Goal: Navigation & Orientation: Find specific page/section

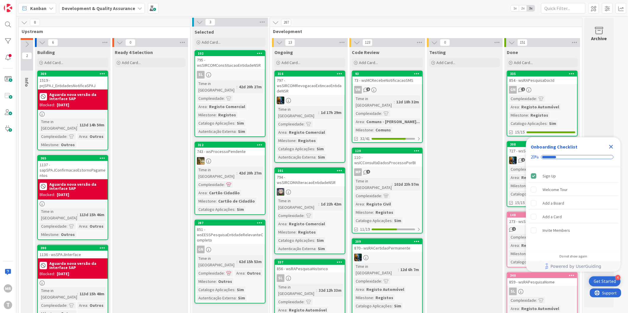
click at [612, 148] on icon "Close Checklist" at bounding box center [610, 146] width 7 height 7
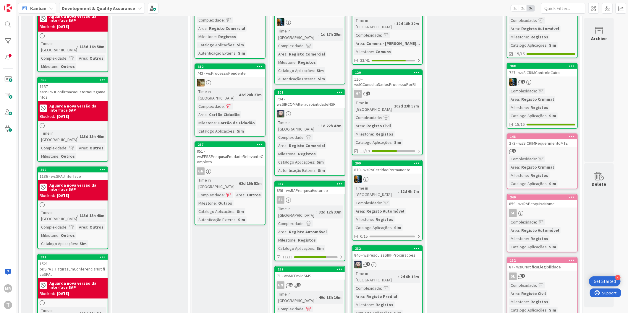
scroll to position [66, 0]
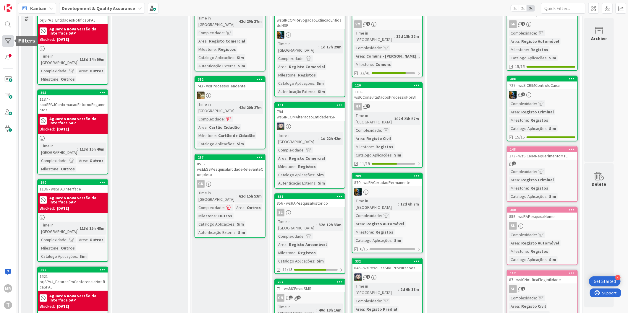
click at [12, 36] on div at bounding box center [8, 41] width 12 height 12
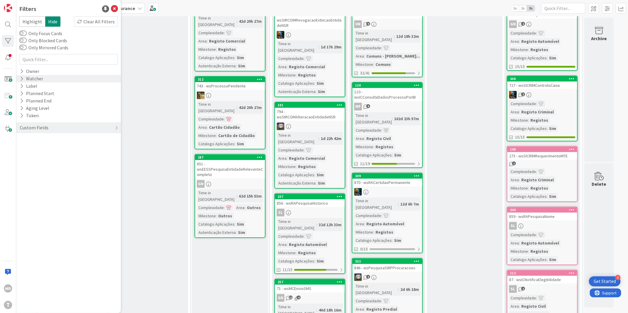
click at [41, 75] on div "Watcher" at bounding box center [31, 78] width 25 height 7
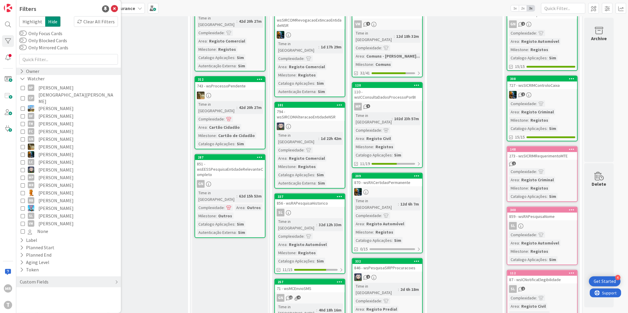
click at [41, 72] on div "Owner" at bounding box center [68, 71] width 105 height 7
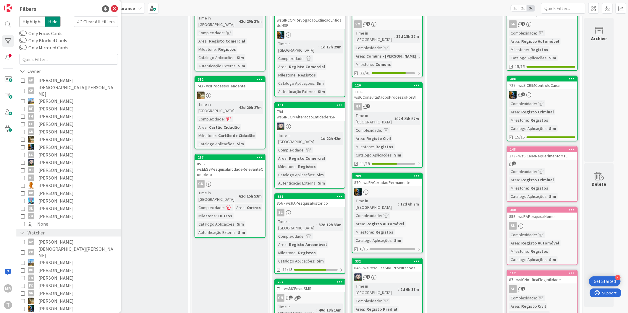
click at [41, 229] on div "Watcher" at bounding box center [32, 232] width 26 height 7
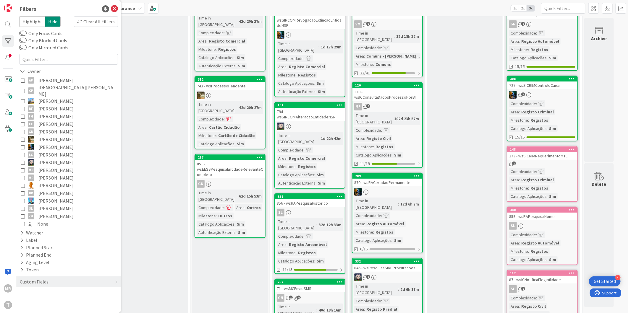
click at [61, 166] on span "[PERSON_NAME]" at bounding box center [55, 170] width 35 height 8
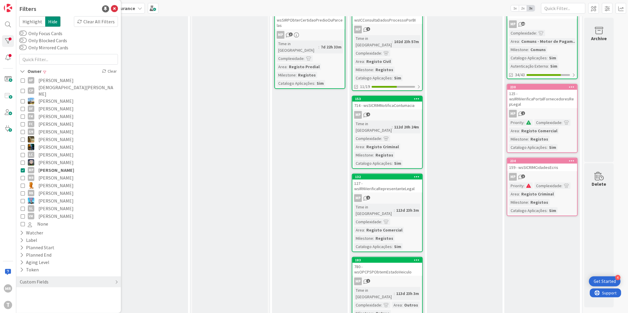
scroll to position [0, 0]
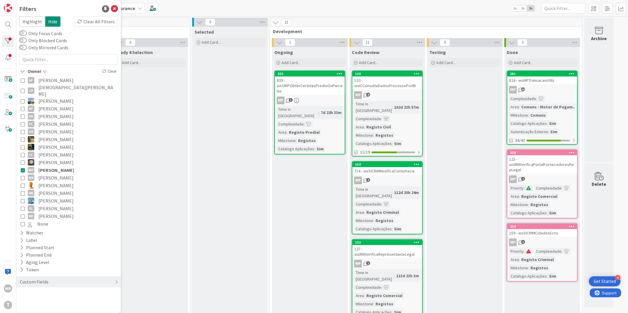
click at [48, 159] on span "[PERSON_NAME]" at bounding box center [55, 163] width 35 height 8
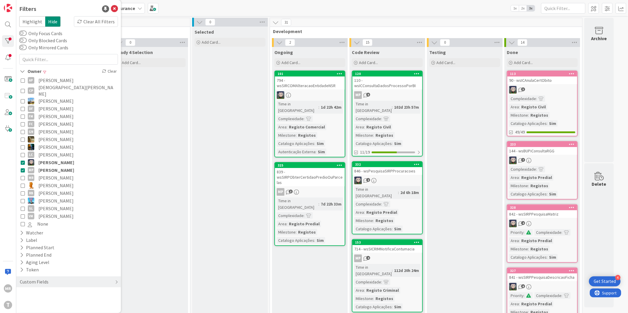
click at [48, 166] on span "[PERSON_NAME]" at bounding box center [56, 170] width 36 height 8
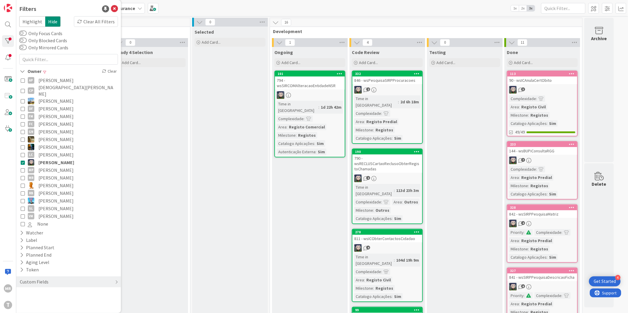
click at [47, 205] on span "[PERSON_NAME]" at bounding box center [55, 209] width 35 height 8
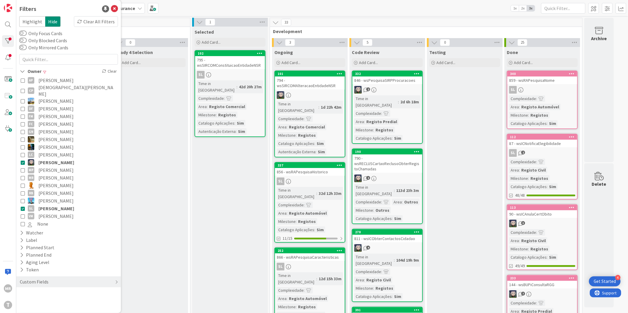
click at [51, 159] on span "[PERSON_NAME]" at bounding box center [56, 163] width 36 height 8
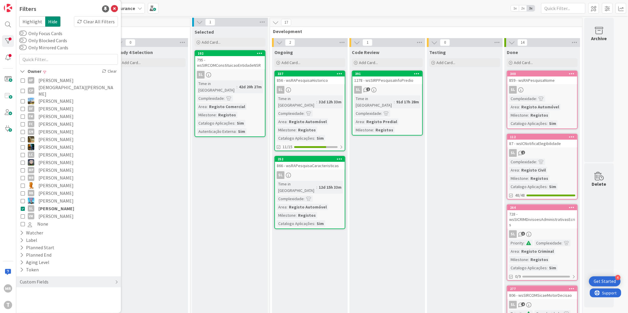
click at [65, 205] on span "[PERSON_NAME]" at bounding box center [56, 209] width 36 height 8
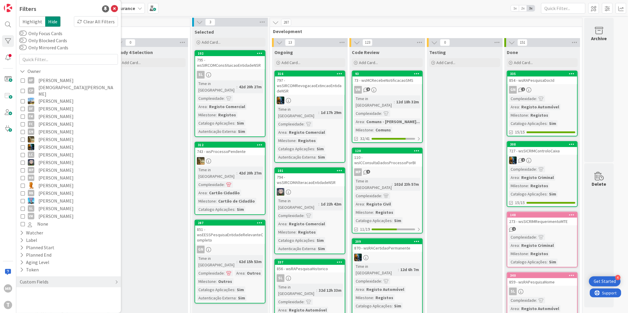
click at [58, 81] on span "[PERSON_NAME]" at bounding box center [55, 81] width 35 height 8
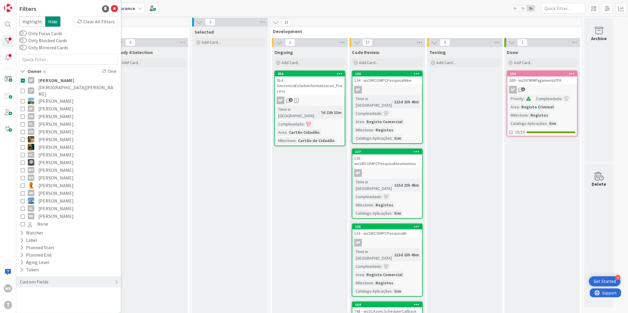
click at [54, 89] on span "[DEMOGRAPHIC_DATA][PERSON_NAME]" at bounding box center [77, 90] width 78 height 13
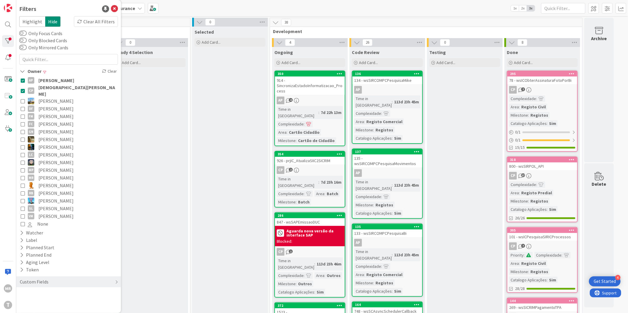
click at [59, 79] on span "[PERSON_NAME]" at bounding box center [56, 81] width 36 height 8
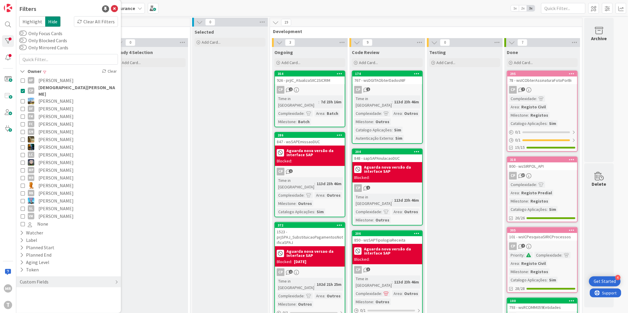
drag, startPoint x: 54, startPoint y: 89, endPoint x: 53, endPoint y: 93, distance: 4.0
click at [54, 89] on span "[DEMOGRAPHIC_DATA][PERSON_NAME]" at bounding box center [77, 90] width 78 height 13
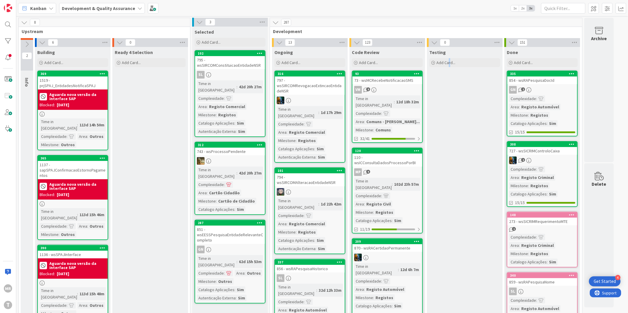
drag, startPoint x: 449, startPoint y: 278, endPoint x: 449, endPoint y: 152, distance: 126.2
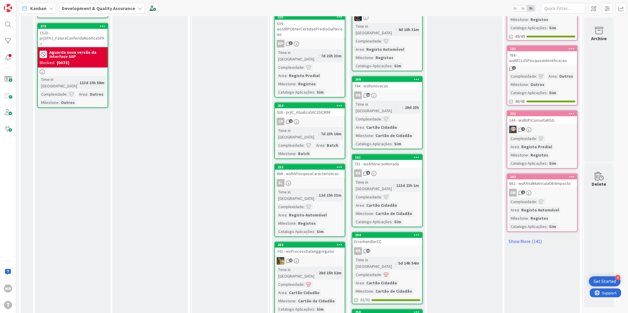
scroll to position [525, 0]
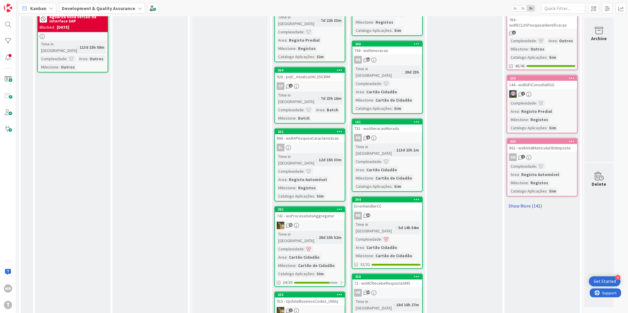
click at [518, 202] on link "Show More (141)" at bounding box center [542, 206] width 71 height 9
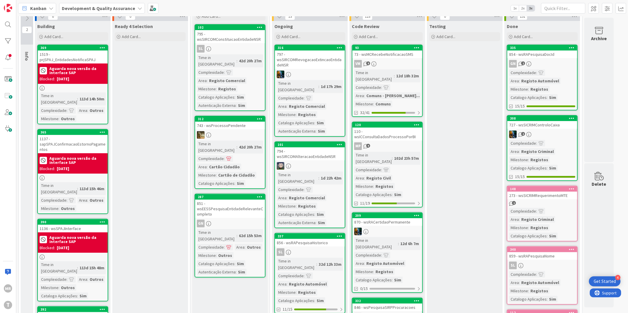
scroll to position [0, 0]
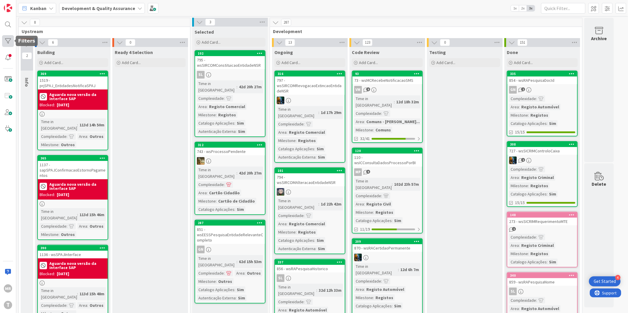
click at [9, 40] on div at bounding box center [8, 41] width 12 height 12
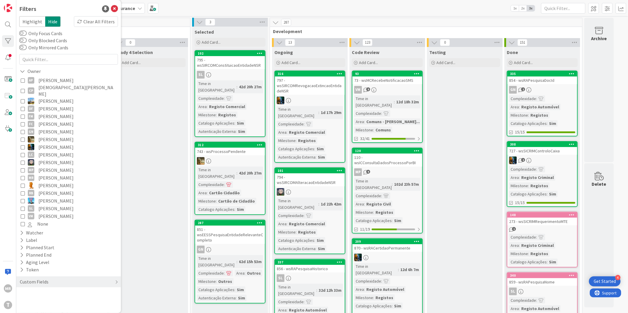
click at [52, 128] on span "[PERSON_NAME]" at bounding box center [55, 132] width 35 height 8
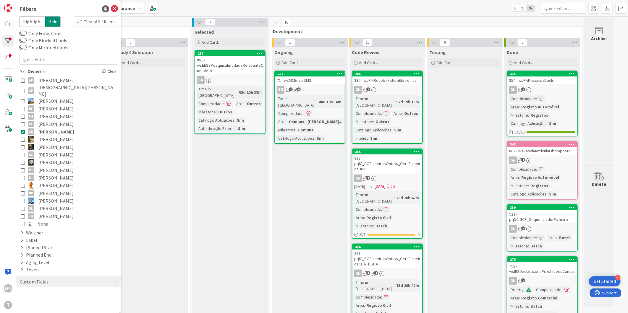
click at [47, 136] on span "[PERSON_NAME]" at bounding box center [55, 140] width 35 height 8
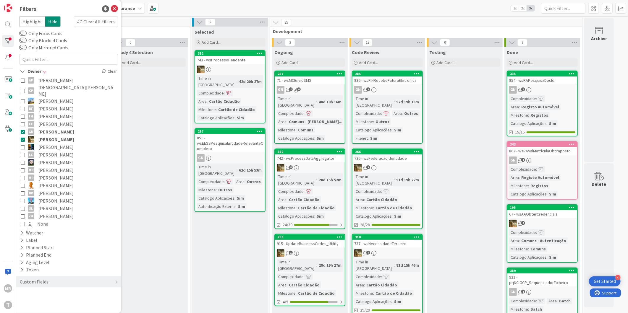
click at [53, 128] on span "[PERSON_NAME]" at bounding box center [56, 132] width 36 height 8
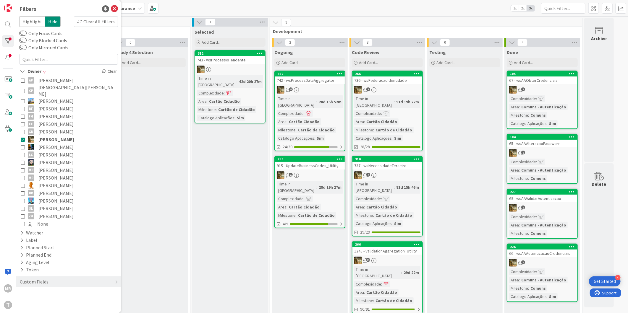
click at [54, 137] on span "[PERSON_NAME]" at bounding box center [56, 140] width 36 height 8
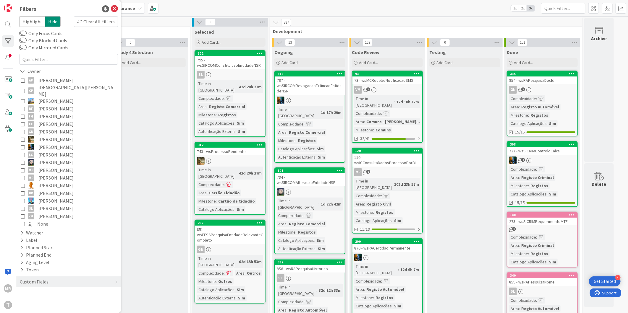
click at [43, 143] on span "[PERSON_NAME]" at bounding box center [55, 147] width 35 height 8
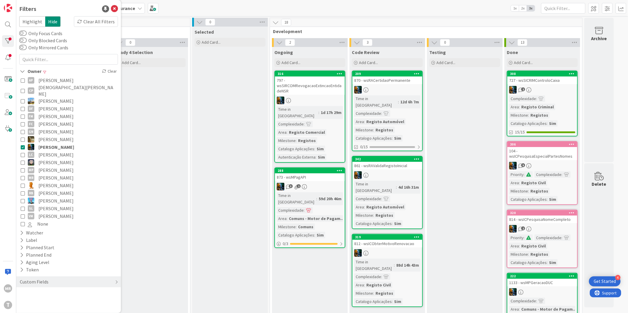
click at [61, 136] on span "[PERSON_NAME]" at bounding box center [55, 140] width 35 height 8
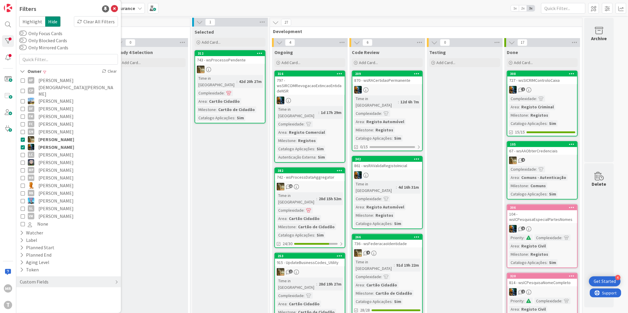
click at [61, 143] on span "[PERSON_NAME]" at bounding box center [56, 147] width 36 height 8
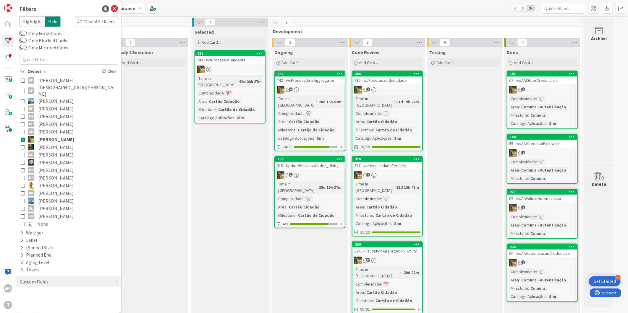
click at [324, 250] on div "Ongoing Add Card... 382 742 - wsProcessDataAggregator 21 Time in Column : 28d 1…" at bounding box center [310, 183] width 76 height 272
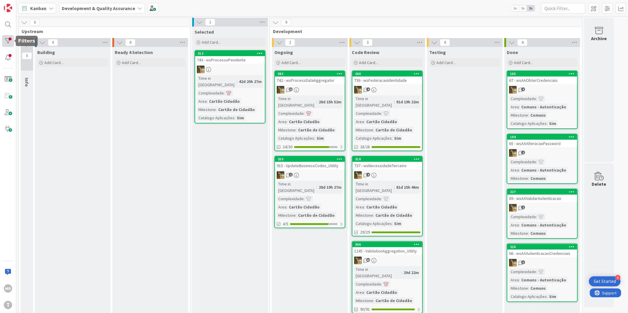
click at [4, 43] on div at bounding box center [8, 41] width 12 height 12
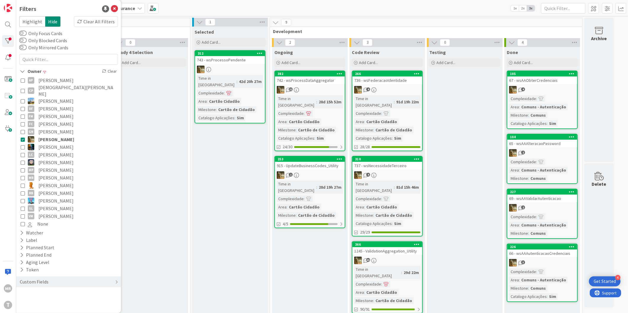
click at [38, 143] on span "[PERSON_NAME]" at bounding box center [55, 147] width 35 height 8
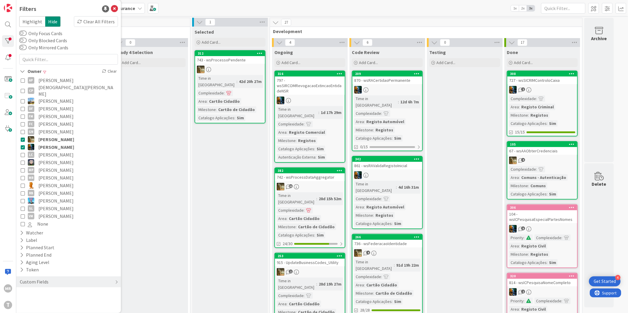
click at [53, 136] on span "[PERSON_NAME]" at bounding box center [56, 140] width 36 height 8
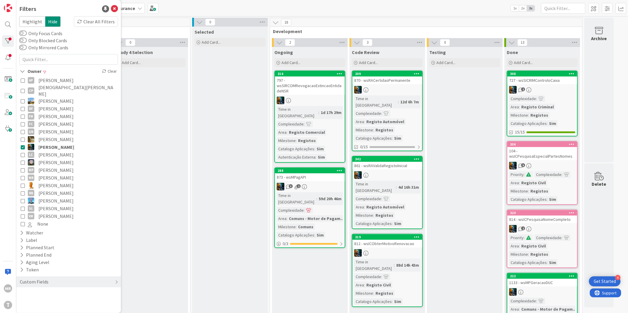
drag, startPoint x: 64, startPoint y: 141, endPoint x: 163, endPoint y: 199, distance: 114.8
click at [64, 143] on span "[PERSON_NAME]" at bounding box center [56, 147] width 36 height 8
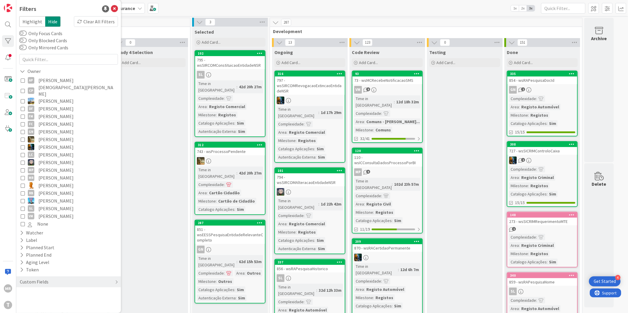
click at [52, 159] on span "[PERSON_NAME]" at bounding box center [55, 163] width 35 height 8
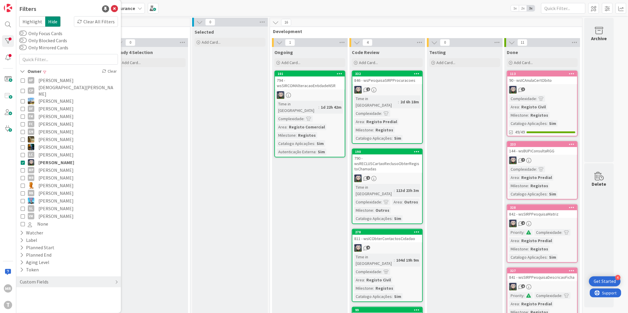
click at [58, 166] on span "[PERSON_NAME]" at bounding box center [55, 170] width 35 height 8
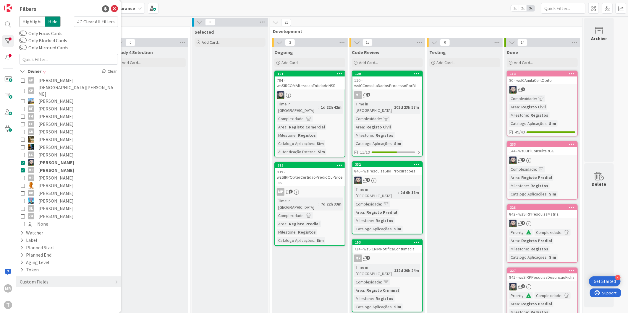
click at [61, 159] on span "[PERSON_NAME]" at bounding box center [56, 163] width 36 height 8
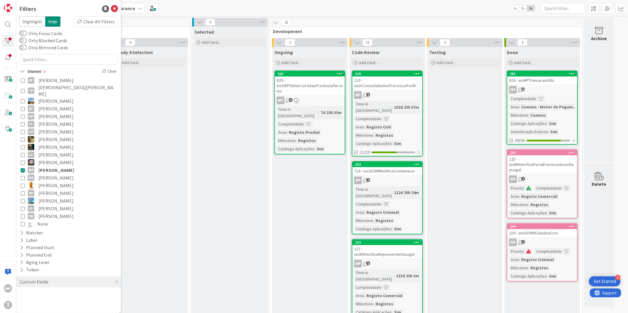
click at [53, 182] on span "[PERSON_NAME]" at bounding box center [55, 186] width 35 height 8
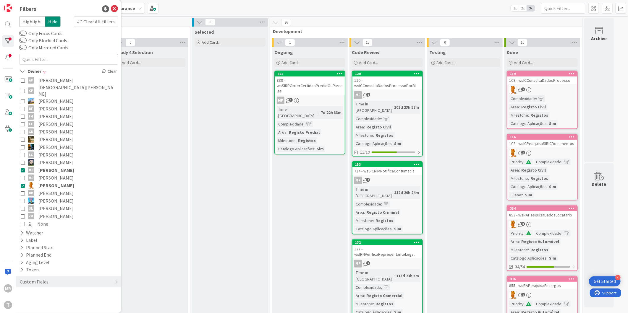
click at [56, 166] on span "[PERSON_NAME]" at bounding box center [56, 170] width 36 height 8
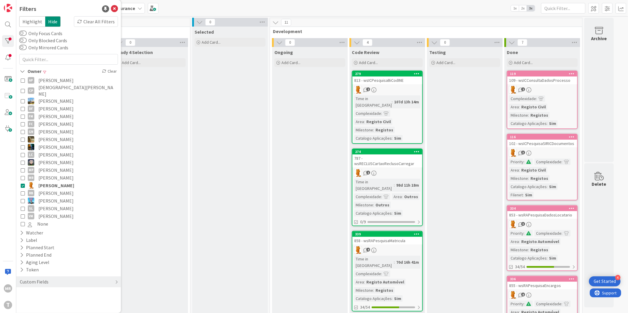
click at [54, 182] on span "[PERSON_NAME]" at bounding box center [56, 186] width 36 height 8
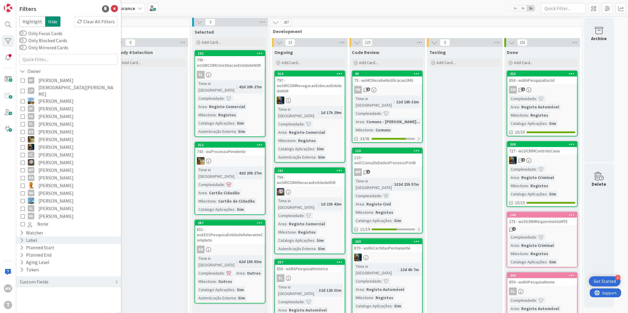
click at [31, 237] on div "Label" at bounding box center [28, 240] width 19 height 7
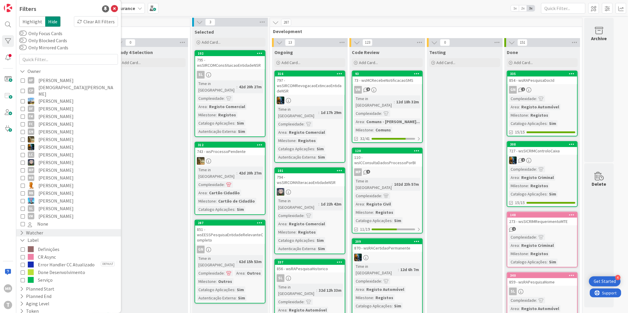
click at [33, 229] on div "Watcher" at bounding box center [31, 232] width 25 height 7
click at [23, 231] on icon at bounding box center [22, 233] width 5 height 5
click at [20, 238] on icon at bounding box center [22, 240] width 5 height 5
click at [22, 231] on icon at bounding box center [22, 233] width 4 height 5
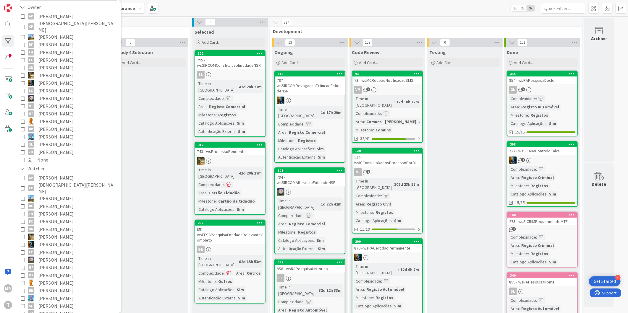
scroll to position [66, 0]
click at [56, 278] on span "[PERSON_NAME]" at bounding box center [55, 282] width 35 height 8
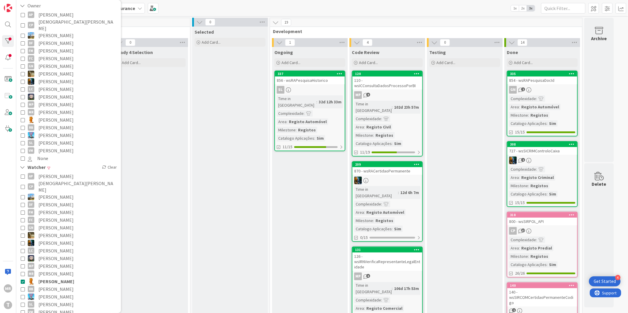
click at [47, 278] on span "[PERSON_NAME]" at bounding box center [56, 282] width 36 height 8
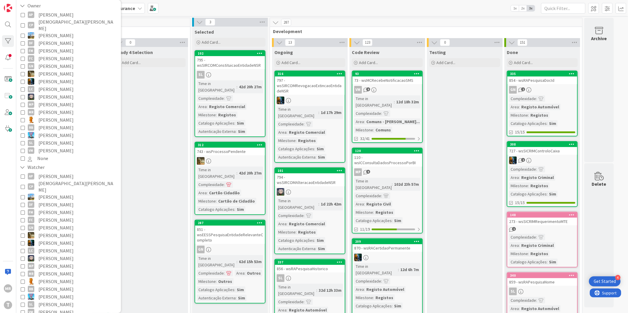
click at [48, 124] on span "[PERSON_NAME]" at bounding box center [55, 128] width 35 height 8
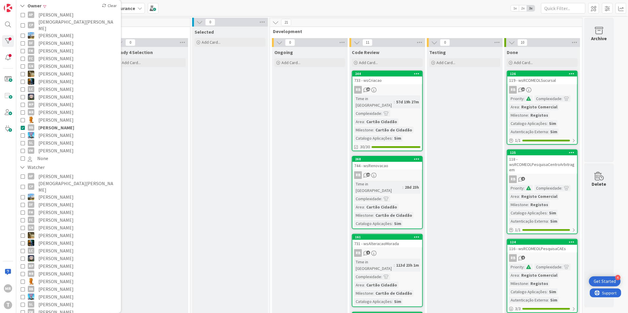
click at [58, 139] on span "[PERSON_NAME]" at bounding box center [55, 143] width 35 height 8
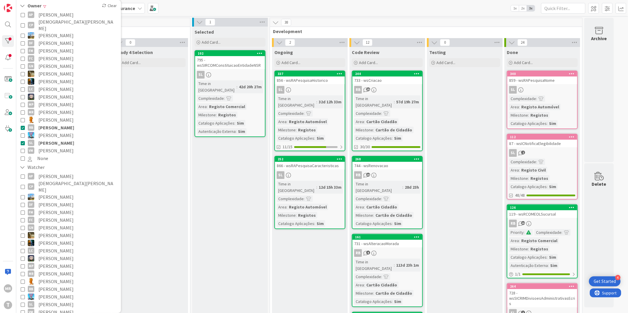
click at [60, 124] on span "[PERSON_NAME]" at bounding box center [56, 128] width 36 height 8
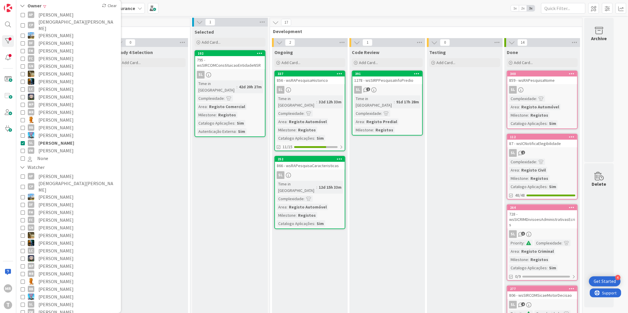
click at [41, 147] on span "[PERSON_NAME]" at bounding box center [55, 151] width 35 height 8
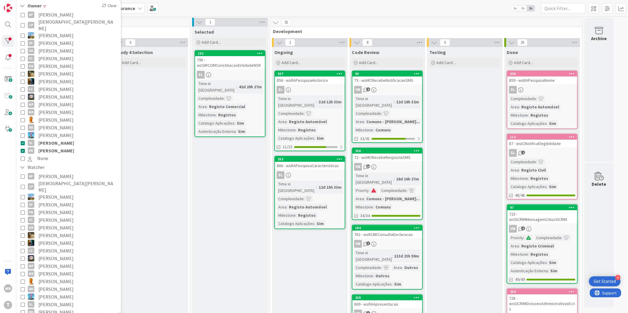
click at [46, 139] on span "[PERSON_NAME]" at bounding box center [56, 143] width 36 height 8
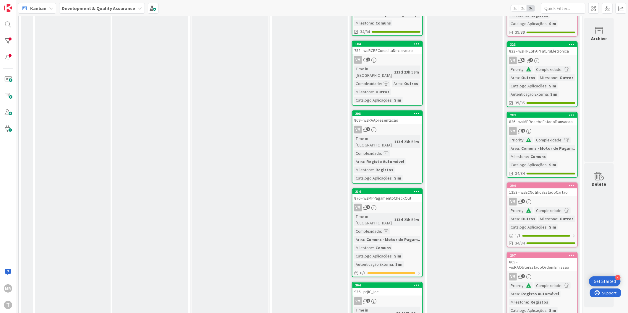
scroll to position [0, 0]
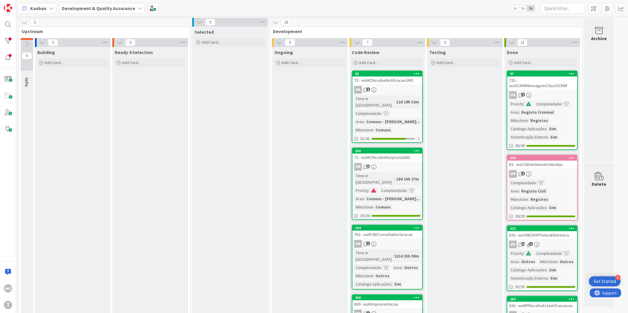
click at [573, 156] on icon at bounding box center [572, 158] width 6 height 4
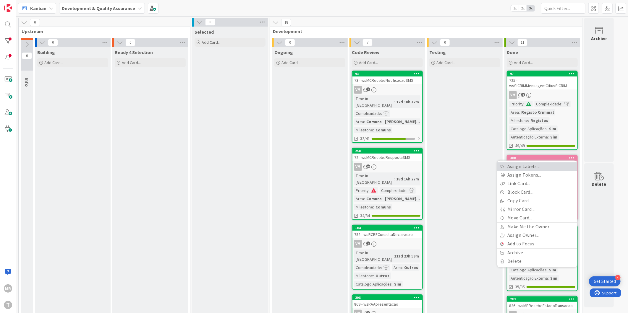
click at [560, 163] on link "Assign Labels..." at bounding box center [537, 167] width 80 height 9
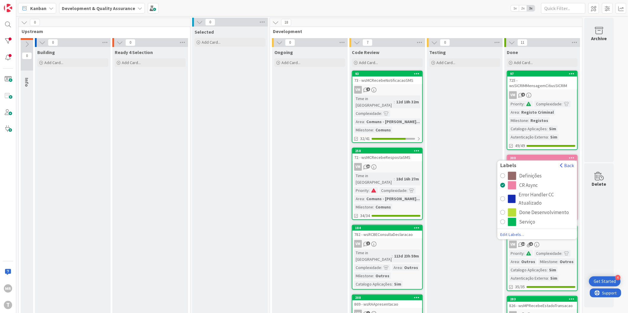
click at [504, 183] on div "radio" at bounding box center [502, 185] width 5 height 5
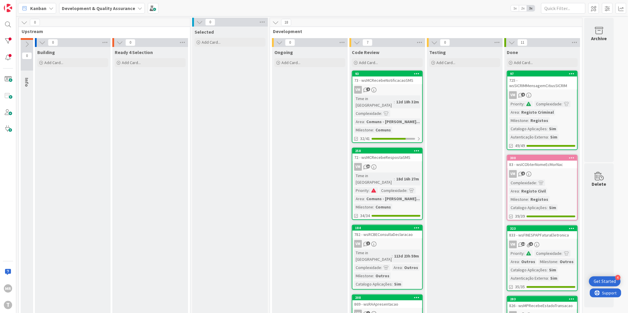
click at [574, 156] on div at bounding box center [572, 158] width 6 height 5
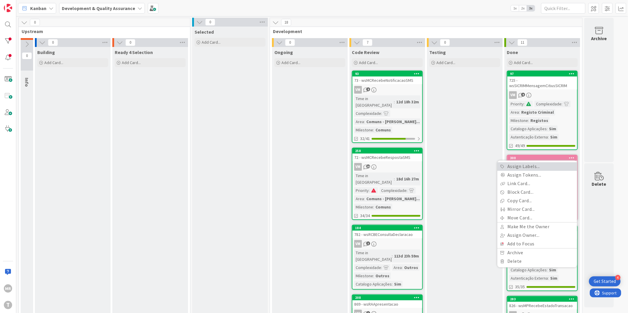
click at [530, 163] on link "Assign Labels..." at bounding box center [537, 167] width 80 height 9
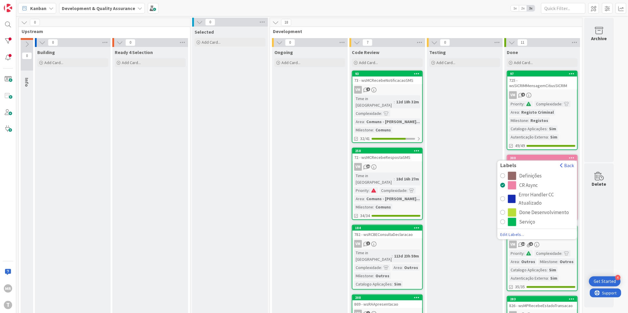
click at [508, 232] on span "Edit Labels..." at bounding box center [537, 235] width 74 height 6
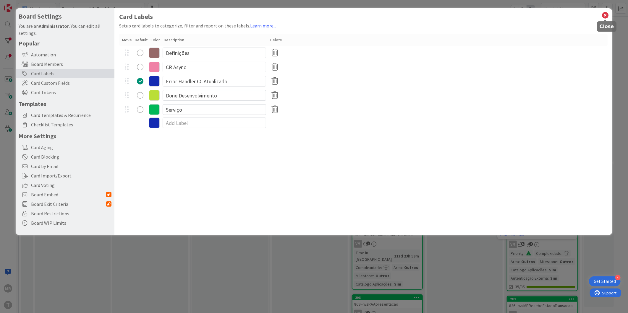
click at [604, 14] on icon at bounding box center [605, 15] width 8 height 8
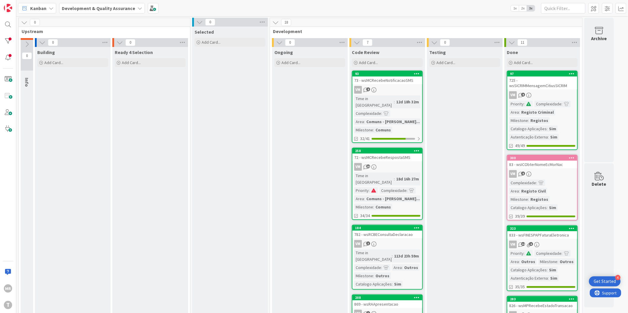
click at [573, 156] on icon at bounding box center [572, 158] width 6 height 4
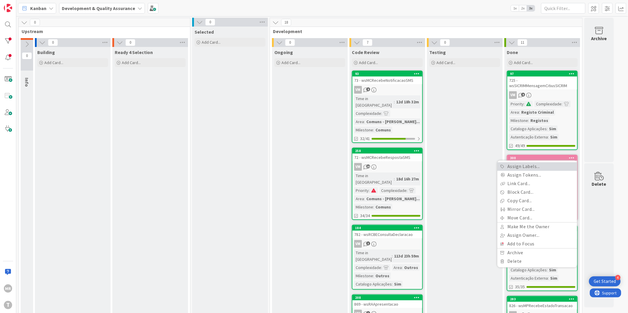
click at [560, 163] on link "Assign Labels..." at bounding box center [537, 167] width 80 height 9
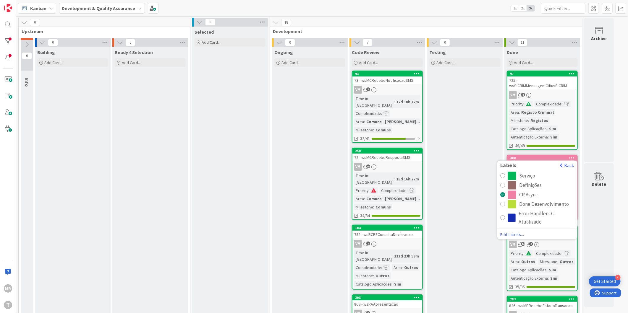
click at [530, 172] on div "Serviço" at bounding box center [527, 176] width 16 height 8
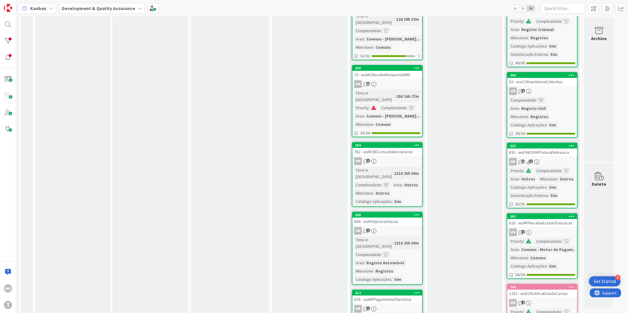
scroll to position [164, 0]
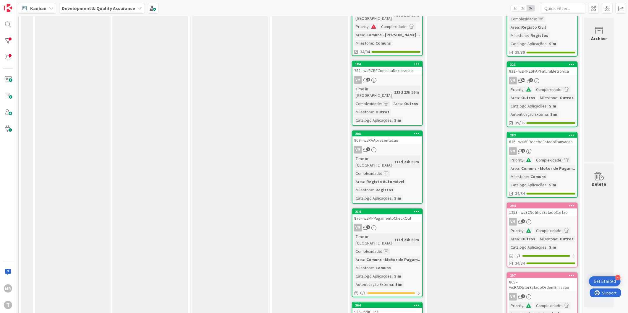
click at [570, 204] on icon at bounding box center [572, 206] width 6 height 4
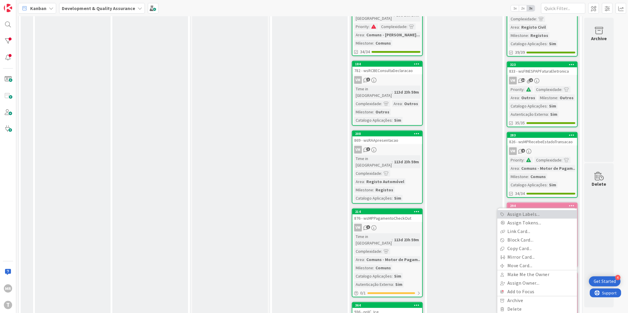
click at [534, 210] on link "Assign Labels..." at bounding box center [537, 214] width 80 height 9
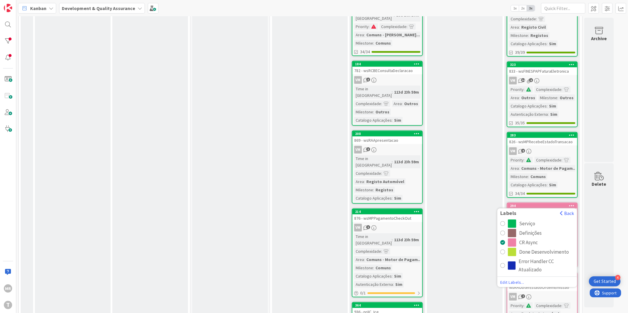
click at [517, 220] on div "Serviço" at bounding box center [541, 224] width 66 height 8
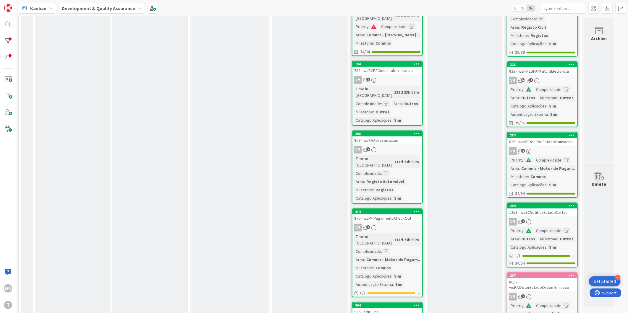
scroll to position [296, 0]
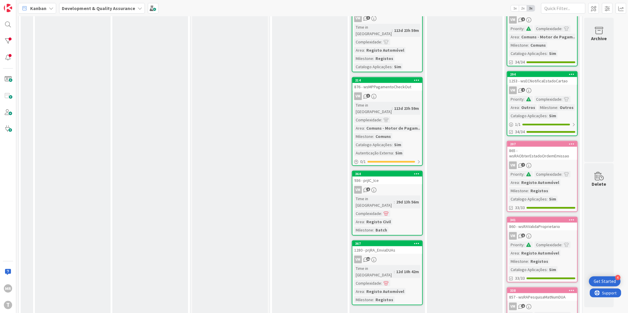
click at [570, 142] on icon at bounding box center [572, 144] width 6 height 4
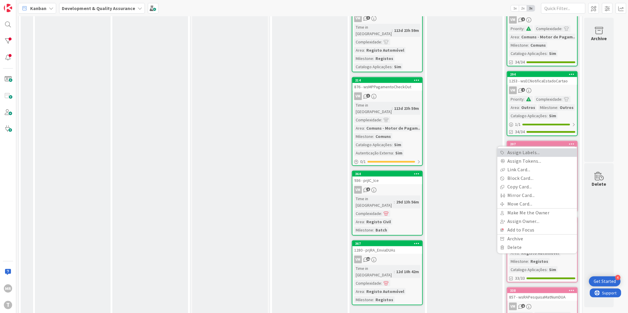
click at [557, 149] on link "Assign Labels..." at bounding box center [537, 153] width 80 height 9
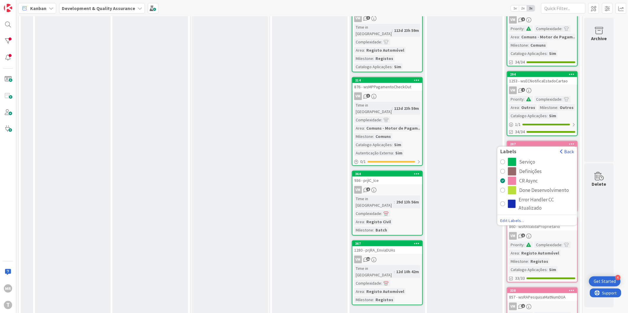
click at [522, 158] on div "Serviço" at bounding box center [527, 162] width 16 height 8
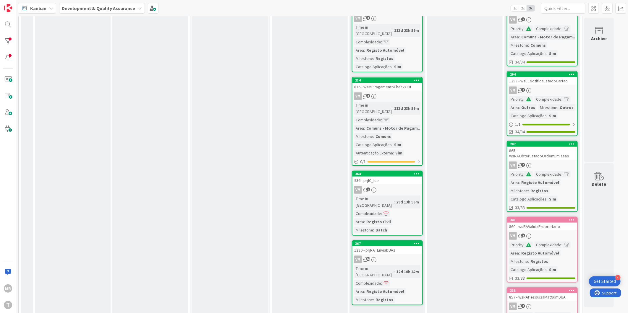
click at [572, 218] on icon at bounding box center [572, 220] width 6 height 4
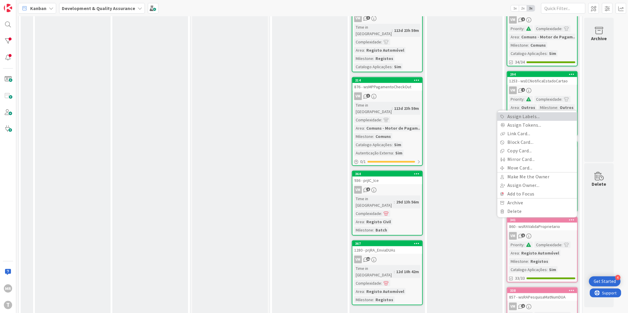
click at [518, 112] on link "Assign Labels..." at bounding box center [537, 116] width 80 height 9
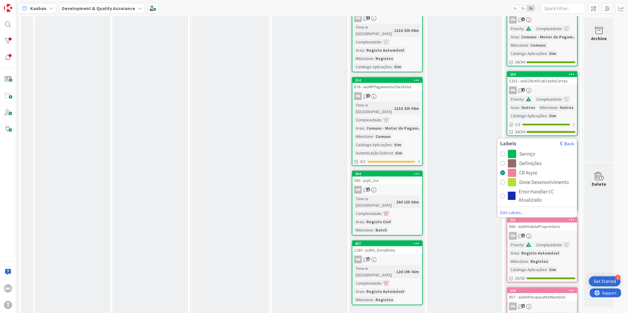
click at [530, 150] on div "Serviço" at bounding box center [527, 154] width 16 height 8
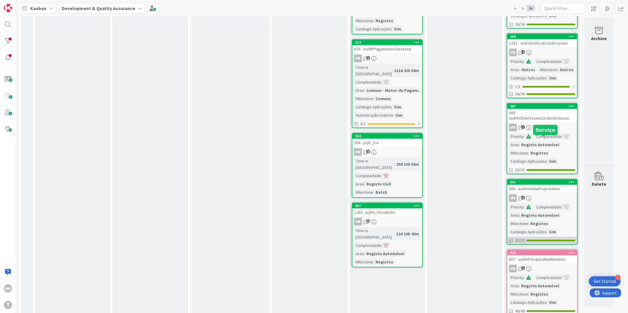
scroll to position [394, 0]
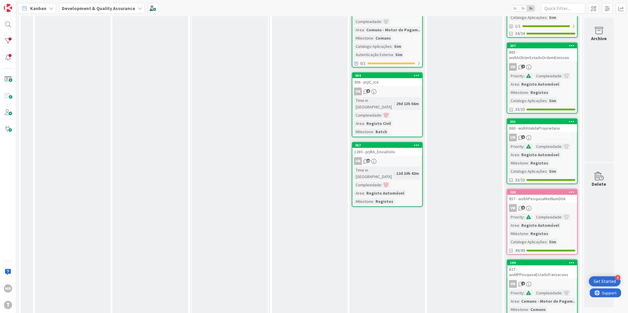
click at [574, 190] on div at bounding box center [571, 192] width 11 height 4
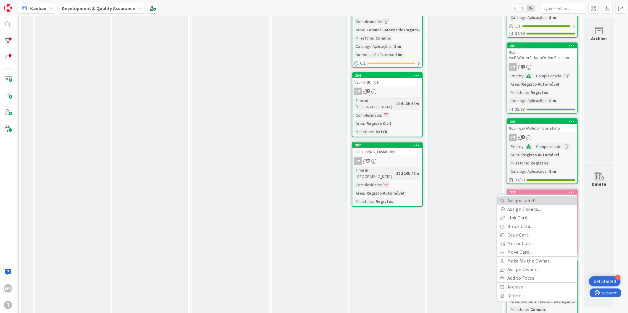
click at [517, 197] on link "Assign Labels..." at bounding box center [537, 201] width 80 height 9
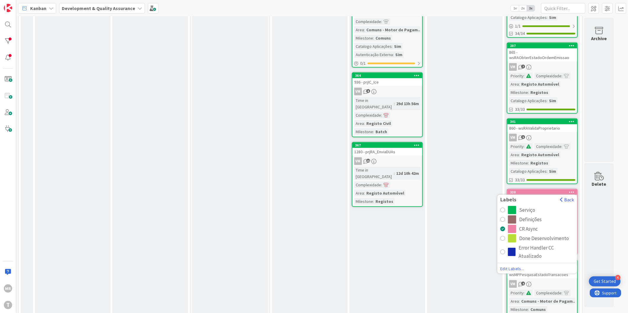
click at [521, 206] on div "Serviço" at bounding box center [527, 210] width 16 height 8
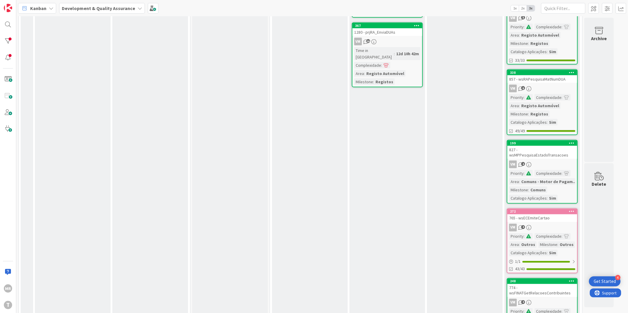
scroll to position [525, 0]
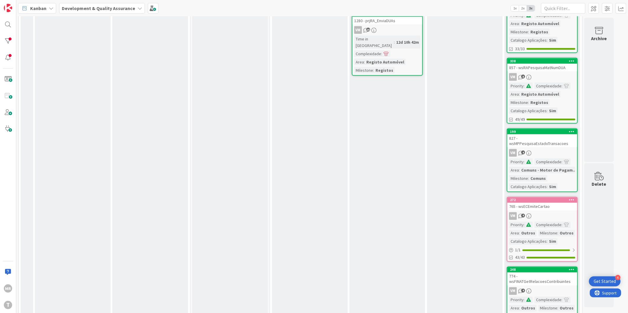
click at [573, 198] on icon at bounding box center [572, 200] width 6 height 4
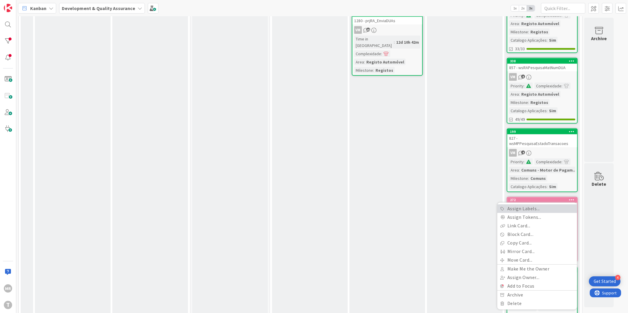
click at [515, 205] on link "Assign Labels..." at bounding box center [537, 209] width 80 height 9
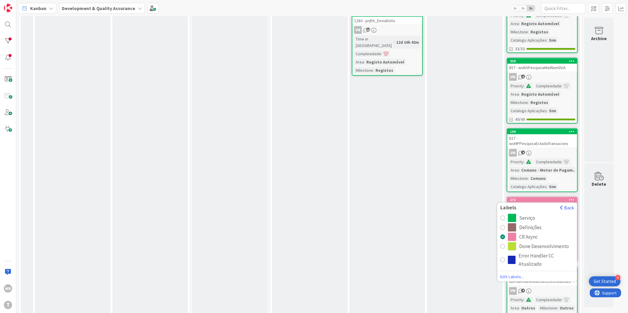
click at [523, 214] on div "Serviço" at bounding box center [527, 218] width 16 height 8
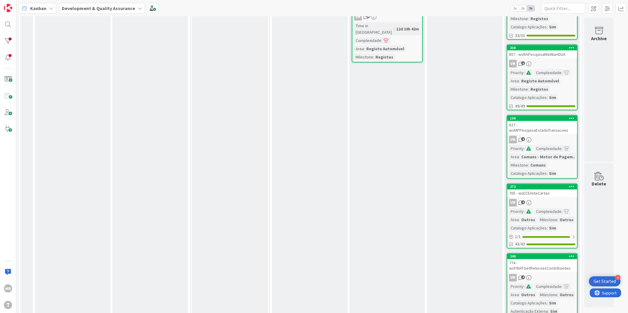
scroll to position [545, 0]
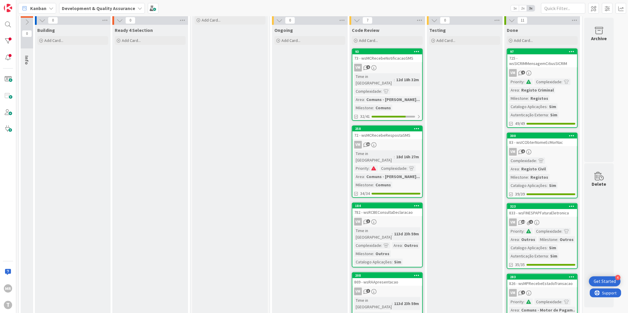
scroll to position [0, 0]
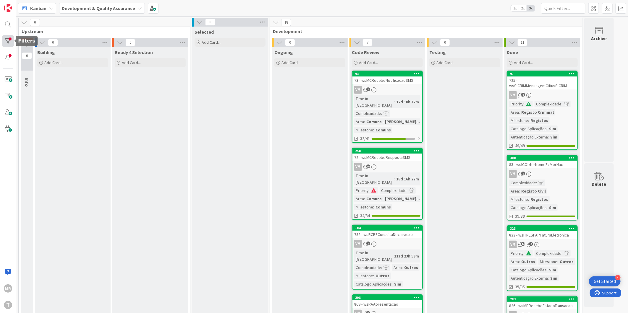
click at [10, 41] on div at bounding box center [8, 41] width 12 height 12
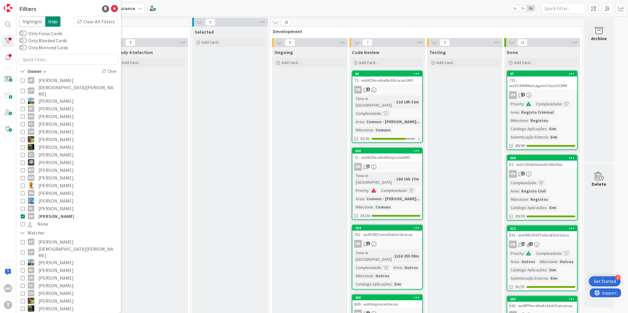
click at [58, 212] on span "[PERSON_NAME]" at bounding box center [56, 216] width 36 height 8
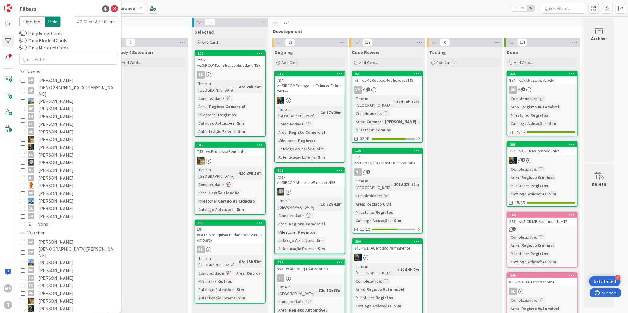
click at [74, 79] on span "[PERSON_NAME]" at bounding box center [55, 81] width 35 height 8
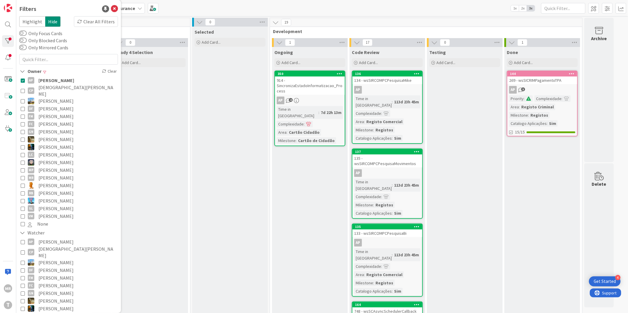
click at [57, 136] on span "[PERSON_NAME]" at bounding box center [55, 140] width 35 height 8
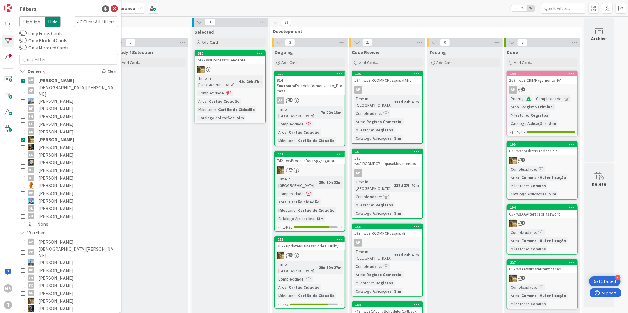
click at [64, 80] on span "[PERSON_NAME]" at bounding box center [56, 81] width 36 height 8
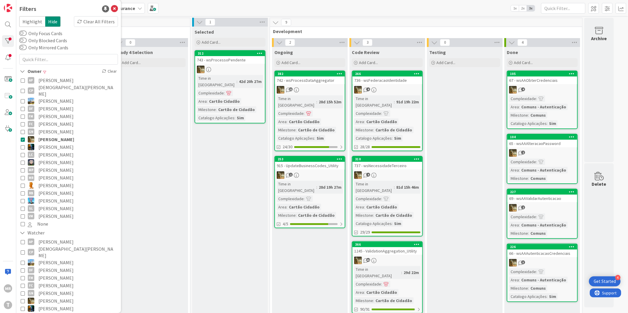
click at [56, 136] on span "[PERSON_NAME]" at bounding box center [56, 140] width 36 height 8
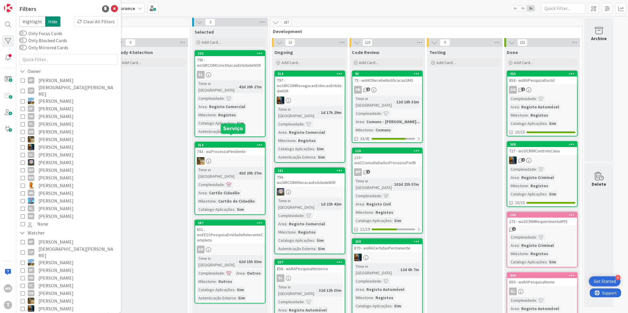
click at [219, 143] on div "312" at bounding box center [231, 145] width 67 height 4
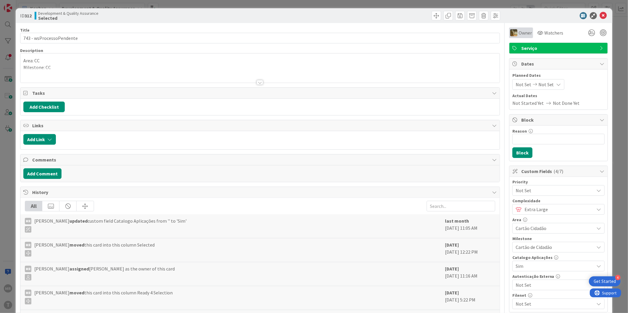
click at [527, 30] on div "Owner" at bounding box center [521, 32] width 24 height 11
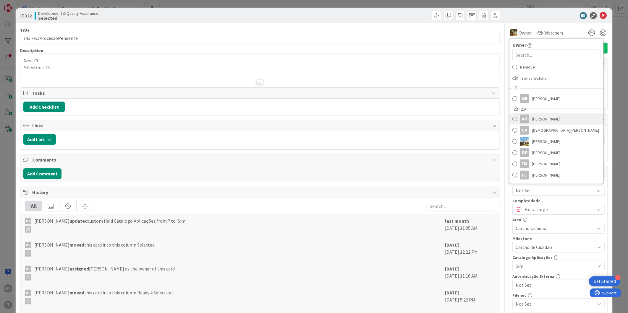
click at [538, 119] on span "[PERSON_NAME]" at bounding box center [546, 119] width 29 height 9
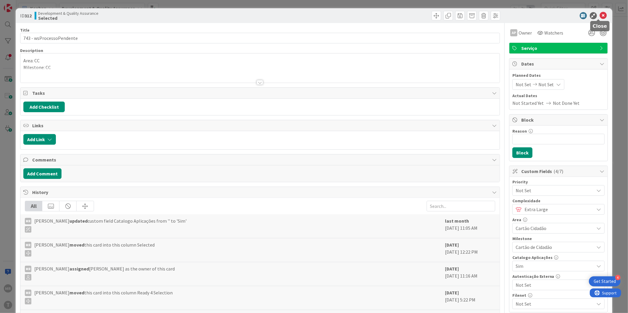
click at [600, 17] on icon at bounding box center [603, 15] width 7 height 7
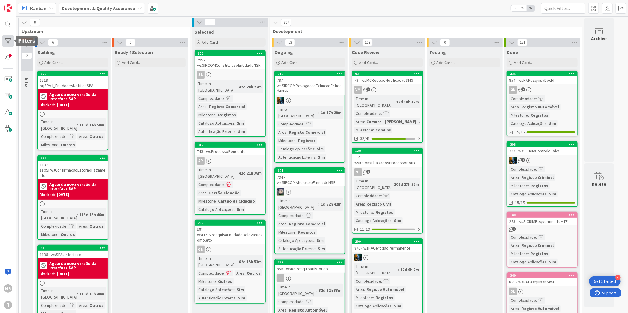
click at [10, 40] on div at bounding box center [8, 41] width 12 height 12
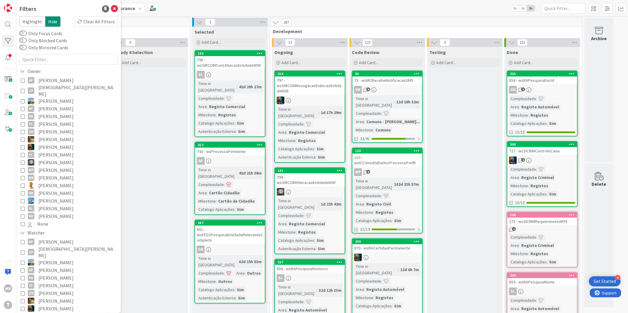
click at [60, 78] on span "[PERSON_NAME]" at bounding box center [55, 81] width 35 height 8
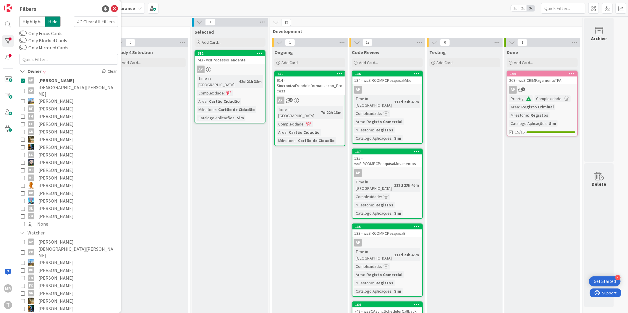
click at [22, 78] on icon at bounding box center [23, 80] width 4 height 4
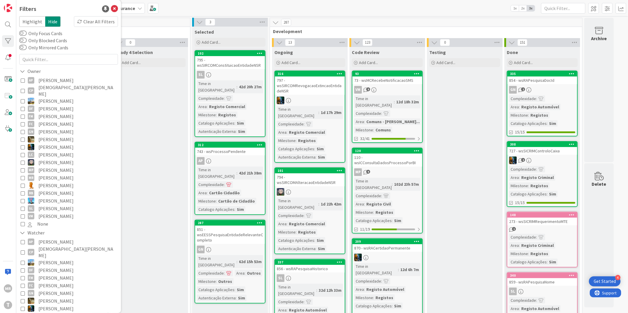
click at [574, 214] on icon at bounding box center [572, 215] width 6 height 4
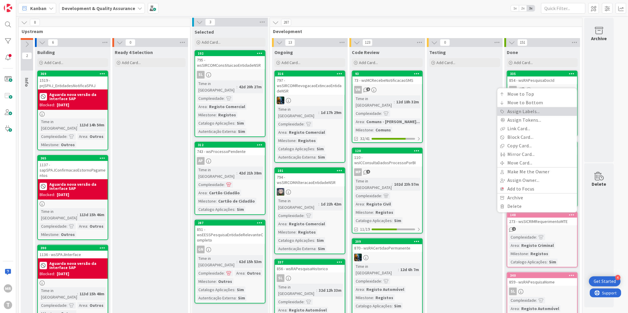
click at [520, 109] on link "Assign Labels..." at bounding box center [537, 111] width 80 height 9
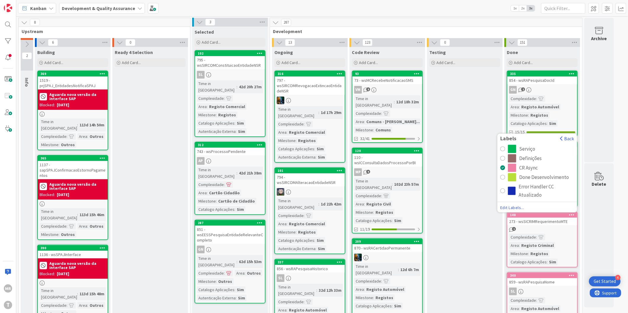
click at [523, 149] on div "Serviço" at bounding box center [527, 149] width 16 height 8
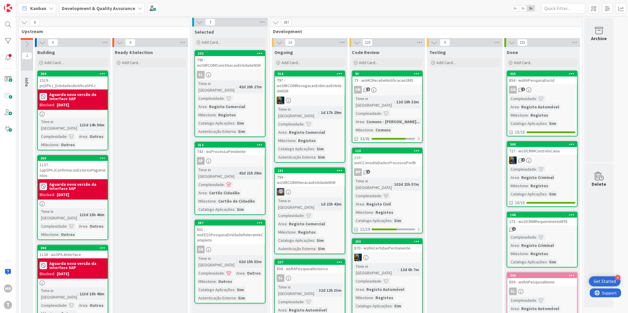
click at [571, 273] on icon at bounding box center [572, 275] width 6 height 4
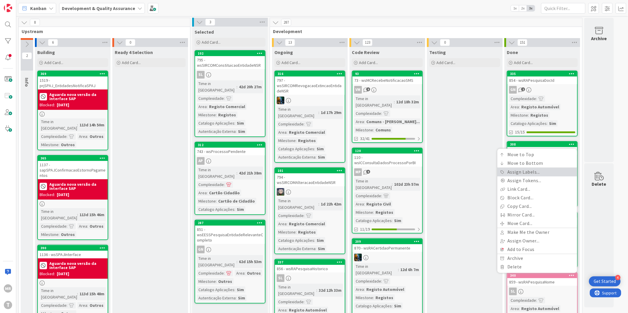
click at [524, 170] on link "Assign Labels..." at bounding box center [537, 172] width 80 height 9
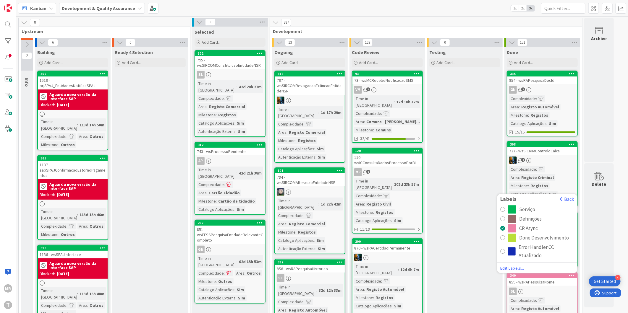
click at [525, 208] on div "Serviço" at bounding box center [527, 209] width 16 height 8
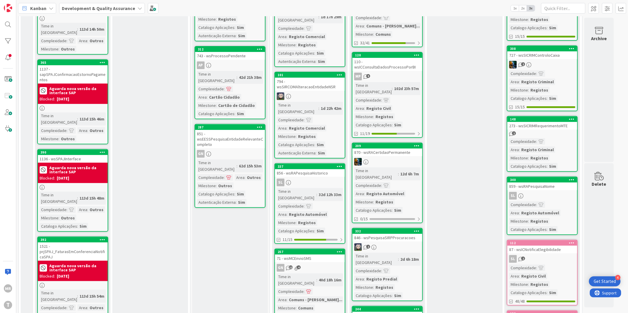
scroll to position [98, 0]
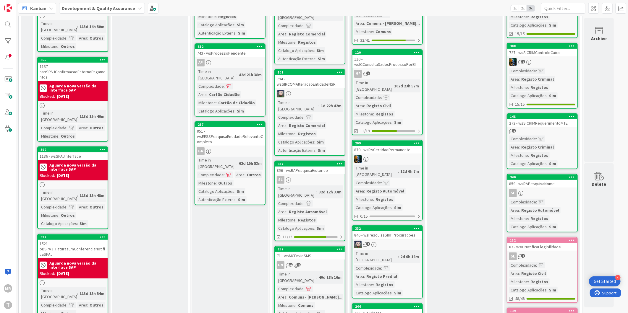
click at [573, 238] on icon at bounding box center [572, 240] width 6 height 4
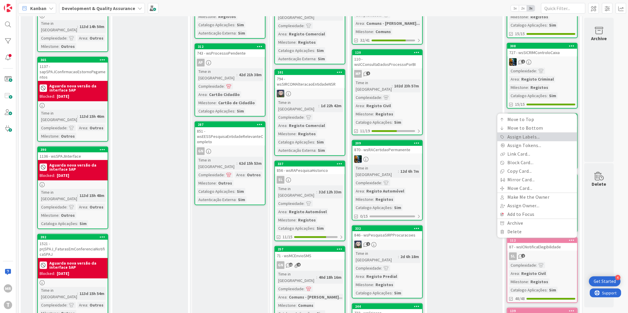
click at [516, 133] on link "Assign Labels..." at bounding box center [537, 137] width 80 height 9
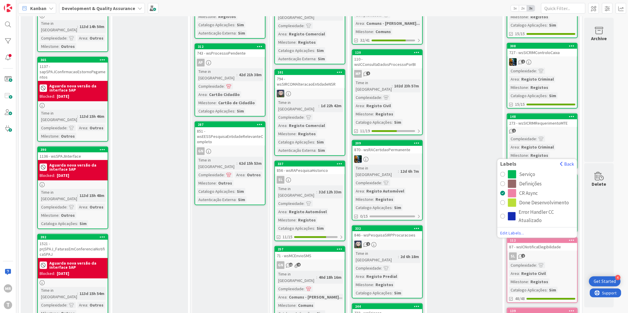
click at [519, 167] on div "Labels Back" at bounding box center [537, 165] width 80 height 9
click at [521, 171] on div "Serviço" at bounding box center [527, 174] width 16 height 8
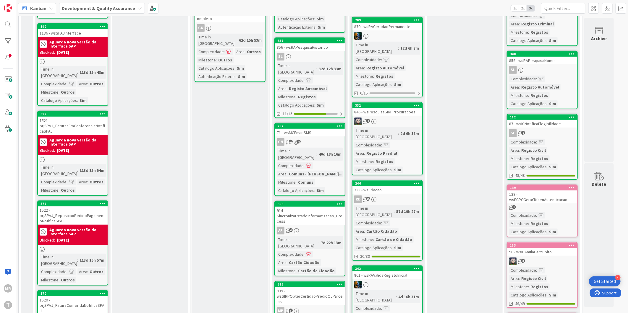
scroll to position [230, 0]
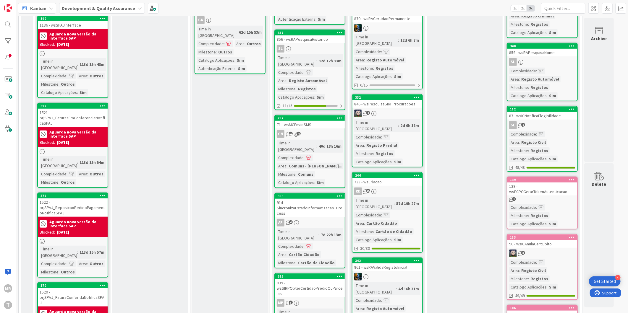
click at [571, 178] on icon at bounding box center [572, 180] width 6 height 4
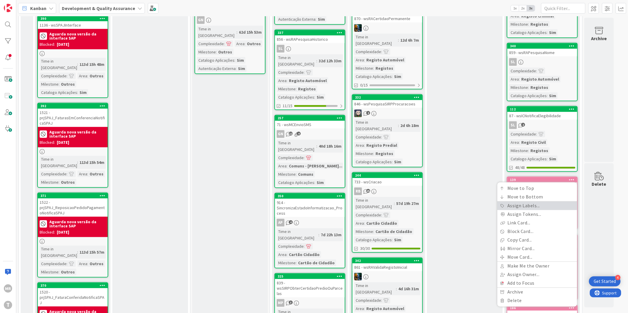
click at [528, 204] on link "Assign Labels..." at bounding box center [537, 206] width 80 height 9
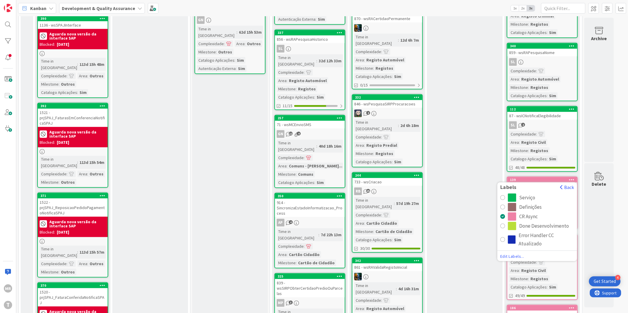
click at [527, 195] on div "Serviço" at bounding box center [527, 198] width 16 height 8
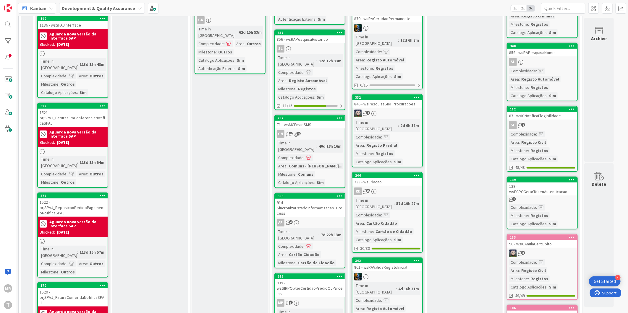
scroll to position [296, 0]
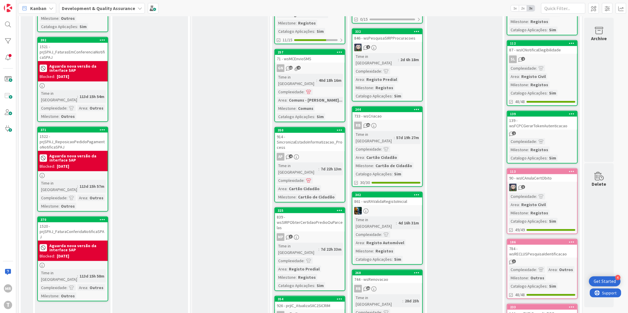
click at [574, 169] on icon at bounding box center [572, 171] width 6 height 4
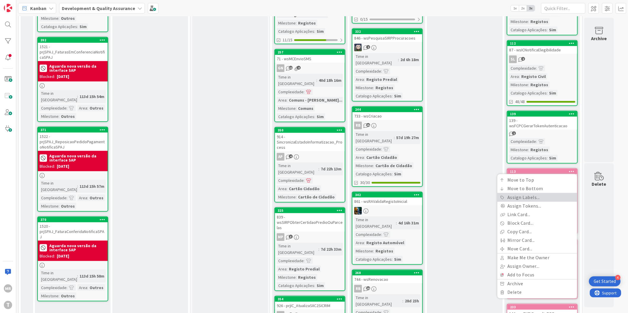
click at [521, 194] on link "Assign Labels..." at bounding box center [537, 198] width 80 height 9
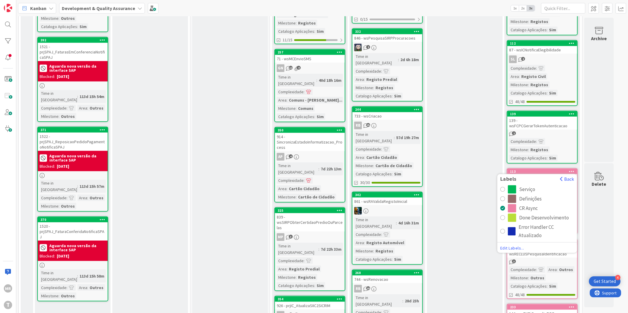
click at [535, 186] on div "Serviço" at bounding box center [541, 190] width 66 height 8
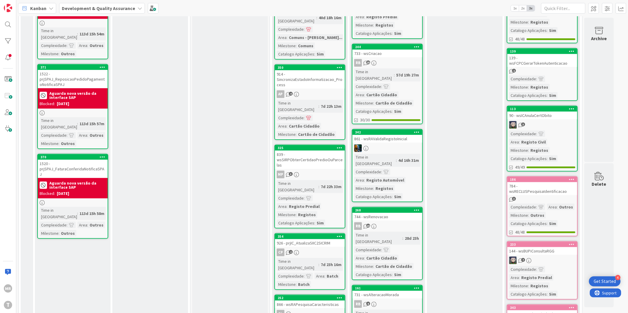
scroll to position [361, 0]
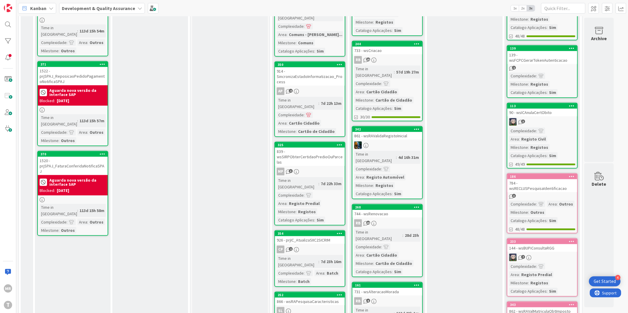
click at [569, 174] on icon at bounding box center [572, 176] width 6 height 4
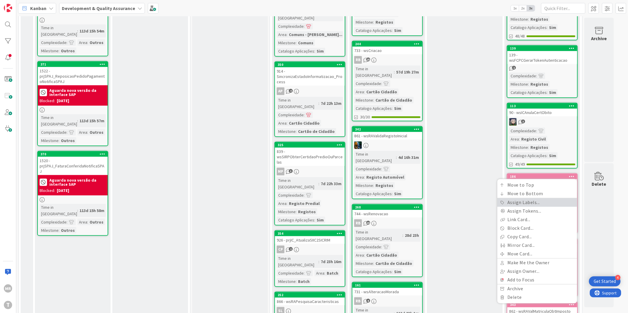
click at [541, 199] on link "Assign Labels..." at bounding box center [537, 203] width 80 height 9
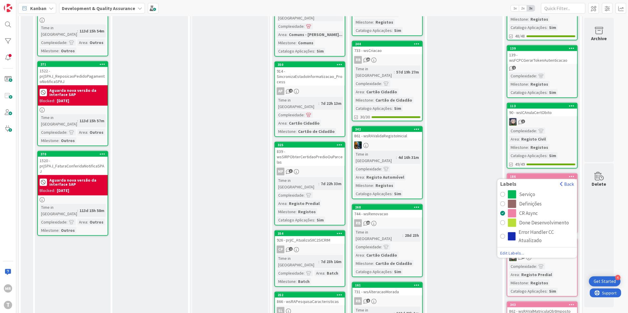
click at [523, 191] on div "Serviço" at bounding box center [527, 195] width 16 height 8
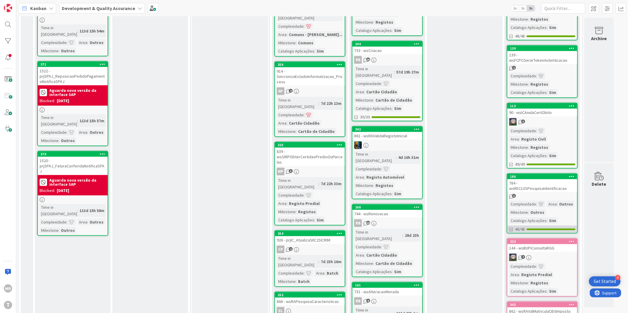
scroll to position [460, 0]
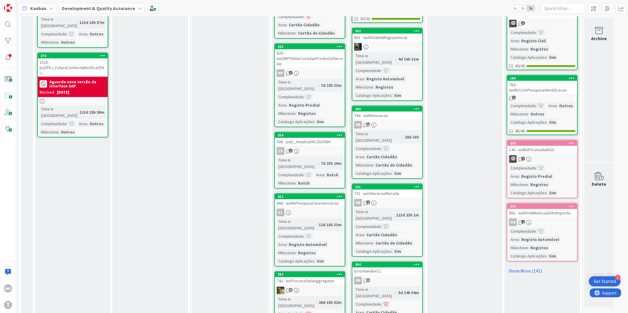
click at [571, 141] on icon at bounding box center [572, 143] width 6 height 4
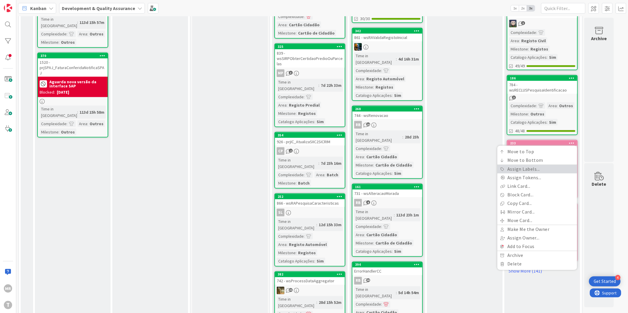
click at [531, 165] on link "Assign Labels..." at bounding box center [537, 169] width 80 height 9
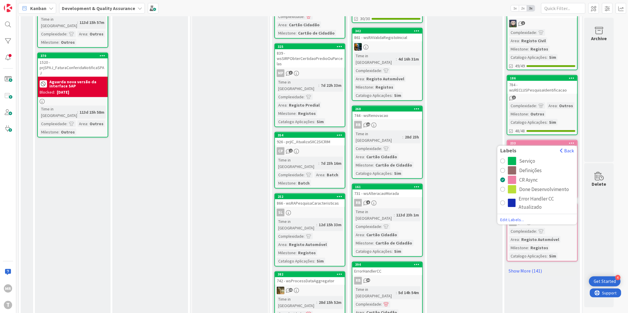
click at [526, 148] on div "Labels Back" at bounding box center [537, 152] width 80 height 9
click at [526, 157] on div "Serviço" at bounding box center [527, 161] width 16 height 8
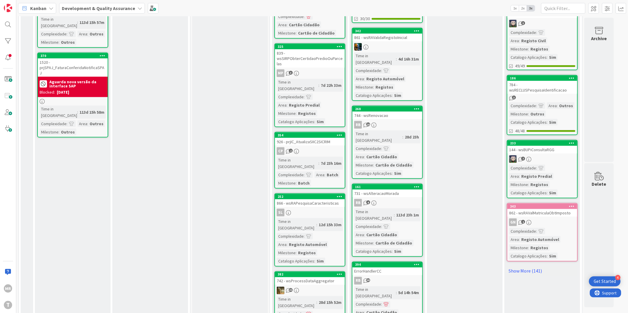
click at [571, 204] on icon at bounding box center [572, 206] width 6 height 4
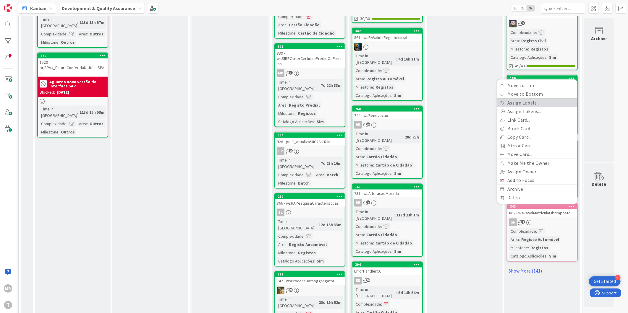
click at [518, 99] on link "Assign Labels..." at bounding box center [537, 103] width 80 height 9
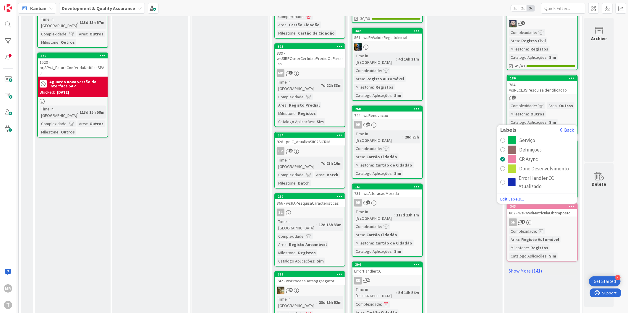
click at [528, 136] on div "Serviço" at bounding box center [527, 140] width 16 height 8
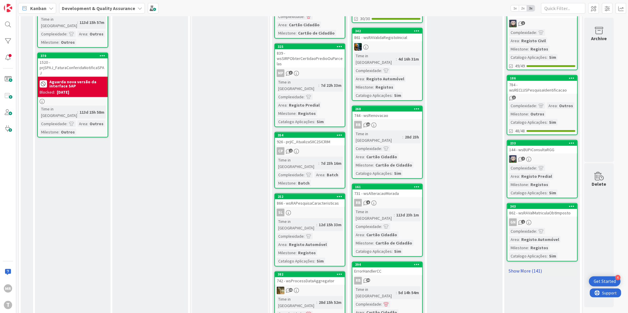
click at [533, 267] on link "Show More (141)" at bounding box center [542, 271] width 71 height 9
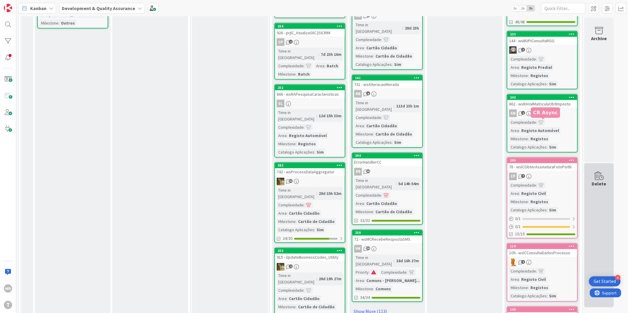
scroll to position [591, 0]
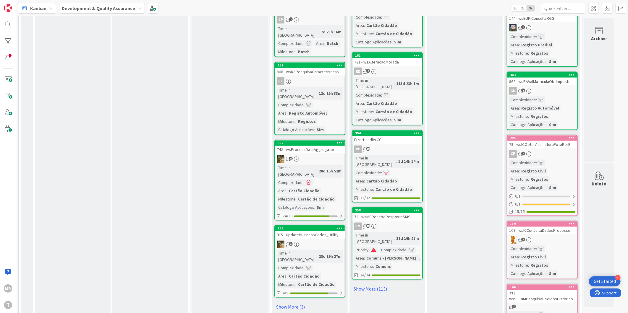
click at [572, 136] on icon at bounding box center [572, 138] width 6 height 4
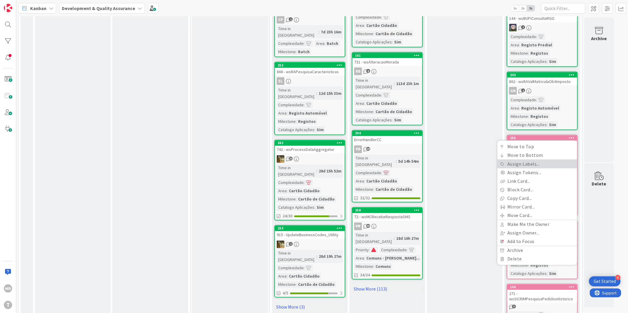
click at [530, 160] on link "Assign Labels..." at bounding box center [537, 164] width 80 height 9
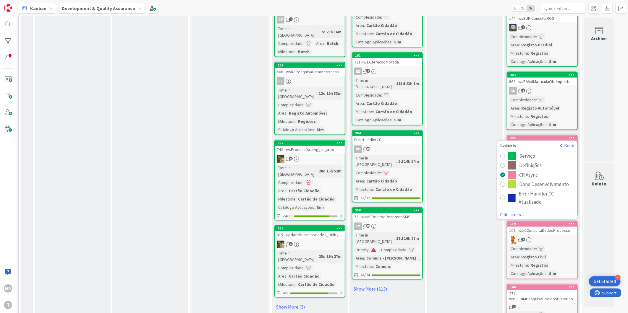
click at [522, 152] on div "Serviço" at bounding box center [527, 156] width 16 height 8
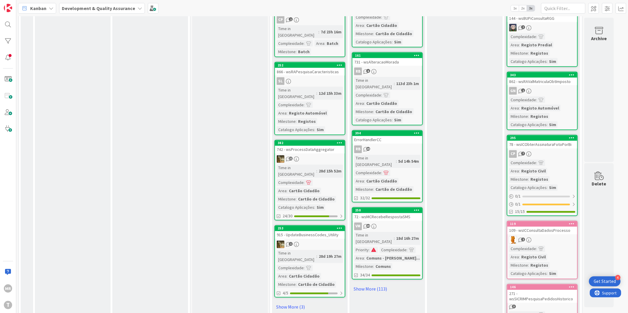
click at [574, 222] on div at bounding box center [571, 224] width 11 height 4
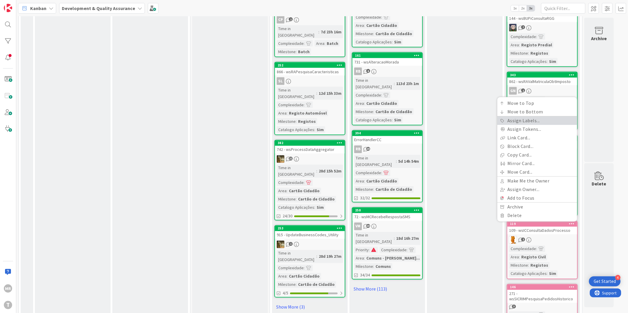
click at [525, 116] on link "Assign Labels..." at bounding box center [537, 120] width 80 height 9
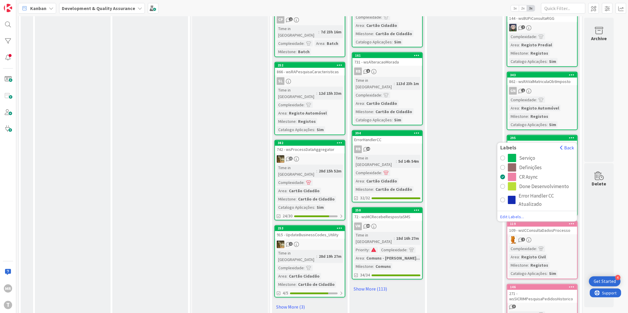
click at [527, 154] on div "Serviço" at bounding box center [527, 158] width 16 height 8
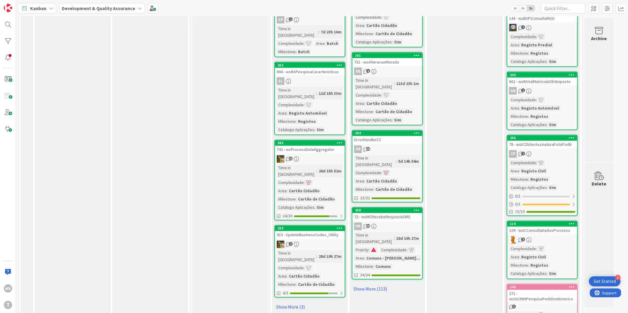
click at [569, 285] on icon at bounding box center [572, 287] width 6 height 4
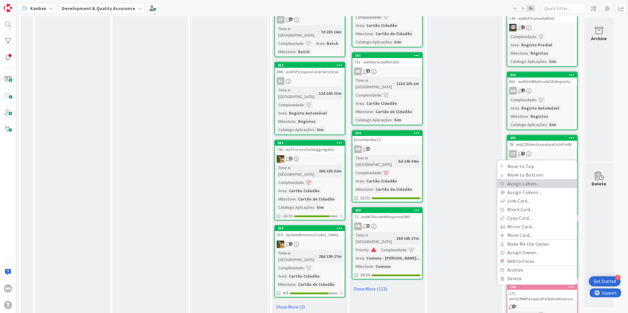
click at [528, 180] on link "Assign Labels..." at bounding box center [537, 184] width 80 height 9
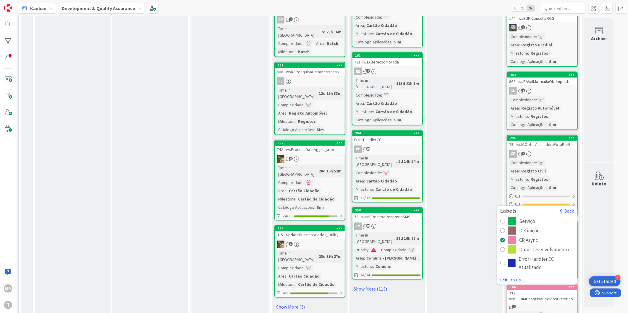
click at [527, 217] on div "Serviço" at bounding box center [527, 221] width 16 height 8
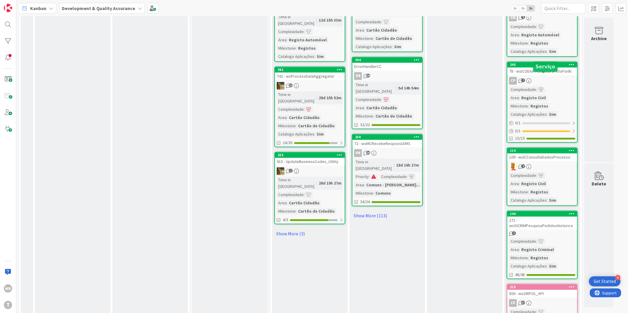
scroll to position [722, 0]
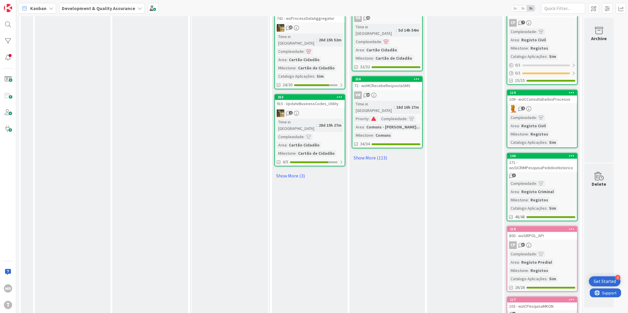
click at [571, 227] on icon at bounding box center [572, 229] width 6 height 4
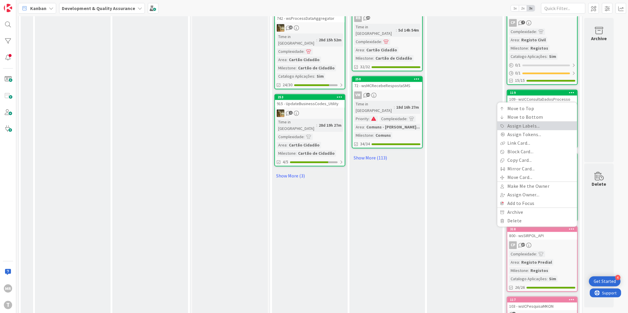
click at [530, 122] on link "Assign Labels..." at bounding box center [537, 126] width 80 height 9
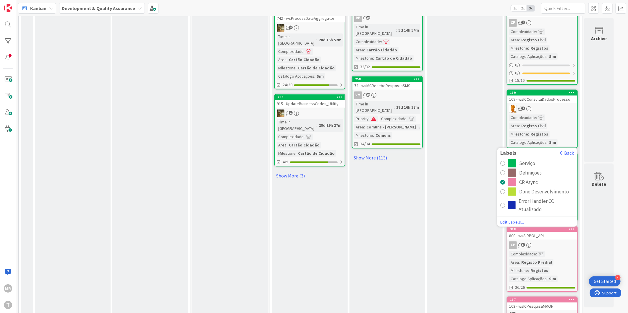
click at [525, 159] on div "Serviço" at bounding box center [527, 163] width 16 height 8
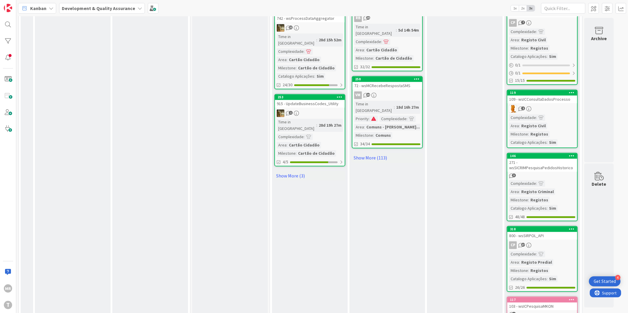
click at [575, 298] on div "117" at bounding box center [542, 300] width 70 height 5
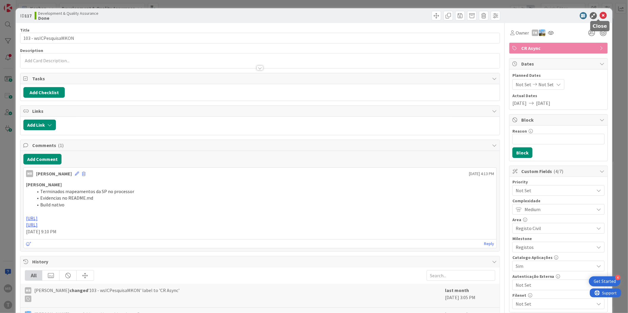
click at [600, 17] on icon at bounding box center [603, 15] width 7 height 7
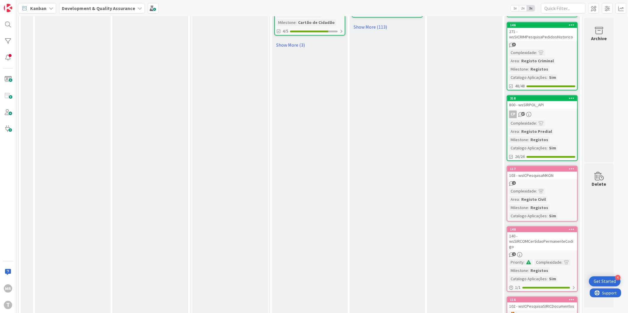
click at [570, 167] on icon at bounding box center [572, 169] width 6 height 4
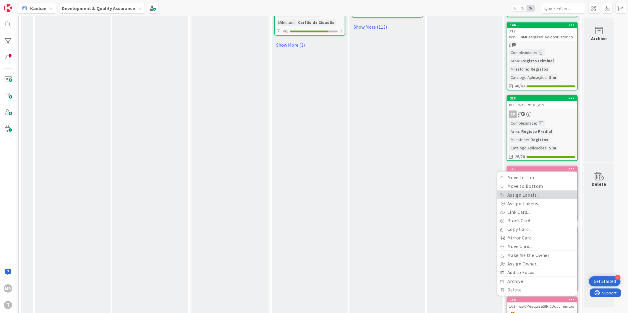
click at [527, 191] on link "Assign Labels..." at bounding box center [537, 195] width 80 height 9
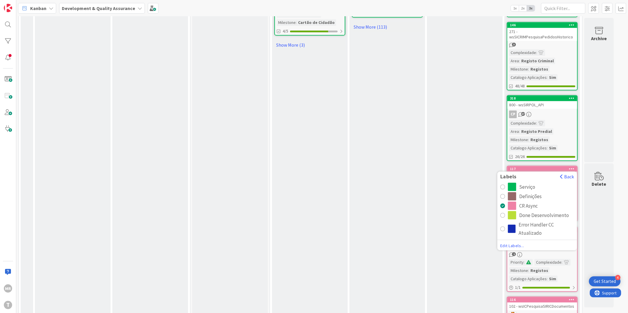
click at [527, 183] on div "Serviço" at bounding box center [527, 187] width 16 height 8
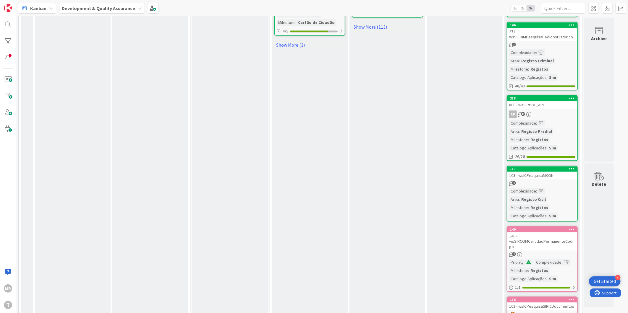
click at [574, 227] on icon at bounding box center [572, 229] width 6 height 4
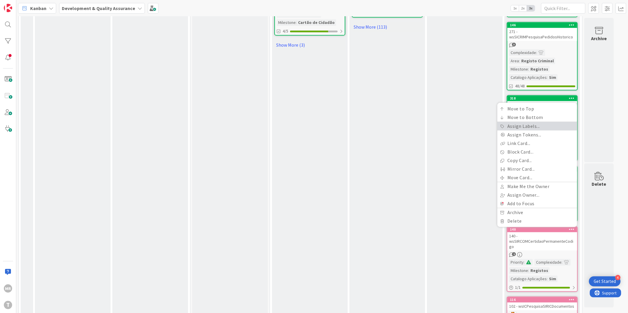
click at [521, 122] on link "Assign Labels..." at bounding box center [537, 126] width 80 height 9
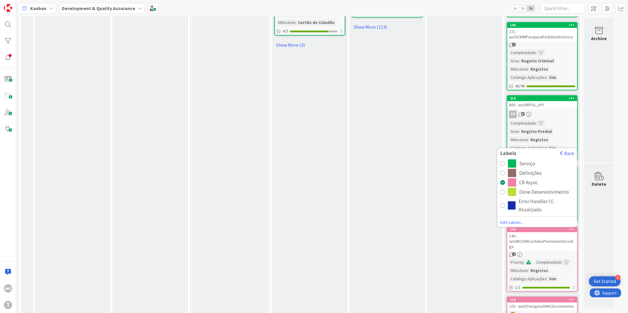
click at [530, 159] on div "Serviço" at bounding box center [527, 163] width 16 height 8
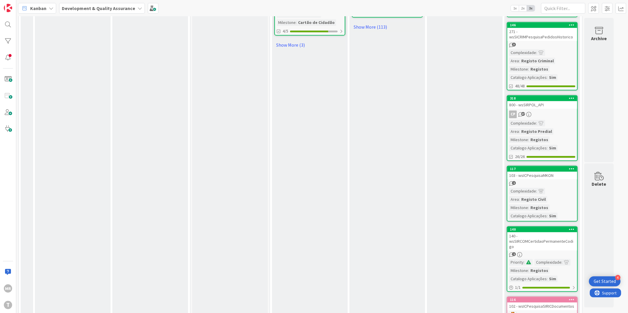
click at [573, 298] on icon at bounding box center [572, 300] width 6 height 4
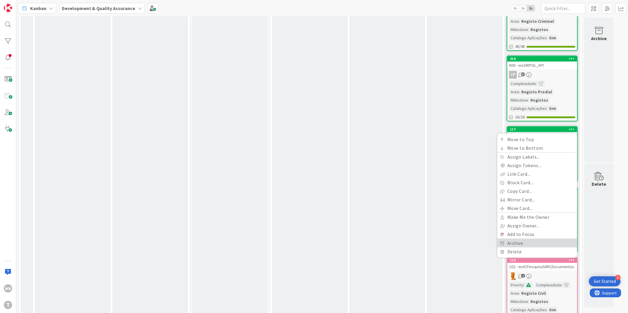
scroll to position [919, 0]
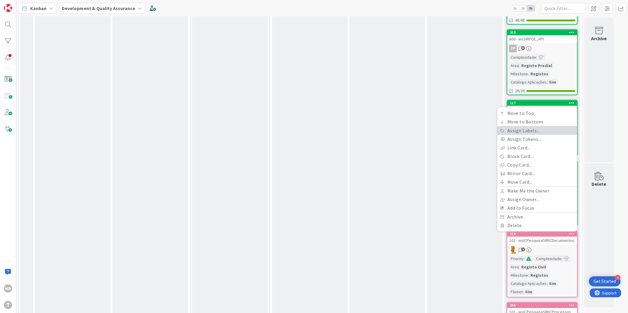
click at [525, 126] on link "Assign Labels..." at bounding box center [537, 130] width 80 height 9
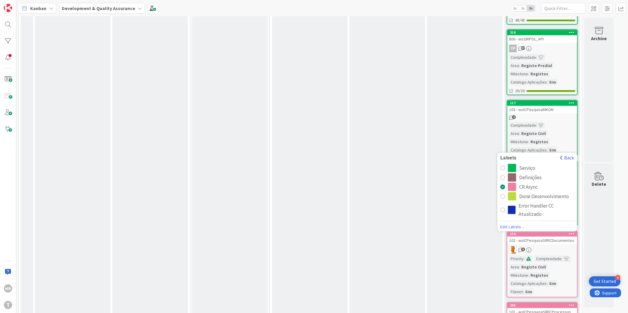
click at [528, 164] on div "Serviço" at bounding box center [527, 168] width 16 height 8
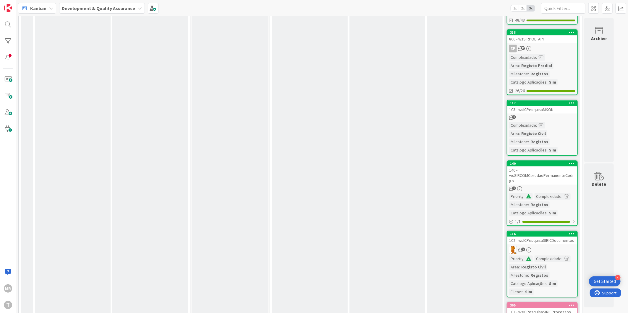
click at [572, 303] on icon at bounding box center [572, 305] width 6 height 4
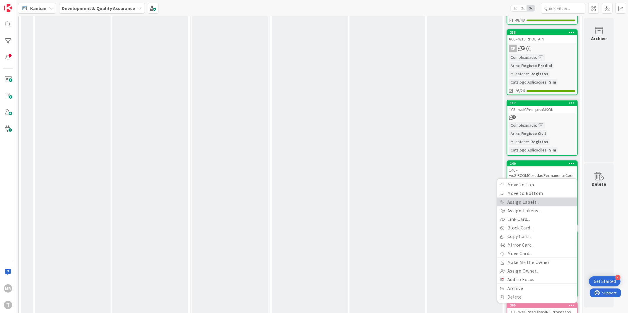
click at [540, 198] on link "Assign Labels..." at bounding box center [537, 202] width 80 height 9
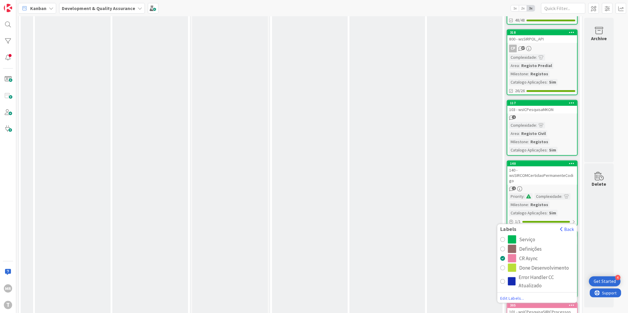
click at [531, 235] on div "Serviço" at bounding box center [527, 239] width 16 height 8
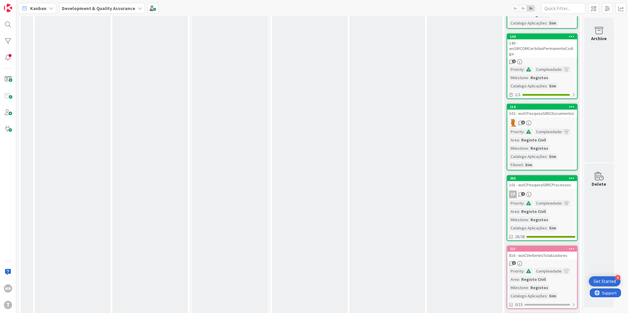
scroll to position [1051, 0]
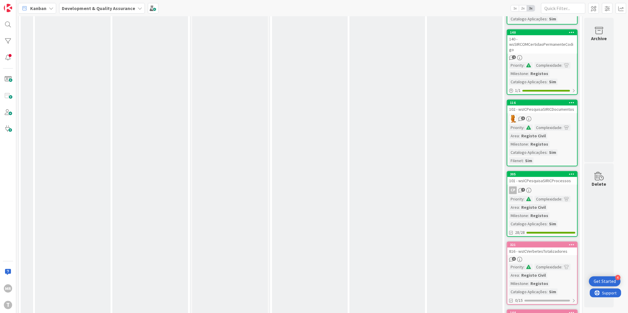
click at [575, 243] on div at bounding box center [571, 245] width 11 height 4
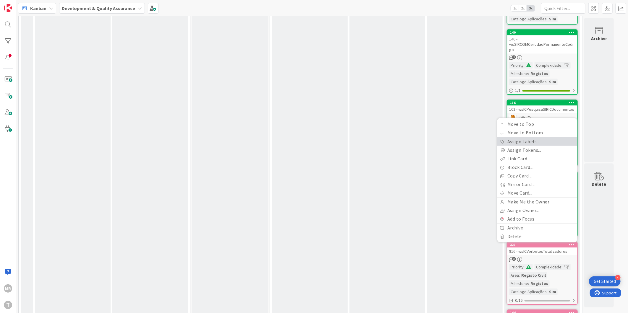
click at [539, 137] on link "Assign Labels..." at bounding box center [537, 141] width 80 height 9
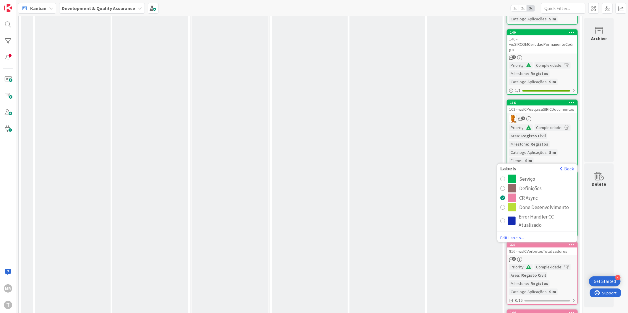
click at [531, 175] on div "Serviço" at bounding box center [527, 179] width 16 height 8
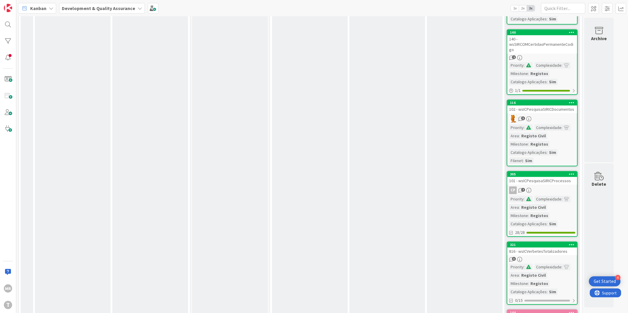
scroll to position [1116, 0]
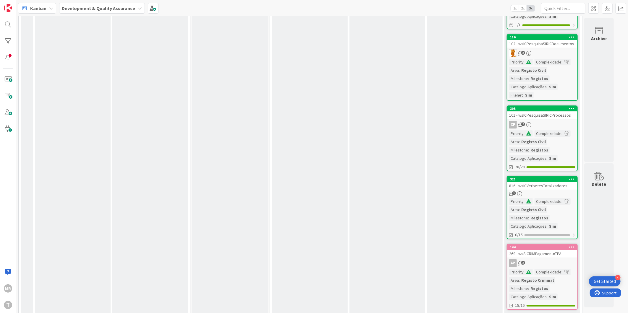
click at [573, 245] on icon at bounding box center [572, 247] width 6 height 4
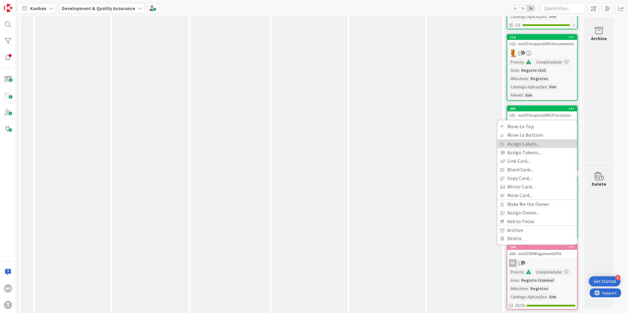
click at [527, 139] on link "Assign Labels..." at bounding box center [537, 143] width 80 height 9
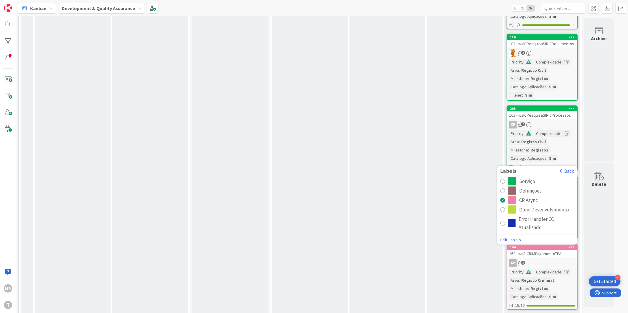
click at [525, 177] on div "Serviço" at bounding box center [527, 181] width 16 height 8
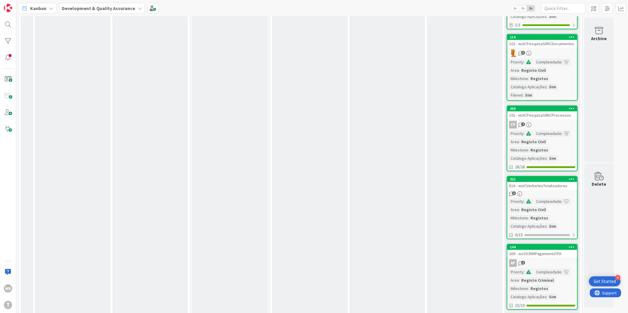
scroll to position [1215, 0]
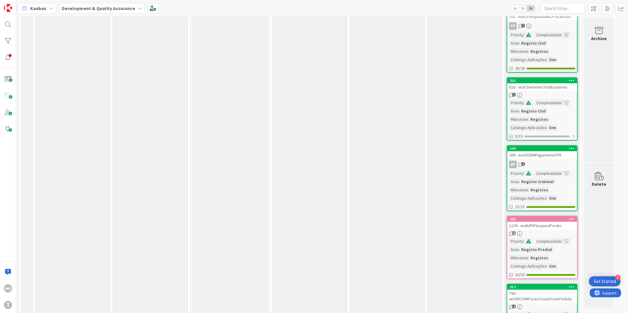
click at [573, 217] on icon at bounding box center [572, 219] width 6 height 4
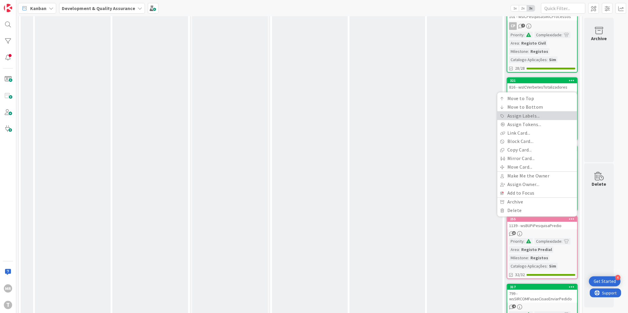
click at [517, 111] on link "Assign Labels..." at bounding box center [537, 115] width 80 height 9
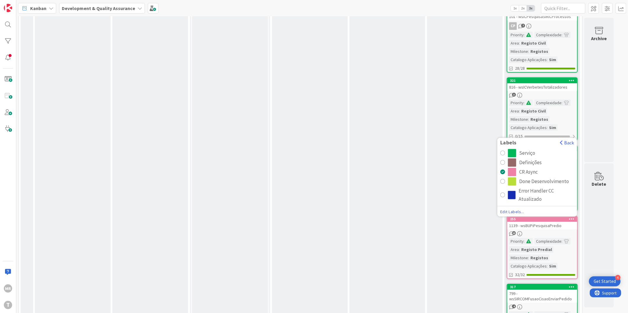
click at [518, 149] on div "Serviço" at bounding box center [541, 153] width 66 height 8
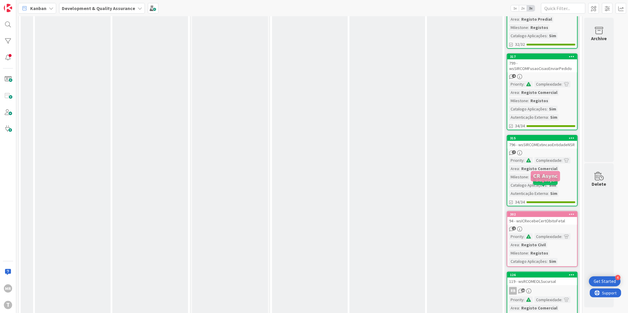
scroll to position [1478, 0]
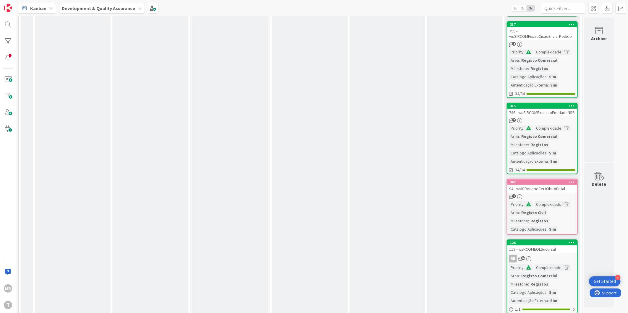
click at [572, 180] on icon at bounding box center [572, 182] width 6 height 4
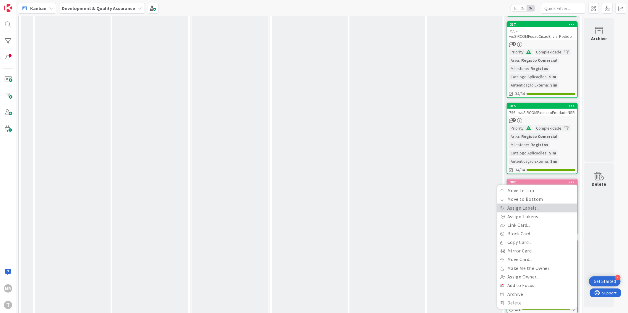
click at [526, 204] on link "Assign Labels..." at bounding box center [537, 208] width 80 height 9
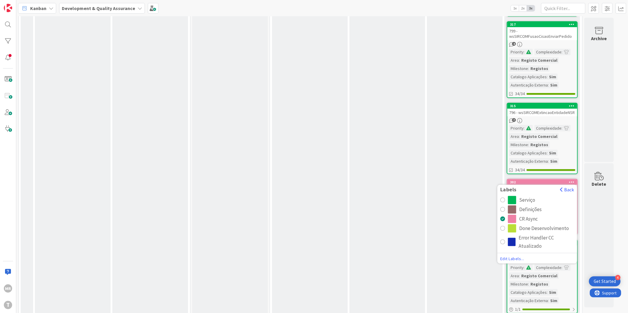
click at [526, 196] on div "Serviço" at bounding box center [527, 200] width 16 height 8
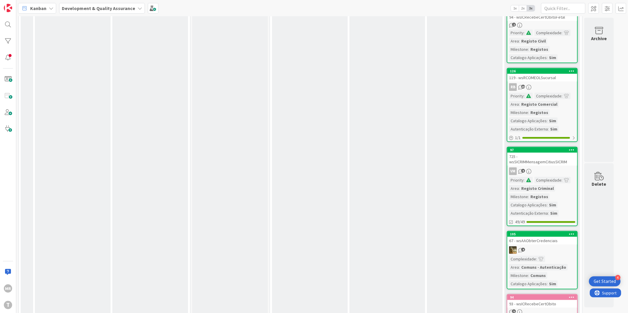
scroll to position [1707, 0]
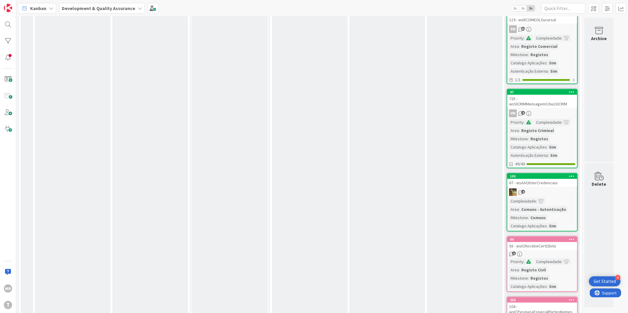
click at [574, 237] on icon at bounding box center [572, 239] width 6 height 4
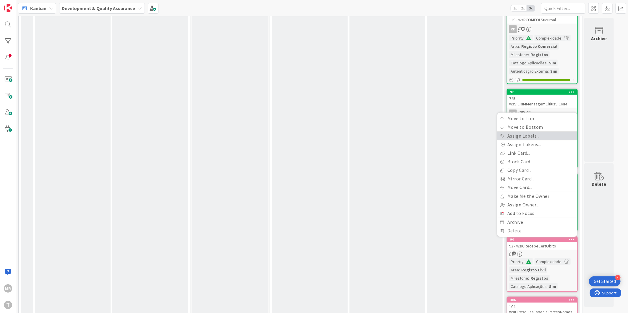
click at [525, 132] on link "Assign Labels..." at bounding box center [537, 136] width 80 height 9
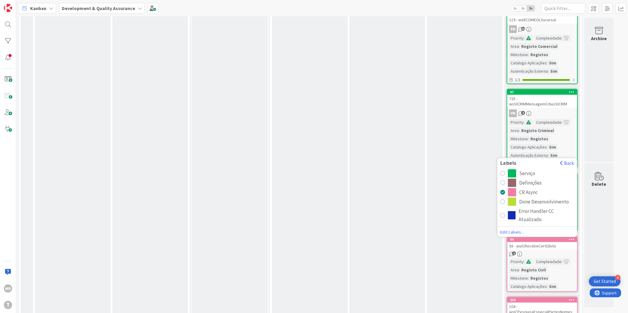
click at [530, 169] on div "Serviço" at bounding box center [527, 173] width 16 height 8
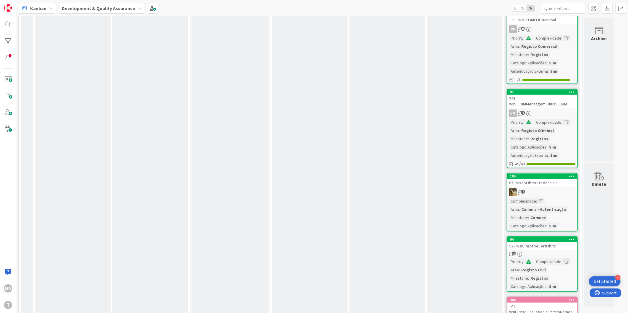
scroll to position [1806, 0]
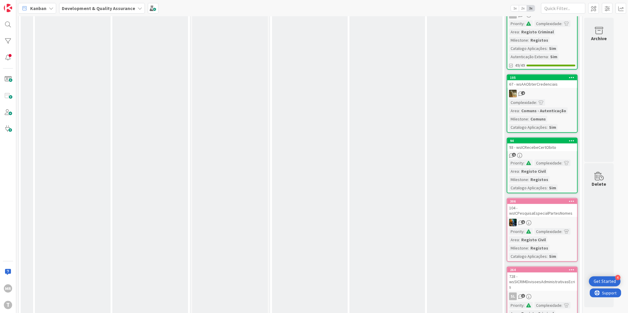
click at [574, 199] on div at bounding box center [571, 201] width 11 height 4
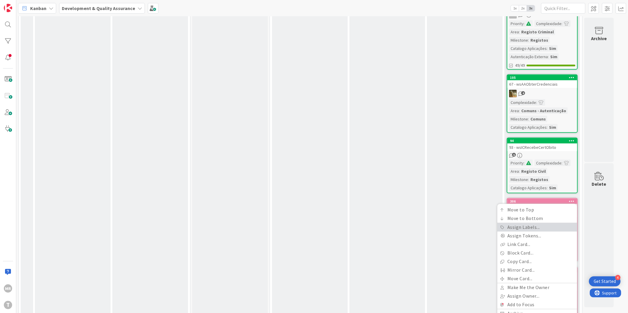
click at [535, 223] on link "Assign Labels..." at bounding box center [537, 227] width 80 height 9
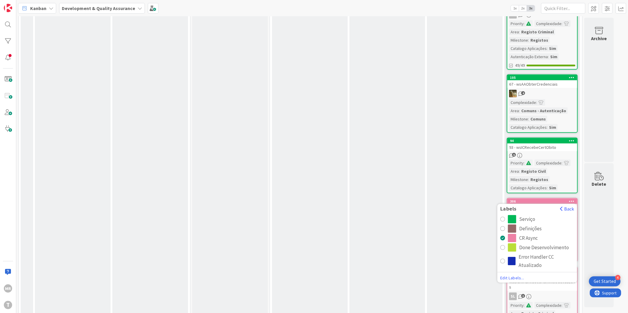
click at [527, 215] on div "Serviço" at bounding box center [527, 219] width 16 height 8
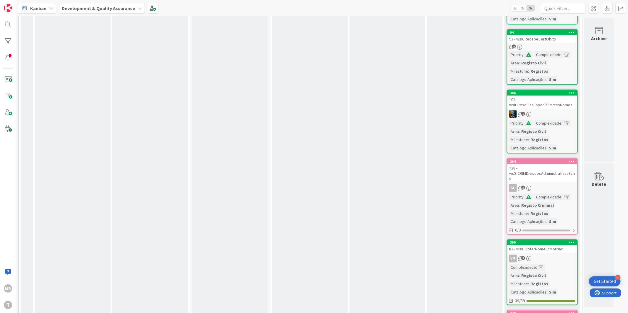
scroll to position [1937, 0]
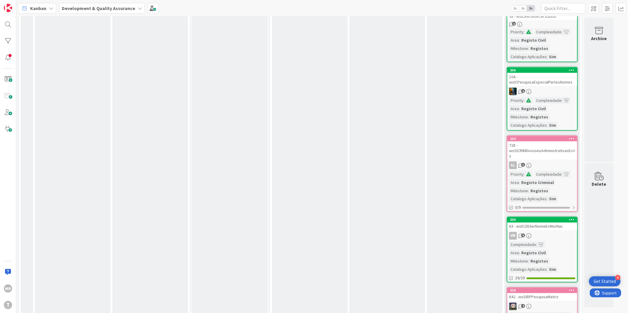
click at [570, 137] on icon at bounding box center [572, 139] width 6 height 4
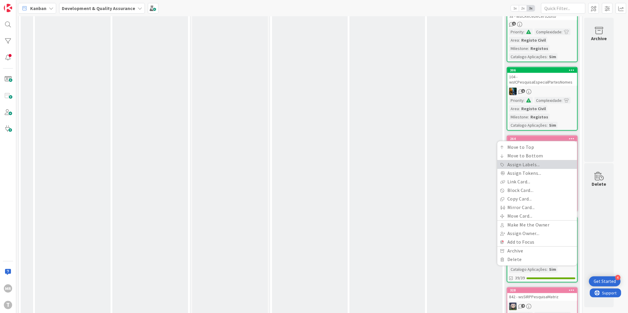
click at [545, 161] on link "Assign Labels..." at bounding box center [537, 165] width 80 height 9
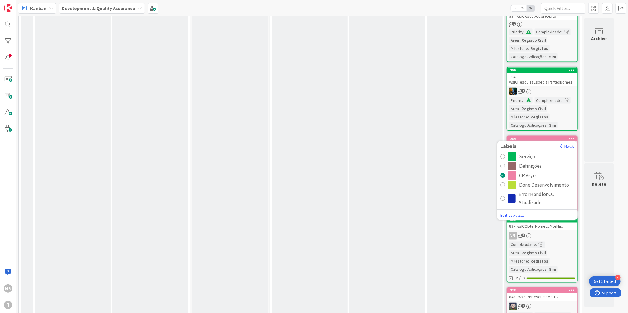
click at [528, 153] on div "Serviço" at bounding box center [527, 157] width 16 height 8
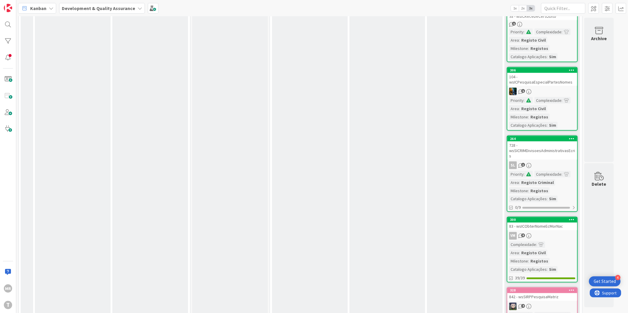
click at [572, 288] on icon at bounding box center [572, 290] width 6 height 4
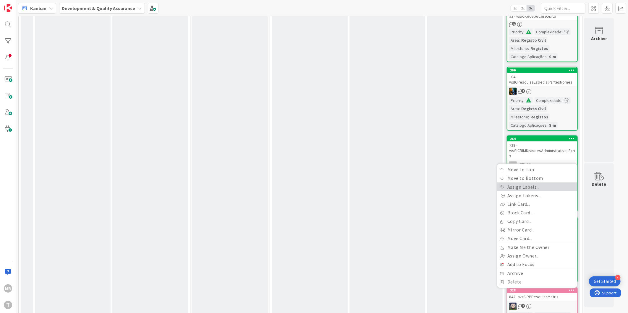
click at [524, 183] on link "Assign Labels..." at bounding box center [537, 187] width 80 height 9
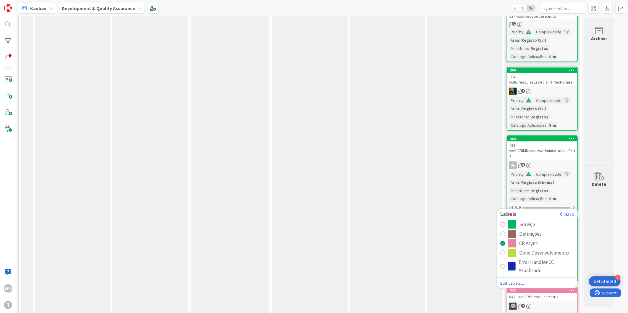
click at [523, 220] on div "Serviço" at bounding box center [527, 224] width 16 height 8
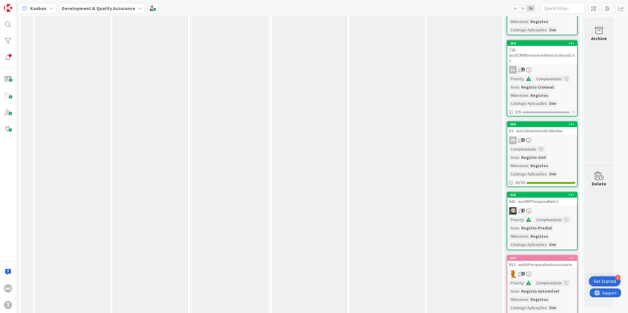
scroll to position [2069, 0]
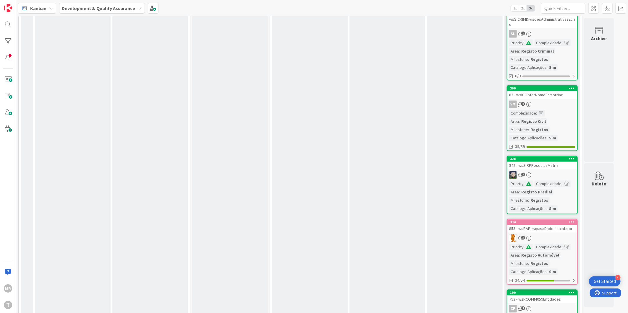
click at [571, 220] on icon at bounding box center [572, 222] width 6 height 4
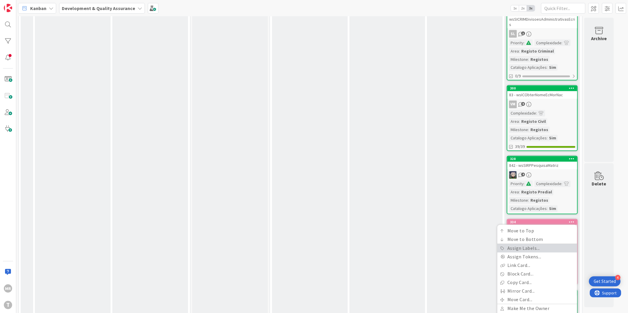
click at [527, 244] on link "Assign Labels..." at bounding box center [537, 248] width 80 height 9
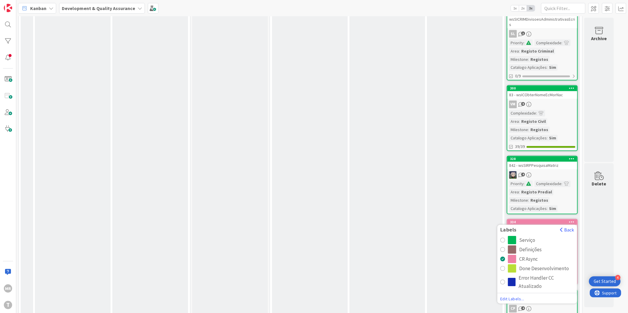
drag, startPoint x: 525, startPoint y: 192, endPoint x: 527, endPoint y: 197, distance: 4.9
click at [525, 236] on div "Serviço" at bounding box center [527, 240] width 16 height 8
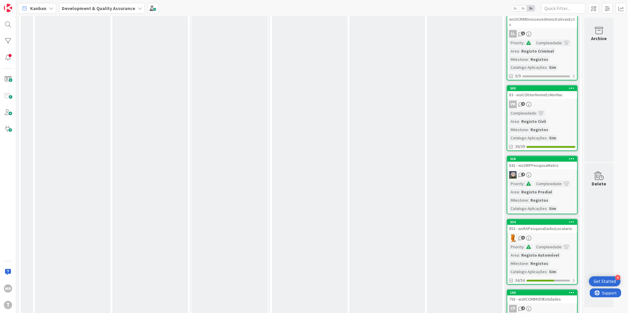
scroll to position [2200, 0]
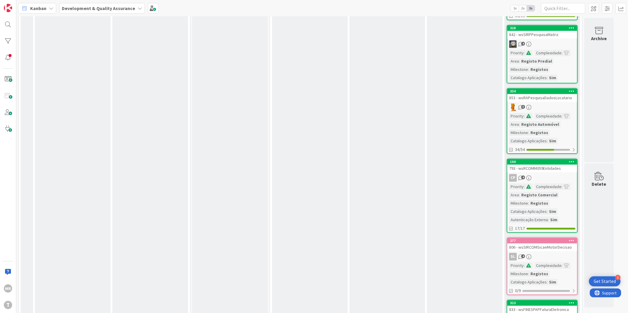
click at [573, 238] on icon at bounding box center [572, 240] width 6 height 4
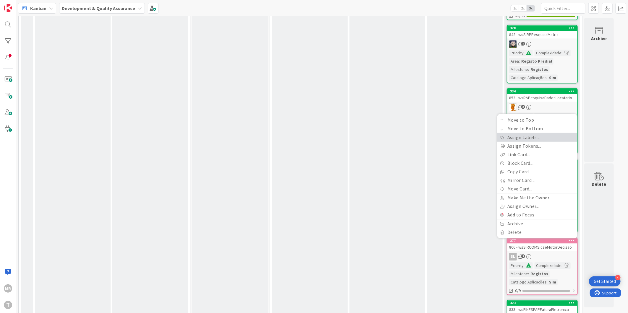
click at [515, 133] on link "Assign Labels..." at bounding box center [537, 137] width 80 height 9
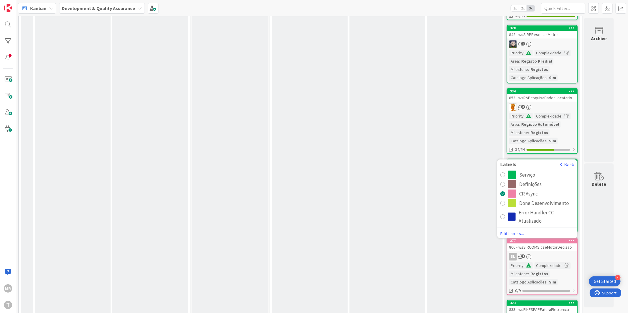
click at [523, 171] on div "Serviço" at bounding box center [527, 175] width 16 height 8
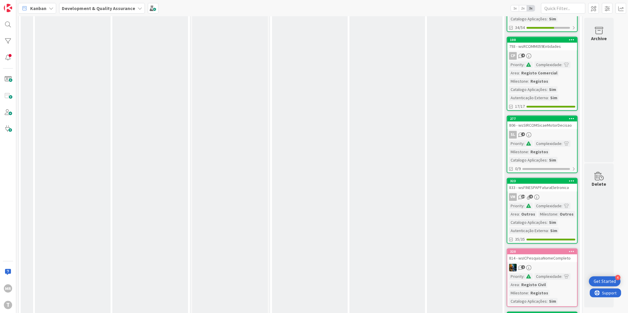
scroll to position [2331, 0]
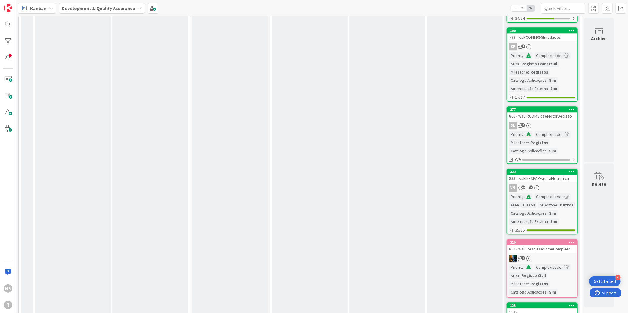
click at [572, 240] on icon at bounding box center [572, 242] width 6 height 4
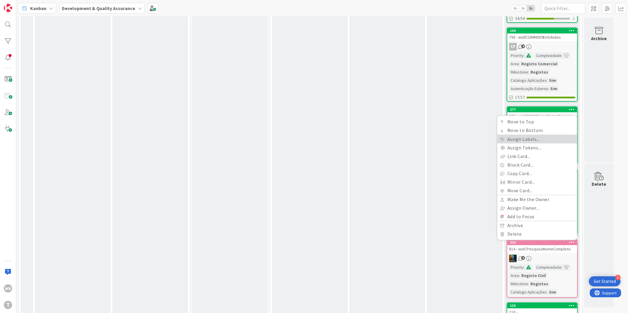
click at [523, 135] on link "Assign Labels..." at bounding box center [537, 139] width 80 height 9
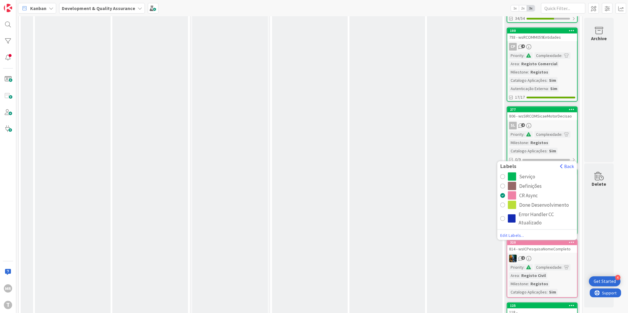
click at [523, 172] on div "Serviço" at bounding box center [527, 176] width 16 height 8
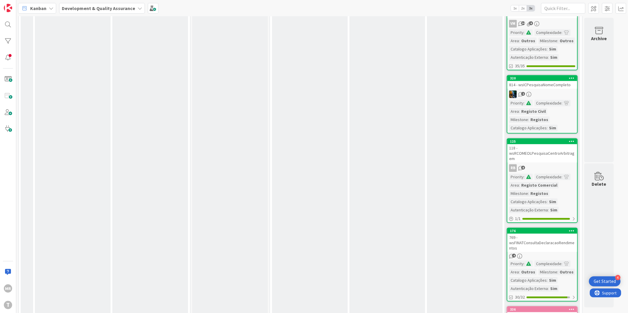
scroll to position [2594, 0]
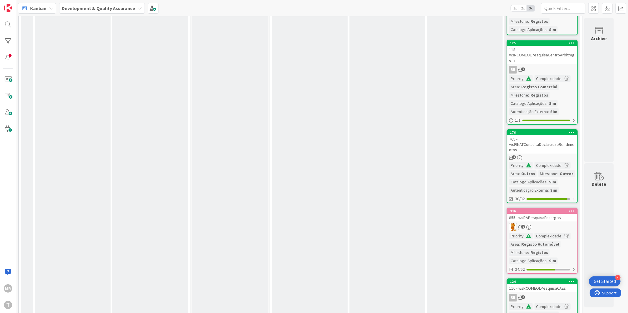
click at [572, 209] on icon at bounding box center [572, 211] width 6 height 4
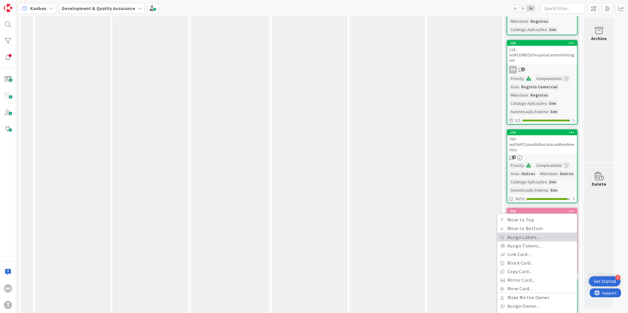
click at [525, 233] on link "Assign Labels..." at bounding box center [537, 237] width 80 height 9
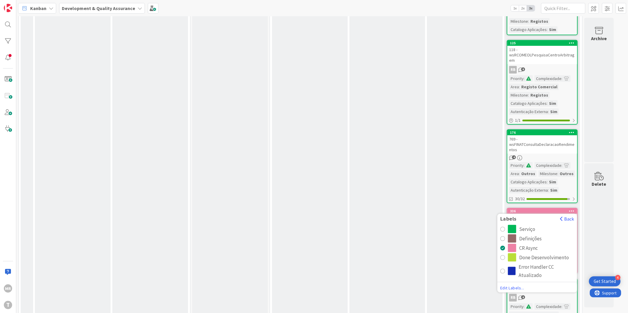
click at [525, 225] on div "Serviço" at bounding box center [527, 229] width 16 height 8
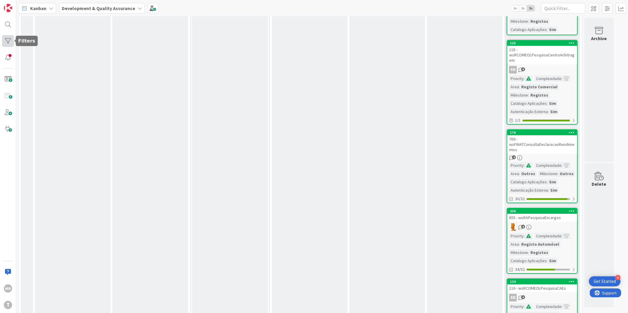
click at [4, 39] on div at bounding box center [8, 41] width 12 height 12
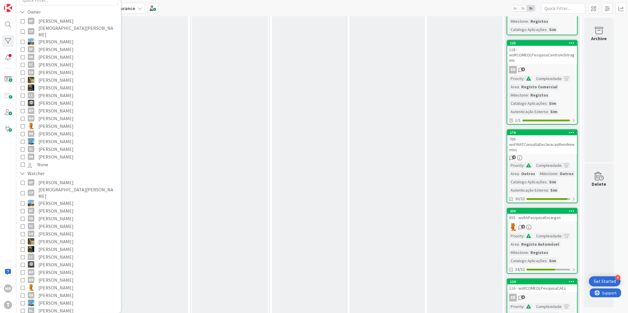
scroll to position [125, 0]
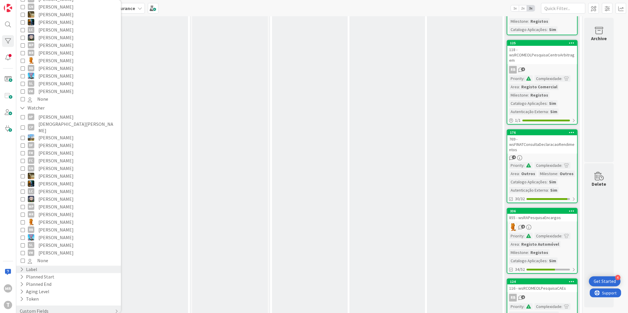
click at [21, 267] on icon at bounding box center [22, 269] width 4 height 5
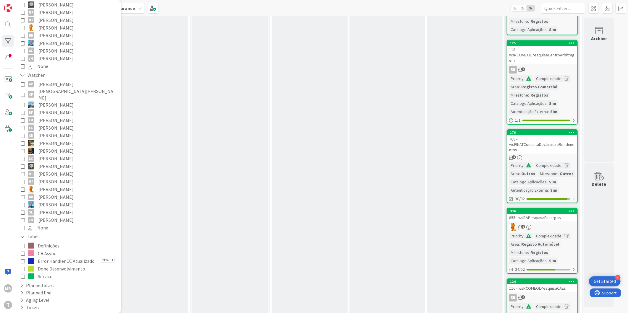
click at [22, 251] on icon at bounding box center [23, 253] width 4 height 4
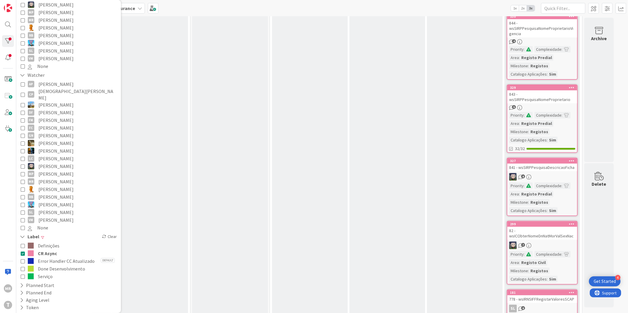
scroll to position [0, 0]
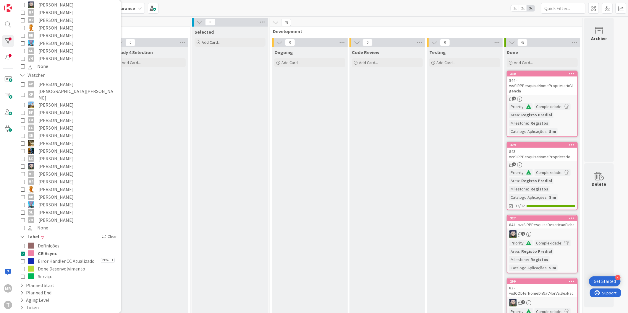
click at [571, 72] on icon at bounding box center [572, 74] width 6 height 4
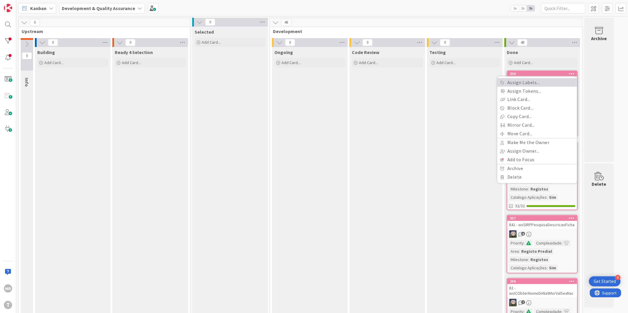
click at [508, 84] on link "Assign Labels..." at bounding box center [537, 82] width 80 height 9
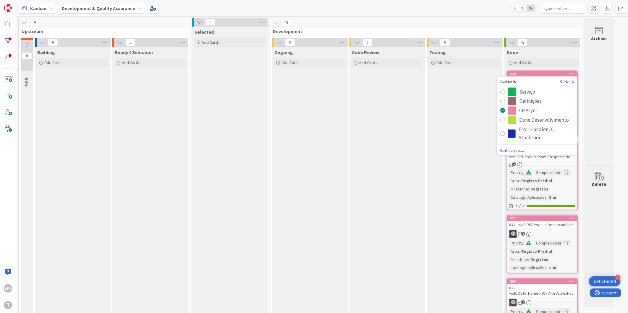
click at [509, 92] on div "radio" at bounding box center [512, 92] width 8 height 8
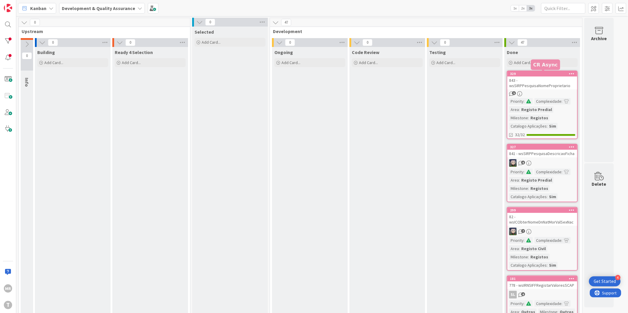
click at [569, 72] on icon at bounding box center [572, 74] width 6 height 4
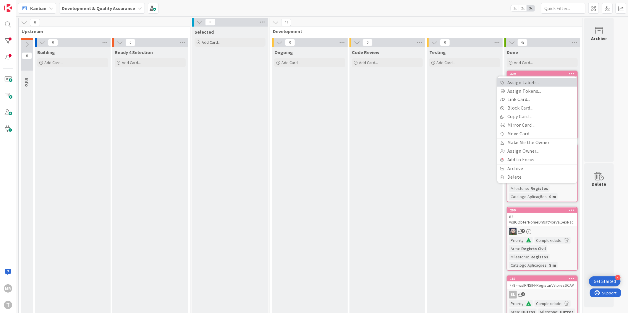
click at [528, 84] on link "Assign Labels..." at bounding box center [537, 82] width 80 height 9
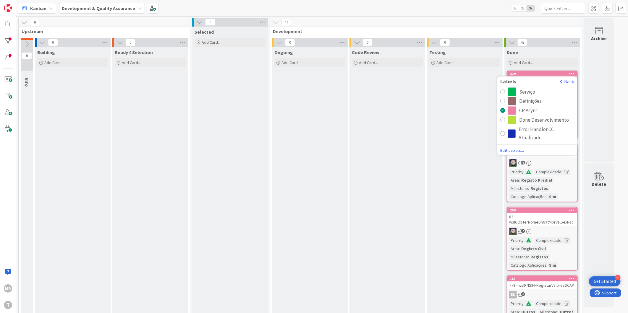
click at [527, 93] on div "Serviço" at bounding box center [527, 92] width 16 height 8
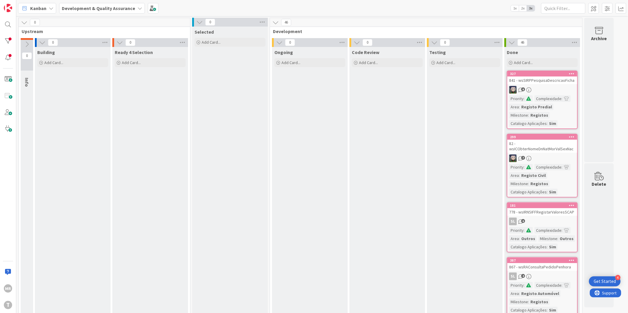
click at [574, 74] on icon at bounding box center [572, 74] width 6 height 4
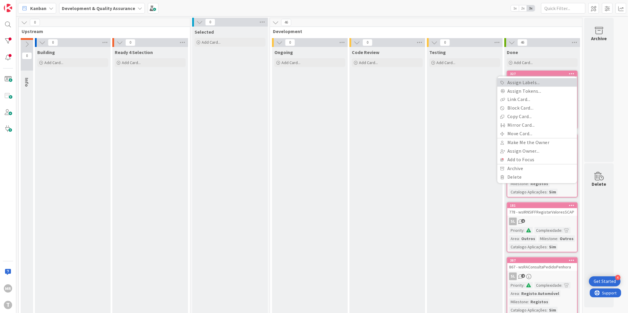
click at [533, 84] on link "Assign Labels..." at bounding box center [537, 82] width 80 height 9
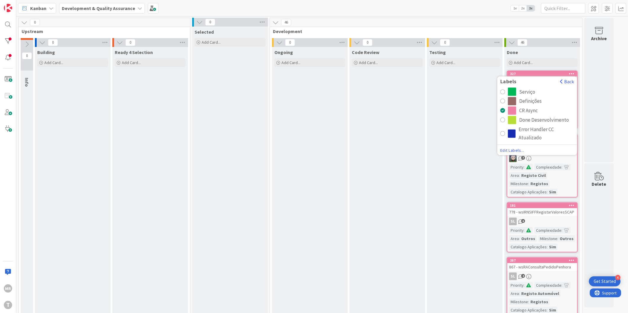
click at [532, 90] on div "Serviço" at bounding box center [527, 92] width 16 height 8
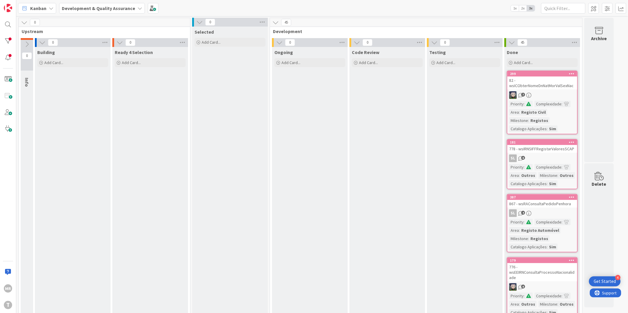
click at [573, 73] on icon at bounding box center [572, 74] width 6 height 4
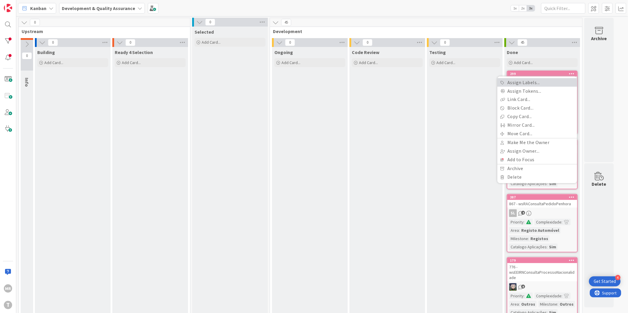
click at [537, 84] on link "Assign Labels..." at bounding box center [537, 82] width 80 height 9
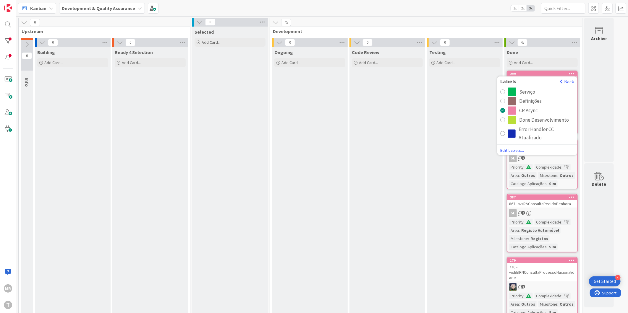
click at [536, 90] on div "Serviço" at bounding box center [541, 92] width 66 height 8
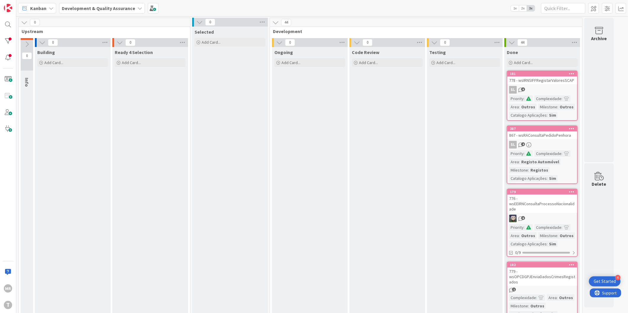
click at [568, 75] on div at bounding box center [571, 74] width 11 height 4
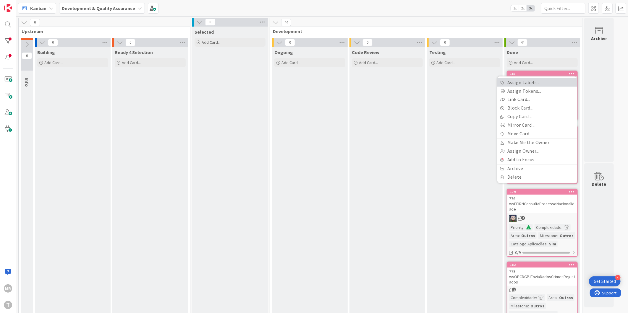
click at [534, 85] on link "Assign Labels..." at bounding box center [537, 82] width 80 height 9
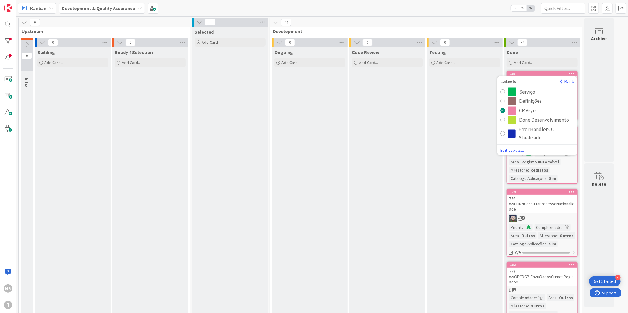
click at [534, 90] on div "Serviço" at bounding box center [527, 92] width 16 height 8
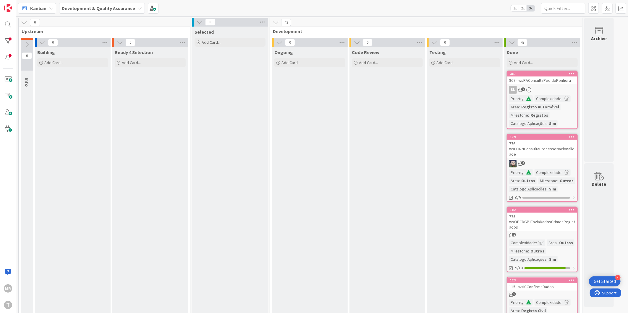
click at [573, 74] on icon at bounding box center [572, 74] width 6 height 4
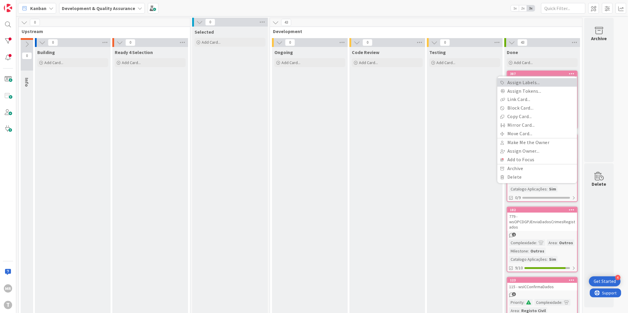
click at [531, 82] on link "Assign Labels..." at bounding box center [537, 82] width 80 height 9
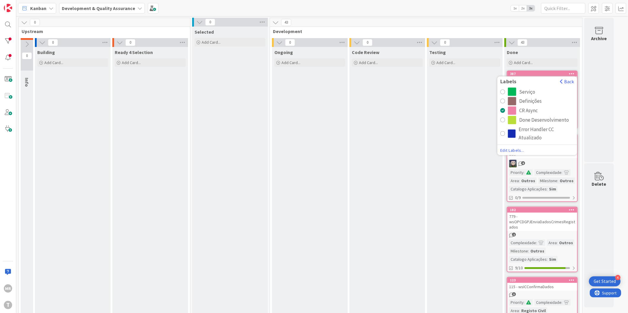
click at [525, 92] on div "Serviço" at bounding box center [527, 92] width 16 height 8
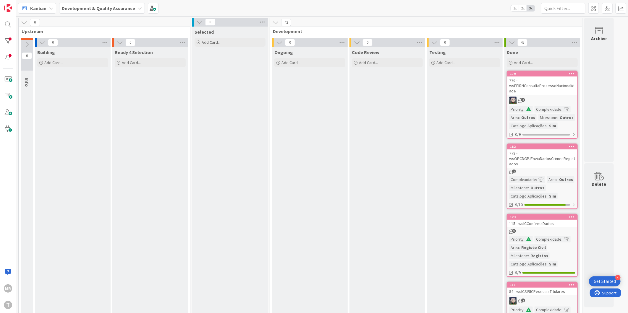
click at [573, 74] on icon at bounding box center [572, 74] width 6 height 4
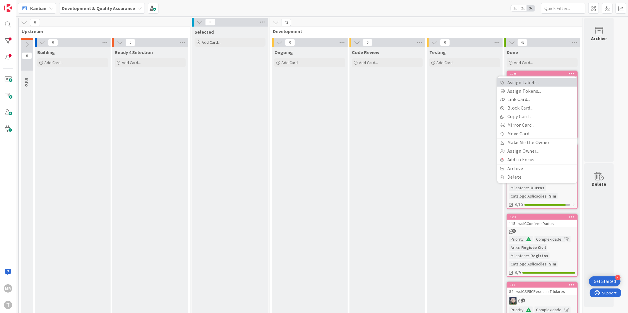
click at [532, 82] on link "Assign Labels..." at bounding box center [537, 82] width 80 height 9
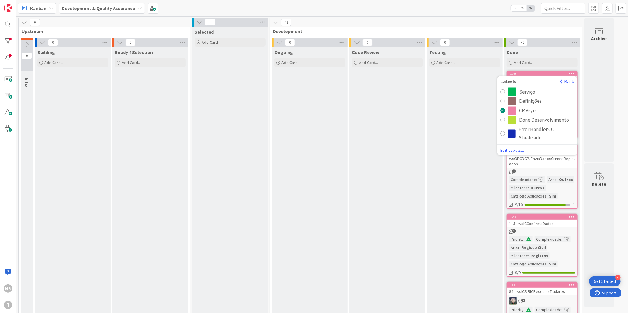
click at [530, 90] on div "Serviço" at bounding box center [527, 92] width 16 height 8
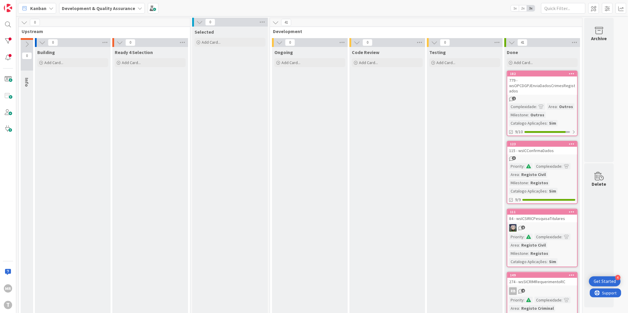
click at [571, 74] on icon at bounding box center [572, 74] width 6 height 4
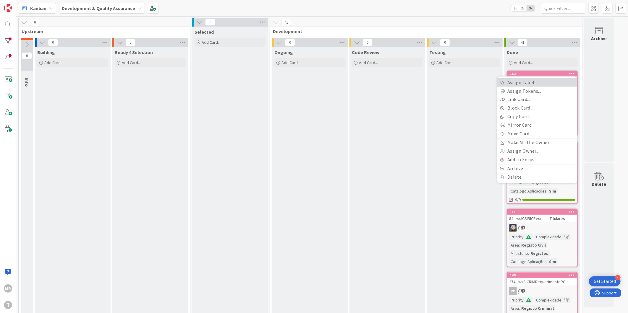
click at [530, 83] on link "Assign Labels..." at bounding box center [537, 82] width 80 height 9
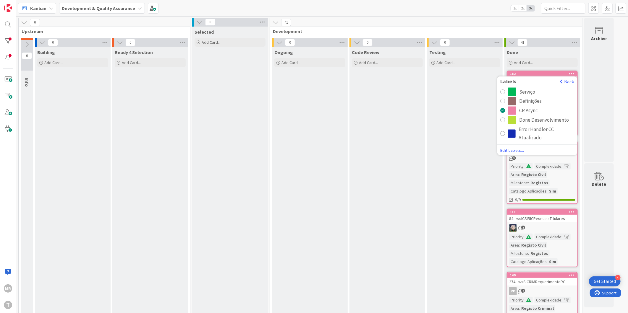
click at [528, 89] on div "Serviço" at bounding box center [527, 92] width 16 height 8
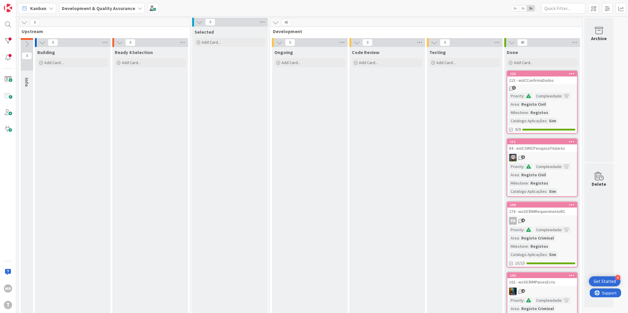
click at [574, 75] on icon at bounding box center [572, 74] width 6 height 4
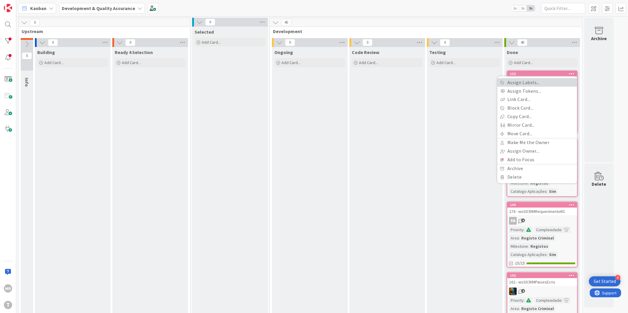
click at [539, 85] on link "Assign Labels..." at bounding box center [537, 82] width 80 height 9
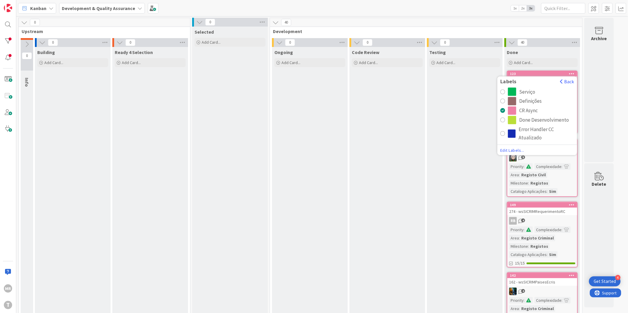
click at [527, 93] on div "Serviço" at bounding box center [527, 92] width 16 height 8
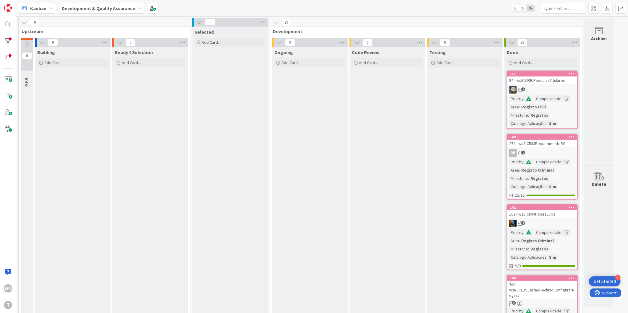
click at [572, 74] on icon at bounding box center [572, 74] width 6 height 4
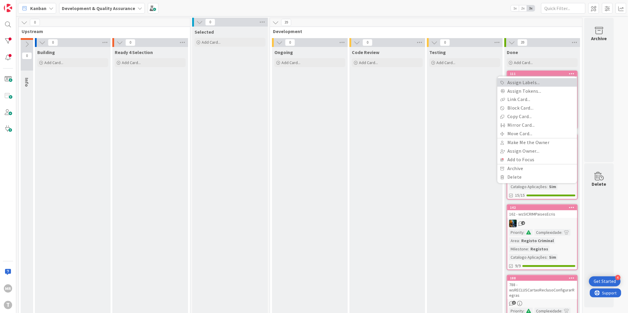
click at [548, 82] on link "Assign Labels..." at bounding box center [537, 82] width 80 height 9
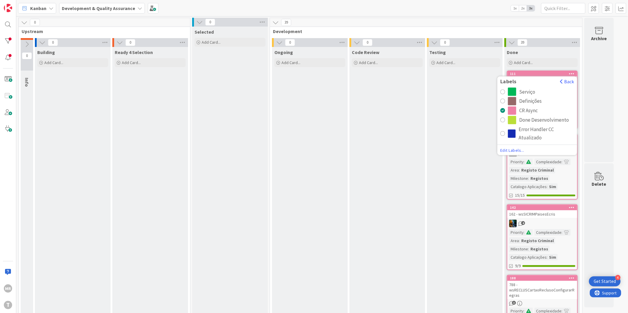
click at [530, 91] on div "Serviço" at bounding box center [527, 92] width 16 height 8
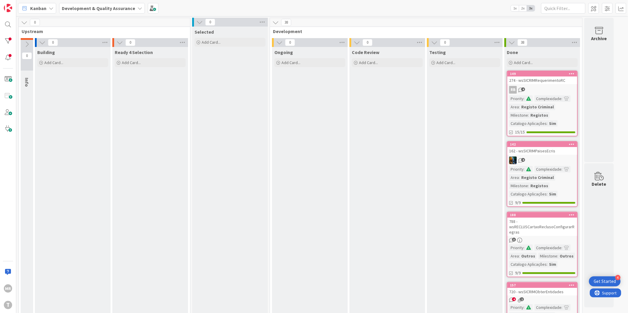
click at [571, 74] on icon at bounding box center [572, 74] width 6 height 4
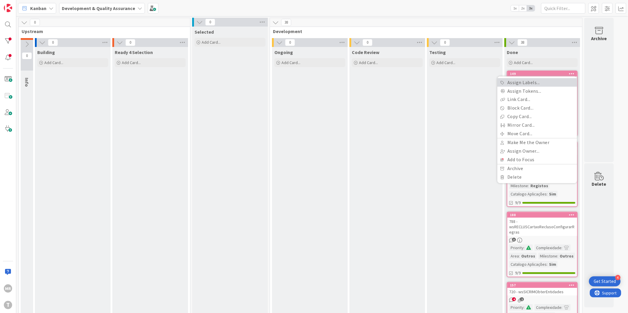
click at [541, 85] on link "Assign Labels..." at bounding box center [537, 82] width 80 height 9
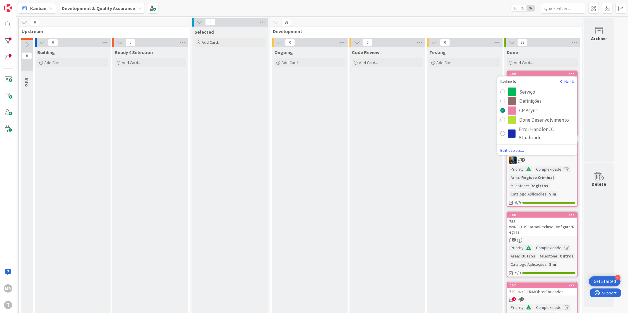
click at [531, 88] on div "Serviço" at bounding box center [527, 92] width 16 height 8
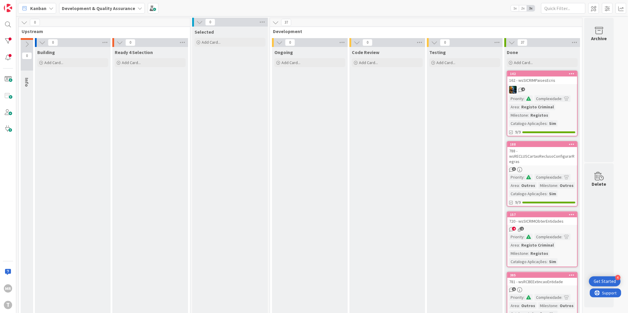
click at [567, 74] on div at bounding box center [571, 74] width 11 height 4
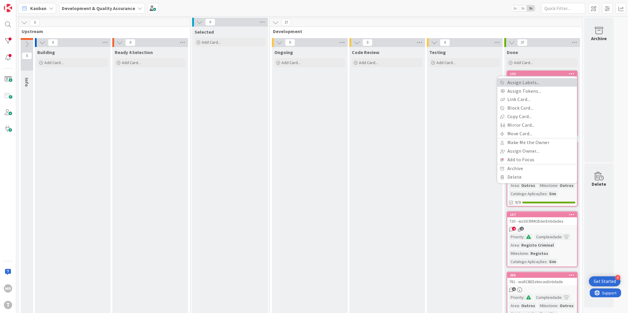
click at [548, 81] on link "Assign Labels..." at bounding box center [537, 82] width 80 height 9
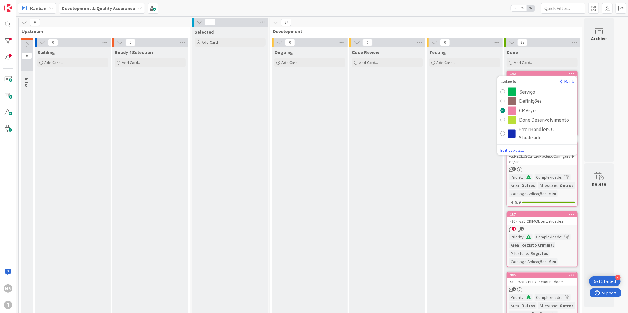
click at [528, 88] on div "Serviço" at bounding box center [527, 92] width 16 height 8
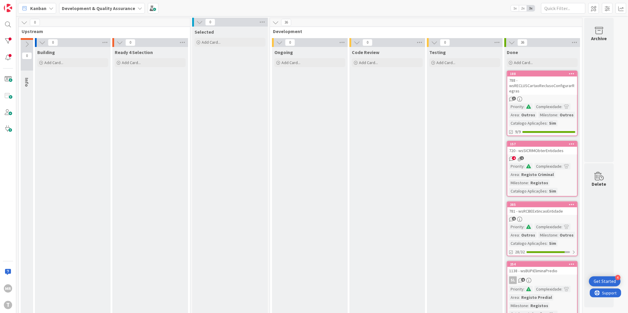
click at [570, 74] on icon at bounding box center [572, 74] width 6 height 4
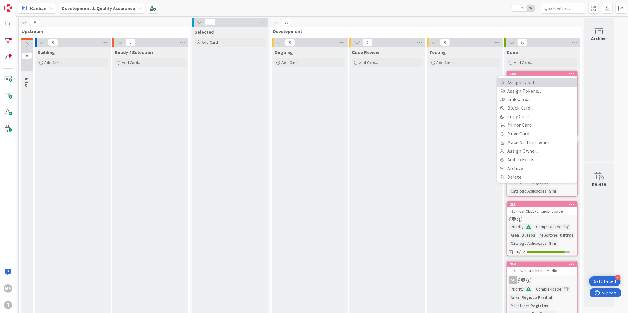
click at [534, 82] on link "Assign Labels..." at bounding box center [537, 82] width 80 height 9
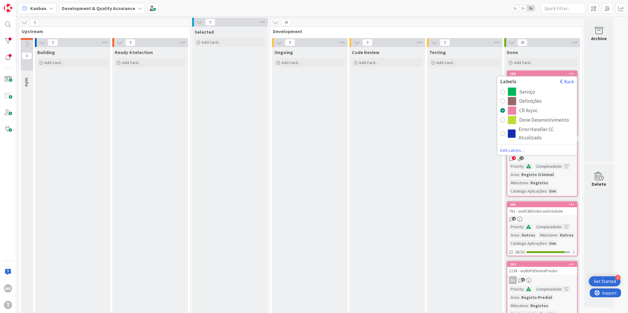
click at [530, 89] on div "Serviço" at bounding box center [527, 92] width 16 height 8
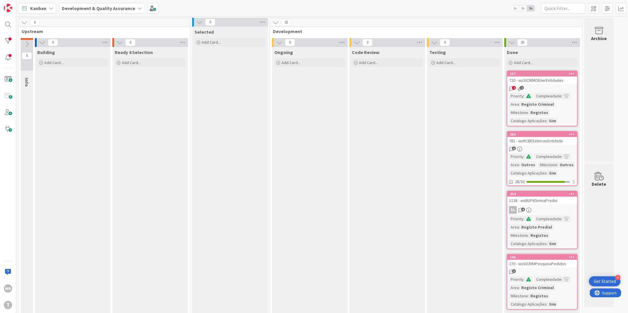
click at [571, 73] on icon at bounding box center [572, 74] width 6 height 4
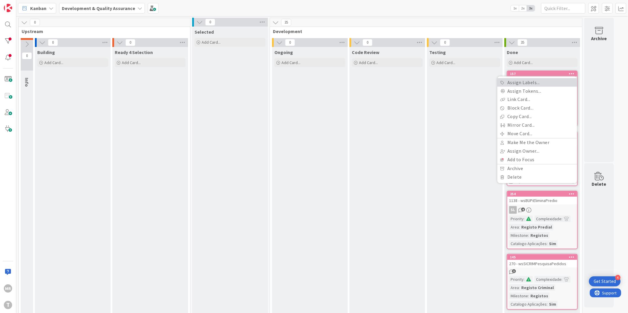
click at [528, 81] on link "Assign Labels..." at bounding box center [537, 82] width 80 height 9
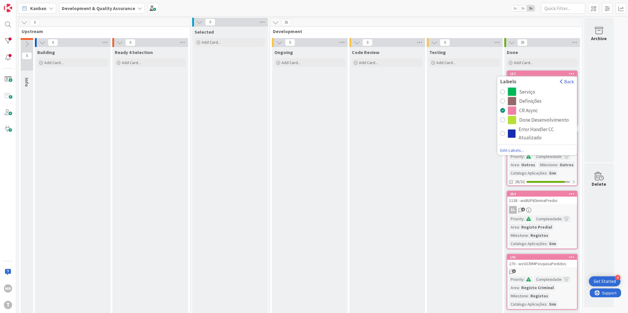
click at [524, 90] on div "Serviço" at bounding box center [527, 92] width 16 height 8
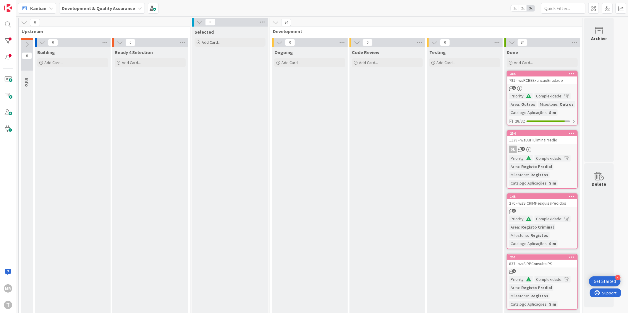
click at [570, 73] on icon at bounding box center [572, 74] width 6 height 4
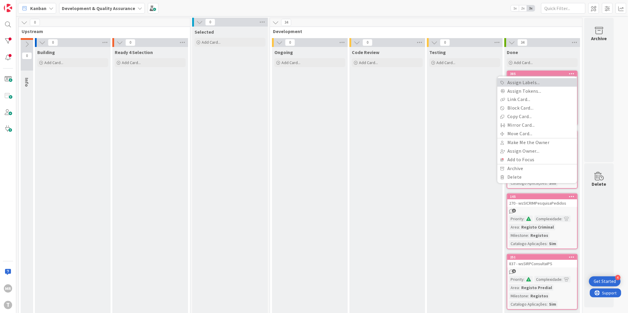
click at [529, 81] on link "Assign Labels..." at bounding box center [537, 82] width 80 height 9
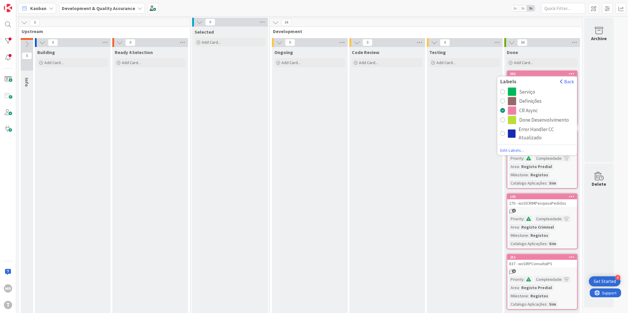
click at [525, 91] on div "Serviço" at bounding box center [527, 92] width 16 height 8
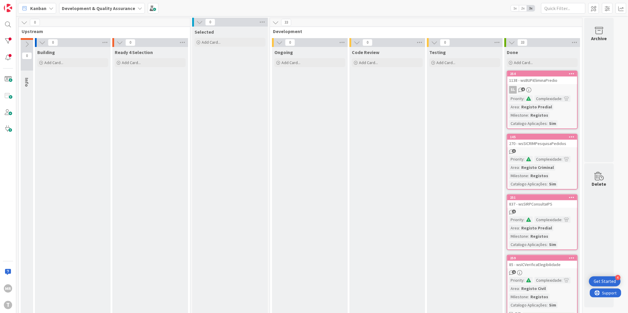
click at [573, 73] on icon at bounding box center [572, 74] width 6 height 4
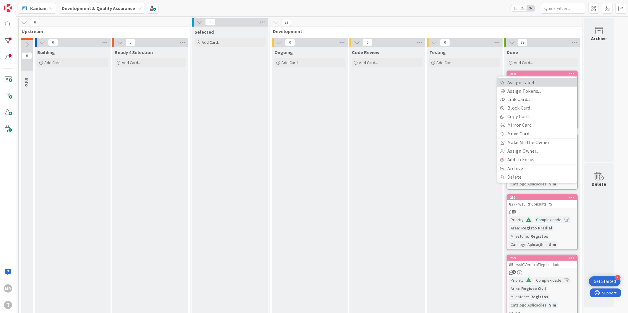
click at [534, 83] on link "Assign Labels..." at bounding box center [537, 82] width 80 height 9
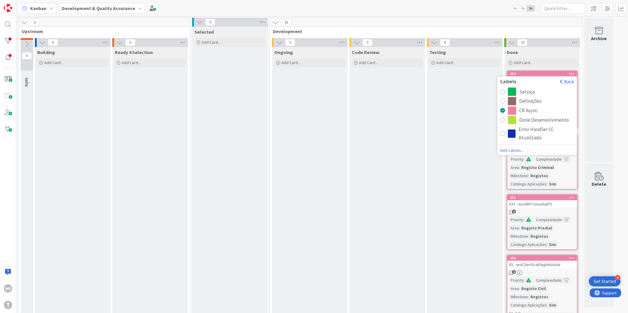
click at [533, 90] on div "Serviço" at bounding box center [527, 92] width 16 height 8
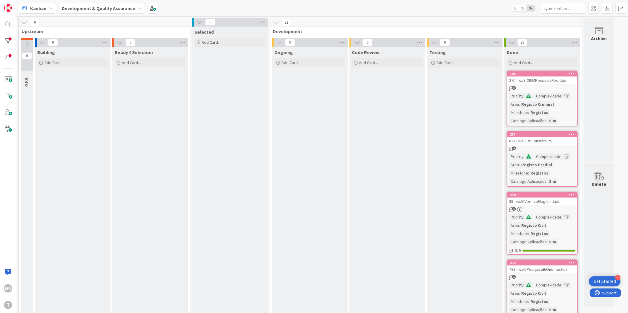
click at [570, 75] on icon at bounding box center [572, 74] width 6 height 4
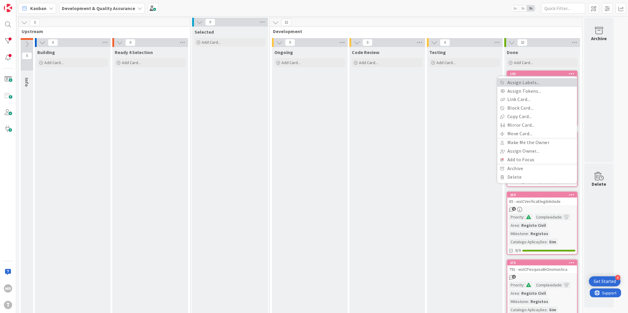
click at [533, 83] on link "Assign Labels..." at bounding box center [537, 82] width 80 height 9
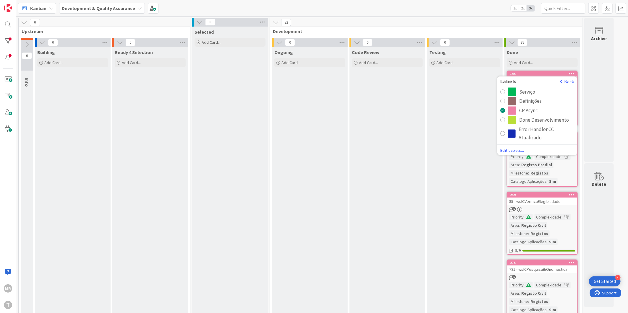
click at [528, 88] on div "Serviço" at bounding box center [527, 92] width 16 height 8
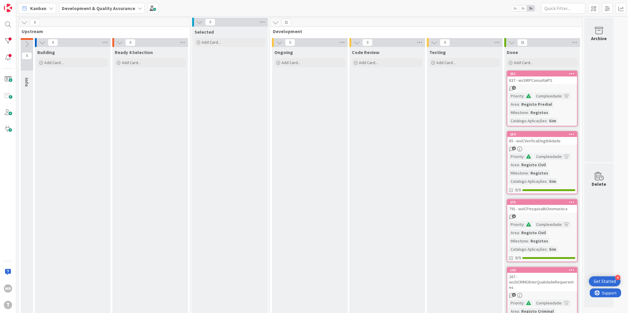
click at [569, 76] on icon at bounding box center [572, 74] width 6 height 4
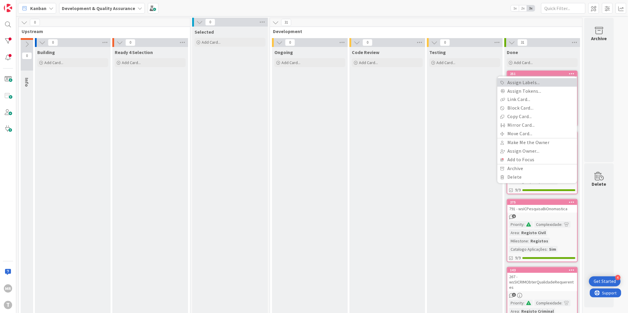
click at [538, 82] on link "Assign Labels..." at bounding box center [537, 82] width 80 height 9
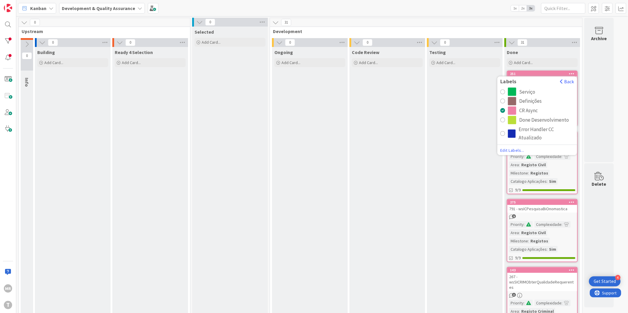
click at [531, 87] on div "Labels Back" at bounding box center [537, 82] width 80 height 9
click at [530, 89] on div "Serviço" at bounding box center [527, 92] width 16 height 8
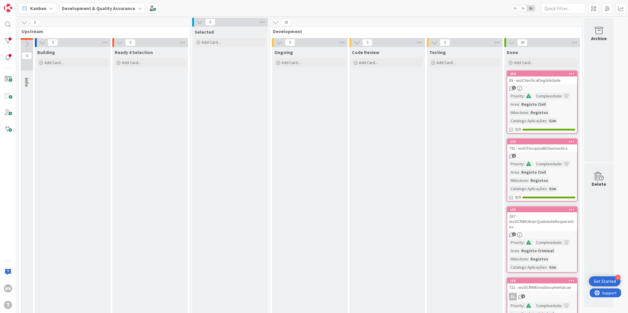
click at [569, 73] on icon at bounding box center [572, 74] width 6 height 4
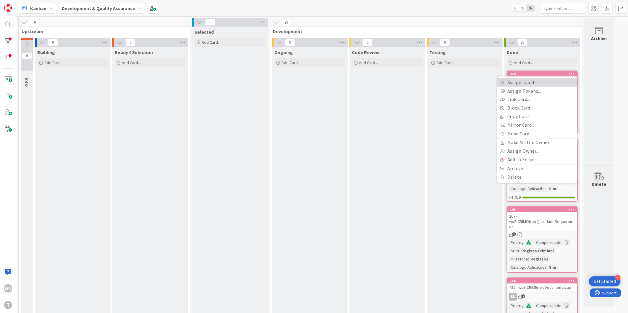
click at [527, 84] on link "Assign Labels..." at bounding box center [537, 82] width 80 height 9
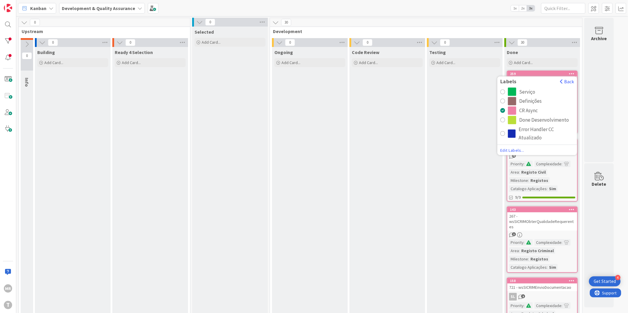
click at [525, 90] on div "Serviço" at bounding box center [527, 92] width 16 height 8
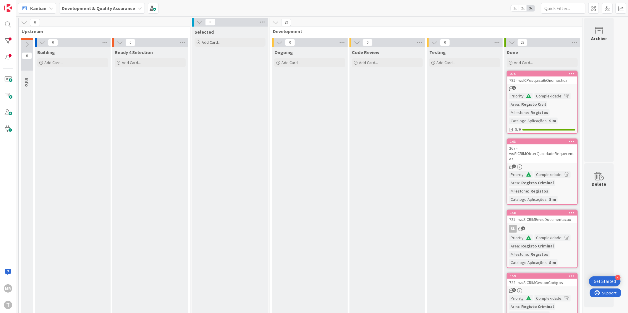
click at [568, 74] on div at bounding box center [571, 74] width 11 height 4
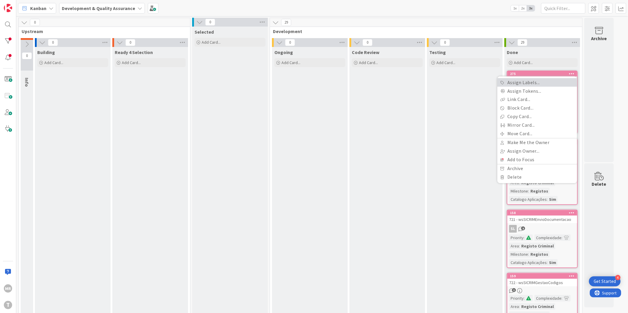
click at [522, 84] on link "Assign Labels..." at bounding box center [537, 82] width 80 height 9
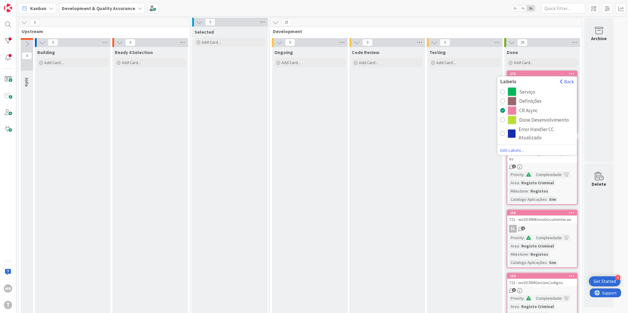
click at [519, 89] on div "Serviço" at bounding box center [527, 92] width 16 height 8
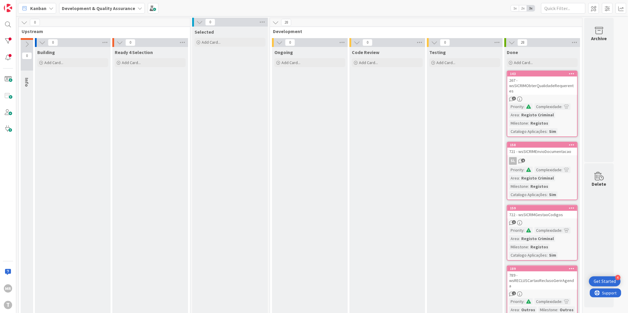
click at [569, 73] on icon at bounding box center [572, 74] width 6 height 4
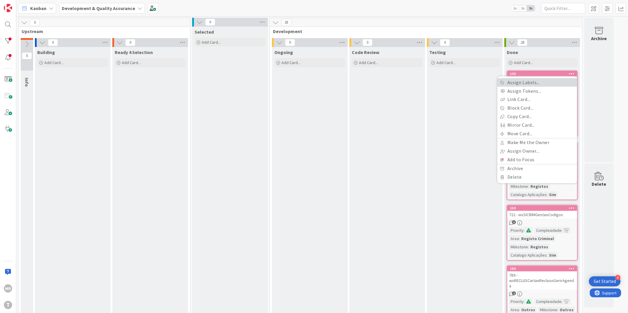
click at [540, 82] on link "Assign Labels..." at bounding box center [537, 82] width 80 height 9
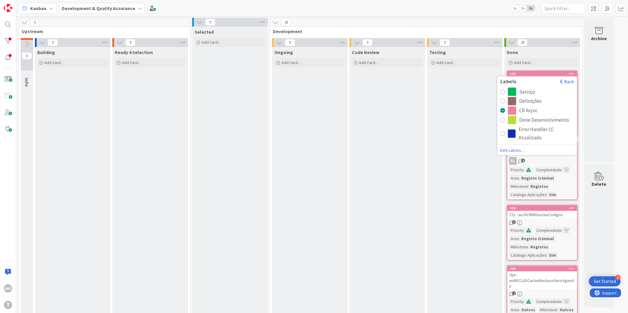
click at [526, 91] on div "Serviço" at bounding box center [527, 92] width 16 height 8
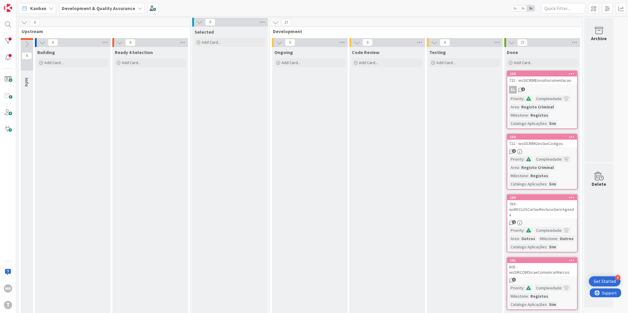
click at [569, 72] on icon at bounding box center [572, 74] width 6 height 4
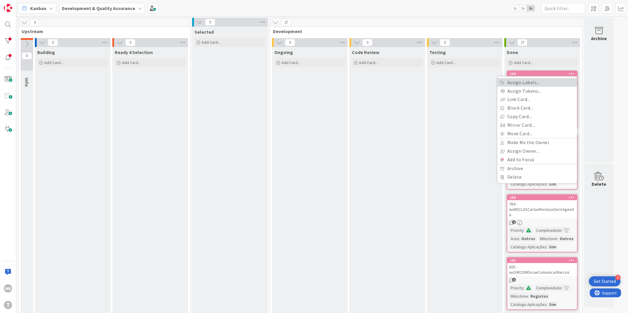
click at [534, 84] on link "Assign Labels..." at bounding box center [537, 82] width 80 height 9
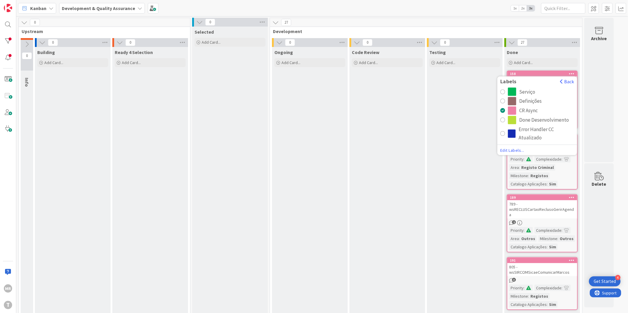
click at [527, 90] on div "Serviço" at bounding box center [527, 92] width 16 height 8
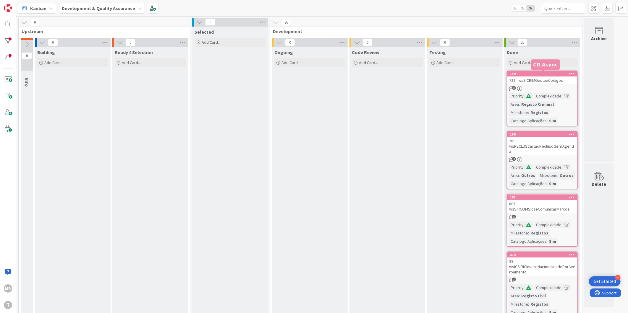
click at [569, 73] on icon at bounding box center [572, 74] width 6 height 4
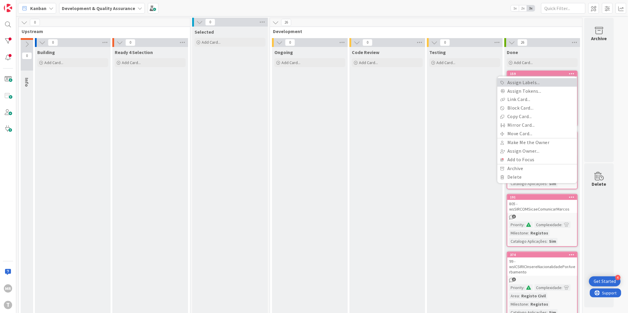
click at [525, 84] on link "Assign Labels..." at bounding box center [537, 82] width 80 height 9
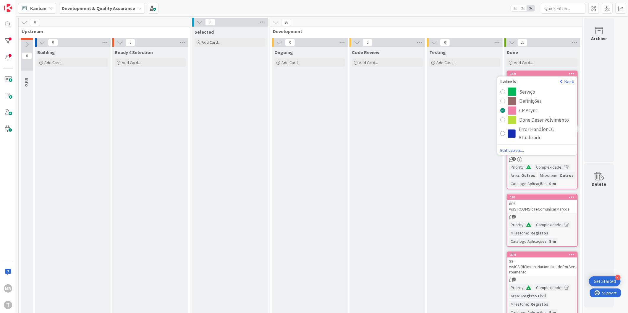
click at [525, 90] on div "Serviço" at bounding box center [527, 92] width 16 height 8
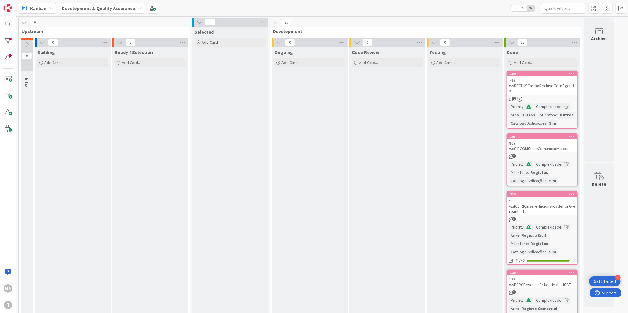
click at [568, 74] on div at bounding box center [571, 74] width 11 height 4
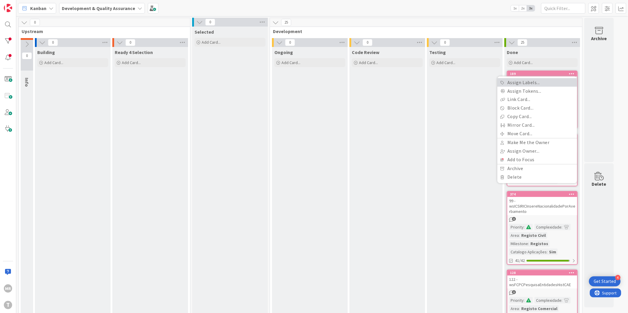
click at [515, 82] on link "Assign Labels..." at bounding box center [537, 82] width 80 height 9
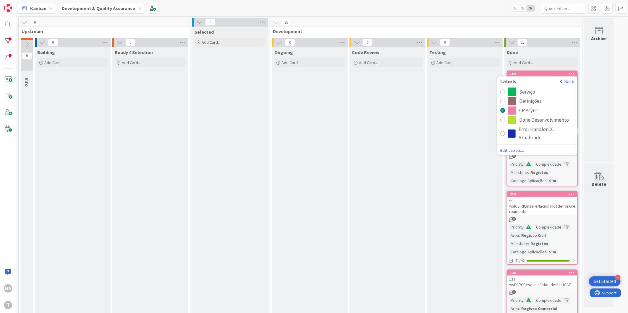
click at [521, 88] on div "Serviço" at bounding box center [527, 92] width 16 height 8
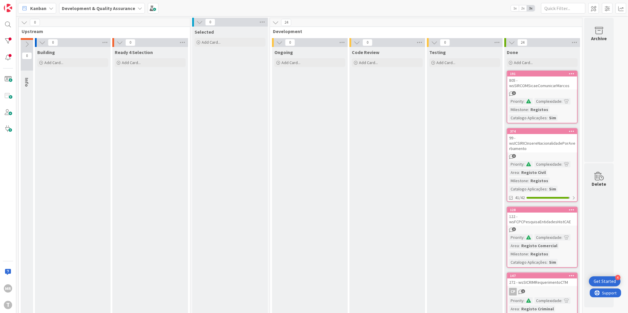
click at [570, 74] on icon at bounding box center [572, 74] width 6 height 4
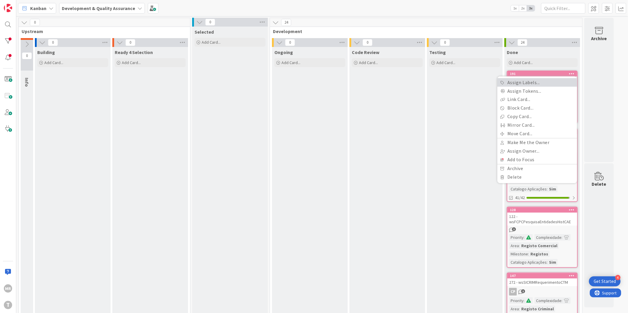
click at [524, 86] on link "Assign Labels..." at bounding box center [537, 82] width 80 height 9
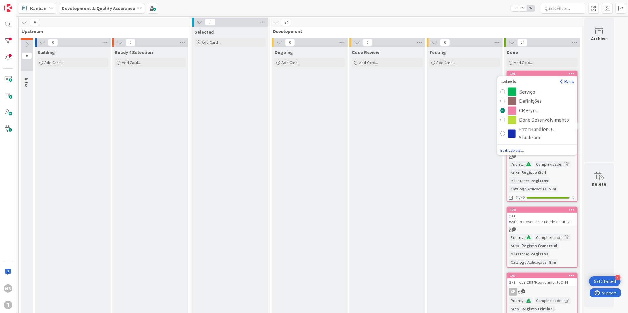
click at [522, 90] on div "Serviço" at bounding box center [527, 92] width 16 height 8
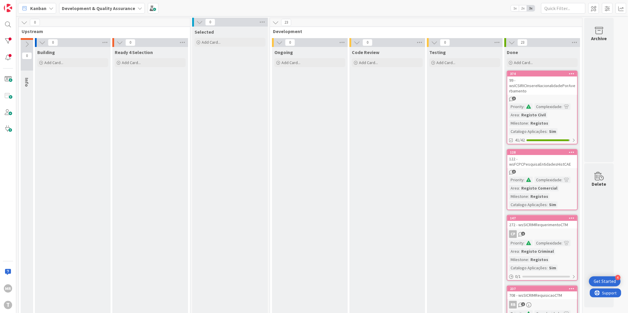
click at [574, 72] on icon at bounding box center [572, 74] width 6 height 4
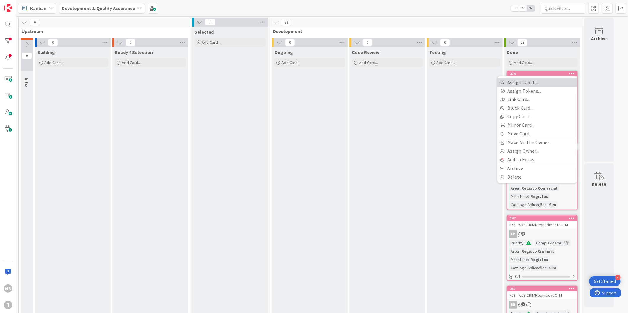
click at [538, 79] on link "Assign Labels..." at bounding box center [537, 82] width 80 height 9
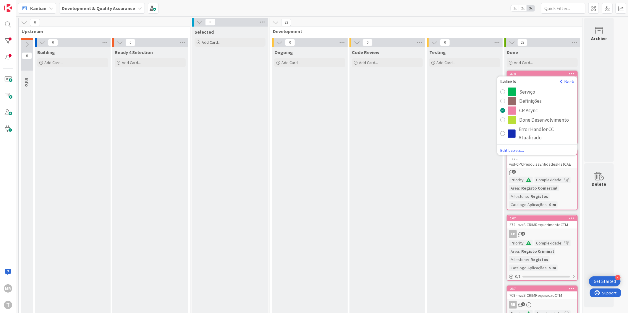
click at [529, 88] on div "Serviço" at bounding box center [527, 92] width 16 height 8
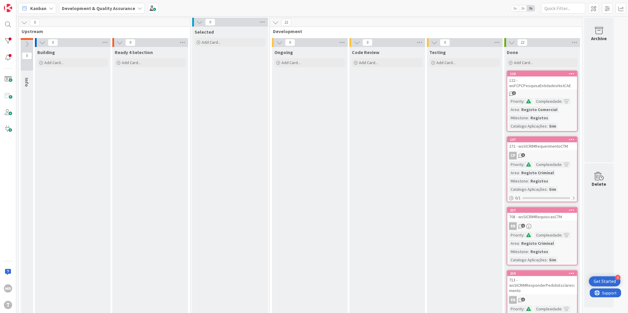
click at [569, 75] on icon at bounding box center [572, 74] width 6 height 4
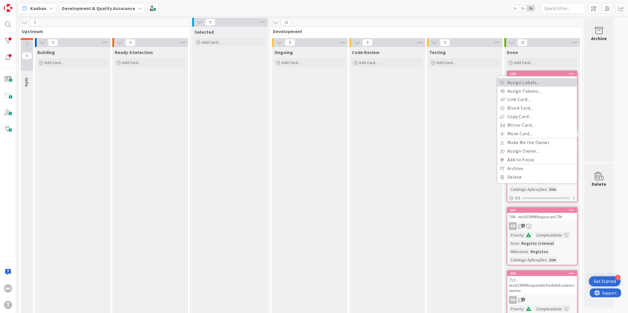
click at [543, 80] on link "Assign Labels..." at bounding box center [537, 82] width 80 height 9
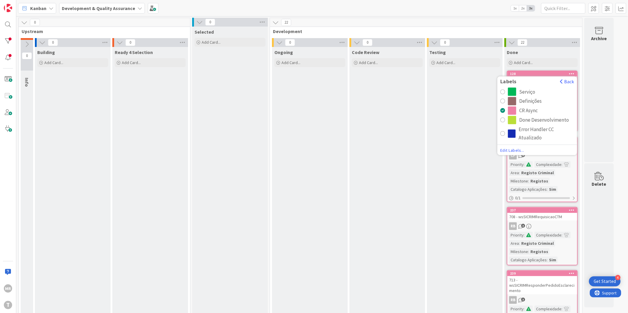
click at [530, 90] on div "Serviço" at bounding box center [527, 92] width 16 height 8
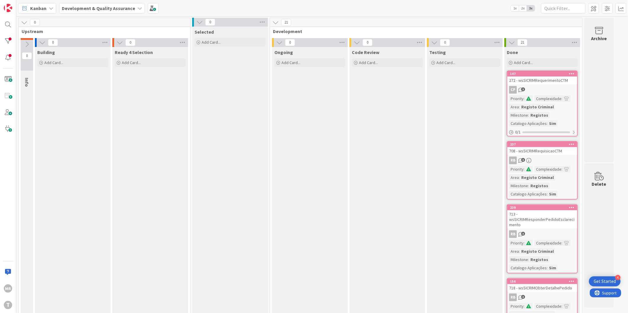
click at [575, 75] on div at bounding box center [571, 74] width 11 height 4
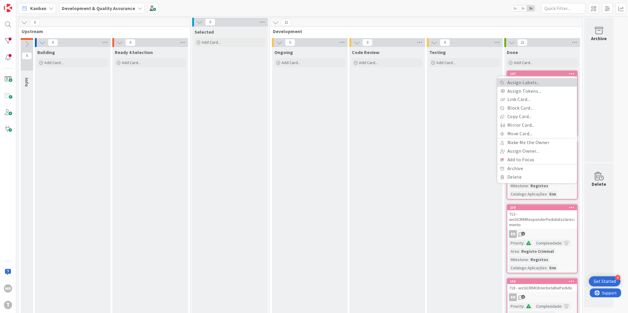
click at [536, 83] on link "Assign Labels..." at bounding box center [537, 82] width 80 height 9
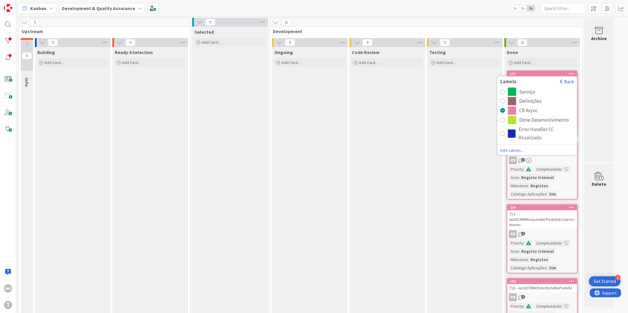
click at [533, 90] on div "Serviço" at bounding box center [527, 92] width 16 height 8
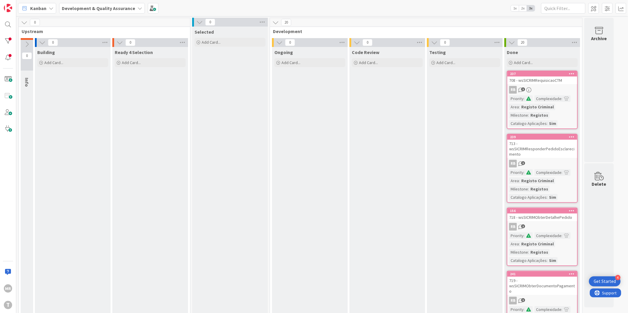
click at [573, 77] on div "708 - wsSICRIMRequisicaoCTM" at bounding box center [542, 81] width 70 height 8
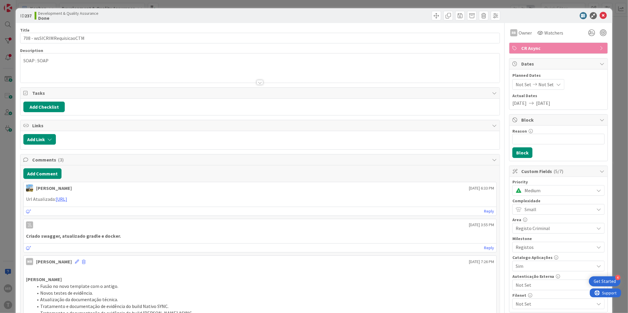
click at [593, 7] on div "ID 237 Development & Quality Assurance Done Title 27 / 128 708 - wsSICRIMRequis…" at bounding box center [314, 156] width 628 height 313
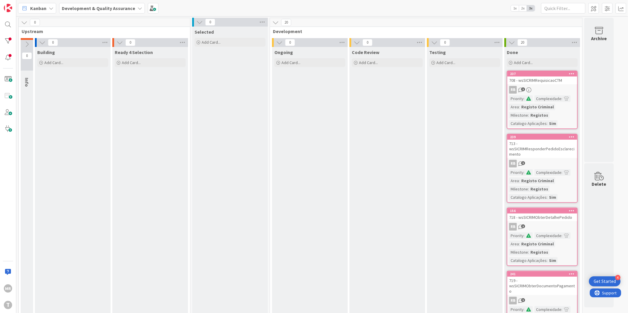
click at [572, 74] on icon at bounding box center [572, 74] width 6 height 4
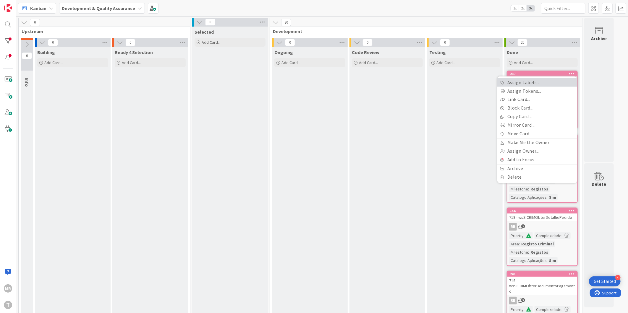
click at [565, 82] on link "Assign Labels..." at bounding box center [537, 82] width 80 height 9
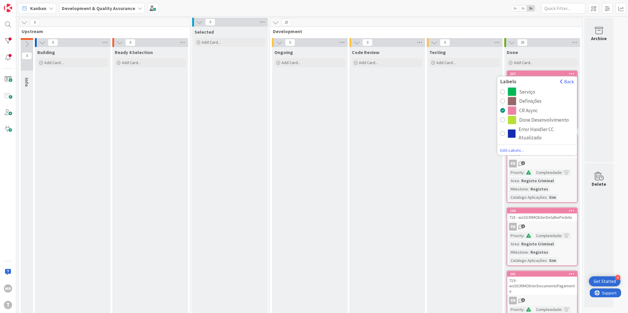
click at [532, 86] on div "Labels Back" at bounding box center [537, 82] width 80 height 9
click at [531, 86] on div "Labels Back" at bounding box center [537, 82] width 80 height 9
click at [528, 88] on div "Serviço" at bounding box center [527, 92] width 16 height 8
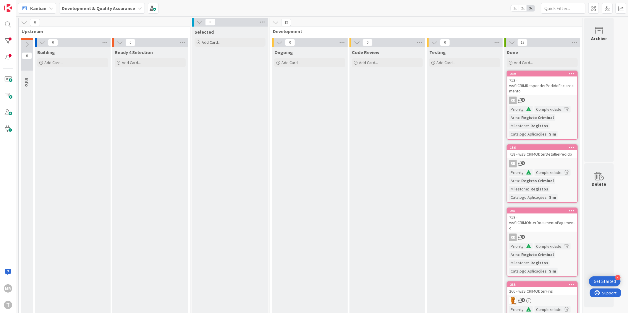
click at [569, 72] on icon at bounding box center [572, 74] width 6 height 4
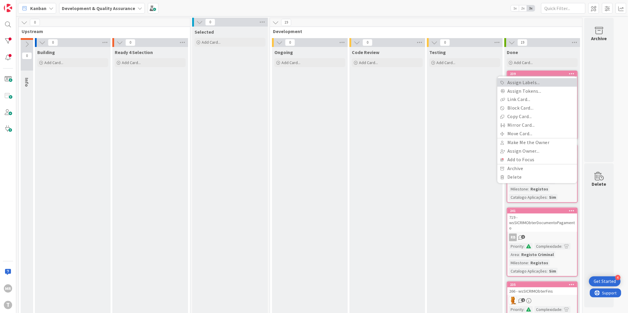
click at [544, 84] on link "Assign Labels..." at bounding box center [537, 82] width 80 height 9
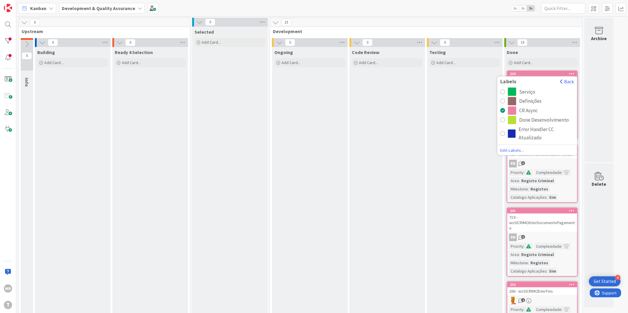
click at [529, 90] on div "Serviço" at bounding box center [527, 92] width 16 height 8
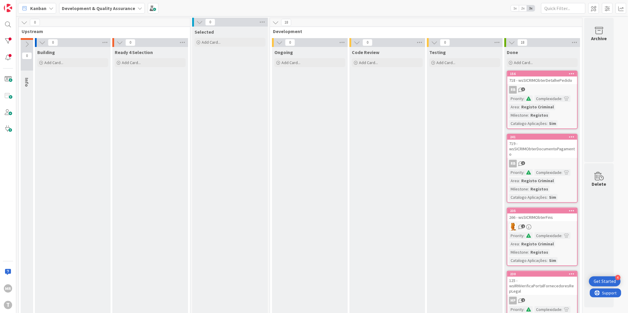
click at [574, 71] on div "156 718 - wsSICRIMObterDetalhePedido RB 3 Priority : Complexidade : Area : Regi…" at bounding box center [542, 100] width 71 height 59
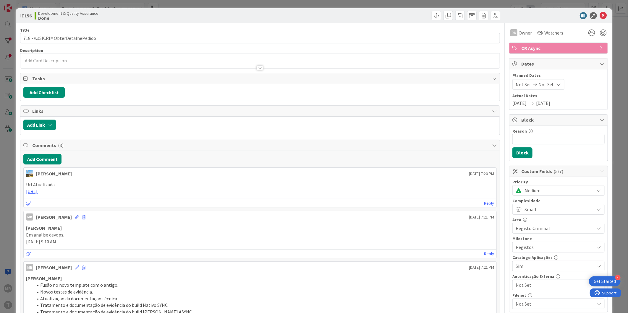
click at [588, 51] on span "CR Async" at bounding box center [559, 48] width 76 height 7
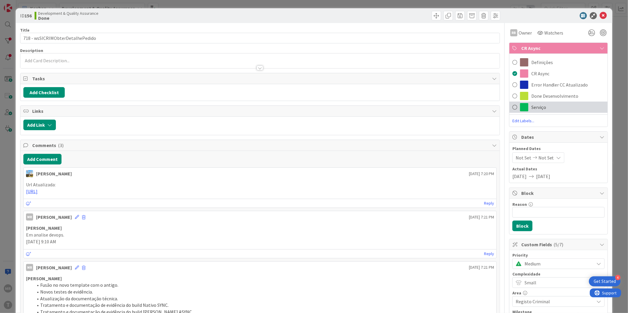
click at [530, 103] on div "Serviço" at bounding box center [558, 107] width 98 height 11
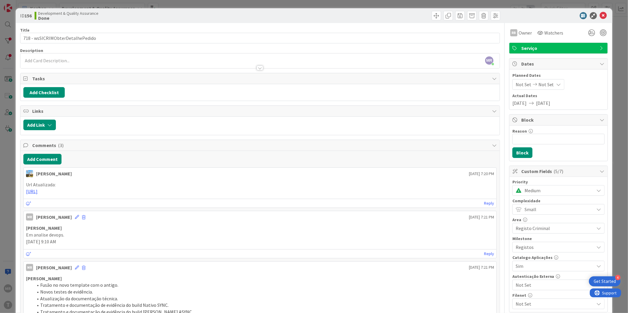
click at [600, 20] on div "ID 156 Development & Quality Assurance Done" at bounding box center [314, 15] width 596 height 15
click at [600, 17] on icon at bounding box center [603, 15] width 7 height 7
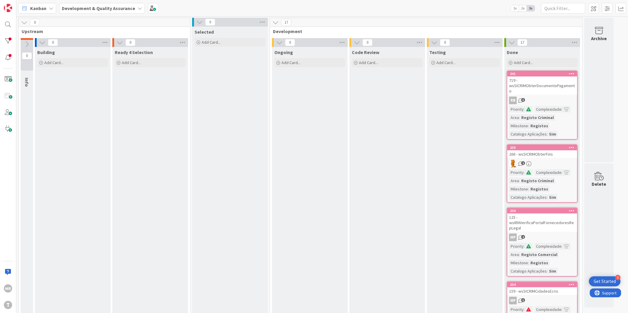
click at [572, 73] on icon at bounding box center [572, 74] width 6 height 4
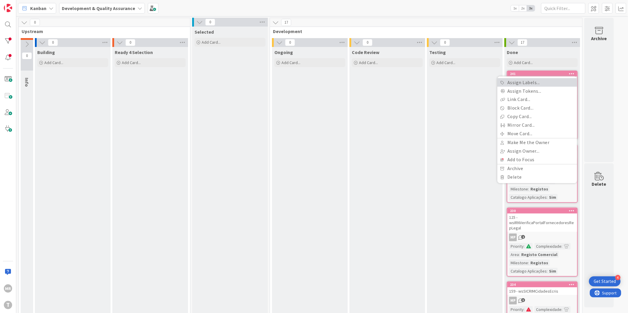
click at [541, 83] on link "Assign Labels..." at bounding box center [537, 82] width 80 height 9
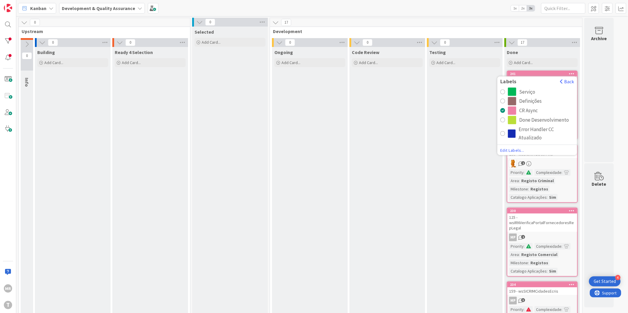
click at [526, 92] on div "Serviço" at bounding box center [527, 92] width 16 height 8
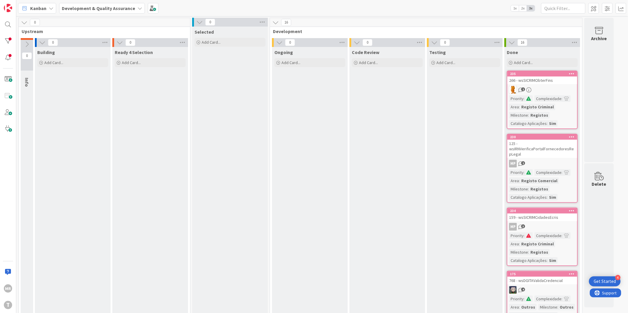
click at [571, 74] on icon at bounding box center [572, 74] width 6 height 4
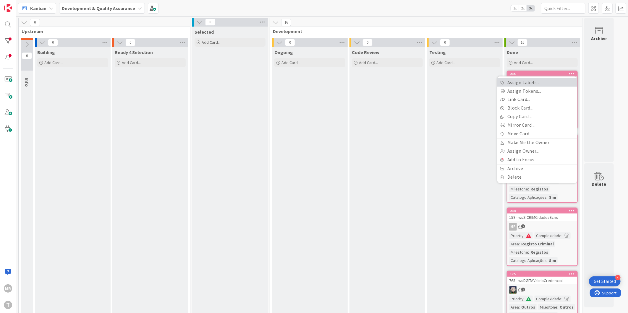
click at [526, 83] on link "Assign Labels..." at bounding box center [537, 82] width 80 height 9
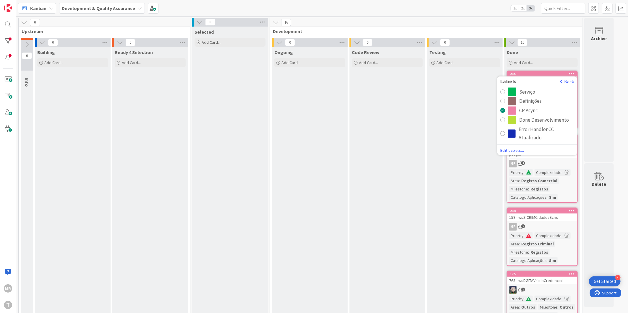
click at [525, 90] on div "Serviço" at bounding box center [527, 92] width 16 height 8
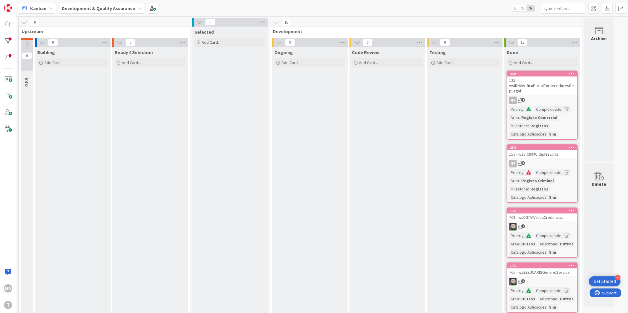
drag, startPoint x: 575, startPoint y: 72, endPoint x: 570, endPoint y: 76, distance: 5.9
click at [575, 72] on div at bounding box center [571, 74] width 11 height 4
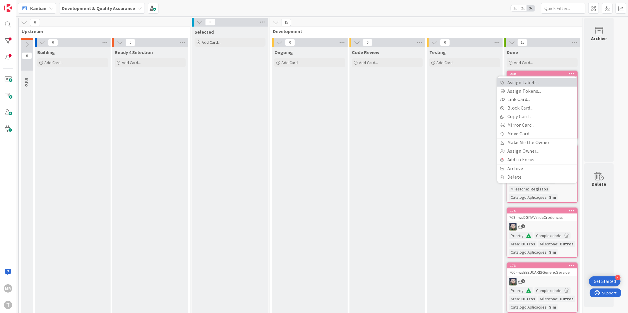
click at [522, 80] on link "Assign Labels..." at bounding box center [537, 82] width 80 height 9
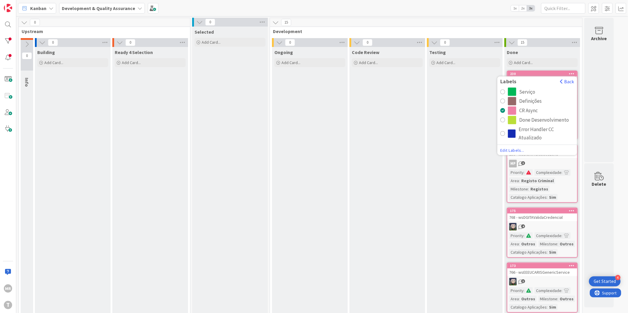
click at [527, 90] on div "Serviço" at bounding box center [527, 92] width 16 height 8
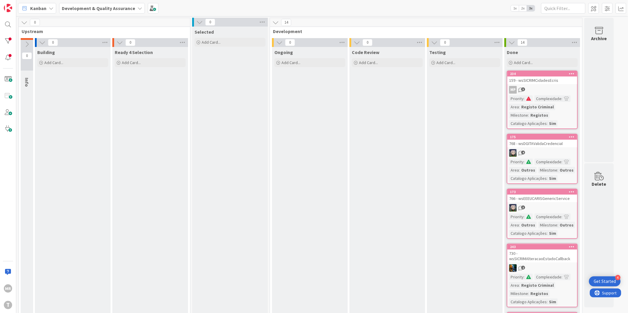
click at [569, 74] on div at bounding box center [571, 74] width 11 height 4
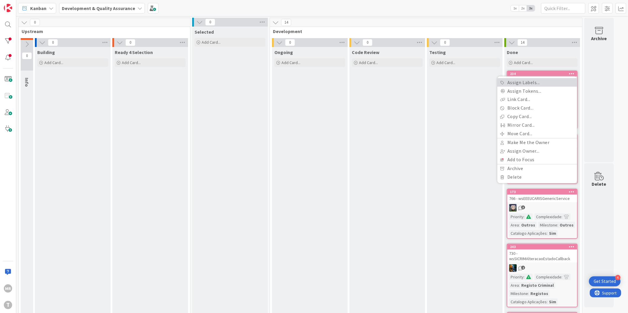
click at [539, 85] on link "Assign Labels..." at bounding box center [537, 82] width 80 height 9
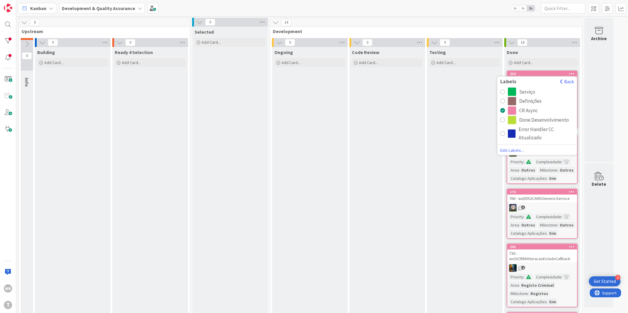
click at [533, 92] on div "Serviço" at bounding box center [527, 92] width 16 height 8
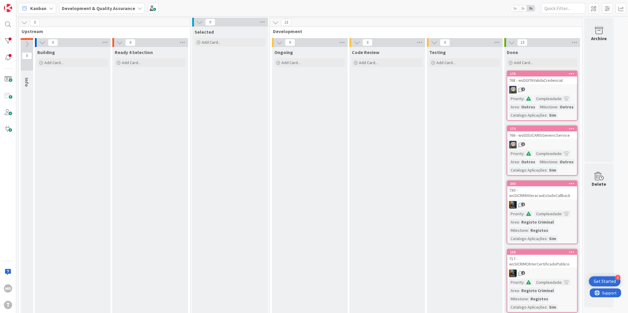
click at [572, 77] on div "768 - wsDGITAValidaCredencial" at bounding box center [542, 81] width 70 height 8
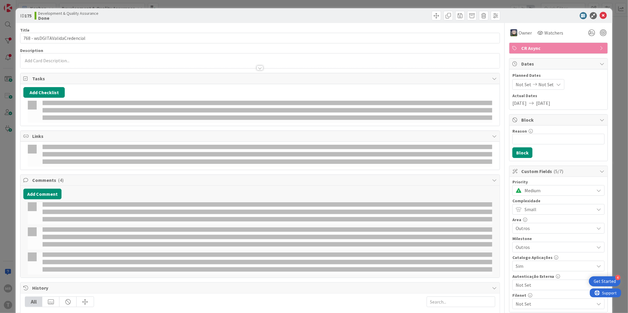
select select "java"
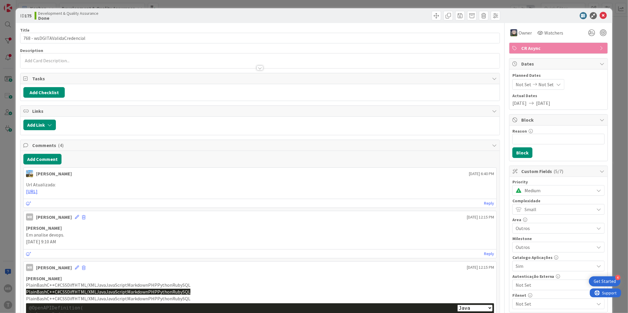
click at [561, 49] on span "CR Async" at bounding box center [559, 48] width 76 height 7
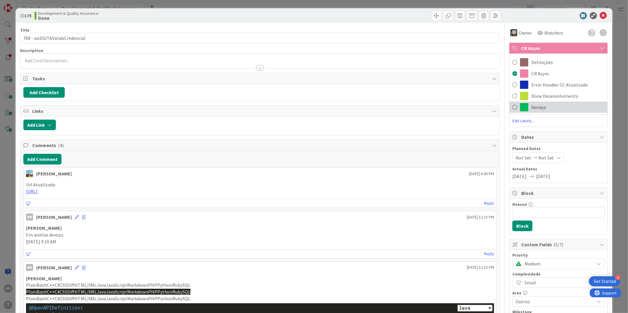
click at [531, 108] on span "Serviço" at bounding box center [538, 107] width 15 height 7
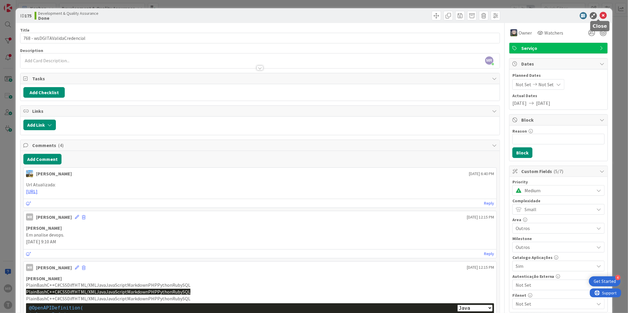
click at [600, 14] on icon at bounding box center [603, 15] width 7 height 7
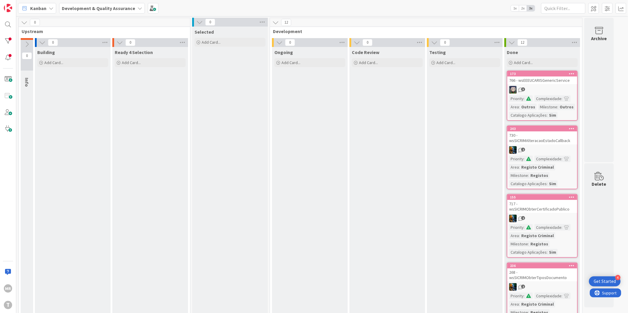
click at [572, 73] on icon at bounding box center [572, 74] width 6 height 4
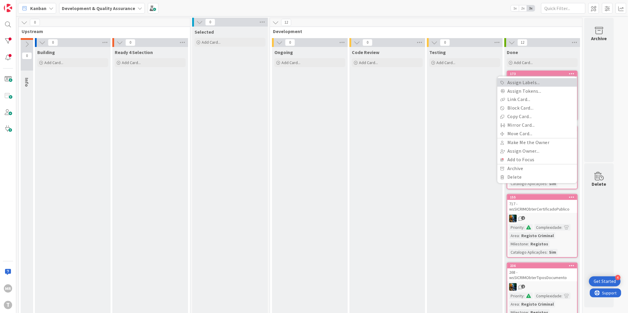
click at [541, 79] on link "Assign Labels..." at bounding box center [537, 82] width 80 height 9
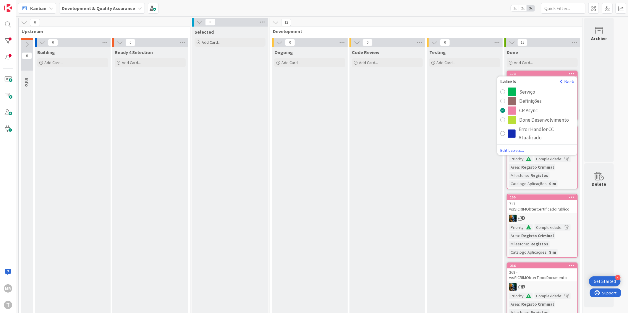
click at [541, 91] on div "Serviço" at bounding box center [541, 92] width 66 height 8
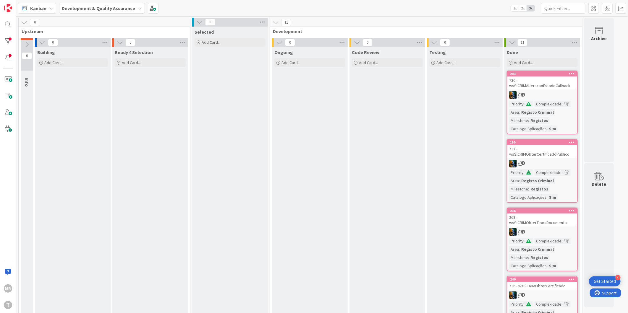
click at [571, 74] on icon at bounding box center [572, 74] width 6 height 4
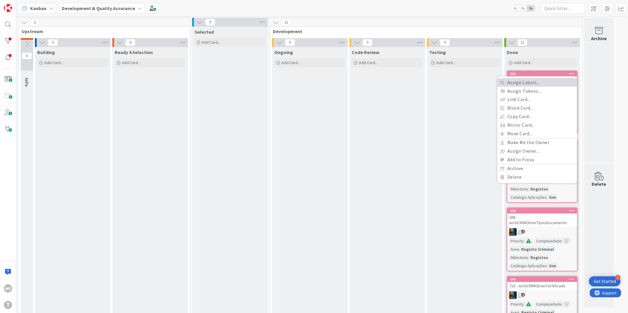
click at [543, 86] on link "Assign Labels..." at bounding box center [537, 82] width 80 height 9
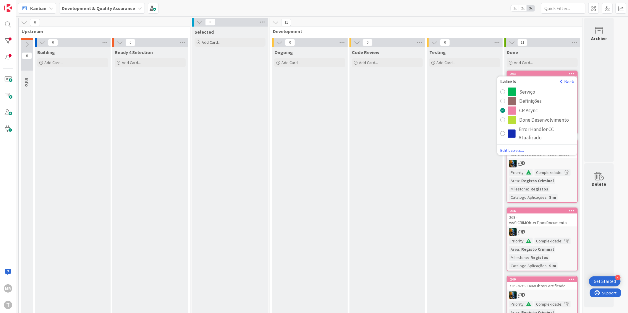
click at [537, 90] on div "Serviço" at bounding box center [541, 92] width 66 height 8
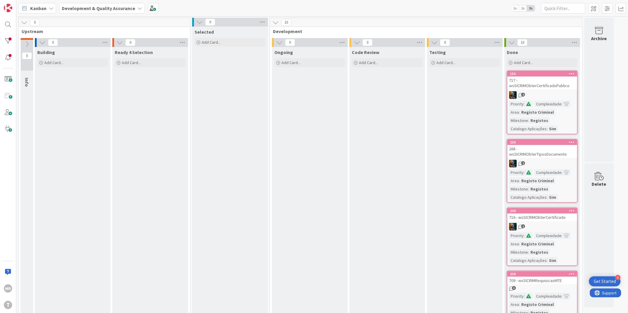
click at [571, 72] on icon at bounding box center [572, 74] width 6 height 4
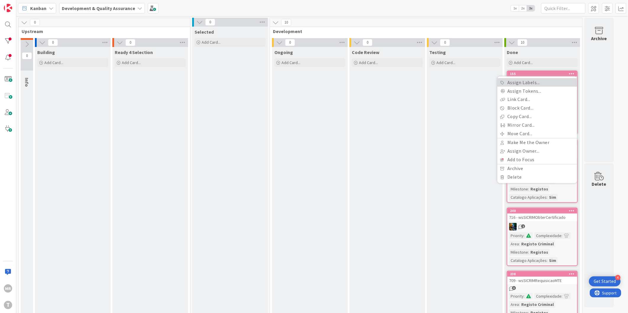
click at [539, 83] on link "Assign Labels..." at bounding box center [537, 82] width 80 height 9
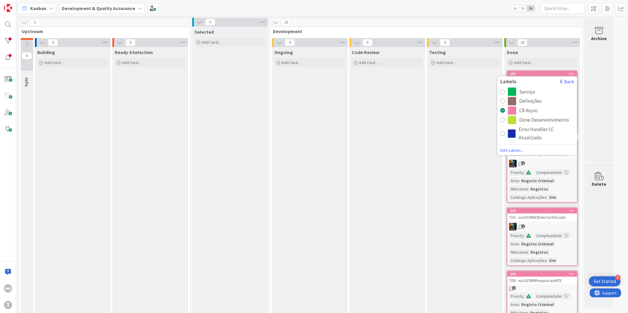
click at [530, 89] on div "Serviço" at bounding box center [527, 92] width 16 height 8
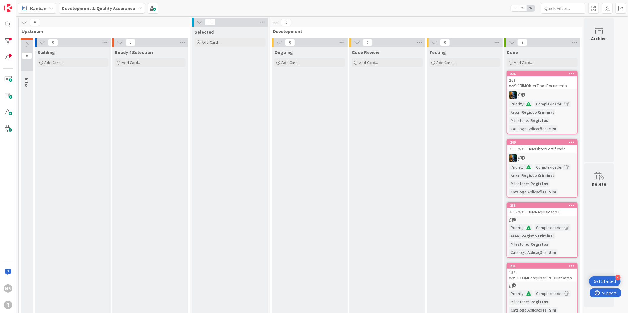
click at [574, 75] on icon at bounding box center [572, 74] width 6 height 4
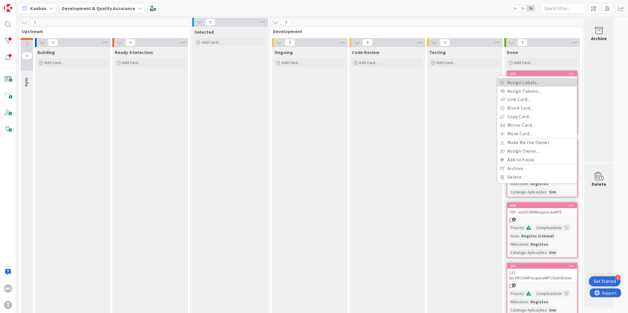
click at [544, 84] on link "Assign Labels..." at bounding box center [537, 82] width 80 height 9
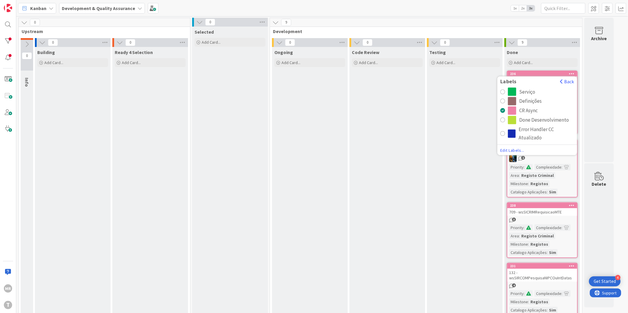
click at [527, 90] on div "Serviço" at bounding box center [527, 92] width 16 height 8
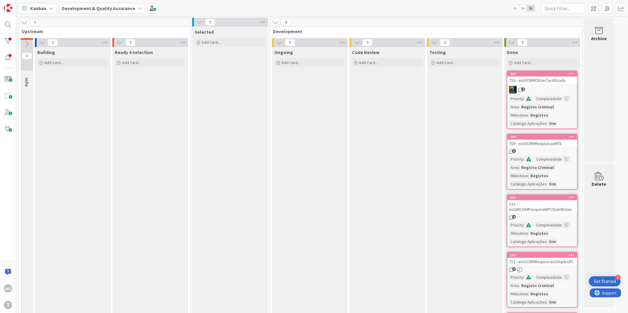
click at [567, 72] on div at bounding box center [571, 74] width 11 height 4
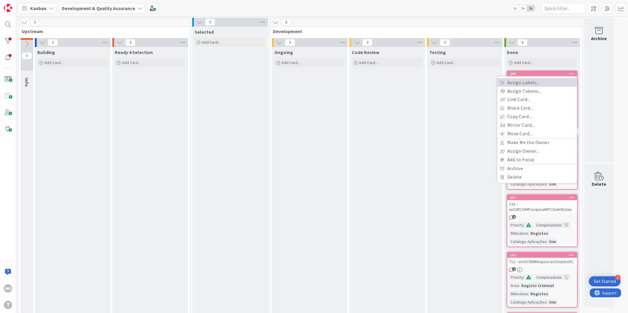
click at [537, 82] on link "Assign Labels..." at bounding box center [537, 82] width 80 height 9
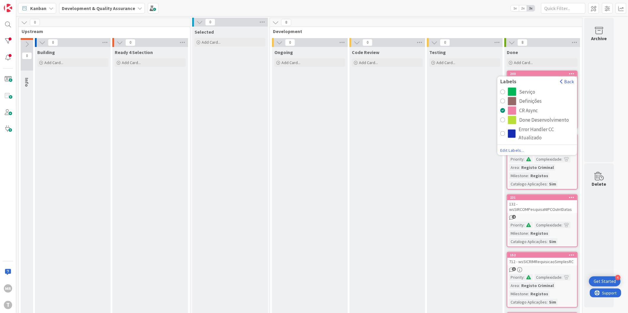
click at [532, 92] on div "Serviço" at bounding box center [527, 92] width 16 height 8
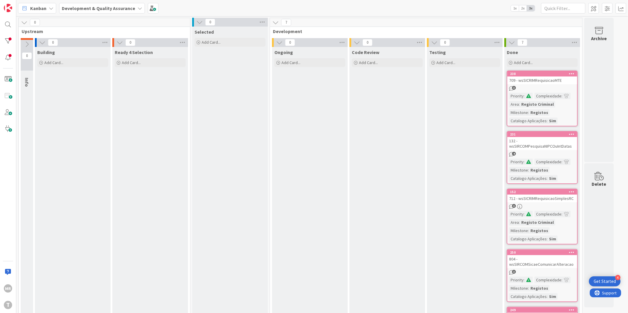
click at [570, 73] on icon at bounding box center [572, 74] width 6 height 4
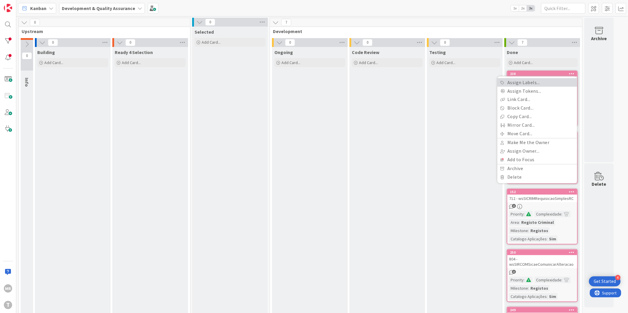
click at [535, 83] on link "Assign Labels..." at bounding box center [537, 82] width 80 height 9
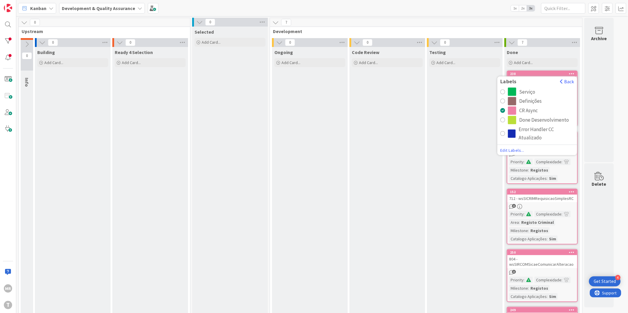
click at [529, 90] on div "Serviço" at bounding box center [527, 92] width 16 height 8
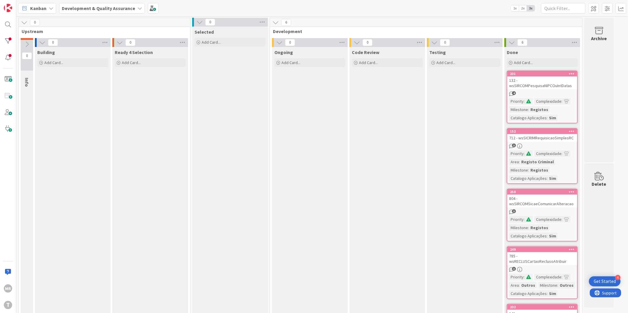
click at [567, 72] on div at bounding box center [571, 74] width 11 height 4
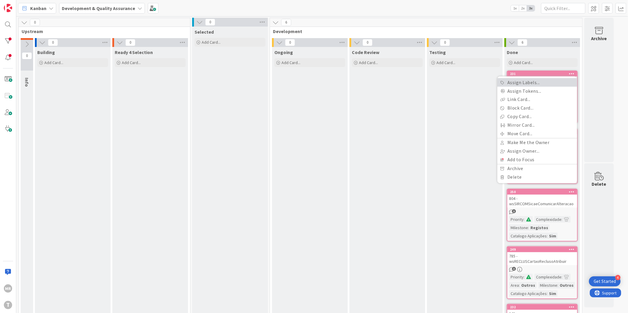
click at [535, 82] on link "Assign Labels..." at bounding box center [537, 82] width 80 height 9
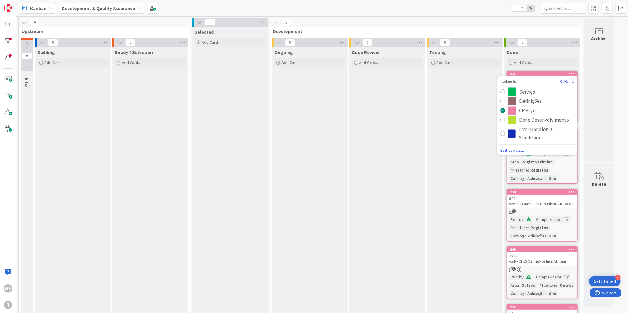
click at [530, 88] on div "Serviço" at bounding box center [527, 92] width 16 height 8
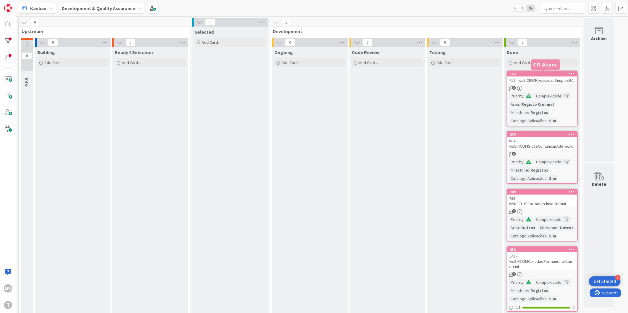
click at [569, 72] on icon at bounding box center [572, 74] width 6 height 4
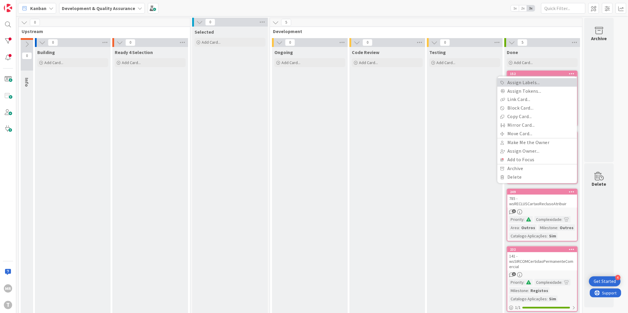
click at [533, 85] on link "Assign Labels..." at bounding box center [537, 82] width 80 height 9
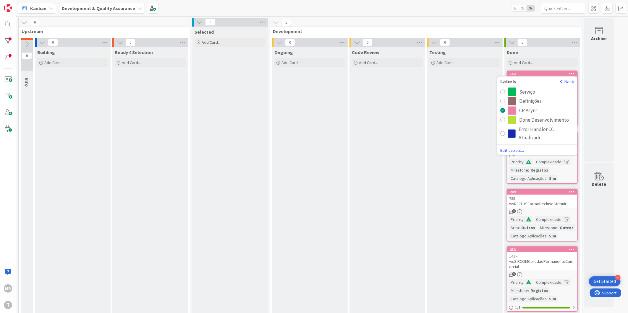
click at [531, 91] on div "Serviço" at bounding box center [527, 92] width 16 height 8
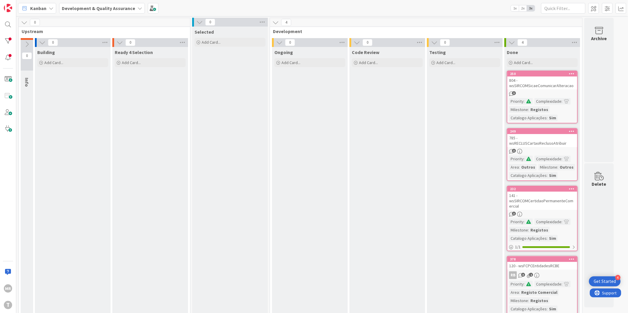
click at [568, 74] on div at bounding box center [571, 74] width 11 height 4
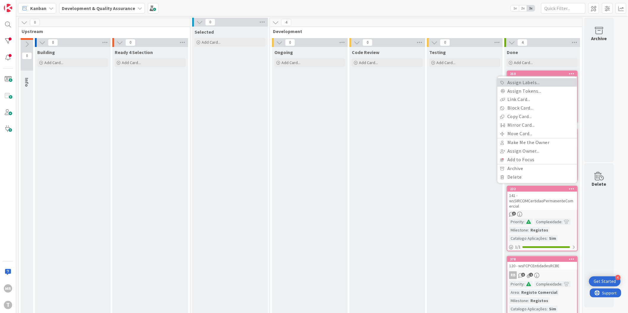
click at [536, 85] on link "Assign Labels..." at bounding box center [537, 82] width 80 height 9
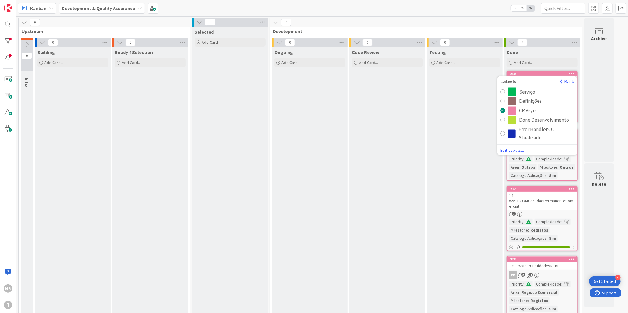
click at [528, 92] on div "Serviço" at bounding box center [527, 92] width 16 height 8
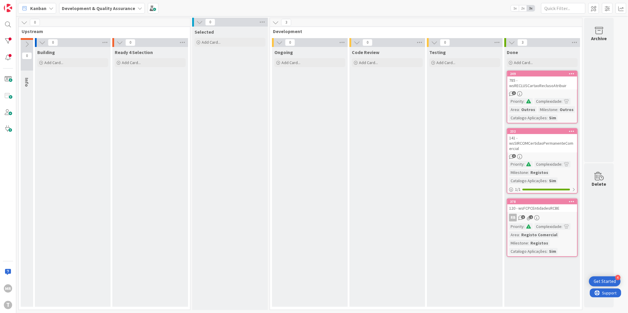
click at [574, 74] on icon at bounding box center [572, 74] width 6 height 4
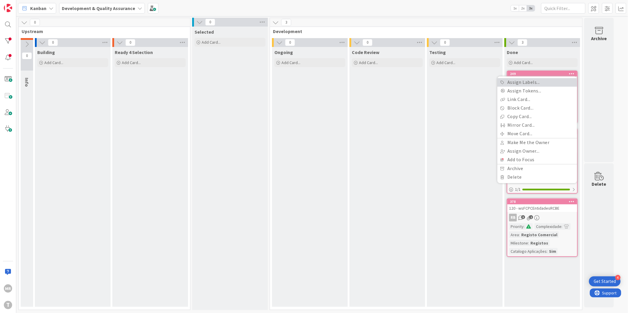
click at [530, 81] on link "Assign Labels..." at bounding box center [537, 82] width 80 height 9
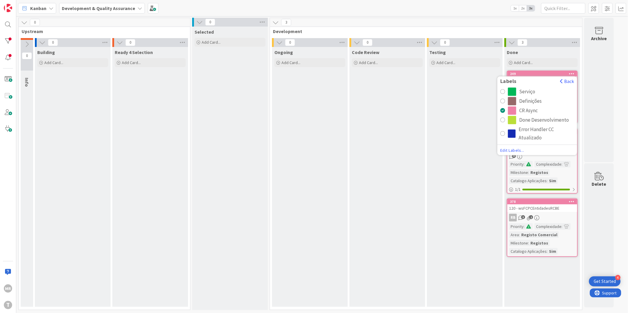
click at [531, 90] on div "Serviço" at bounding box center [527, 92] width 16 height 8
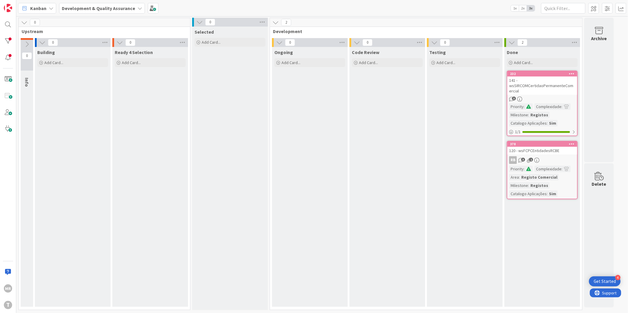
click at [571, 73] on icon at bounding box center [572, 74] width 6 height 4
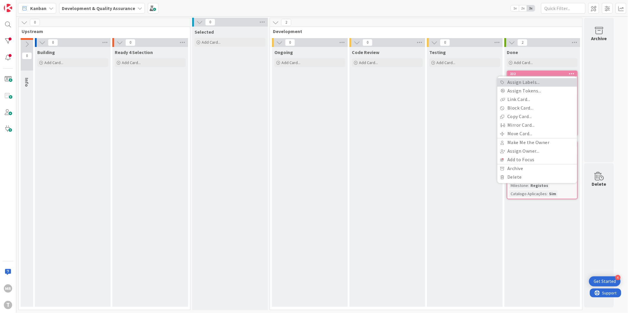
click at [530, 82] on link "Assign Labels..." at bounding box center [537, 82] width 80 height 9
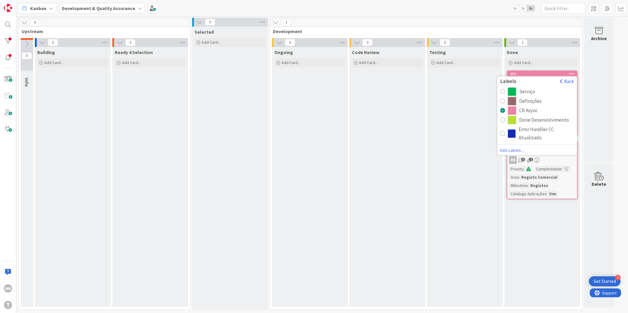
click at [529, 91] on div "Serviço" at bounding box center [527, 92] width 16 height 8
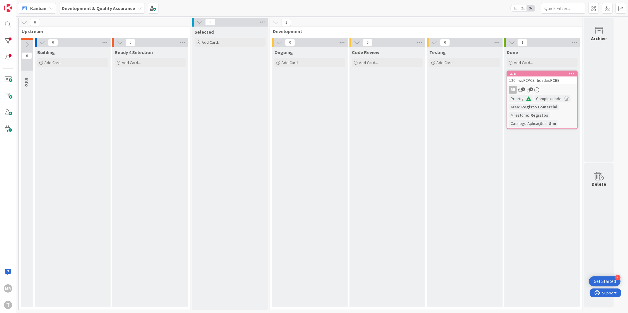
click at [569, 75] on div at bounding box center [571, 74] width 11 height 4
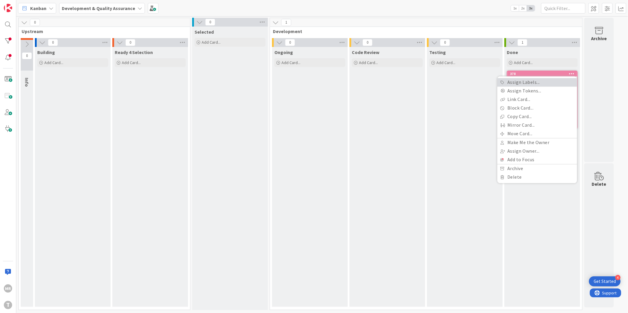
click at [537, 83] on link "Assign Labels..." at bounding box center [537, 82] width 80 height 9
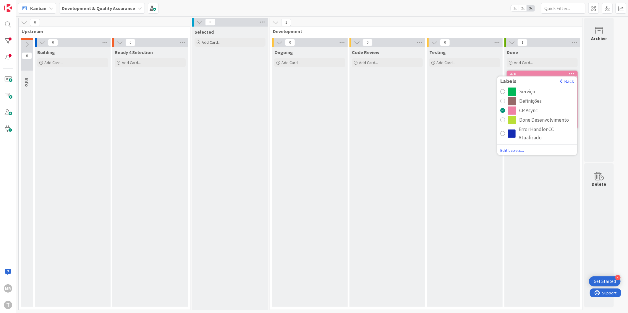
drag, startPoint x: 537, startPoint y: 83, endPoint x: 535, endPoint y: 90, distance: 6.5
click at [535, 90] on div "Serviço" at bounding box center [541, 92] width 66 height 8
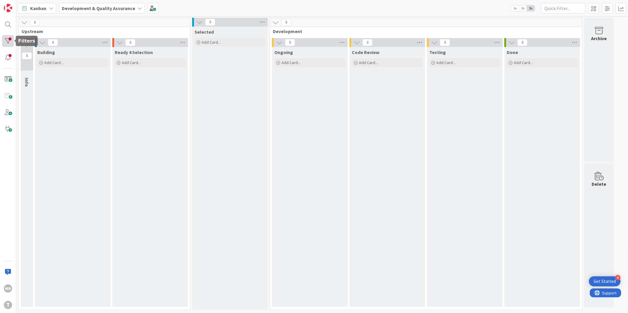
click at [6, 40] on div at bounding box center [8, 41] width 12 height 12
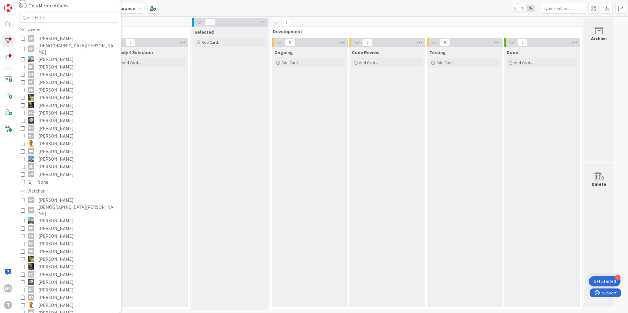
scroll to position [172, 0]
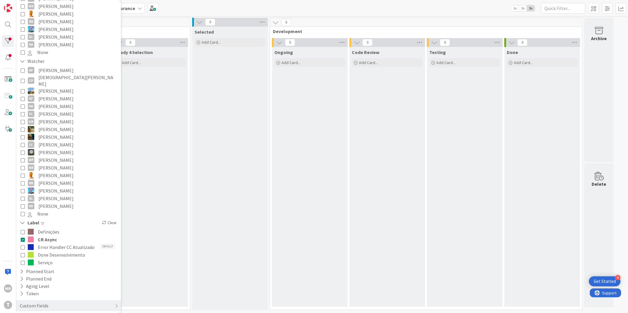
click at [44, 251] on span "Done Desenvolvimento" at bounding box center [61, 255] width 47 height 8
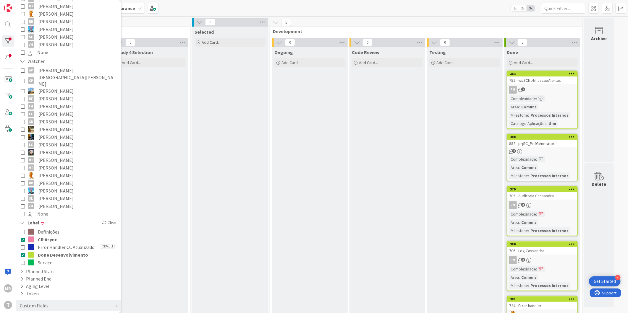
click at [52, 236] on span "CR Async" at bounding box center [47, 240] width 19 height 8
click at [44, 251] on span "Done Desenvolvimento" at bounding box center [63, 255] width 50 height 8
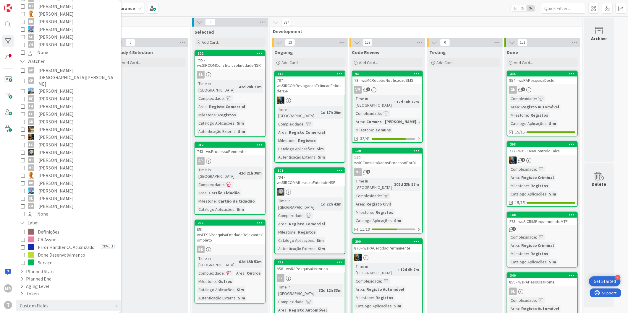
click at [43, 259] on span "Serviço" at bounding box center [45, 263] width 15 height 8
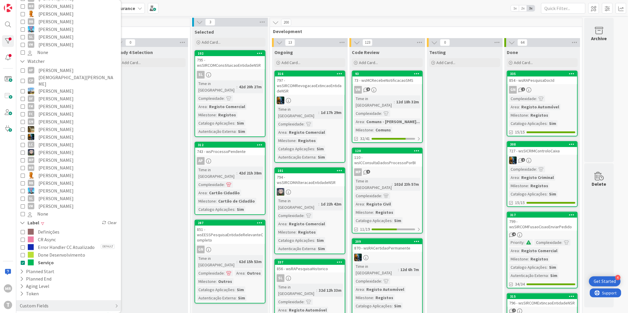
click at [48, 259] on span "Serviço" at bounding box center [46, 263] width 16 height 8
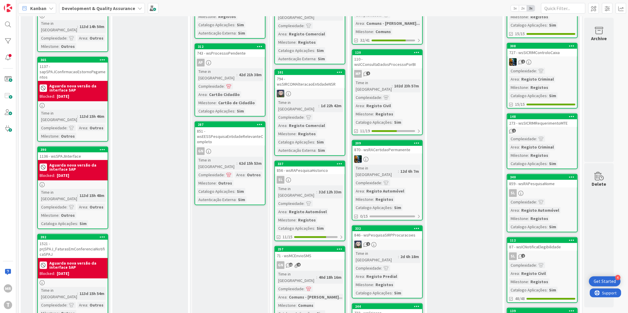
scroll to position [0, 0]
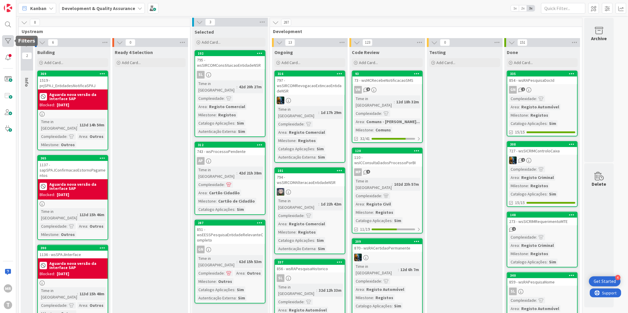
click at [13, 38] on div at bounding box center [8, 41] width 12 height 12
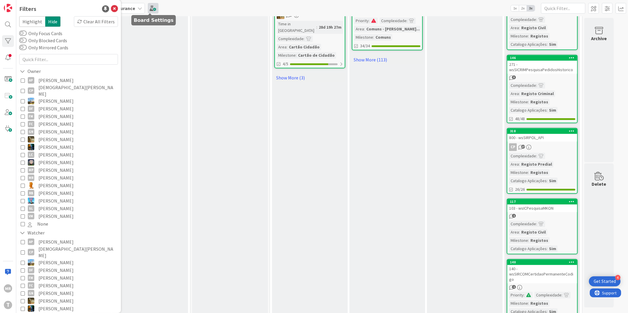
click at [148, 5] on span at bounding box center [153, 8] width 11 height 11
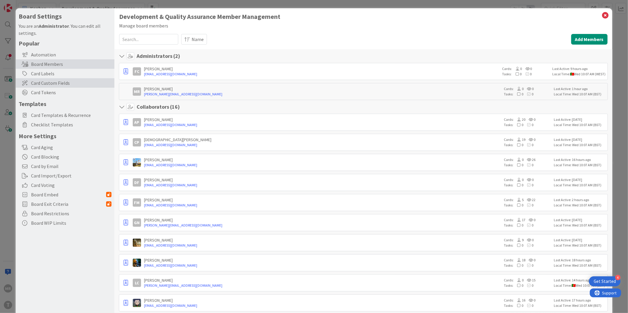
click at [47, 79] on span "Card Custom Fields" at bounding box center [71, 82] width 80 height 7
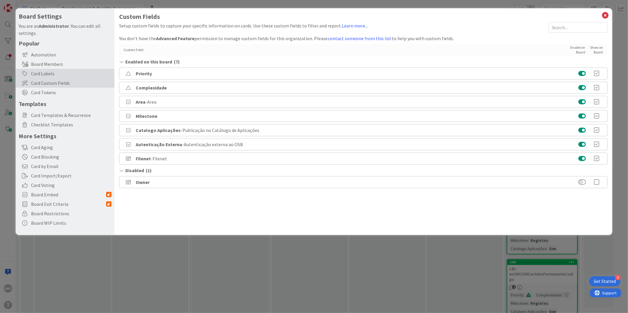
click at [47, 75] on div "Card Labels" at bounding box center [65, 73] width 99 height 9
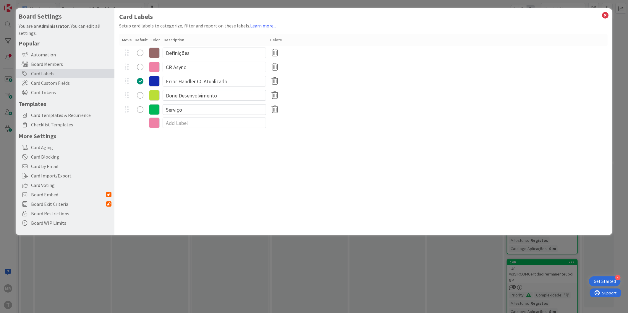
click at [141, 81] on div "radio" at bounding box center [140, 81] width 7 height 7
click at [273, 67] on icon at bounding box center [275, 67] width 12 height 12
click at [290, 96] on button "Remove" at bounding box center [284, 95] width 25 height 11
click at [605, 14] on icon at bounding box center [605, 15] width 8 height 8
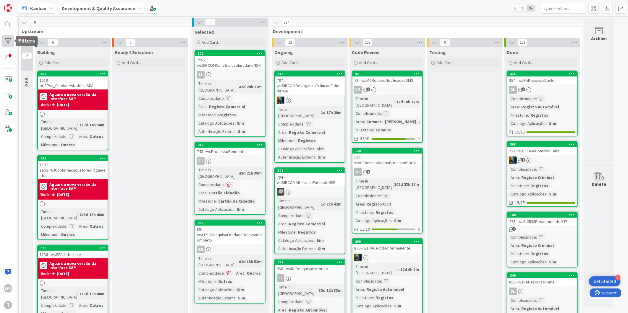
click at [10, 41] on div at bounding box center [8, 41] width 12 height 12
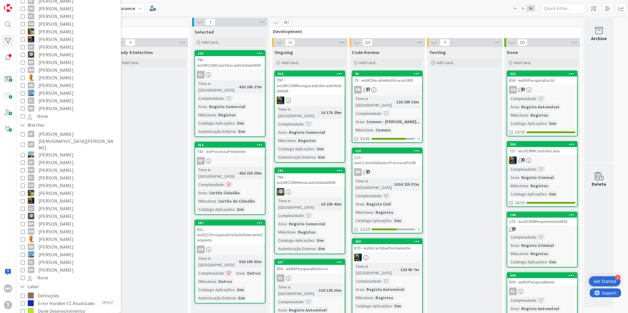
scroll to position [164, 0]
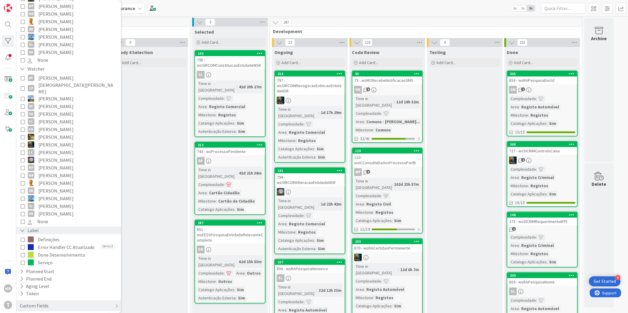
click at [21, 228] on icon at bounding box center [22, 230] width 5 height 5
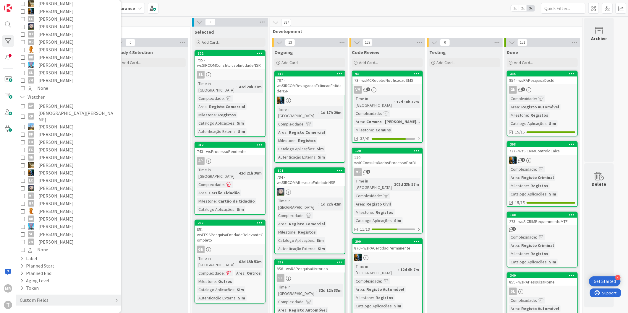
scroll to position [125, 0]
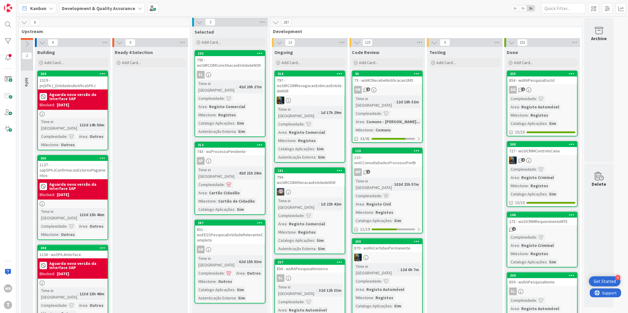
click at [571, 72] on icon at bounding box center [572, 74] width 6 height 4
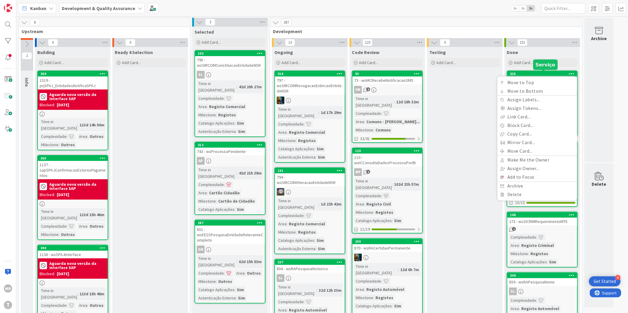
click at [558, 72] on div "335" at bounding box center [543, 74] width 67 height 4
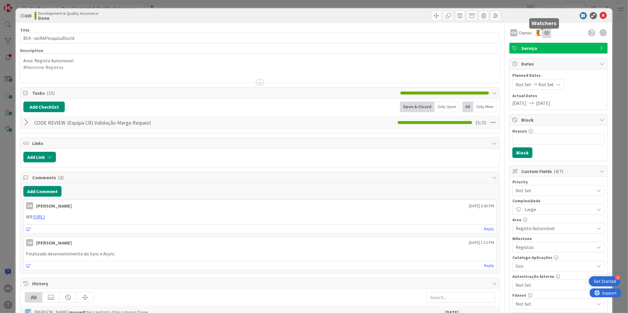
click at [543, 31] on icon at bounding box center [546, 32] width 6 height 5
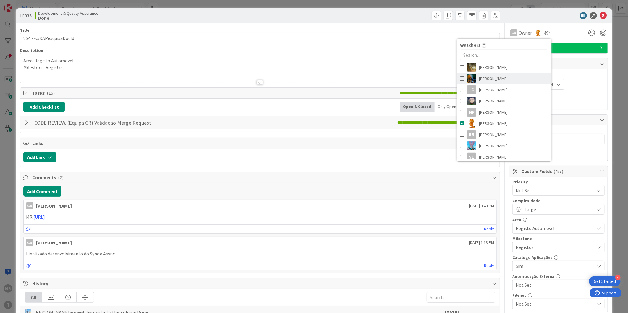
scroll to position [111, 0]
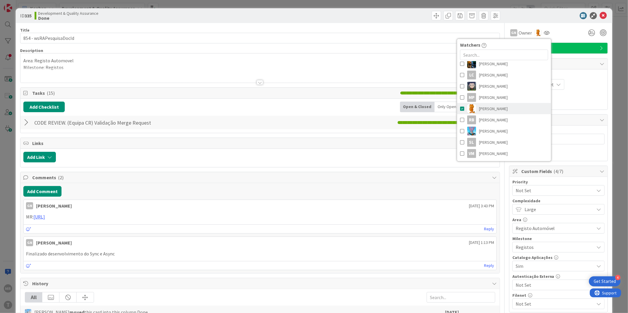
click at [460, 108] on span at bounding box center [462, 108] width 4 height 9
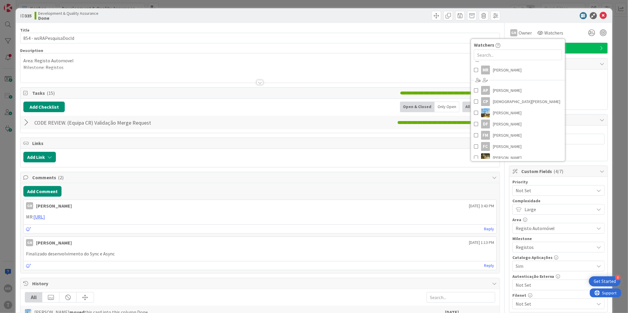
scroll to position [0, 0]
click at [569, 26] on div "GN Owner Watchers Watchers MR Monica Rodrigues AP Alceu Pimentel Filho CP Crist…" at bounding box center [558, 30] width 99 height 15
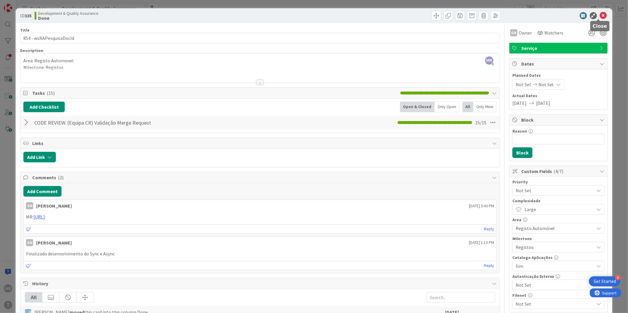
click at [600, 16] on icon at bounding box center [603, 15] width 7 height 7
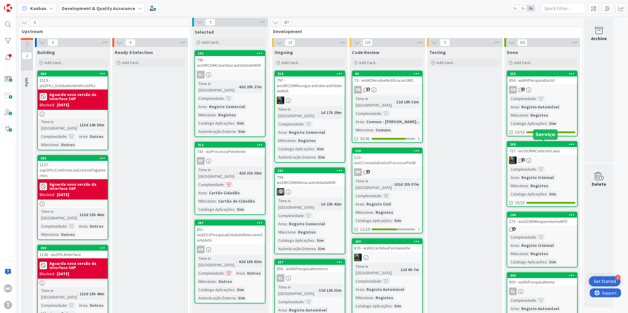
click at [550, 143] on div "308" at bounding box center [543, 144] width 67 height 4
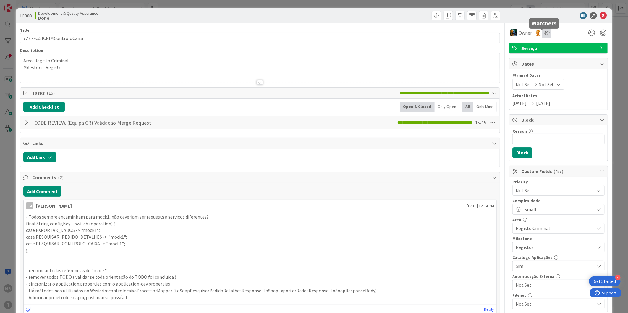
click at [543, 34] on icon at bounding box center [546, 32] width 6 height 5
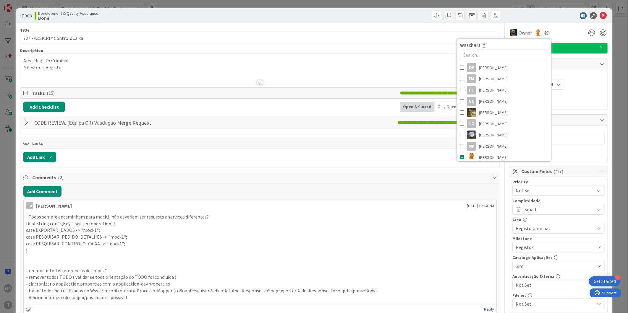
scroll to position [98, 0]
click at [460, 122] on span at bounding box center [462, 121] width 4 height 9
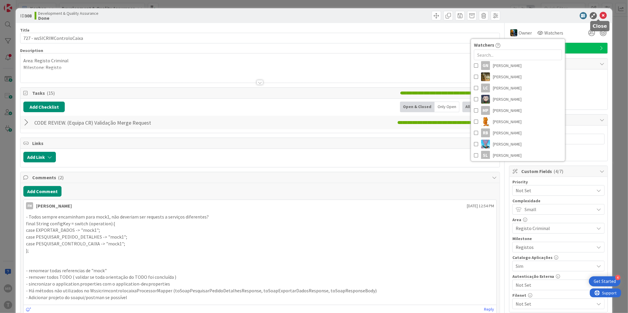
click at [600, 16] on icon at bounding box center [603, 15] width 7 height 7
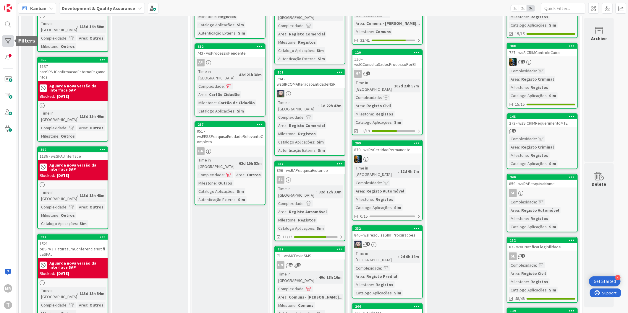
click at [4, 41] on div at bounding box center [8, 41] width 12 height 12
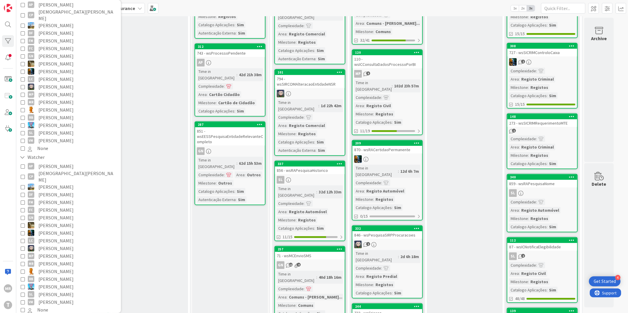
scroll to position [98, 0]
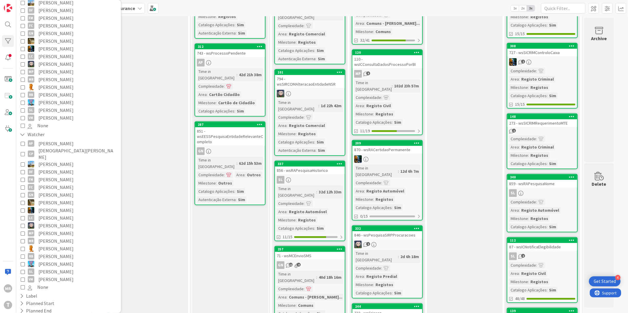
click at [43, 283] on span "None" at bounding box center [42, 287] width 11 height 8
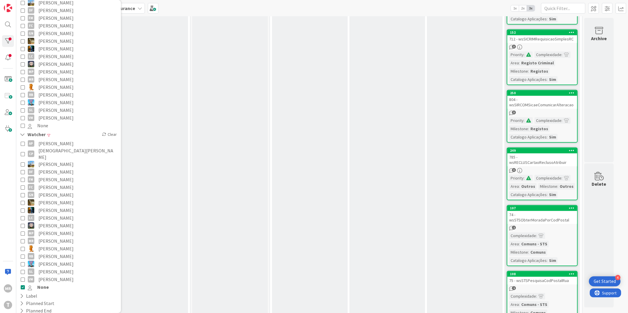
scroll to position [2397, 0]
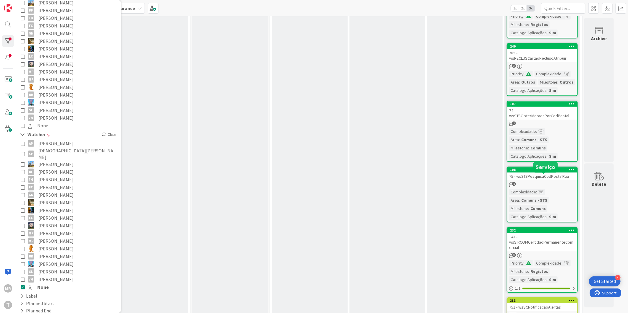
click at [559, 228] on div "232" at bounding box center [543, 230] width 67 height 4
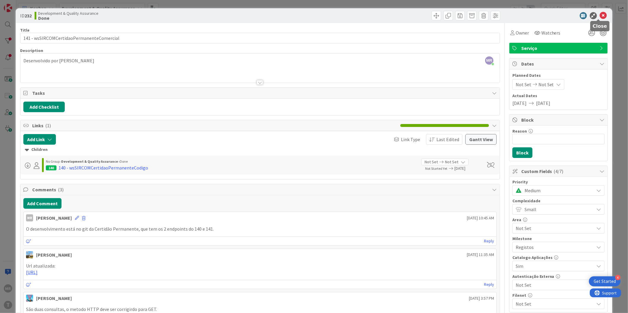
click at [600, 15] on icon at bounding box center [603, 15] width 7 height 7
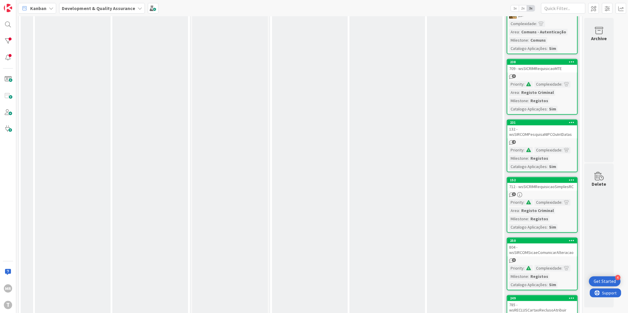
scroll to position [2101, 0]
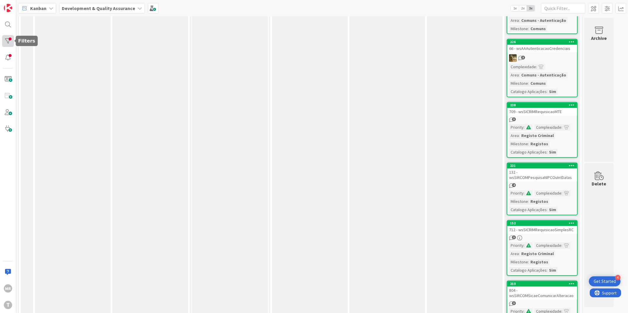
click at [12, 45] on div at bounding box center [8, 41] width 12 height 12
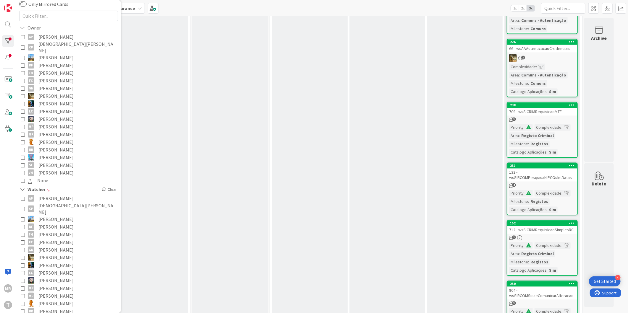
scroll to position [125, 0]
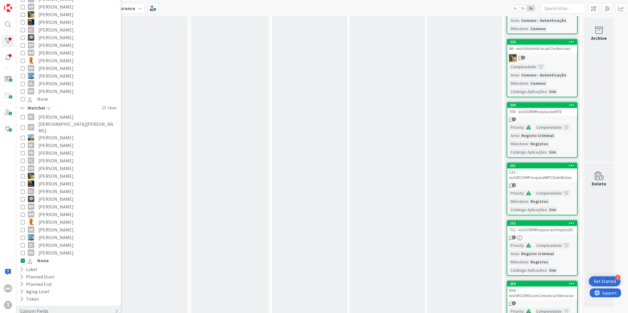
drag, startPoint x: 44, startPoint y: 246, endPoint x: 49, endPoint y: 247, distance: 5.1
click at [44, 257] on span "None" at bounding box center [43, 261] width 12 height 8
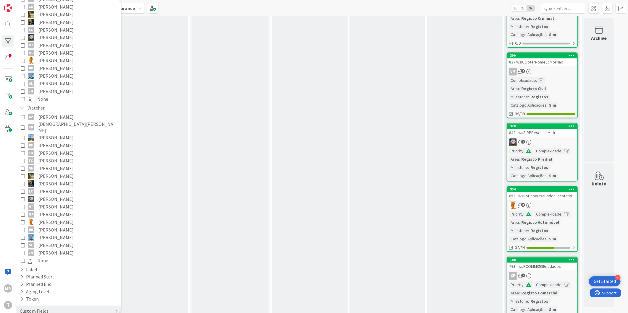
click at [61, 113] on span "[PERSON_NAME]" at bounding box center [55, 117] width 35 height 8
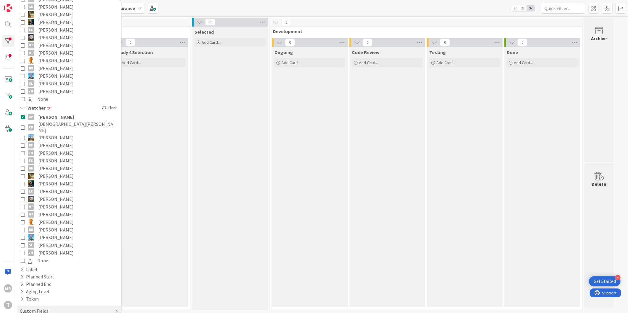
scroll to position [0, 0]
click at [61, 113] on span "[PERSON_NAME]" at bounding box center [56, 117] width 36 height 8
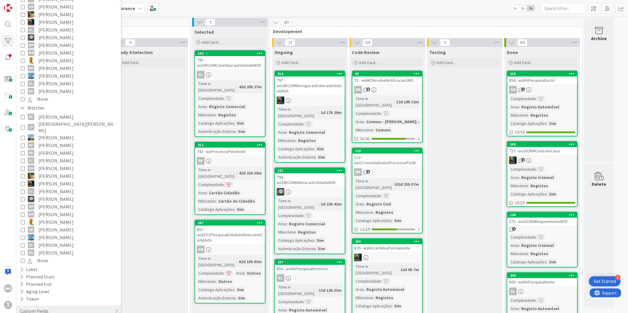
click at [57, 121] on span "[DEMOGRAPHIC_DATA][PERSON_NAME]" at bounding box center [77, 127] width 78 height 13
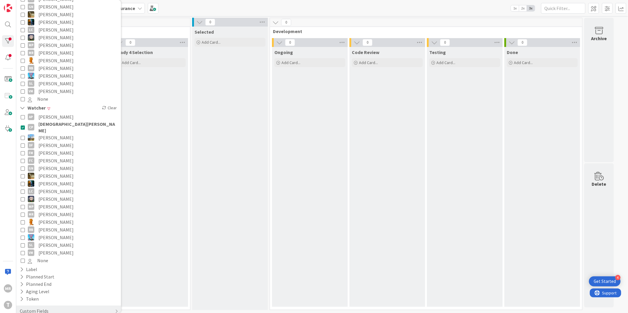
click at [57, 121] on span "[DEMOGRAPHIC_DATA][PERSON_NAME]" at bounding box center [77, 127] width 78 height 13
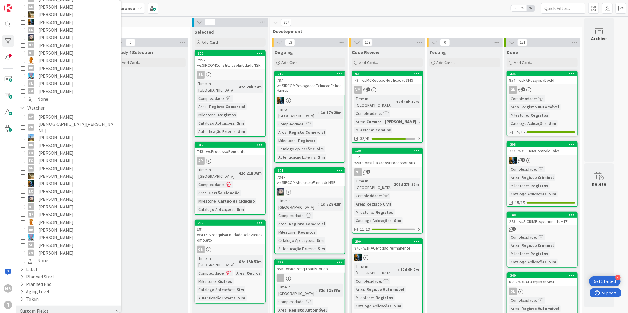
click at [54, 134] on span "[PERSON_NAME]" at bounding box center [55, 138] width 35 height 8
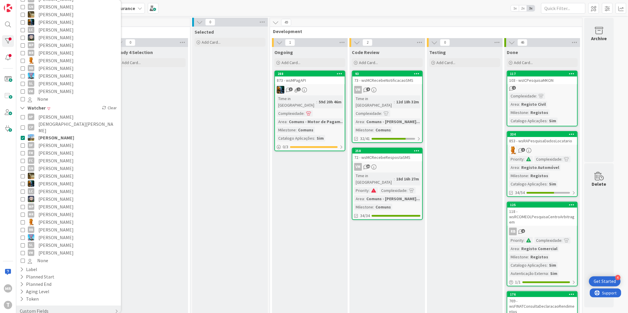
click at [573, 73] on icon at bounding box center [572, 74] width 6 height 4
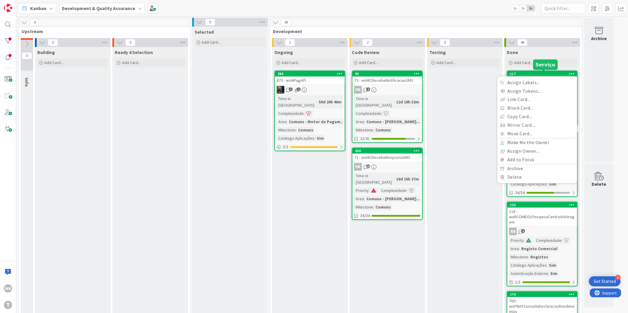
click at [548, 75] on div "117" at bounding box center [543, 74] width 67 height 4
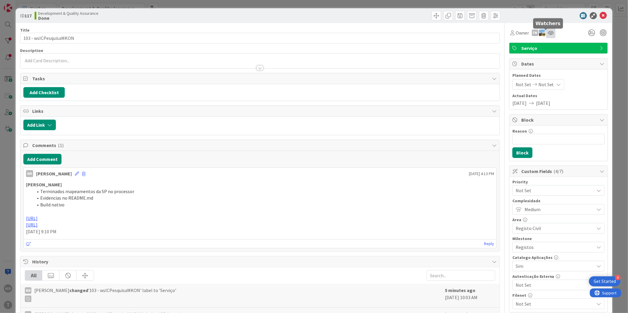
click at [548, 34] on icon at bounding box center [551, 32] width 6 height 5
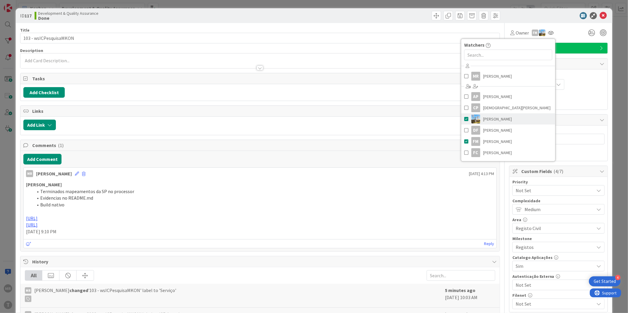
click at [464, 121] on span at bounding box center [466, 119] width 4 height 9
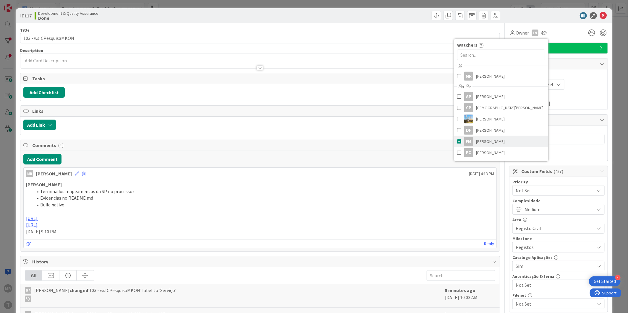
click at [457, 142] on span at bounding box center [459, 141] width 4 height 9
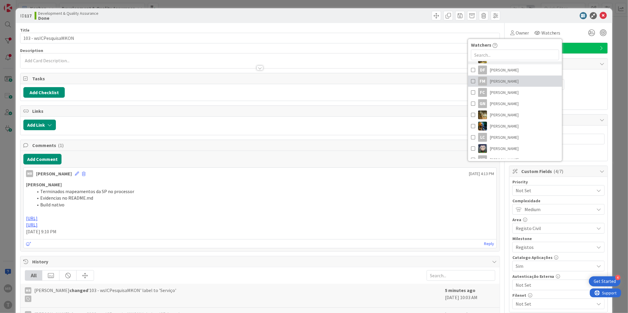
scroll to position [123, 0]
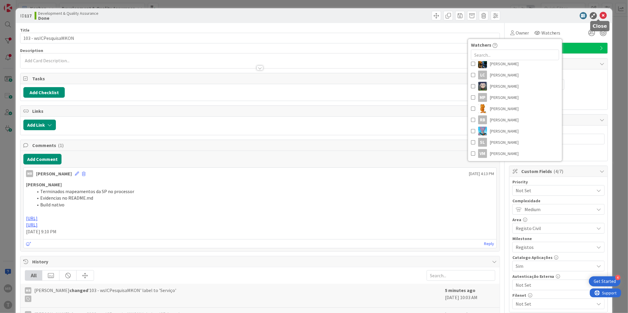
click at [600, 14] on icon at bounding box center [603, 15] width 7 height 7
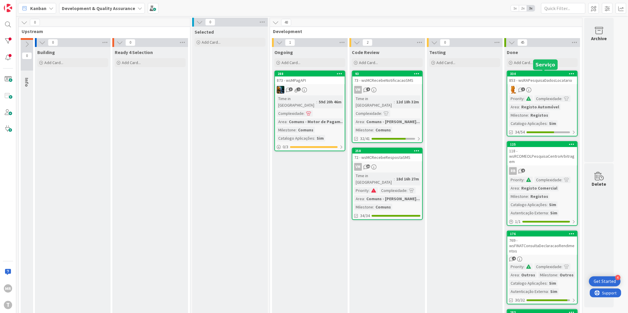
click at [557, 72] on div "334" at bounding box center [543, 74] width 67 height 4
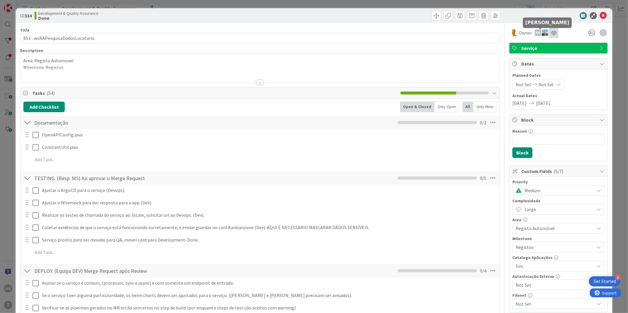
click at [551, 33] on icon at bounding box center [554, 32] width 6 height 5
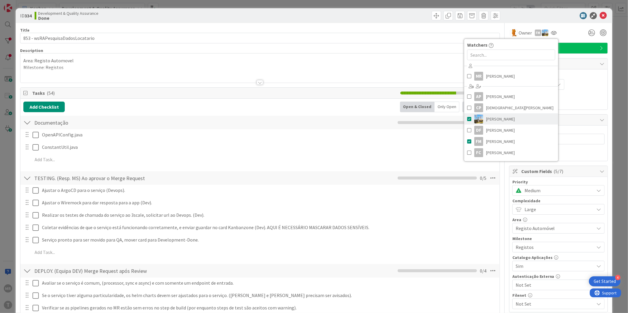
click at [467, 119] on span at bounding box center [469, 119] width 4 height 9
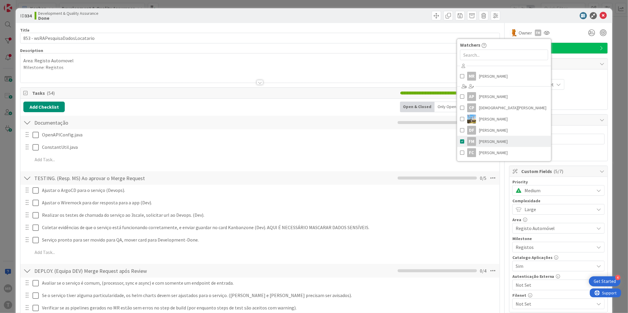
click at [460, 140] on link "FM [PERSON_NAME]" at bounding box center [504, 141] width 94 height 11
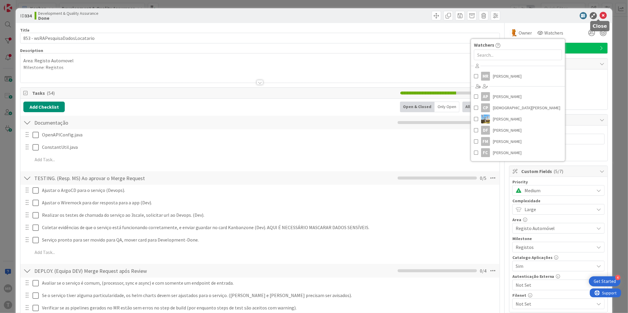
click at [600, 13] on icon at bounding box center [603, 15] width 7 height 7
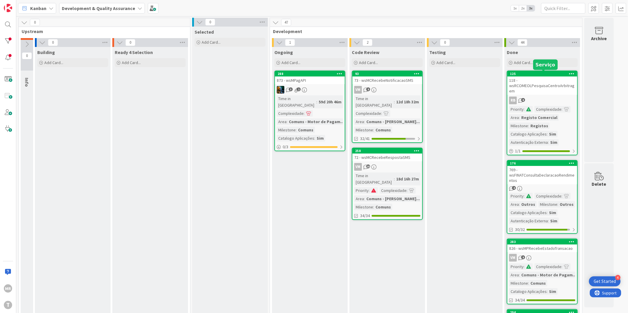
click at [538, 75] on div "125" at bounding box center [543, 74] width 67 height 4
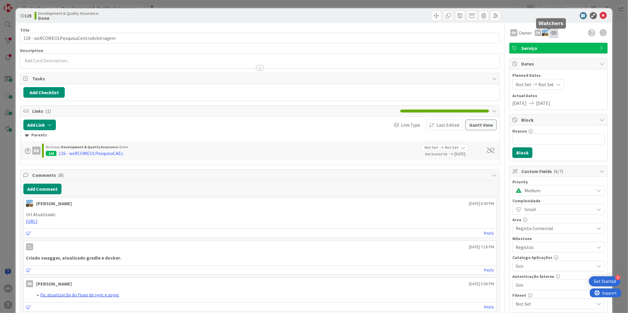
click at [551, 33] on icon at bounding box center [554, 32] width 6 height 5
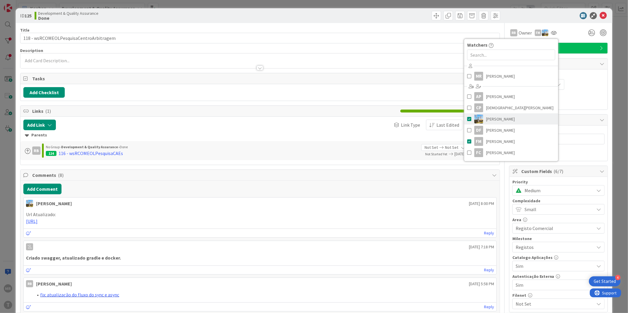
click at [467, 119] on span at bounding box center [469, 119] width 4 height 9
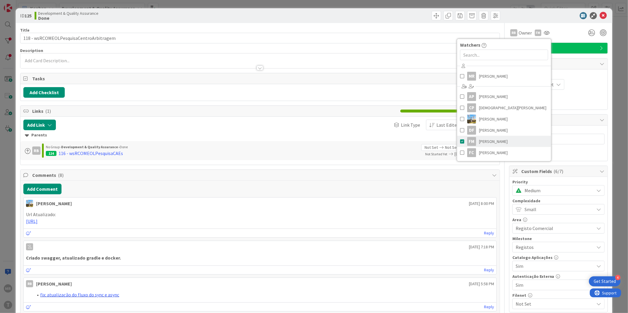
click at [460, 142] on span at bounding box center [462, 141] width 4 height 9
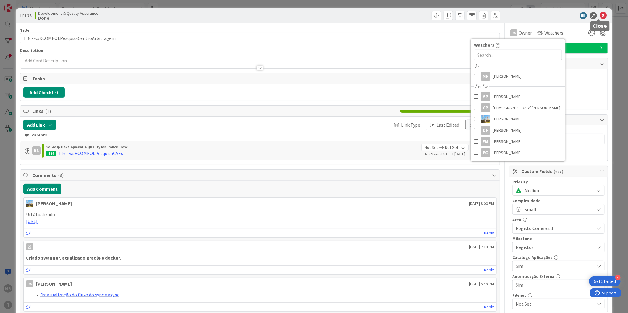
click at [600, 14] on icon at bounding box center [603, 15] width 7 height 7
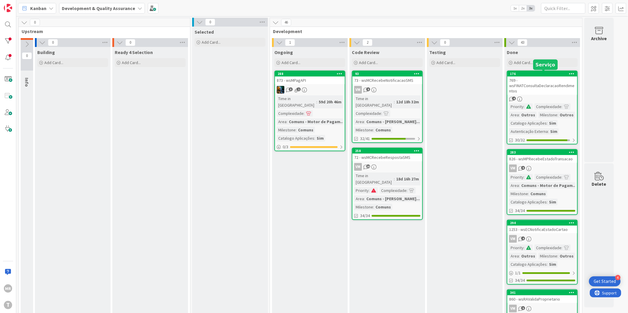
click at [546, 73] on div "176" at bounding box center [543, 74] width 67 height 4
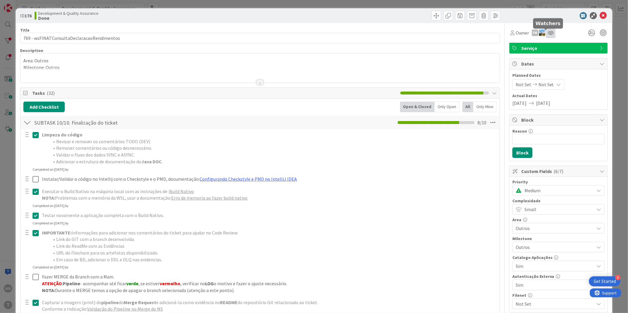
click at [548, 33] on icon at bounding box center [551, 32] width 6 height 5
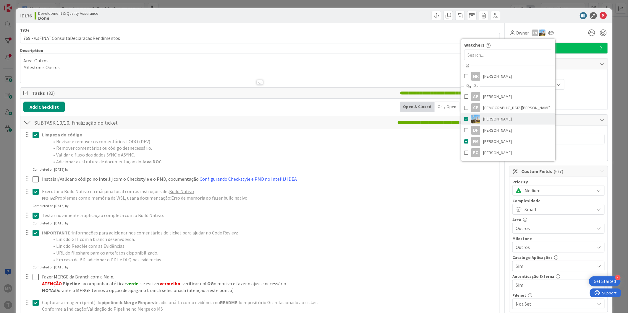
click at [464, 119] on span at bounding box center [466, 119] width 4 height 9
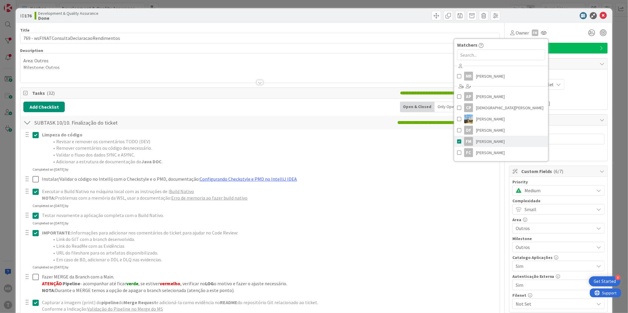
click at [457, 143] on span at bounding box center [459, 141] width 4 height 9
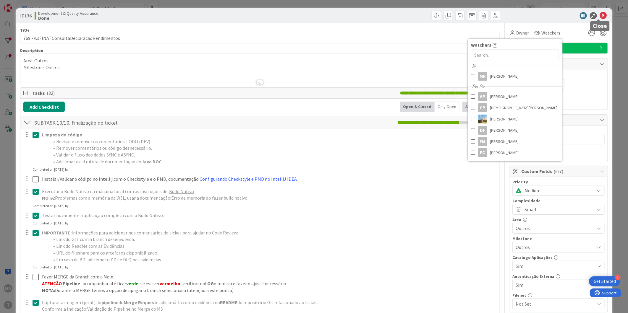
click at [600, 17] on icon at bounding box center [603, 15] width 7 height 7
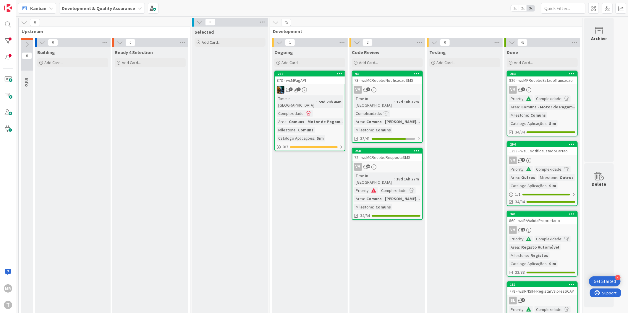
click at [556, 71] on div "283" at bounding box center [542, 73] width 70 height 5
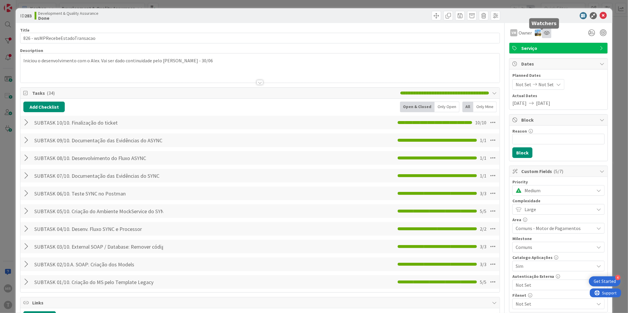
click at [544, 34] on icon at bounding box center [546, 32] width 6 height 5
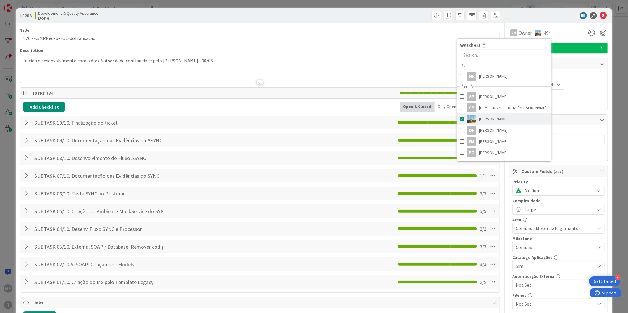
click at [460, 117] on span at bounding box center [462, 119] width 4 height 9
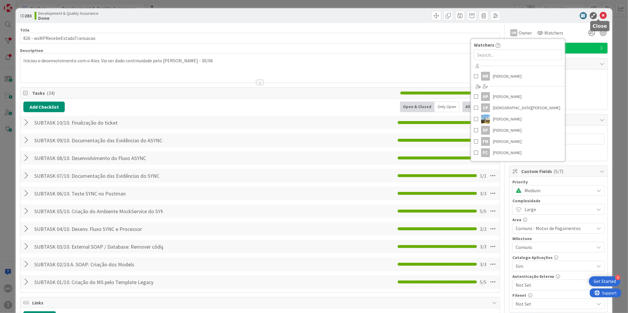
click at [600, 17] on icon at bounding box center [603, 15] width 7 height 7
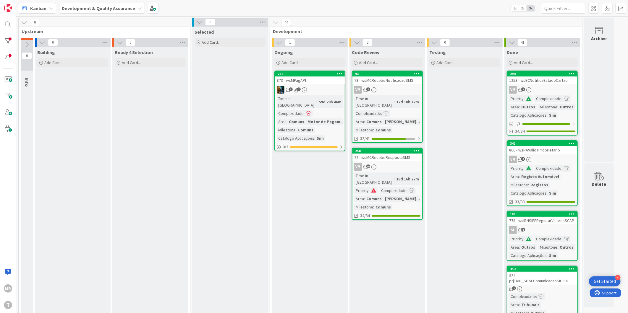
click at [550, 73] on div "294" at bounding box center [543, 74] width 67 height 4
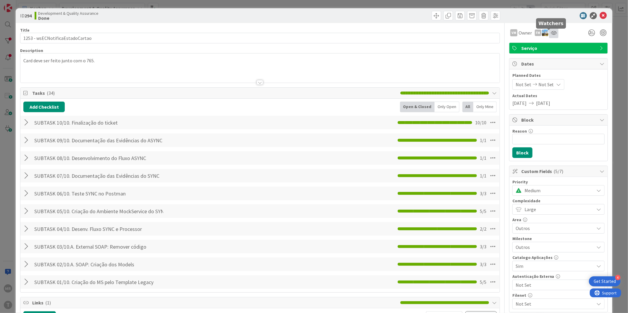
click at [551, 33] on icon at bounding box center [554, 32] width 6 height 5
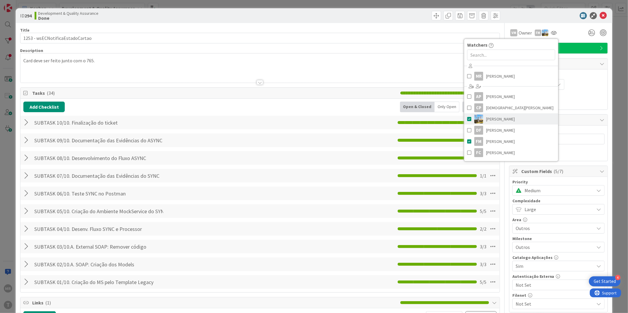
click at [467, 115] on span at bounding box center [469, 119] width 4 height 9
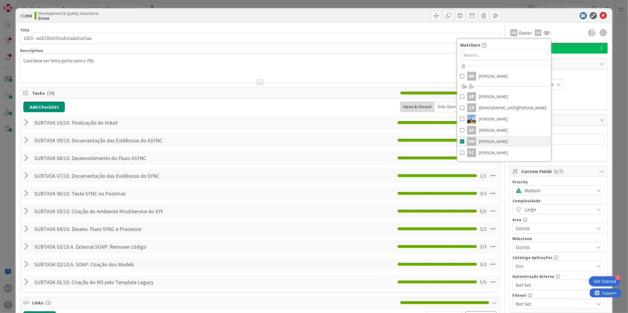
click at [459, 140] on link "FM [PERSON_NAME]" at bounding box center [504, 141] width 94 height 11
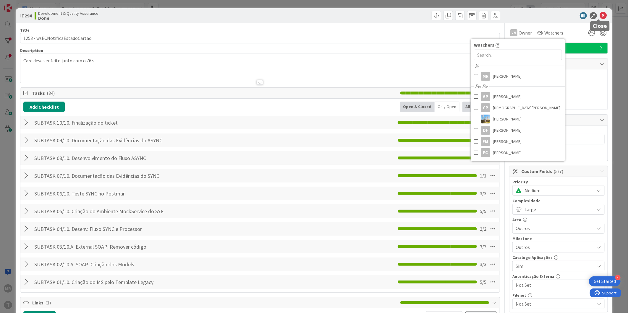
click at [600, 17] on icon at bounding box center [603, 15] width 7 height 7
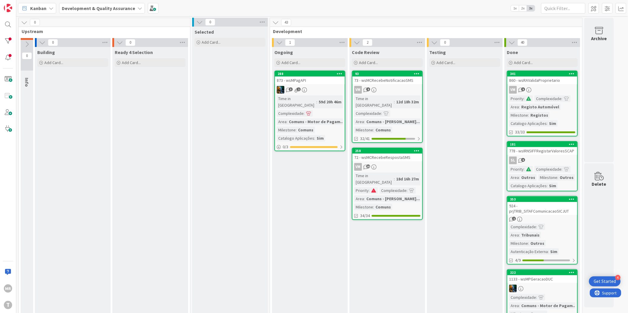
click at [547, 71] on div "341" at bounding box center [542, 73] width 70 height 5
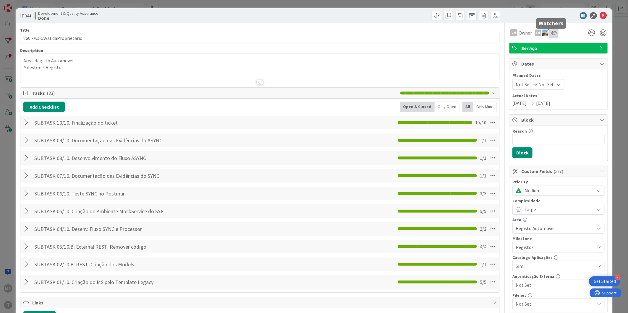
click at [551, 33] on icon at bounding box center [554, 32] width 6 height 5
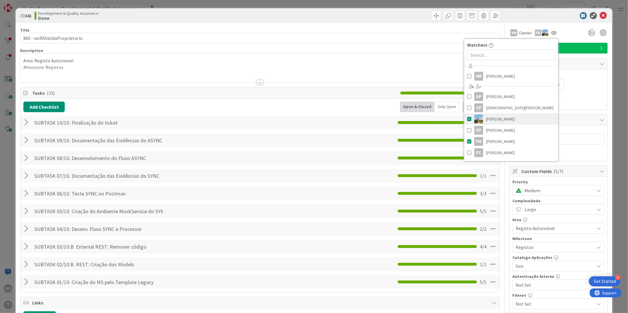
click at [466, 120] on link "[PERSON_NAME]" at bounding box center [511, 118] width 94 height 11
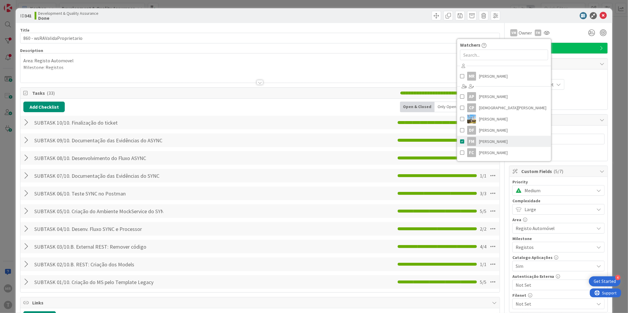
click at [460, 141] on link "FM [PERSON_NAME]" at bounding box center [504, 141] width 94 height 11
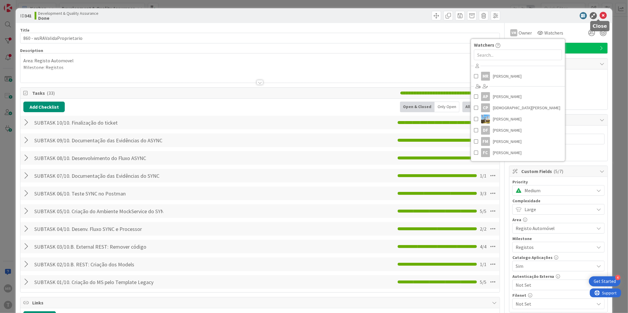
click at [600, 14] on icon at bounding box center [603, 15] width 7 height 7
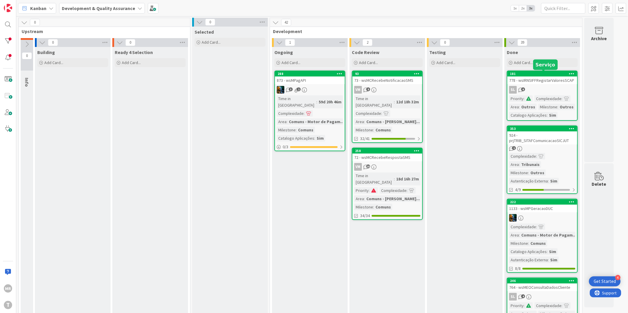
click at [533, 72] on div "181" at bounding box center [543, 74] width 67 height 4
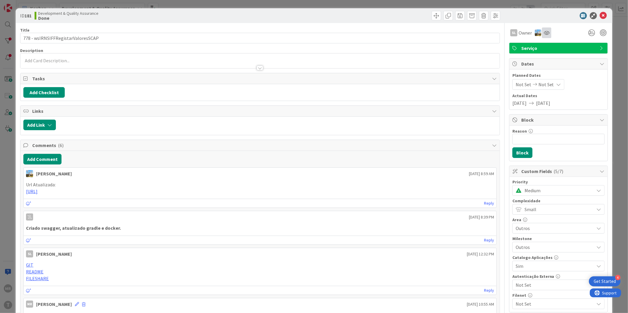
click at [542, 37] on div at bounding box center [546, 32] width 9 height 11
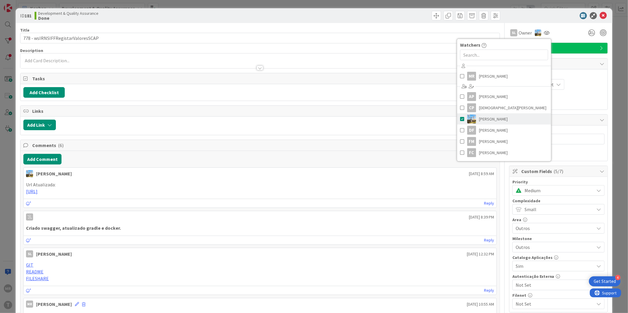
click at [460, 120] on span at bounding box center [462, 119] width 4 height 9
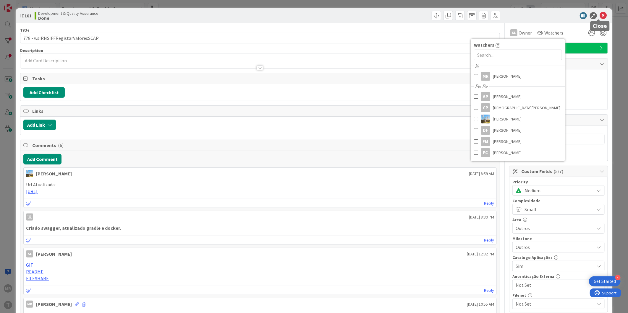
click at [600, 17] on icon at bounding box center [603, 15] width 7 height 7
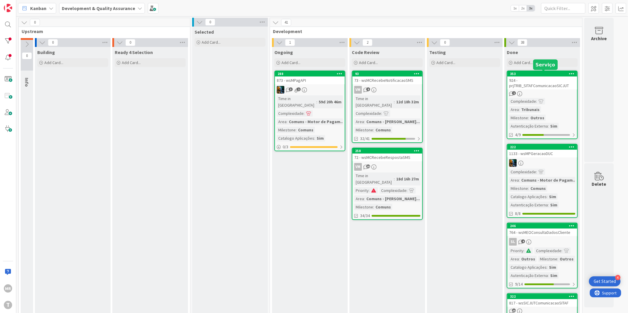
click at [535, 72] on div "353" at bounding box center [543, 74] width 67 height 4
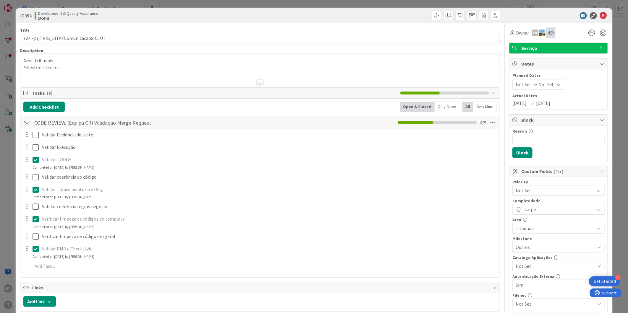
click at [546, 36] on div at bounding box center [550, 32] width 9 height 11
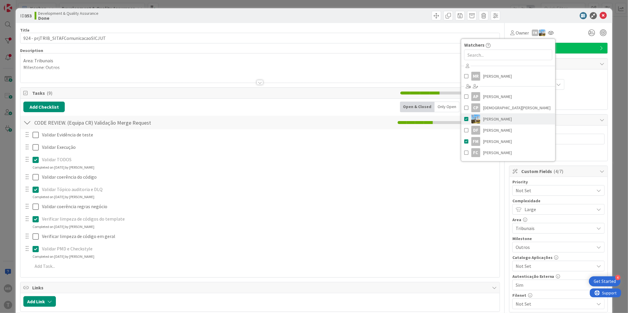
click at [464, 122] on span at bounding box center [466, 119] width 4 height 9
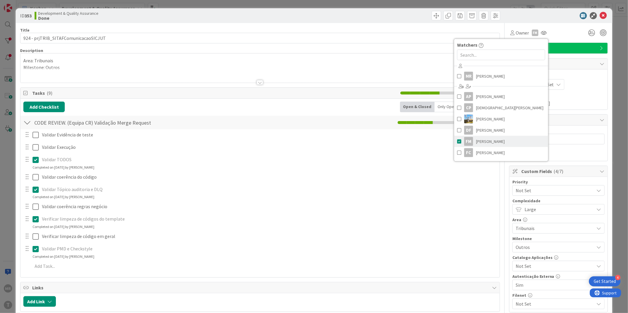
click at [457, 141] on link "FM [PERSON_NAME]" at bounding box center [501, 141] width 94 height 11
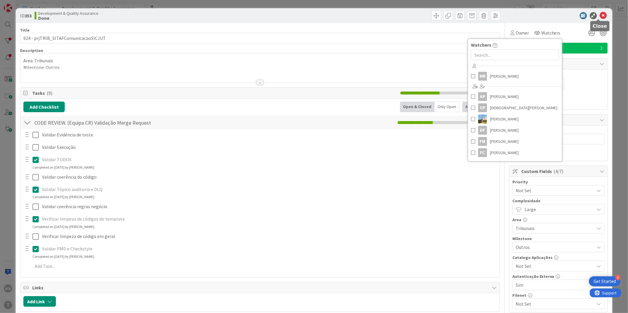
click at [601, 16] on icon at bounding box center [603, 15] width 7 height 7
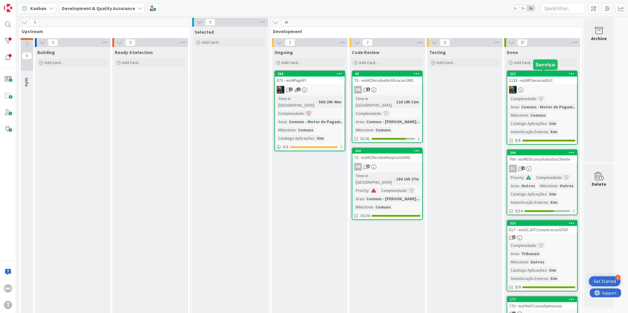
click at [549, 72] on div "222" at bounding box center [543, 74] width 67 height 4
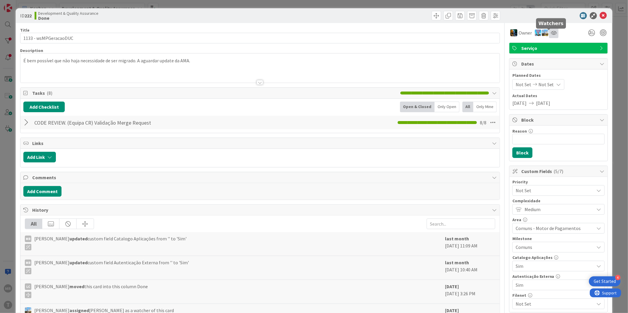
click at [551, 31] on icon at bounding box center [554, 32] width 6 height 5
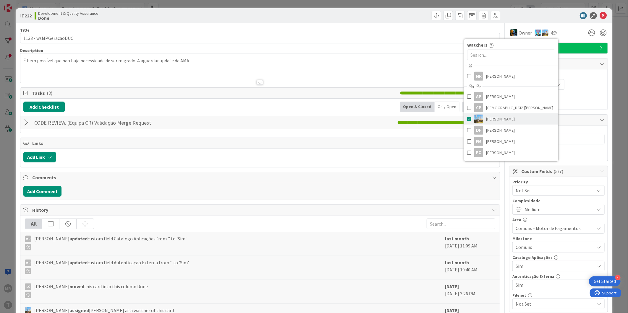
click at [467, 119] on span at bounding box center [469, 119] width 4 height 9
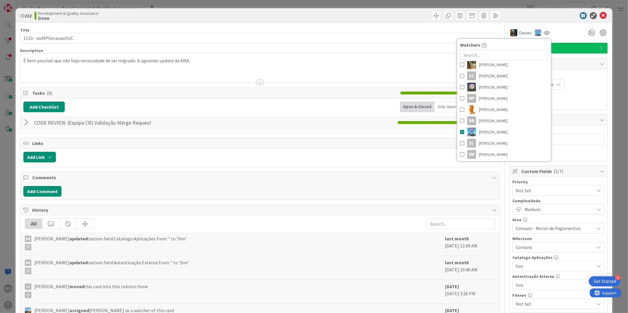
scroll to position [111, 0]
click at [460, 129] on span at bounding box center [462, 131] width 4 height 9
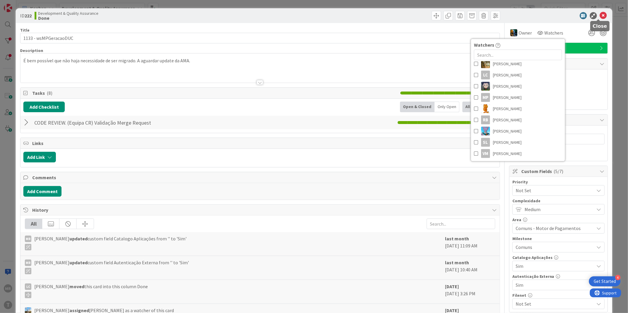
click at [600, 15] on icon at bounding box center [603, 15] width 7 height 7
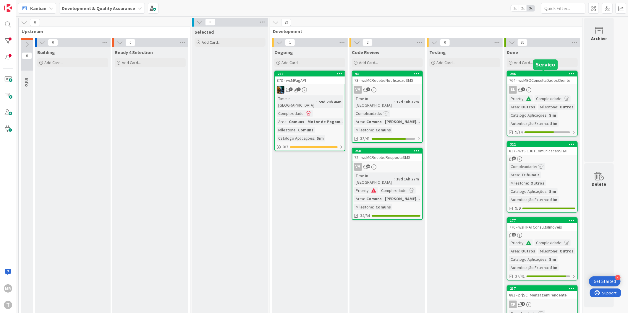
click at [538, 73] on div "246" at bounding box center [543, 74] width 67 height 4
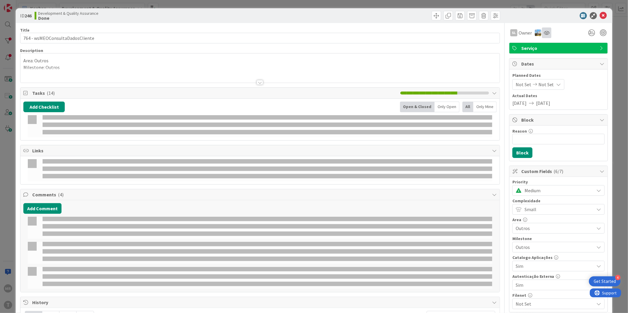
select select "java"
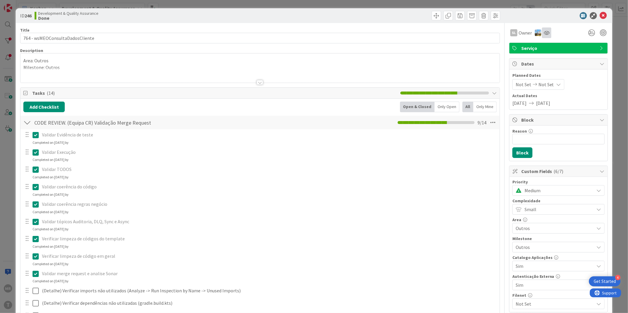
click at [542, 36] on div at bounding box center [546, 32] width 9 height 11
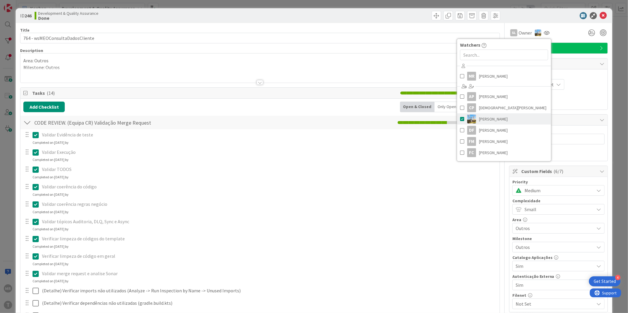
click at [460, 119] on span at bounding box center [462, 119] width 4 height 9
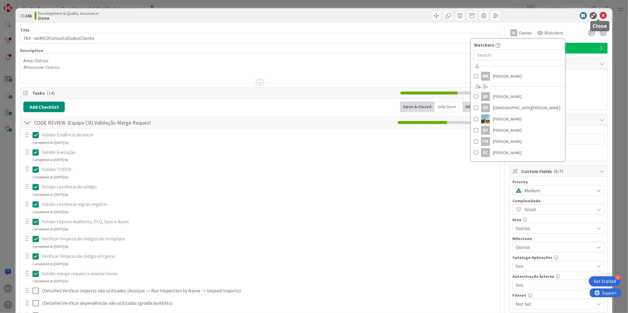
click at [600, 18] on icon at bounding box center [603, 15] width 7 height 7
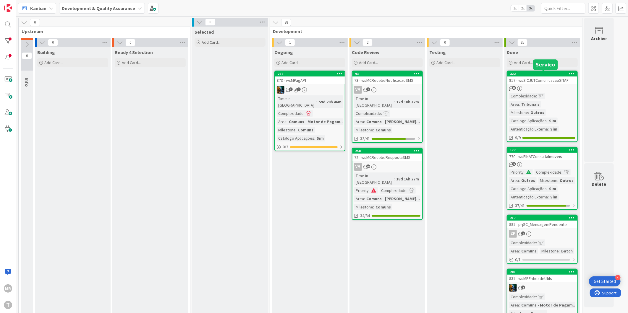
click at [544, 73] on div "322" at bounding box center [543, 74] width 67 height 4
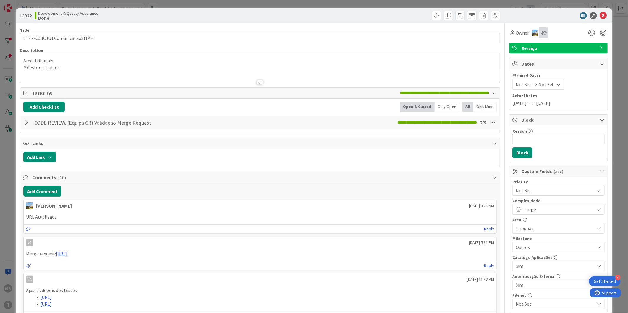
click at [540, 30] on div at bounding box center [543, 32] width 9 height 11
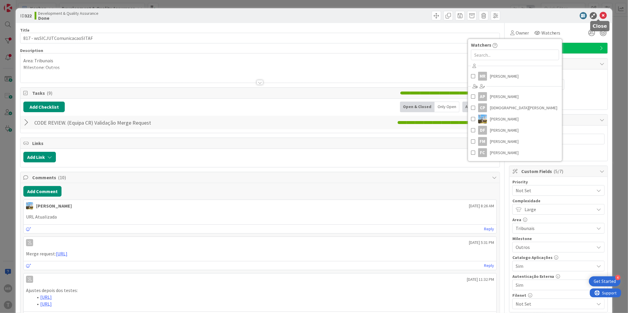
click at [600, 16] on icon at bounding box center [603, 15] width 7 height 7
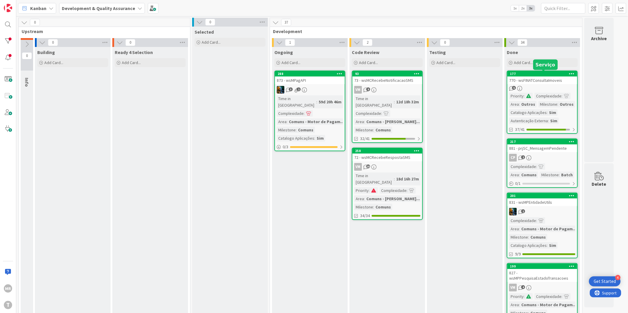
click at [542, 72] on div "177" at bounding box center [543, 74] width 67 height 4
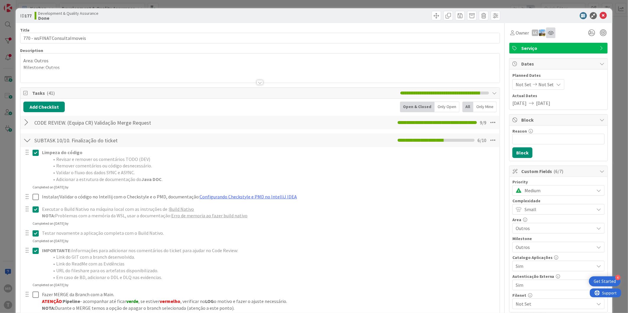
click at [548, 34] on icon at bounding box center [551, 32] width 6 height 5
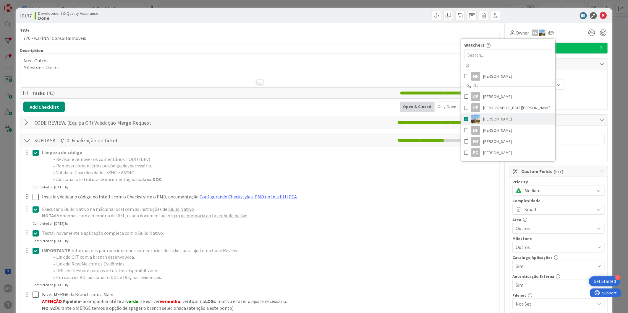
click at [464, 118] on span at bounding box center [466, 119] width 4 height 9
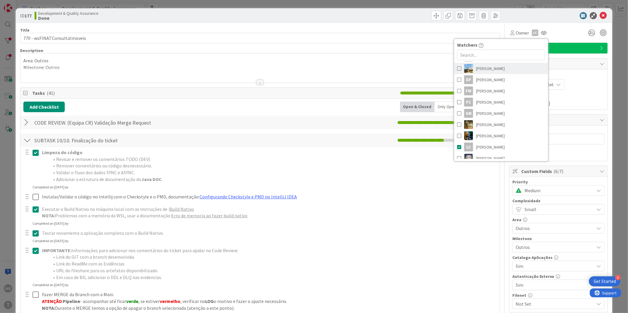
scroll to position [66, 0]
click at [457, 131] on span at bounding box center [459, 132] width 4 height 9
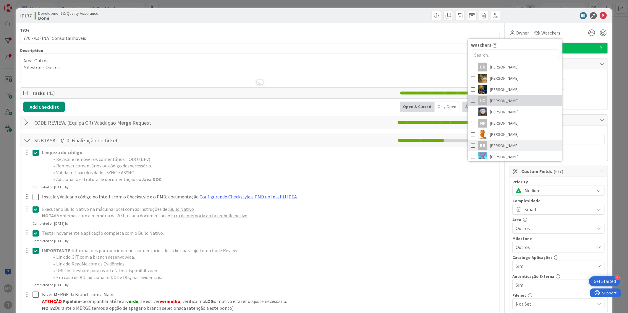
scroll to position [123, 0]
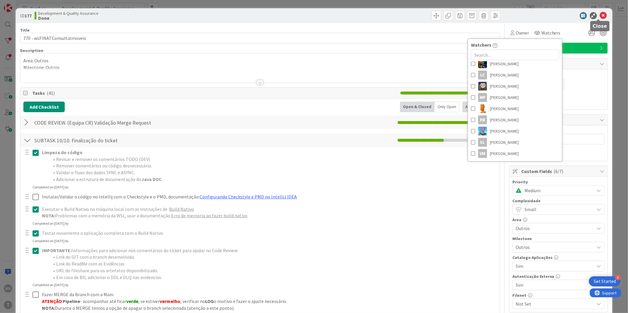
click at [600, 17] on icon at bounding box center [603, 15] width 7 height 7
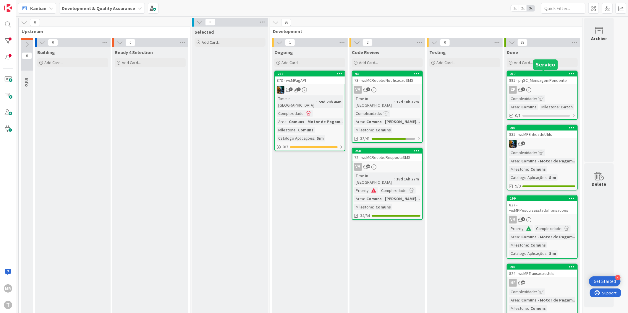
click at [538, 73] on div "217" at bounding box center [543, 74] width 67 height 4
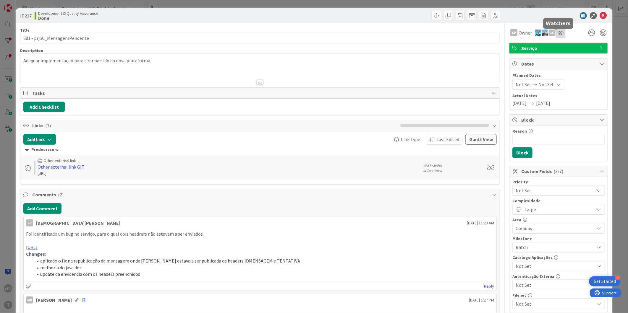
click at [558, 32] on icon at bounding box center [561, 32] width 6 height 5
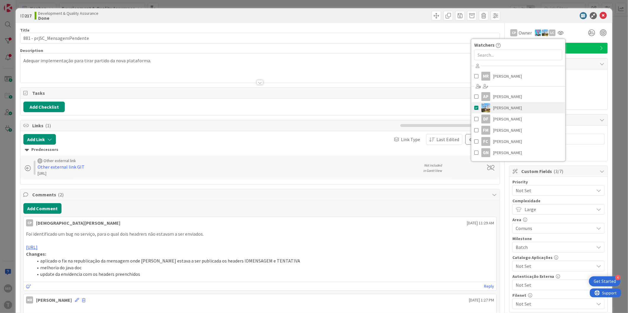
click at [474, 106] on span at bounding box center [476, 107] width 4 height 9
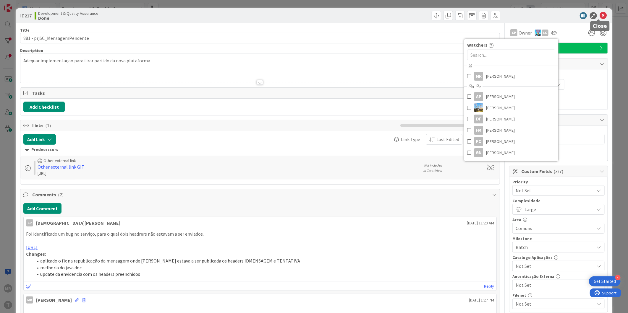
click at [600, 18] on icon at bounding box center [603, 15] width 7 height 7
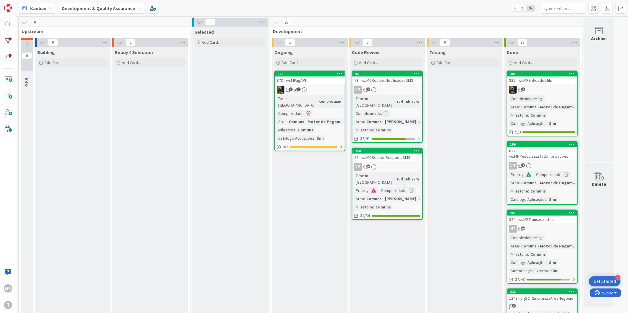
click at [546, 71] on div "201" at bounding box center [542, 73] width 70 height 5
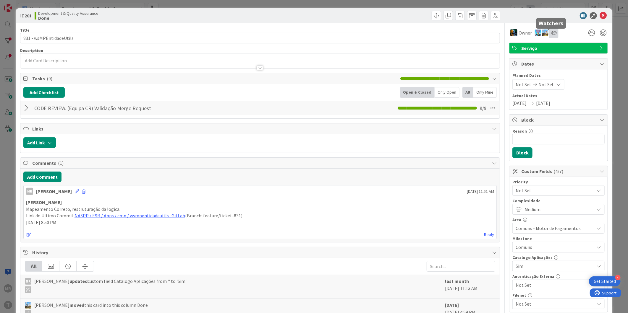
click at [551, 34] on icon at bounding box center [554, 32] width 6 height 5
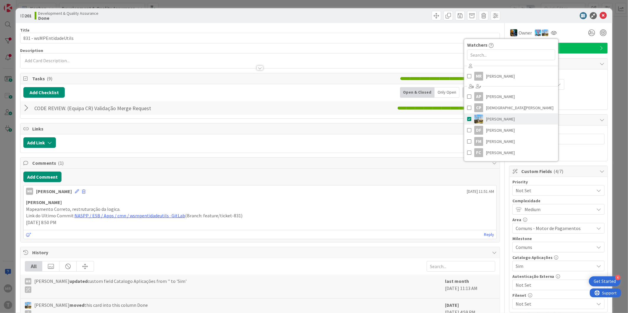
click at [488, 119] on span "[PERSON_NAME]" at bounding box center [500, 119] width 29 height 9
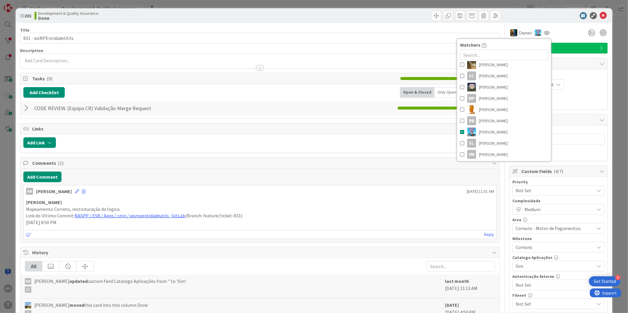
scroll to position [111, 0]
click at [484, 132] on span "[PERSON_NAME]" at bounding box center [493, 131] width 29 height 9
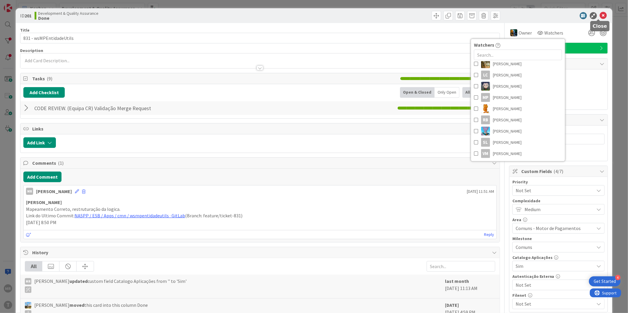
click at [600, 14] on icon at bounding box center [603, 15] width 7 height 7
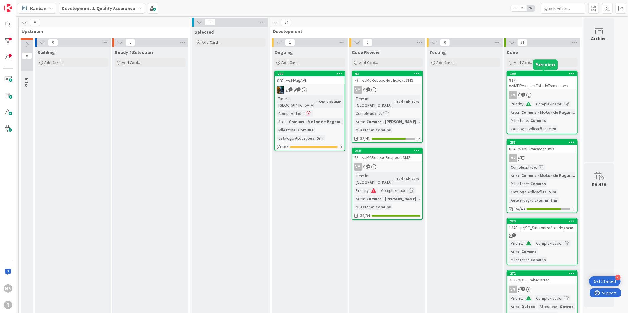
click at [541, 73] on div "199" at bounding box center [543, 74] width 67 height 4
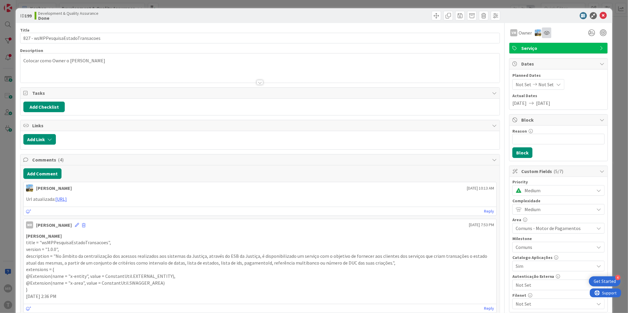
click at [543, 35] on icon at bounding box center [546, 32] width 6 height 5
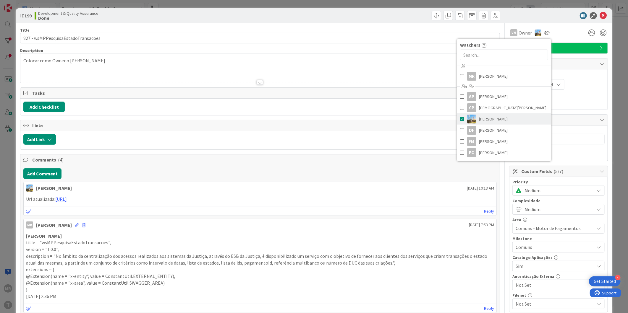
click at [483, 119] on span "[PERSON_NAME]" at bounding box center [493, 119] width 29 height 9
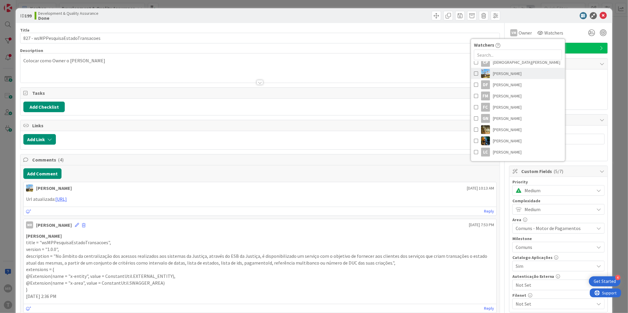
scroll to position [111, 0]
click at [600, 14] on icon at bounding box center [603, 15] width 7 height 7
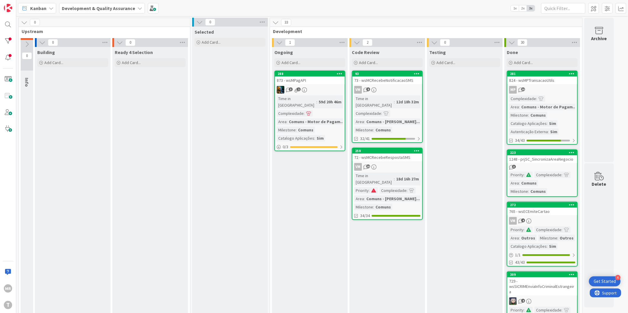
click at [533, 76] on div "281" at bounding box center [542, 73] width 70 height 5
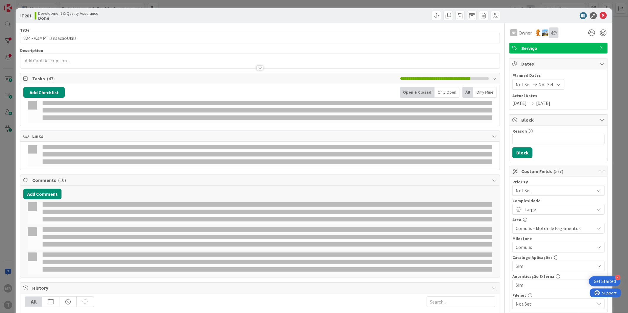
click at [549, 36] on div at bounding box center [553, 32] width 9 height 11
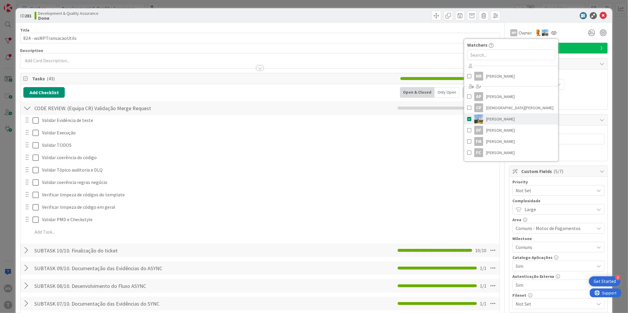
click at [498, 114] on link "[PERSON_NAME]" at bounding box center [511, 118] width 94 height 11
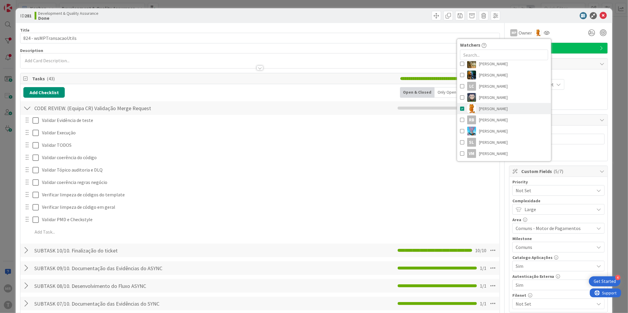
click at [488, 107] on span "[PERSON_NAME]" at bounding box center [493, 108] width 29 height 9
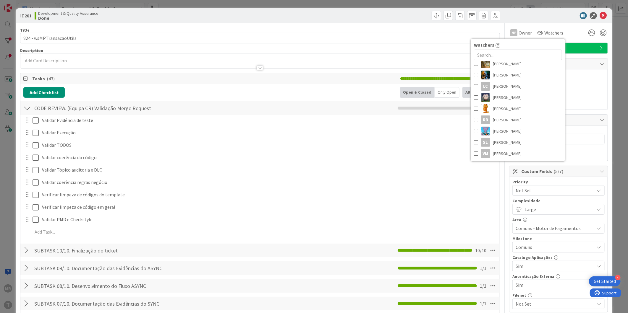
click at [600, 17] on icon at bounding box center [603, 15] width 7 height 7
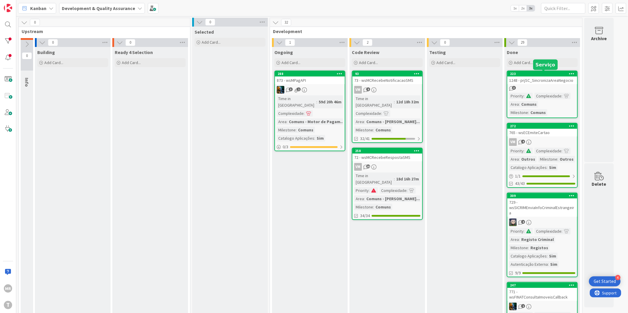
click at [544, 74] on div "223" at bounding box center [543, 74] width 67 height 4
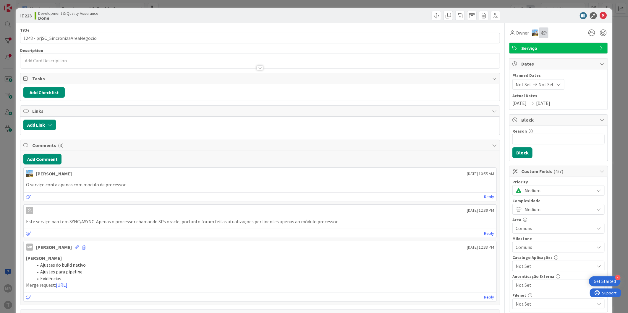
click at [541, 34] on icon at bounding box center [544, 32] width 6 height 5
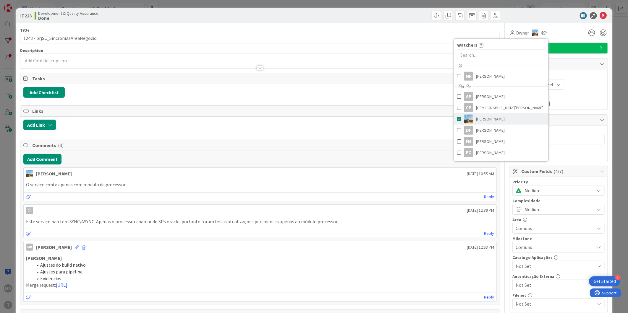
click at [488, 122] on span "[PERSON_NAME]" at bounding box center [490, 119] width 29 height 9
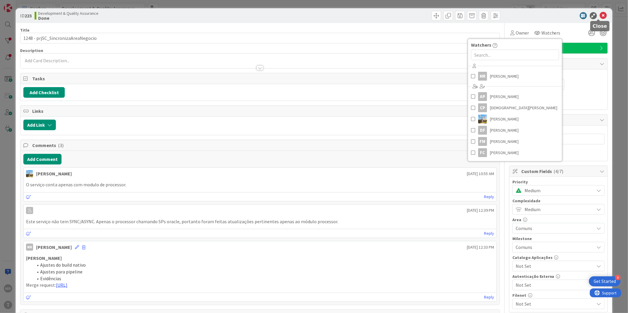
click at [600, 15] on icon at bounding box center [603, 15] width 7 height 7
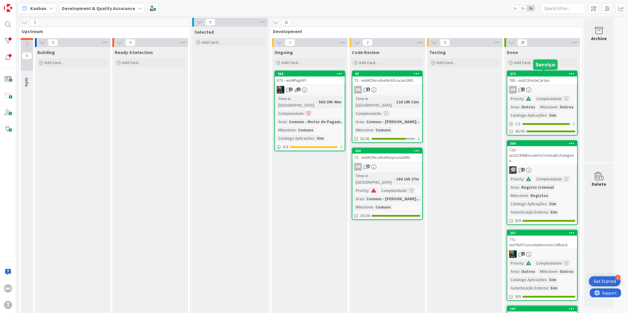
click at [529, 75] on div "272" at bounding box center [543, 74] width 67 height 4
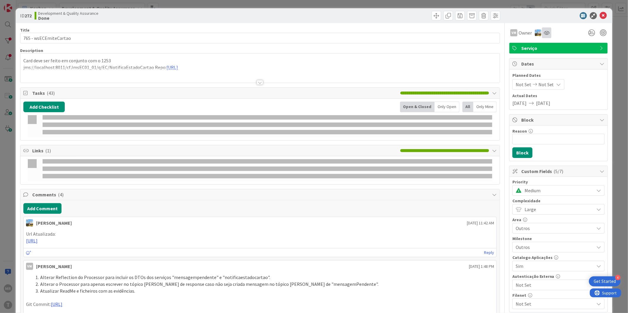
click at [542, 36] on div at bounding box center [546, 32] width 9 height 11
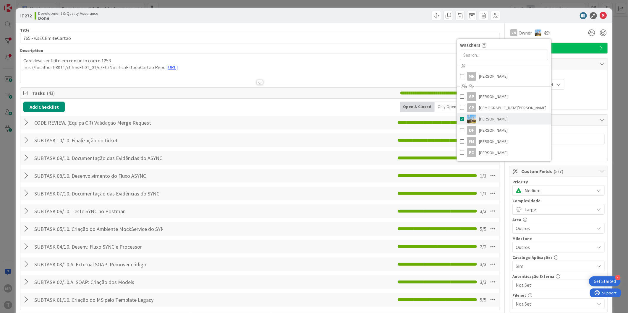
click at [488, 121] on span "[PERSON_NAME]" at bounding box center [493, 119] width 29 height 9
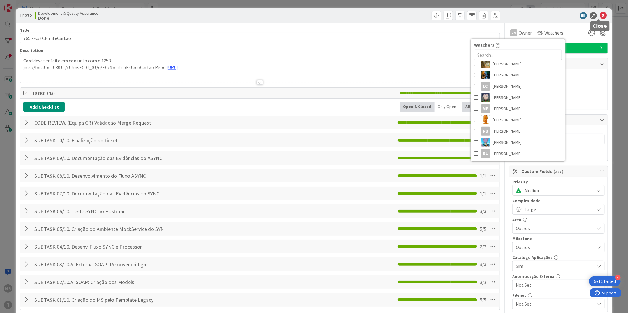
click at [600, 15] on icon at bounding box center [603, 15] width 7 height 7
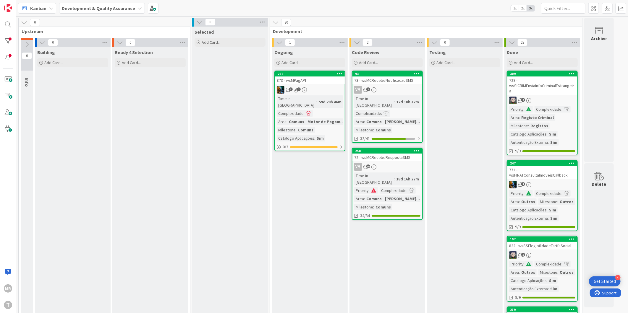
click at [531, 75] on div "309" at bounding box center [543, 74] width 67 height 4
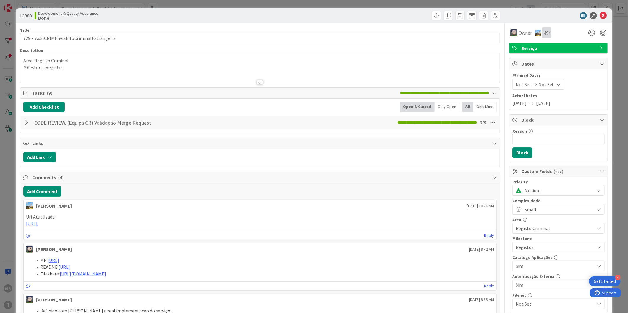
click at [542, 36] on div at bounding box center [546, 32] width 9 height 11
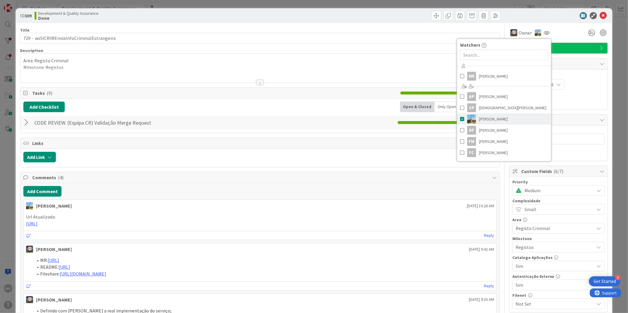
click at [496, 121] on span "[PERSON_NAME]" at bounding box center [493, 119] width 29 height 9
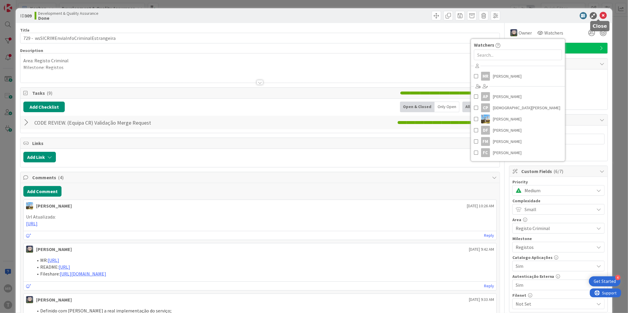
click at [602, 17] on icon at bounding box center [603, 15] width 7 height 7
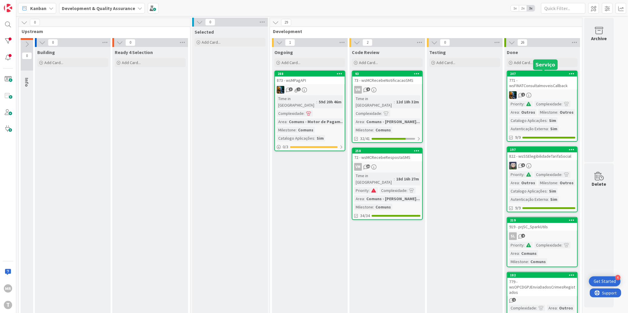
click at [550, 73] on div "247" at bounding box center [543, 74] width 67 height 4
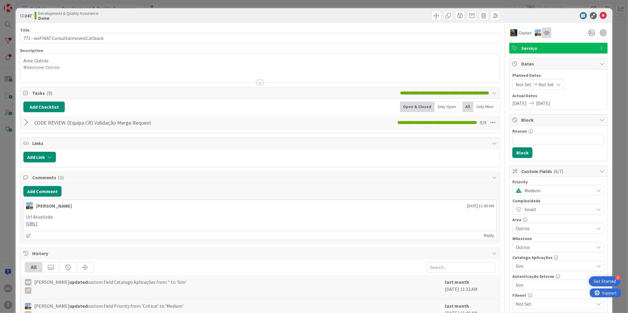
click at [543, 38] on div at bounding box center [546, 32] width 9 height 11
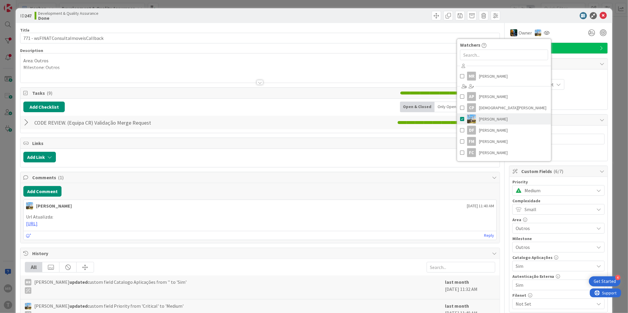
click at [482, 118] on span "[PERSON_NAME]" at bounding box center [493, 119] width 29 height 9
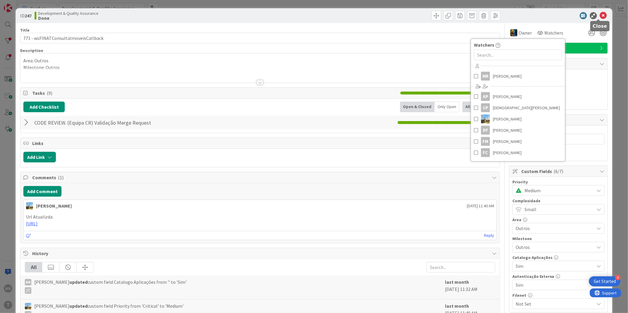
click at [600, 14] on icon at bounding box center [603, 15] width 7 height 7
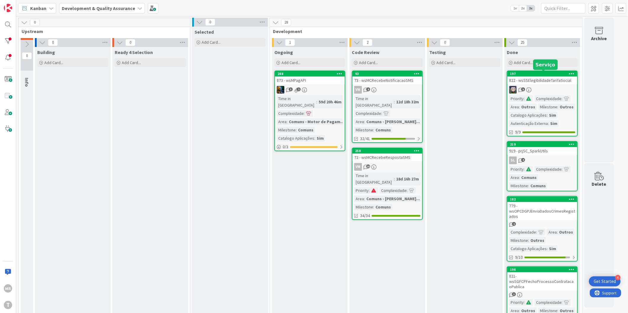
click at [544, 74] on div "197" at bounding box center [543, 74] width 67 height 4
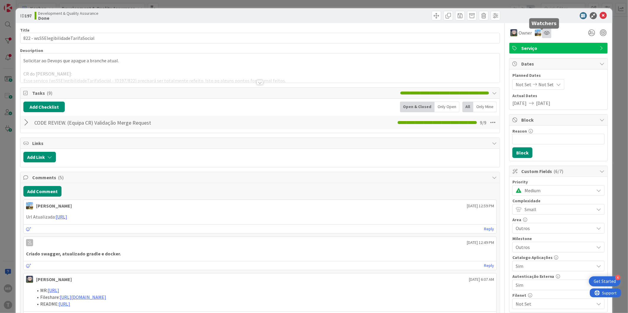
drag, startPoint x: 540, startPoint y: 33, endPoint x: 538, endPoint y: 38, distance: 4.8
click at [543, 33] on icon at bounding box center [546, 32] width 6 height 5
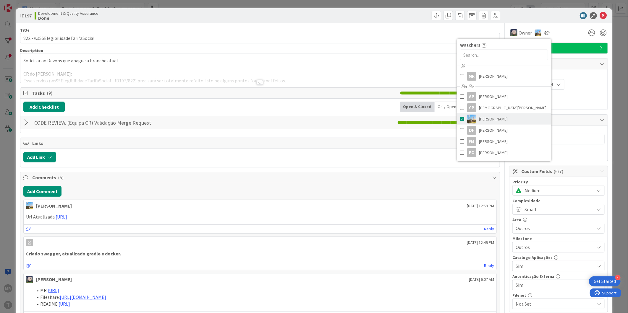
click at [496, 116] on span "[PERSON_NAME]" at bounding box center [493, 119] width 29 height 9
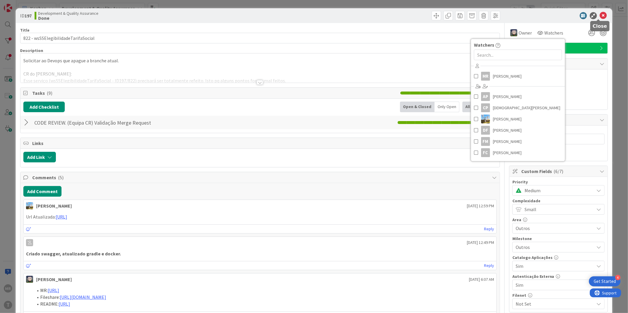
click at [600, 16] on icon at bounding box center [603, 15] width 7 height 7
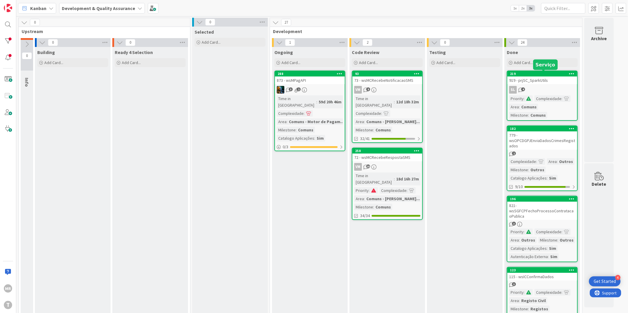
click at [546, 75] on div "219" at bounding box center [543, 74] width 67 height 4
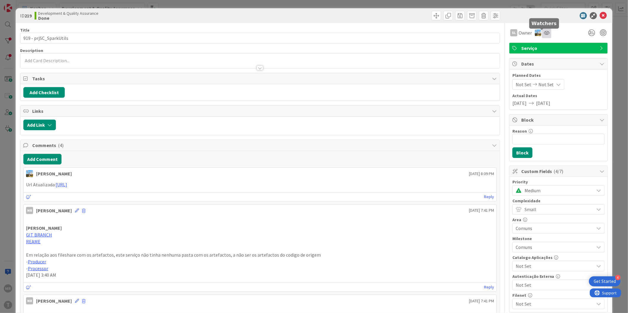
click at [543, 34] on icon at bounding box center [546, 32] width 6 height 5
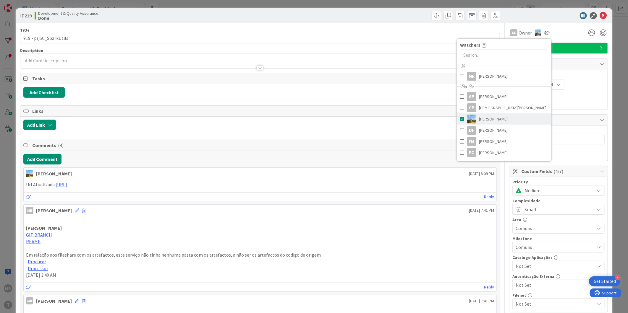
click at [491, 116] on span "[PERSON_NAME]" at bounding box center [493, 119] width 29 height 9
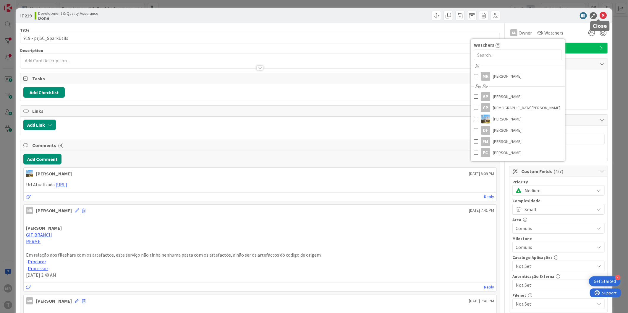
click at [600, 17] on icon at bounding box center [603, 15] width 7 height 7
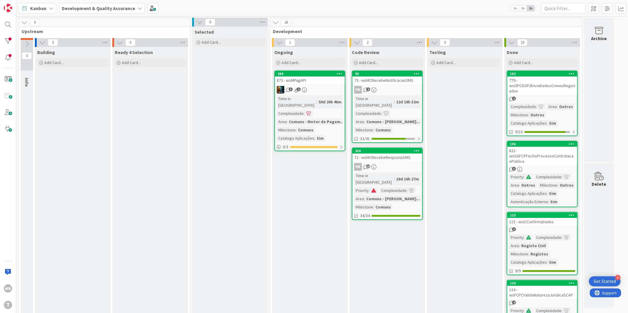
click at [549, 72] on div "182" at bounding box center [543, 74] width 67 height 4
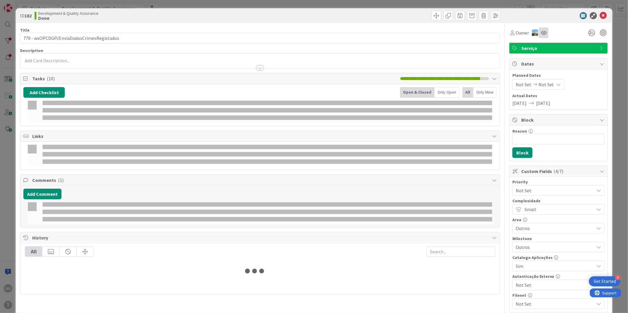
click at [540, 37] on div at bounding box center [543, 32] width 9 height 11
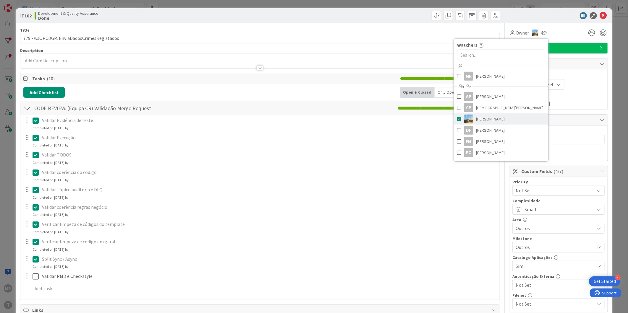
click at [494, 119] on link "[PERSON_NAME]" at bounding box center [501, 118] width 94 height 11
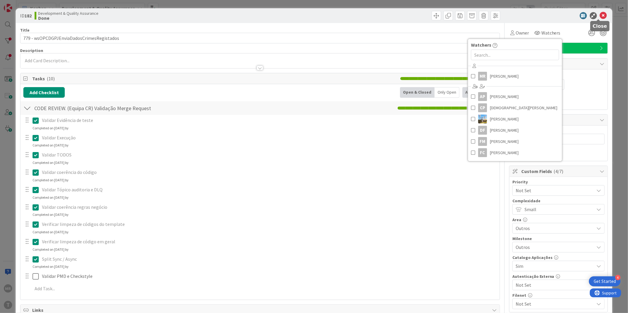
click at [600, 18] on icon at bounding box center [603, 15] width 7 height 7
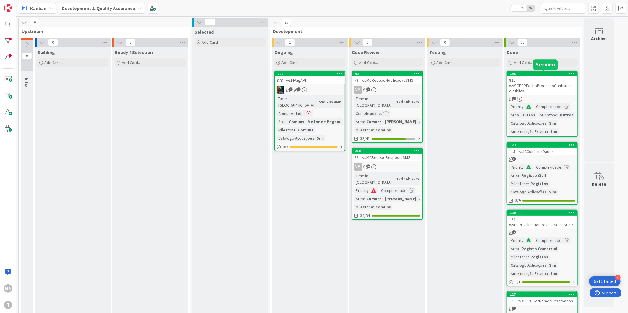
click at [540, 74] on div "196" at bounding box center [543, 74] width 67 height 4
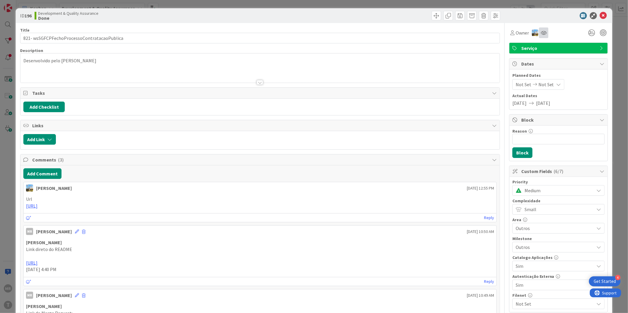
click at [542, 34] on div at bounding box center [543, 32] width 9 height 11
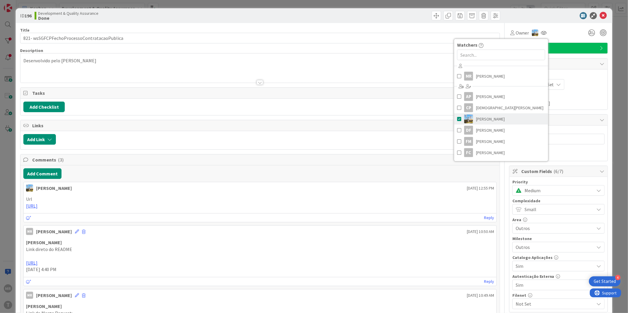
click at [499, 116] on link "[PERSON_NAME]" at bounding box center [501, 118] width 94 height 11
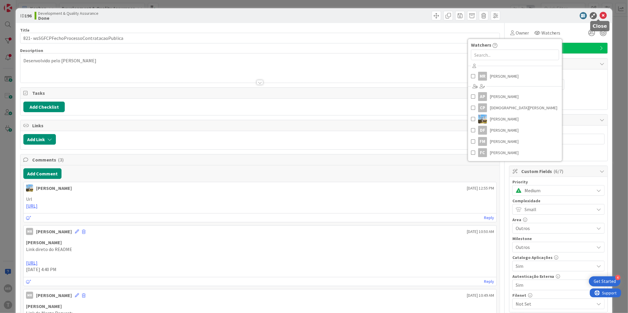
click at [600, 18] on icon at bounding box center [603, 15] width 7 height 7
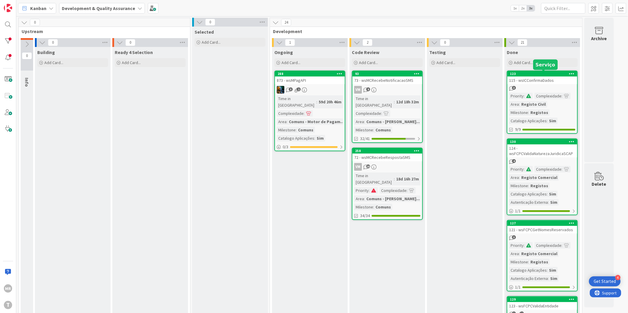
click at [544, 75] on div "123" at bounding box center [543, 74] width 67 height 4
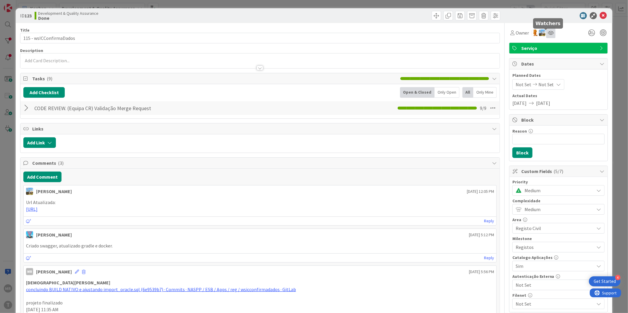
click at [548, 34] on icon at bounding box center [551, 32] width 6 height 5
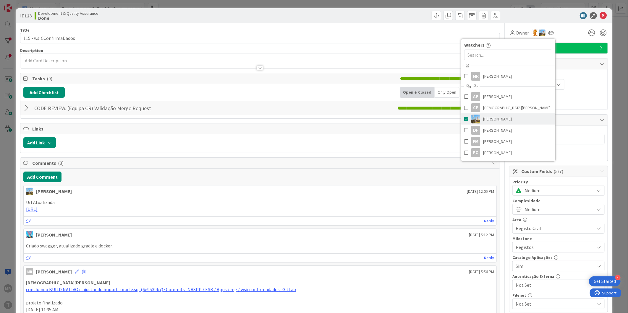
click at [494, 121] on span "[PERSON_NAME]" at bounding box center [497, 119] width 29 height 9
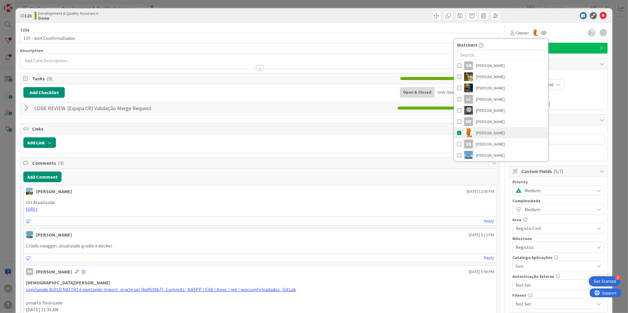
click at [486, 131] on span "[PERSON_NAME]" at bounding box center [490, 133] width 29 height 9
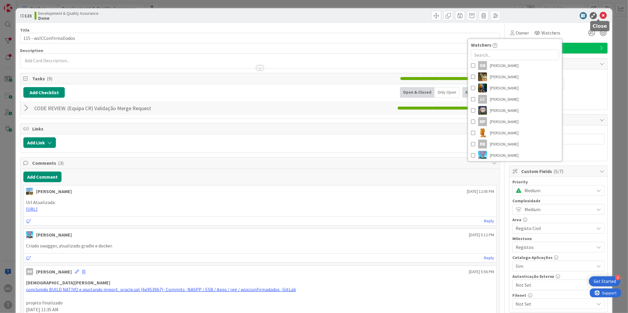
click at [600, 14] on icon at bounding box center [603, 15] width 7 height 7
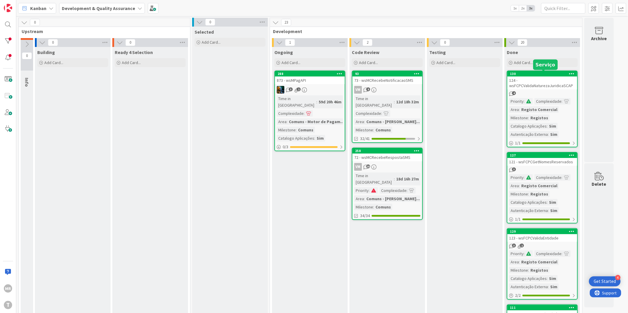
click at [539, 72] on div "130" at bounding box center [543, 74] width 67 height 4
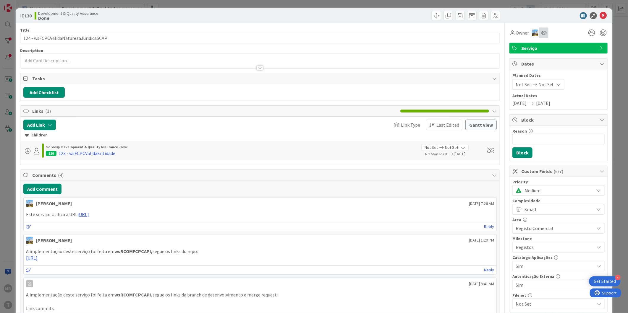
click at [539, 36] on div at bounding box center [543, 32] width 9 height 11
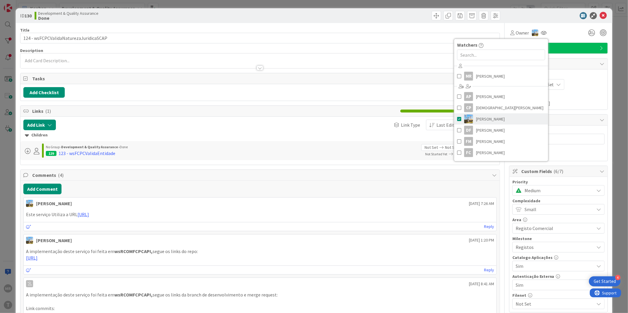
click at [495, 121] on link "[PERSON_NAME]" at bounding box center [501, 118] width 94 height 11
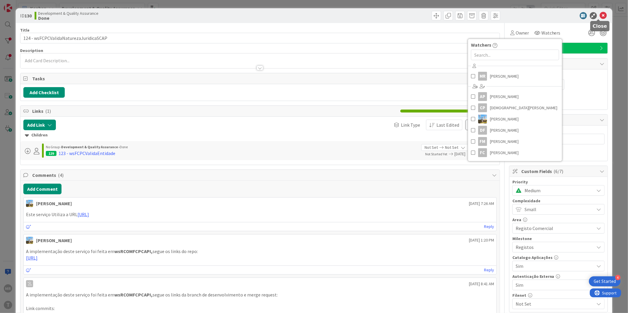
click at [600, 14] on icon at bounding box center [603, 15] width 7 height 7
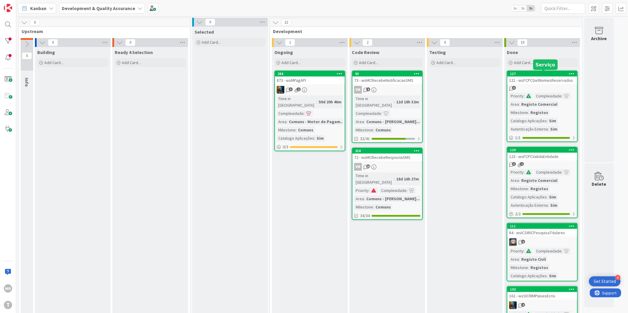
click at [542, 73] on div "127" at bounding box center [543, 74] width 67 height 4
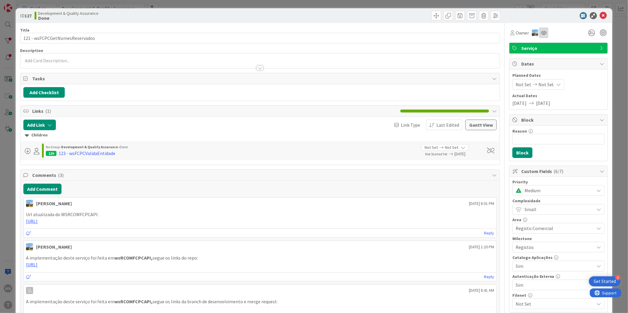
click at [539, 36] on div at bounding box center [543, 32] width 9 height 11
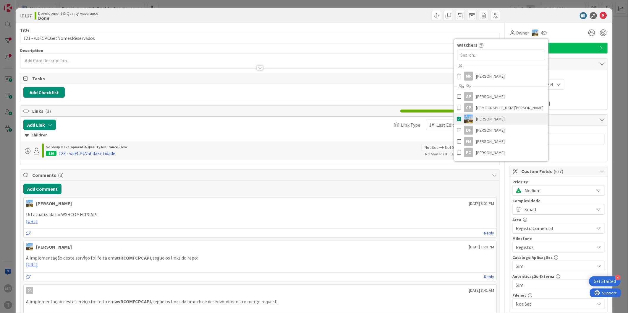
click at [488, 119] on span "[PERSON_NAME]" at bounding box center [490, 119] width 29 height 9
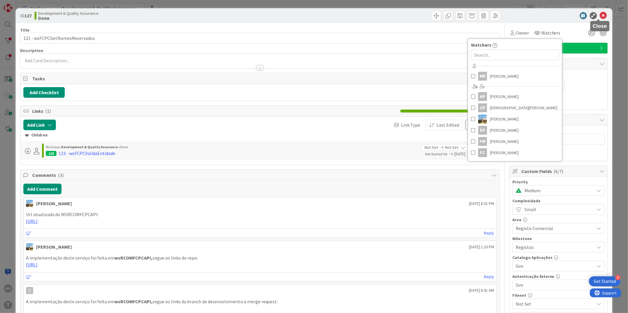
click at [600, 13] on icon at bounding box center [603, 15] width 7 height 7
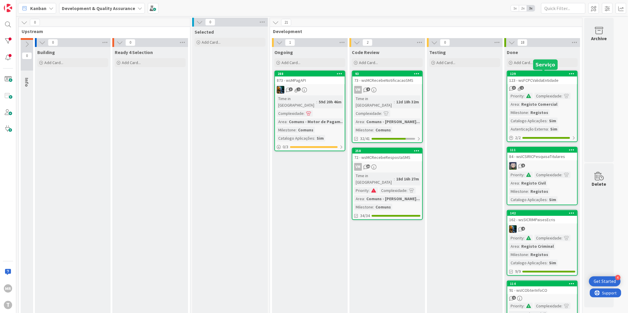
click at [536, 74] on div "129" at bounding box center [543, 74] width 67 height 4
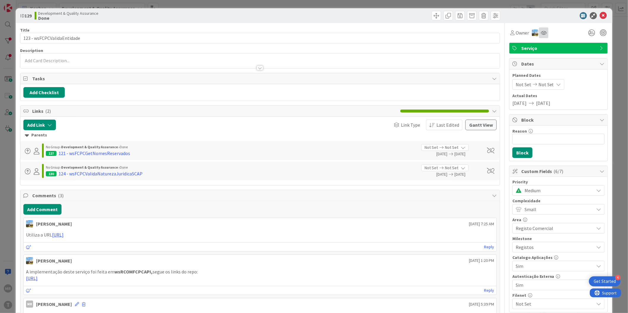
click at [539, 36] on div at bounding box center [543, 32] width 9 height 11
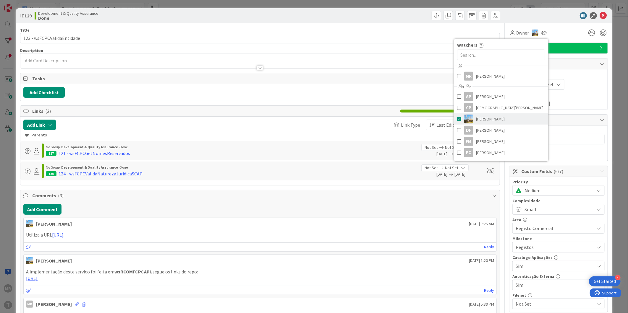
click at [490, 118] on span "[PERSON_NAME]" at bounding box center [490, 119] width 29 height 9
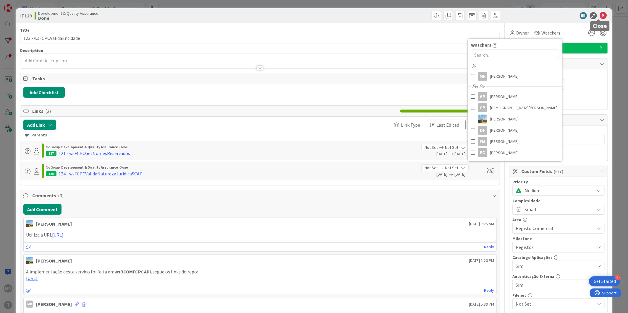
click at [601, 12] on icon at bounding box center [603, 15] width 7 height 7
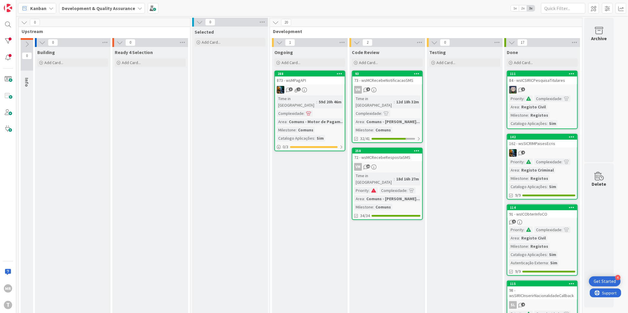
click at [541, 71] on div "111" at bounding box center [542, 73] width 70 height 5
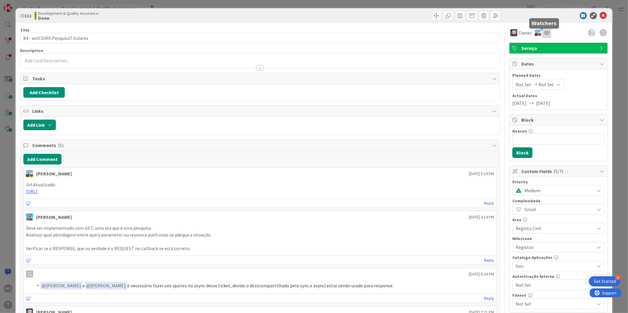
click at [543, 35] on icon at bounding box center [546, 32] width 6 height 5
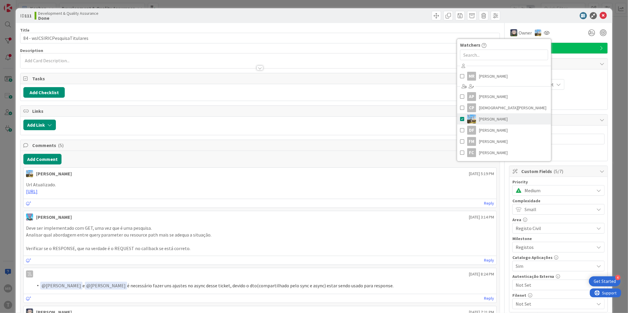
click at [485, 115] on span "[PERSON_NAME]" at bounding box center [493, 119] width 29 height 9
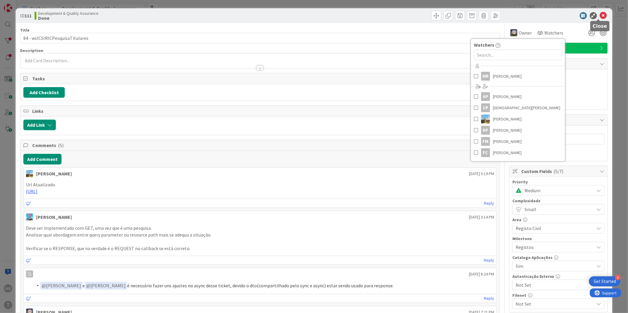
click at [600, 17] on icon at bounding box center [603, 15] width 7 height 7
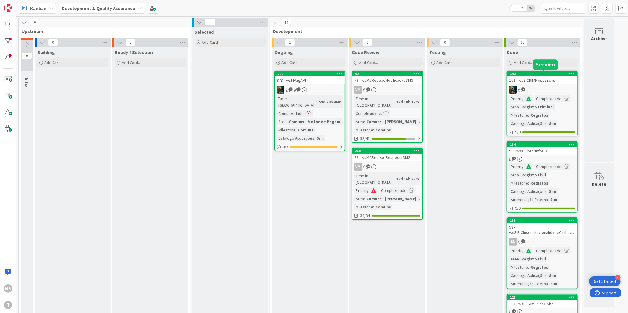
click at [552, 73] on div "142" at bounding box center [543, 74] width 67 height 4
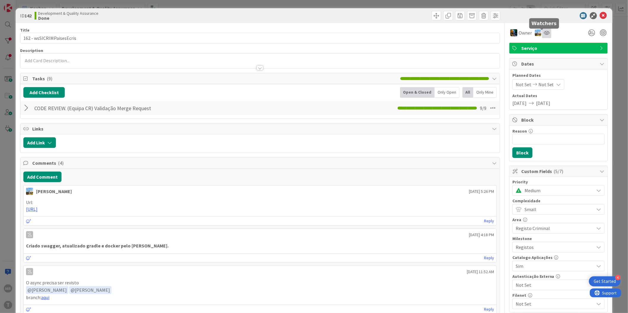
click at [543, 34] on icon at bounding box center [546, 32] width 6 height 5
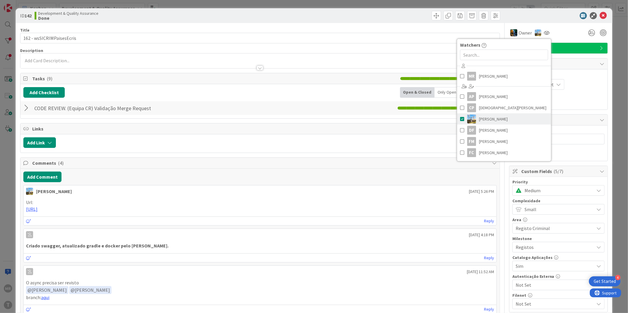
click at [483, 116] on span "[PERSON_NAME]" at bounding box center [493, 119] width 29 height 9
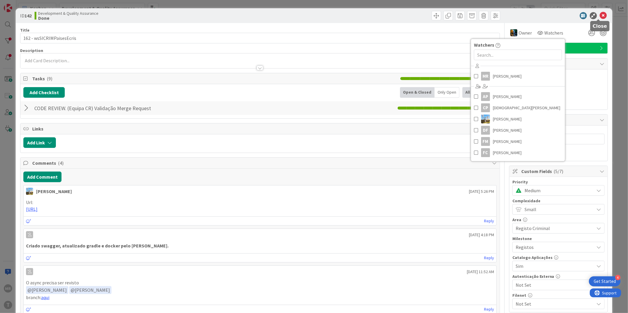
click at [600, 17] on icon at bounding box center [603, 15] width 7 height 7
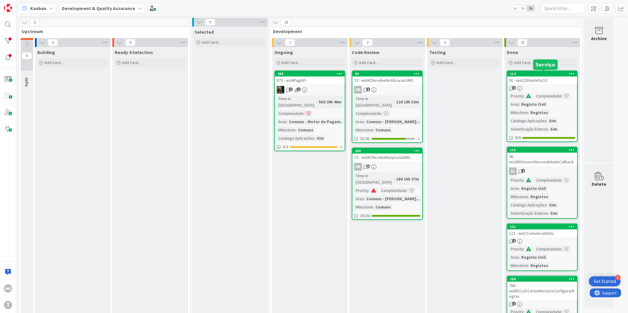
click at [540, 72] on div "114" at bounding box center [543, 74] width 67 height 4
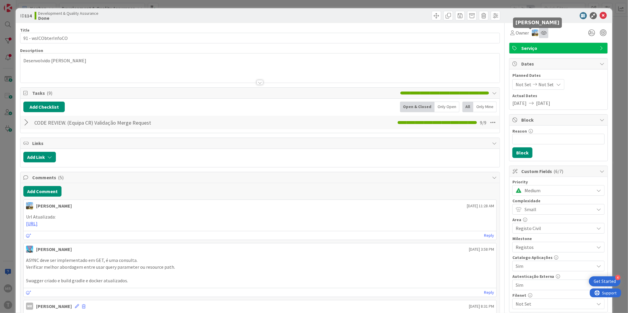
click at [541, 32] on icon at bounding box center [544, 32] width 6 height 5
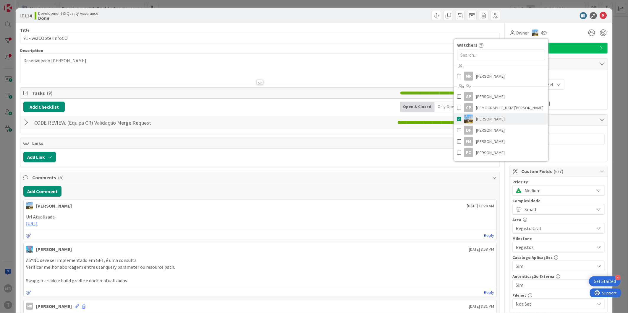
click at [486, 113] on link "[PERSON_NAME]" at bounding box center [501, 118] width 94 height 11
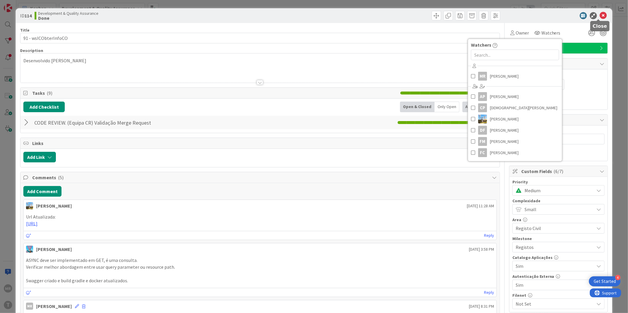
click at [600, 17] on icon at bounding box center [603, 15] width 7 height 7
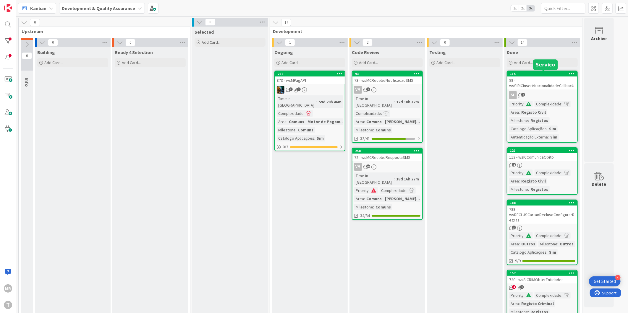
click at [551, 74] on div "115" at bounding box center [543, 74] width 67 height 4
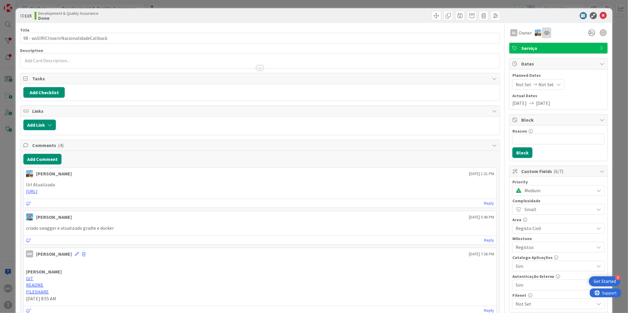
click at [542, 36] on div at bounding box center [546, 32] width 9 height 11
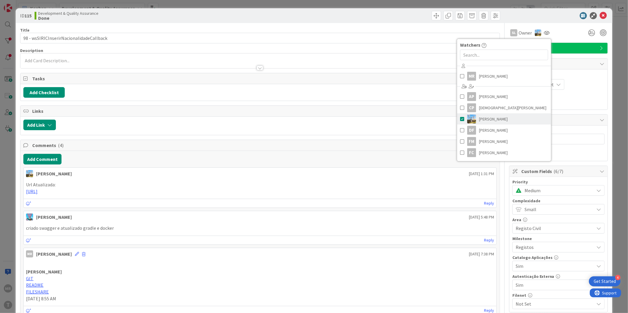
click at [480, 116] on span "[PERSON_NAME]" at bounding box center [493, 119] width 29 height 9
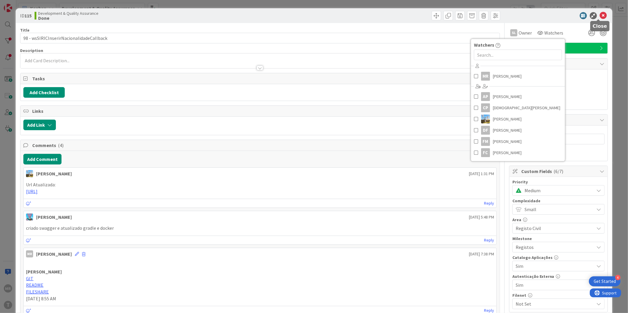
click at [600, 15] on icon at bounding box center [603, 15] width 7 height 7
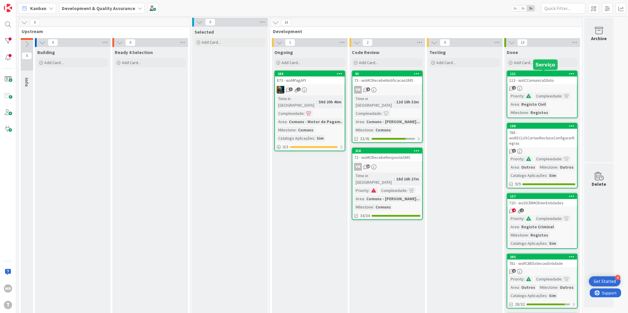
click at [547, 72] on div "121" at bounding box center [543, 74] width 67 height 4
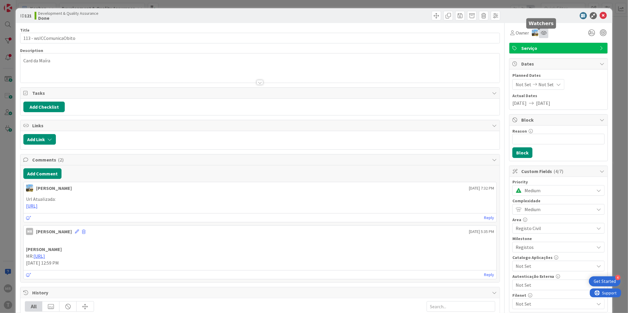
click at [541, 35] on icon at bounding box center [544, 32] width 6 height 5
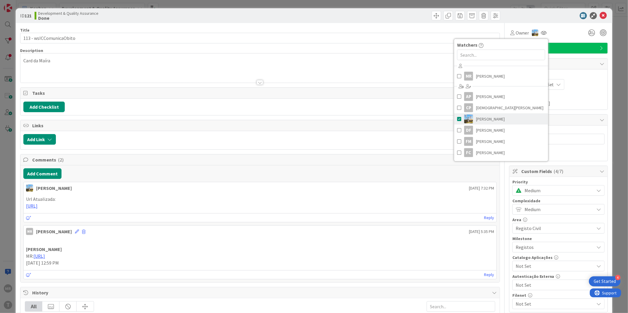
click at [478, 122] on span "[PERSON_NAME]" at bounding box center [490, 119] width 29 height 9
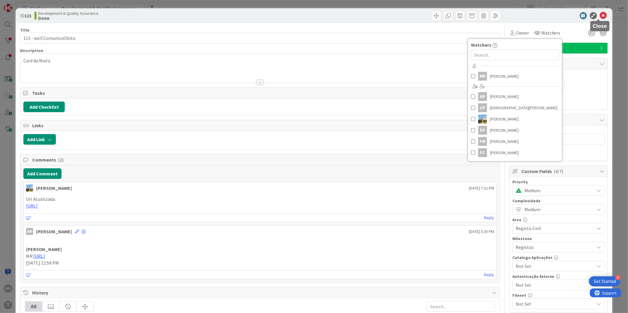
click at [600, 18] on icon at bounding box center [603, 15] width 7 height 7
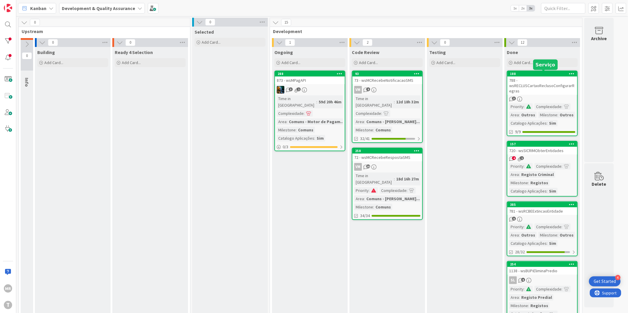
click at [535, 75] on div "188" at bounding box center [543, 74] width 67 height 4
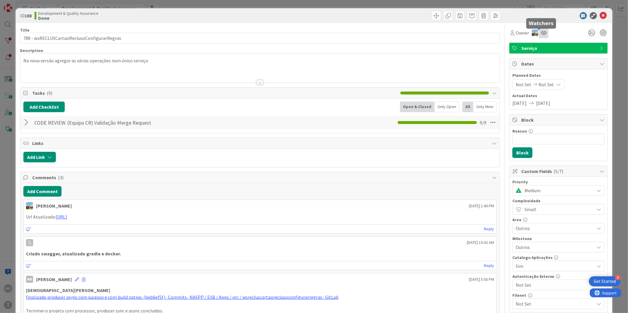
click at [541, 34] on icon at bounding box center [544, 32] width 6 height 5
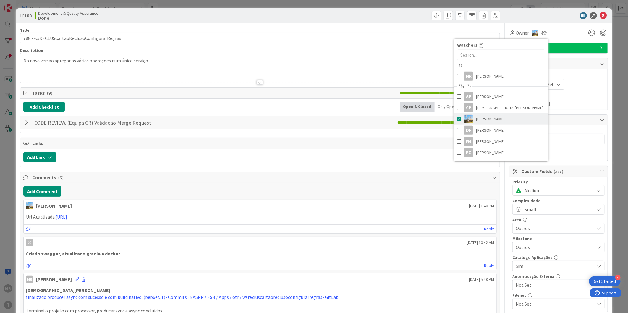
click at [491, 117] on span "[PERSON_NAME]" at bounding box center [490, 119] width 29 height 9
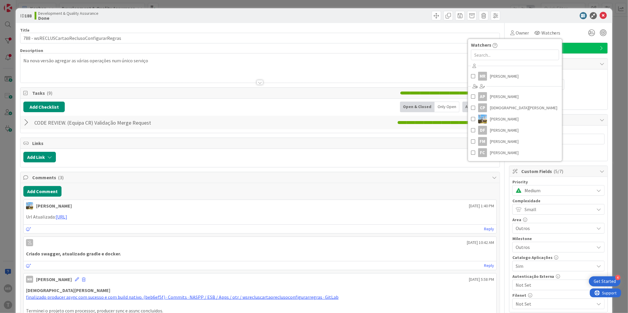
click at [602, 17] on div at bounding box center [555, 15] width 105 height 7
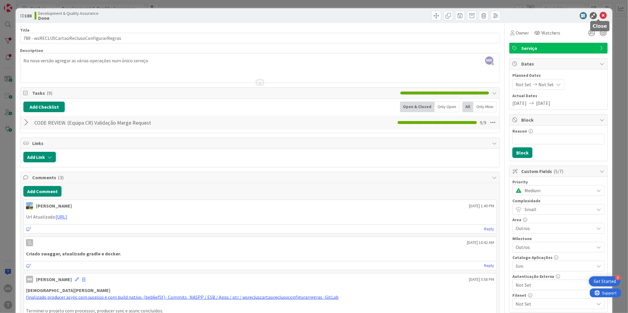
click at [600, 17] on icon at bounding box center [603, 15] width 7 height 7
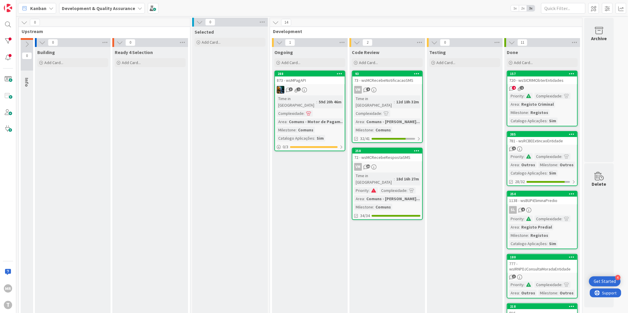
click at [545, 80] on div "720 - wsSICRIMObterEntidades" at bounding box center [542, 81] width 70 height 8
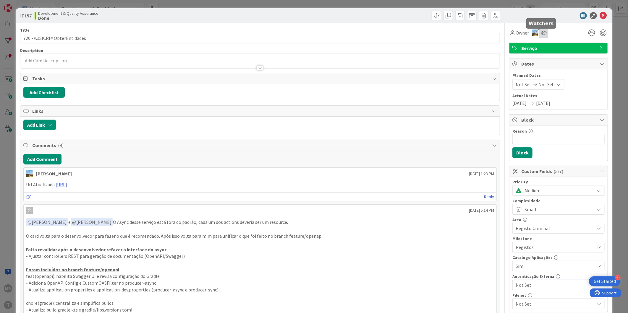
click at [541, 34] on icon at bounding box center [544, 32] width 6 height 5
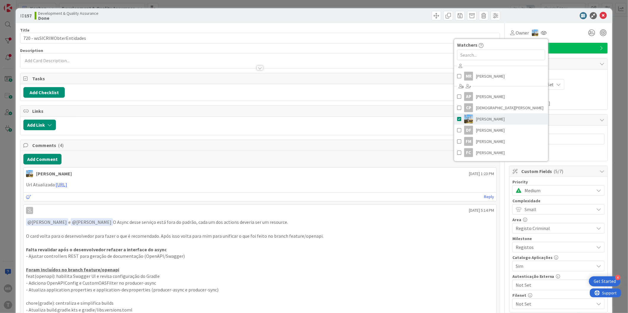
click at [497, 119] on link "[PERSON_NAME]" at bounding box center [501, 118] width 94 height 11
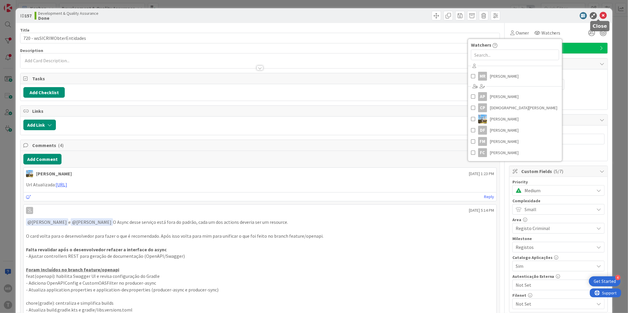
click at [600, 15] on icon at bounding box center [603, 15] width 7 height 7
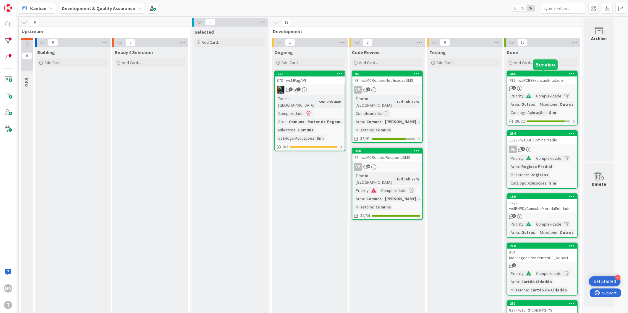
click at [556, 75] on div "385" at bounding box center [543, 74] width 67 height 4
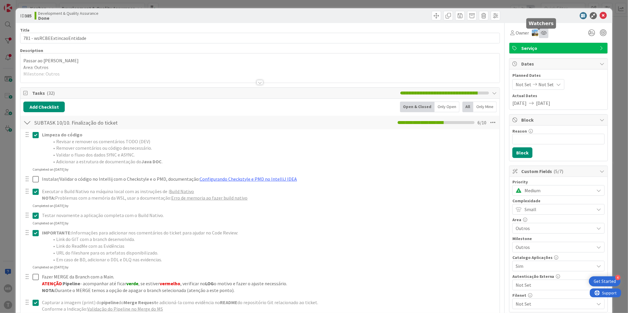
click at [541, 34] on icon at bounding box center [544, 32] width 6 height 5
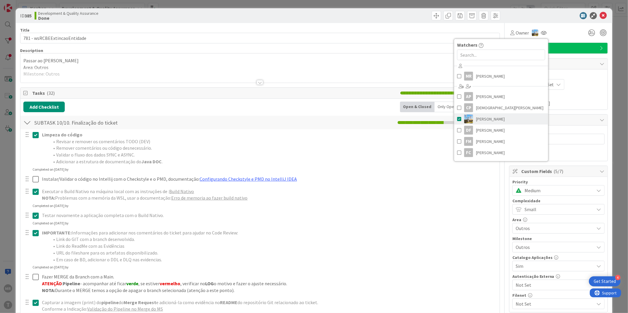
click at [493, 122] on span "[PERSON_NAME]" at bounding box center [490, 119] width 29 height 9
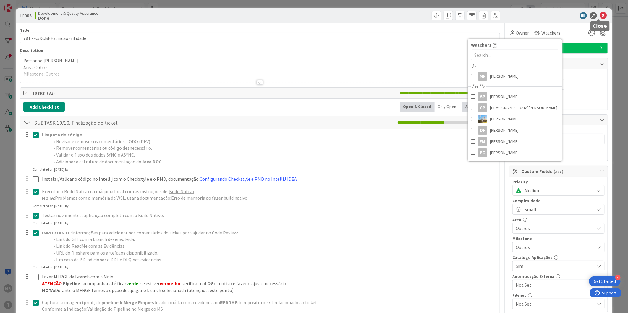
click at [600, 18] on icon at bounding box center [603, 15] width 7 height 7
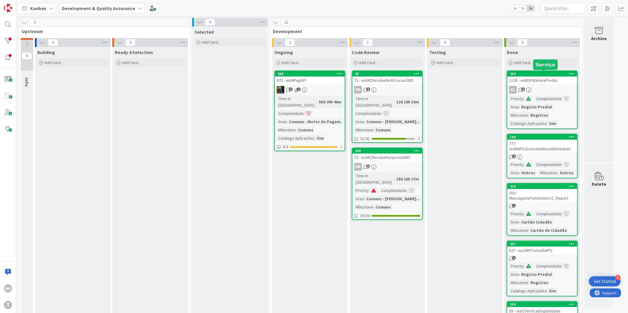
click at [544, 74] on div "254" at bounding box center [543, 74] width 67 height 4
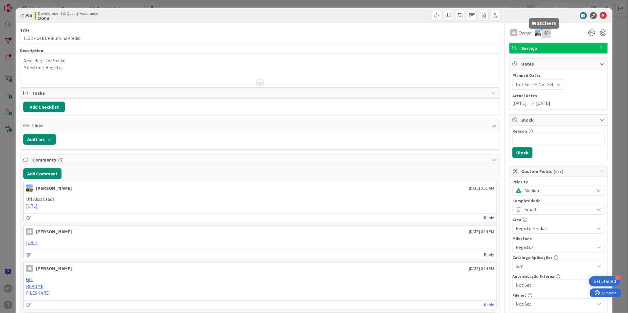
click at [543, 33] on icon at bounding box center [546, 32] width 6 height 5
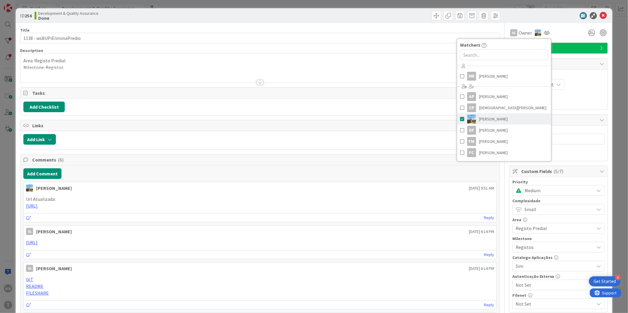
click at [484, 116] on span "[PERSON_NAME]" at bounding box center [493, 119] width 29 height 9
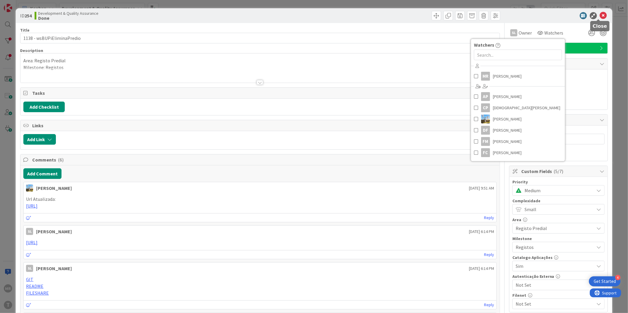
click at [600, 16] on icon at bounding box center [603, 15] width 7 height 7
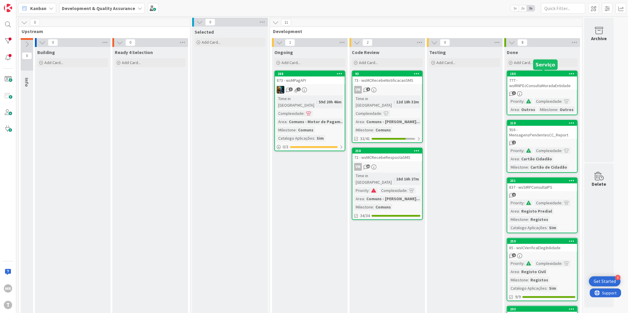
click at [546, 73] on div "180" at bounding box center [543, 74] width 67 height 4
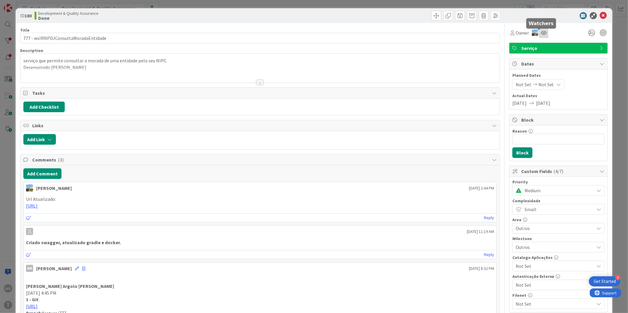
click at [541, 34] on icon at bounding box center [544, 32] width 6 height 5
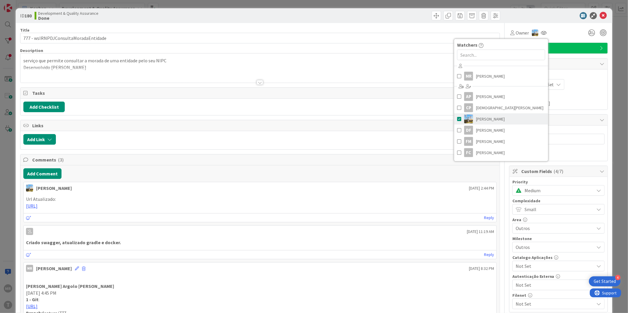
click at [486, 119] on span "[PERSON_NAME]" at bounding box center [490, 119] width 29 height 9
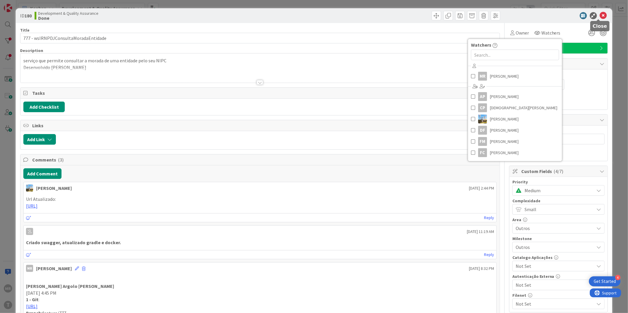
click at [600, 17] on icon at bounding box center [603, 15] width 7 height 7
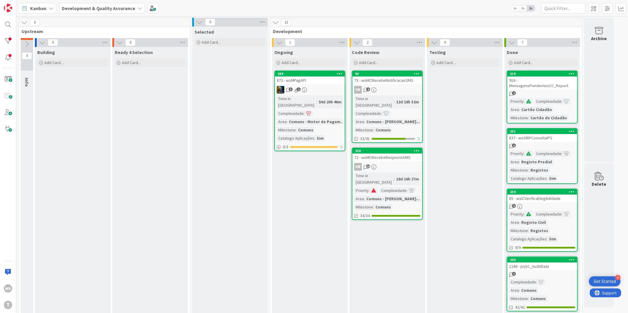
click at [542, 71] on div "218" at bounding box center [542, 73] width 70 height 5
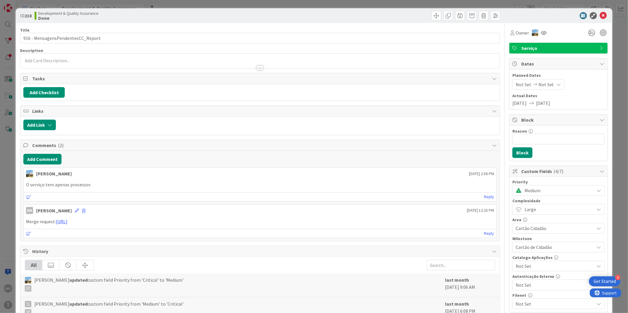
click at [539, 30] on div at bounding box center [543, 32] width 9 height 11
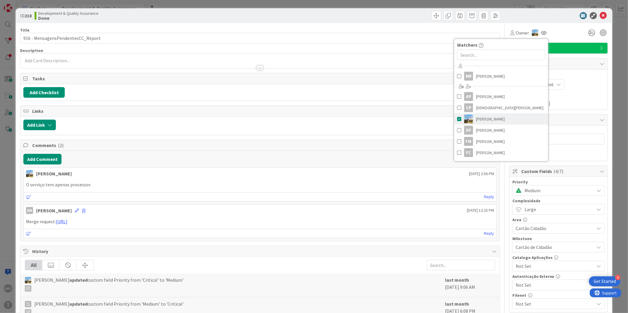
click at [464, 117] on img at bounding box center [468, 119] width 9 height 9
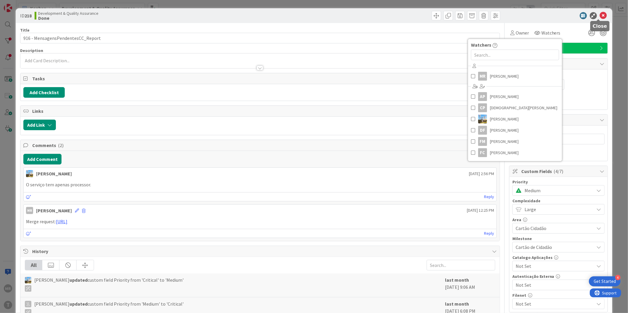
click at [600, 16] on icon at bounding box center [603, 15] width 7 height 7
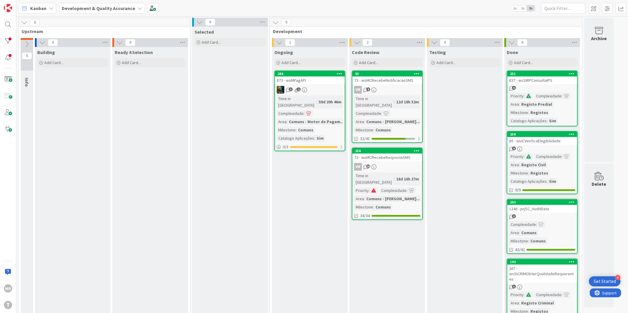
click at [528, 69] on div "Done Add Card... 251 837 - wsSIRPConsultaIPS 5 Priority : Complexidade : Area :…" at bounding box center [542, 255] width 76 height 417
click at [528, 70] on div "Done Add Card... 251 837 - wsSIRPConsultaIPS 5 Priority : Complexidade : Area :…" at bounding box center [542, 255] width 76 height 417
click at [527, 73] on div "251" at bounding box center [543, 74] width 67 height 4
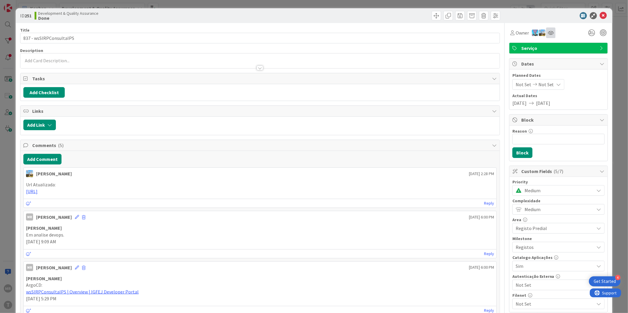
click at [546, 36] on div at bounding box center [550, 32] width 9 height 11
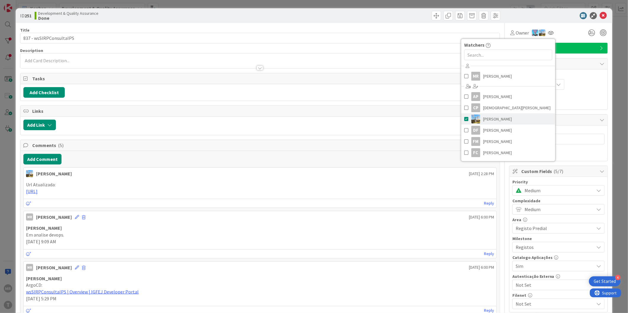
click at [491, 118] on span "[PERSON_NAME]" at bounding box center [497, 119] width 29 height 9
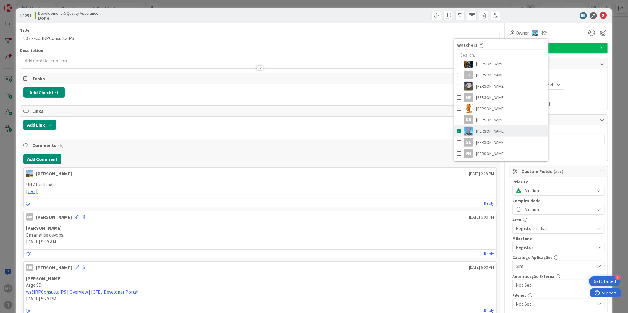
click at [483, 128] on span "[PERSON_NAME]" at bounding box center [490, 131] width 29 height 9
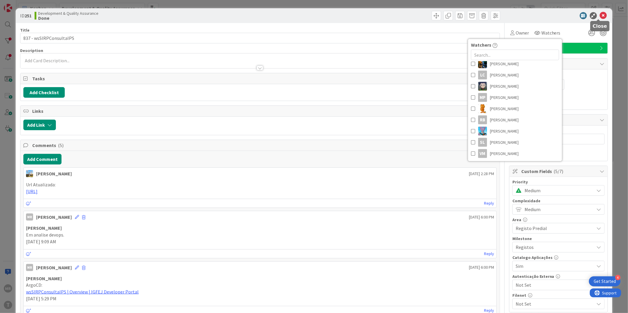
click at [600, 16] on icon at bounding box center [603, 15] width 7 height 7
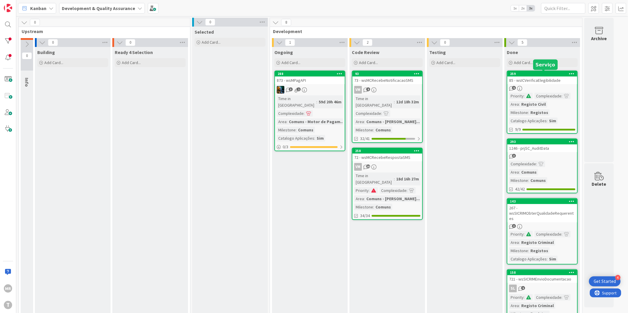
click at [546, 73] on div "259" at bounding box center [543, 74] width 67 height 4
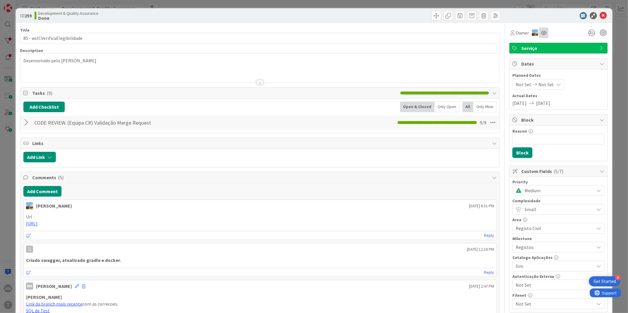
click at [541, 32] on icon at bounding box center [544, 32] width 6 height 5
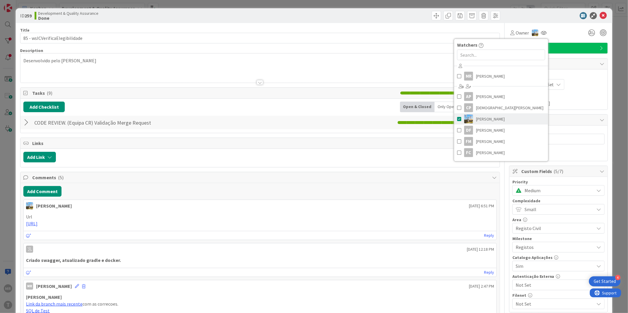
click at [488, 122] on span "[PERSON_NAME]" at bounding box center [490, 119] width 29 height 9
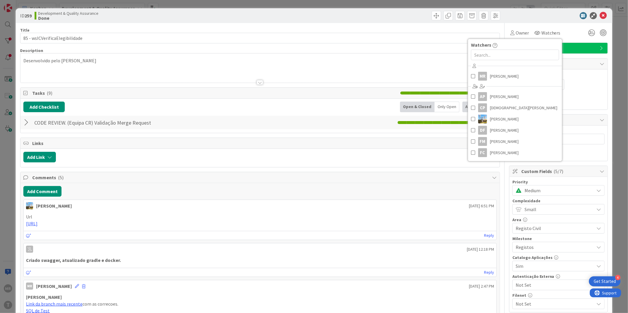
click at [600, 18] on icon at bounding box center [603, 15] width 7 height 7
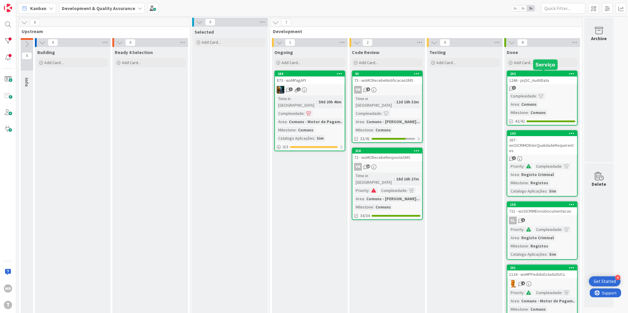
click at [557, 74] on div "293" at bounding box center [543, 74] width 67 height 4
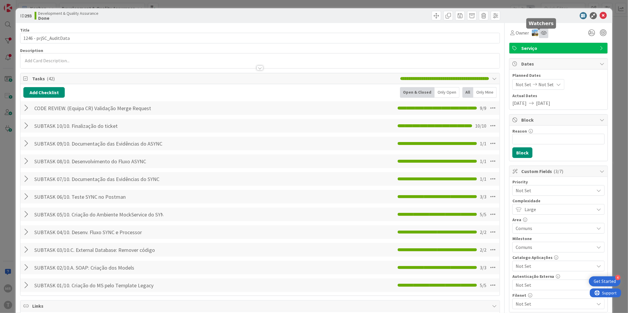
click at [541, 33] on icon at bounding box center [544, 32] width 6 height 5
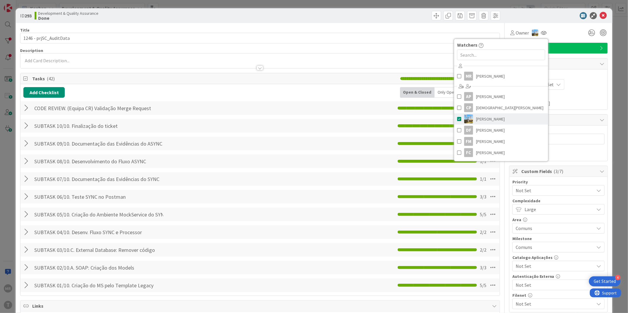
click at [488, 122] on span "[PERSON_NAME]" at bounding box center [490, 119] width 29 height 9
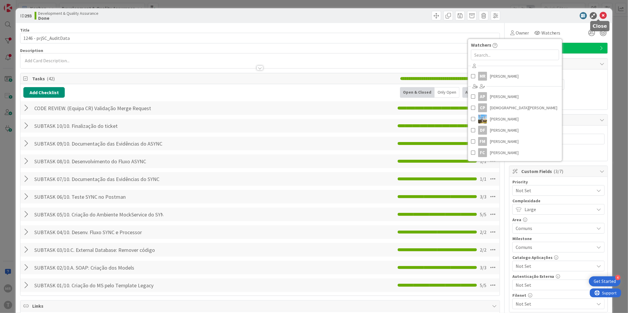
click at [600, 17] on icon at bounding box center [603, 15] width 7 height 7
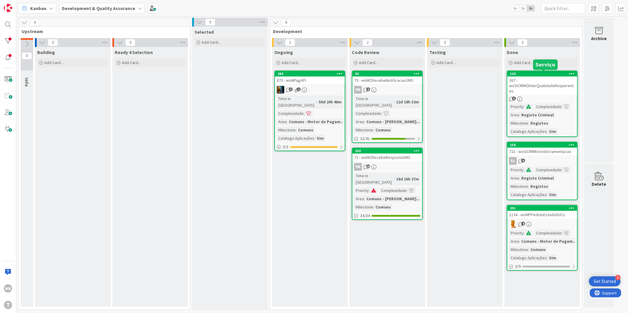
click at [549, 73] on div "143" at bounding box center [543, 74] width 67 height 4
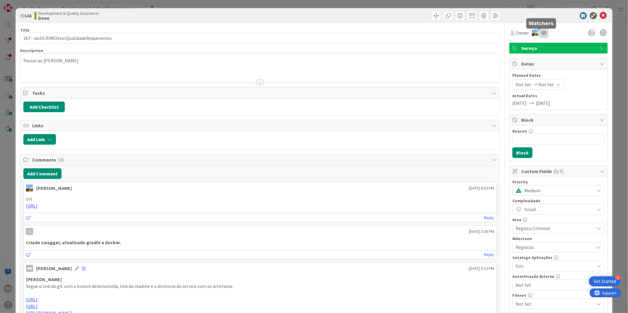
click at [541, 32] on icon at bounding box center [544, 32] width 6 height 5
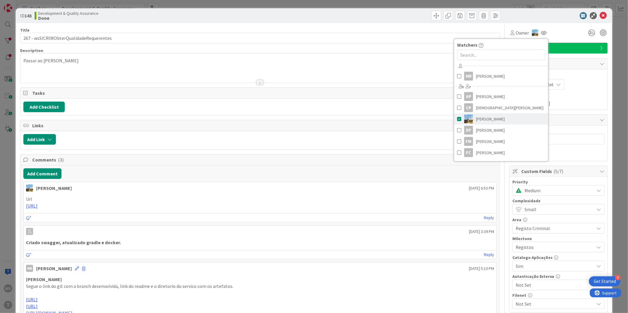
click at [496, 114] on link "[PERSON_NAME]" at bounding box center [501, 118] width 94 height 11
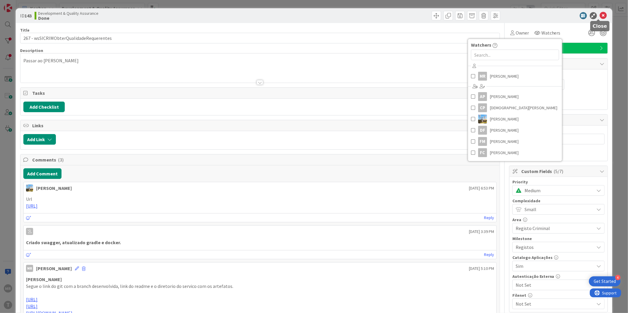
click at [600, 12] on icon at bounding box center [603, 15] width 7 height 7
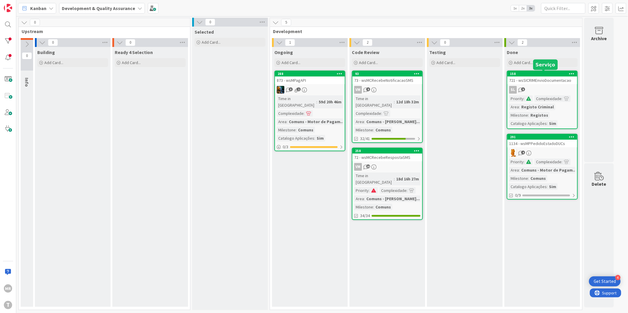
click at [550, 74] on div "158" at bounding box center [543, 74] width 67 height 4
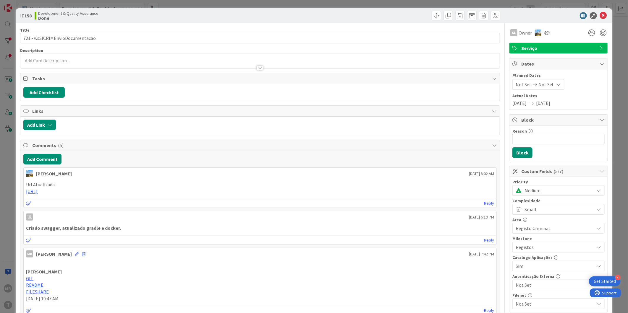
click at [547, 33] on div "SL Owner" at bounding box center [558, 32] width 99 height 11
click at [543, 31] on icon at bounding box center [546, 32] width 6 height 5
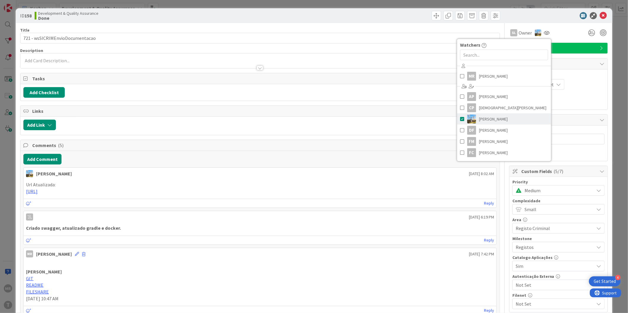
click at [510, 113] on link "[PERSON_NAME]" at bounding box center [504, 118] width 94 height 11
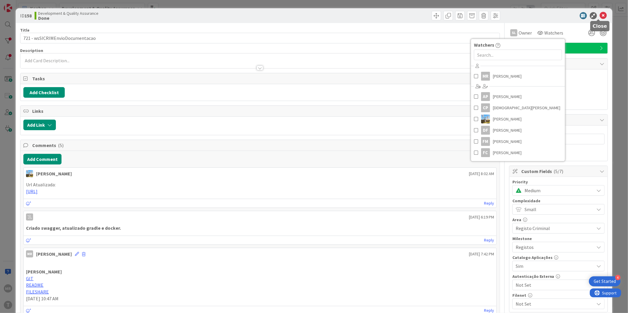
click at [600, 14] on icon at bounding box center [603, 15] width 7 height 7
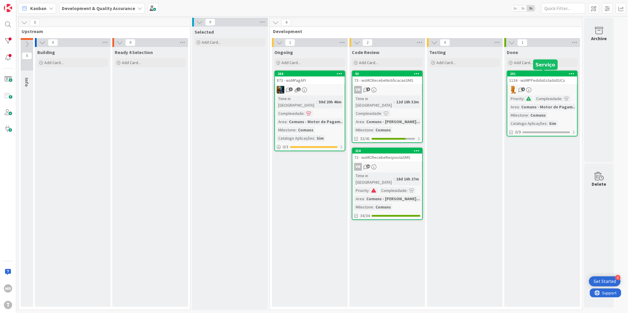
click at [543, 72] on div "291" at bounding box center [543, 74] width 67 height 4
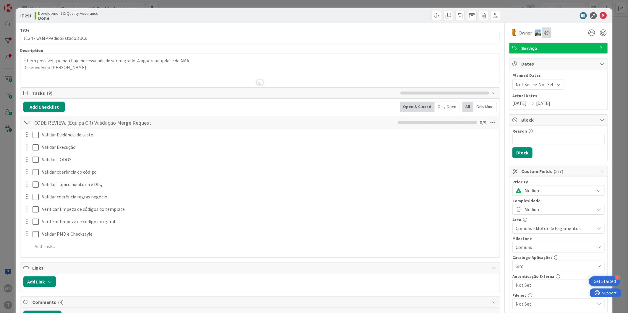
click at [544, 36] on div at bounding box center [546, 32] width 9 height 11
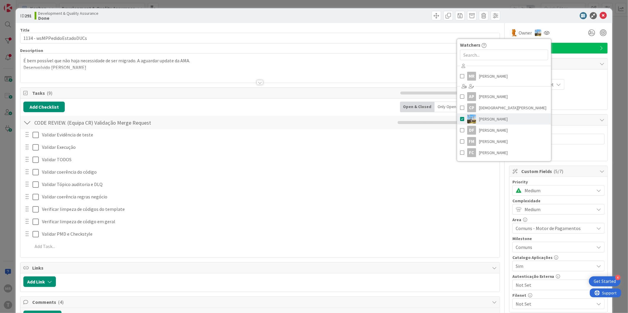
click at [491, 122] on span "[PERSON_NAME]" at bounding box center [493, 119] width 29 height 9
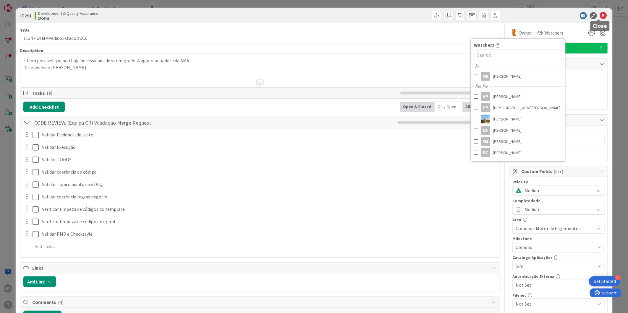
click at [600, 18] on icon at bounding box center [603, 15] width 7 height 7
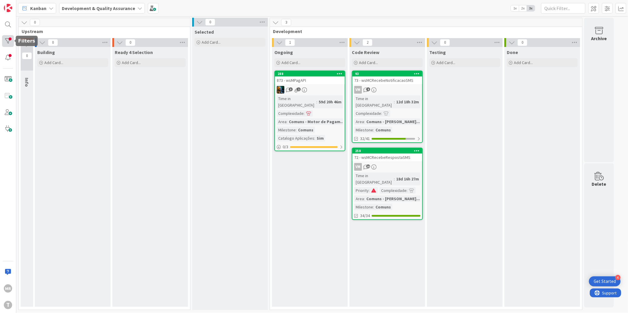
click at [13, 46] on div at bounding box center [8, 41] width 12 height 12
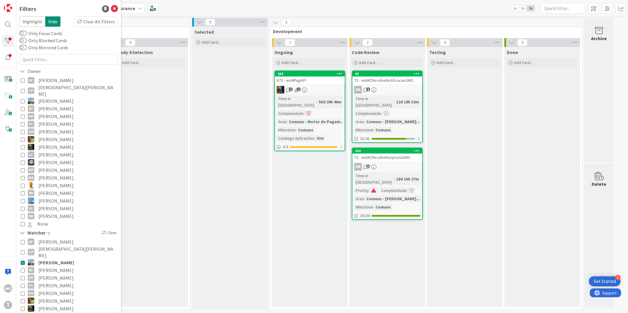
click at [43, 267] on span "[PERSON_NAME]" at bounding box center [55, 271] width 35 height 8
click at [46, 259] on span "[PERSON_NAME]" at bounding box center [56, 263] width 36 height 8
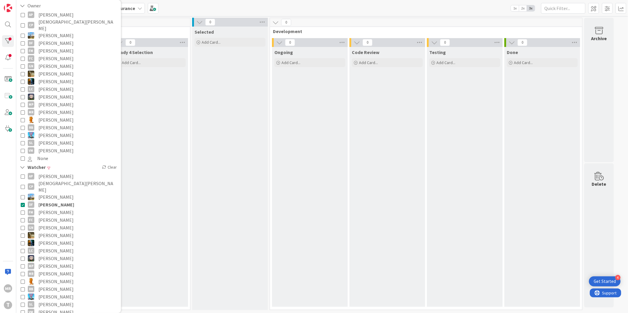
click at [55, 209] on span "[PERSON_NAME]" at bounding box center [55, 213] width 35 height 8
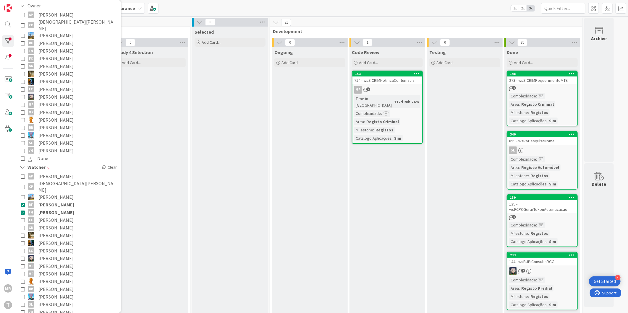
click at [54, 201] on span "[PERSON_NAME]" at bounding box center [56, 205] width 36 height 8
click at [531, 71] on div "148" at bounding box center [542, 73] width 70 height 5
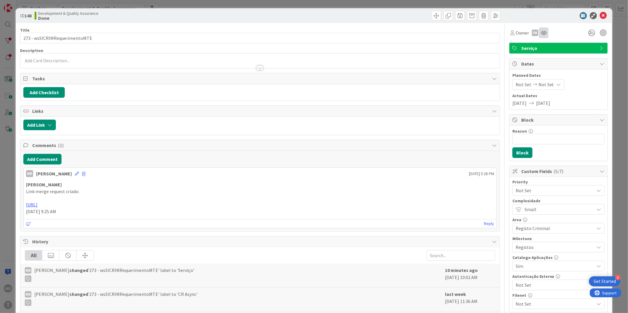
click at [541, 36] on div at bounding box center [543, 32] width 9 height 11
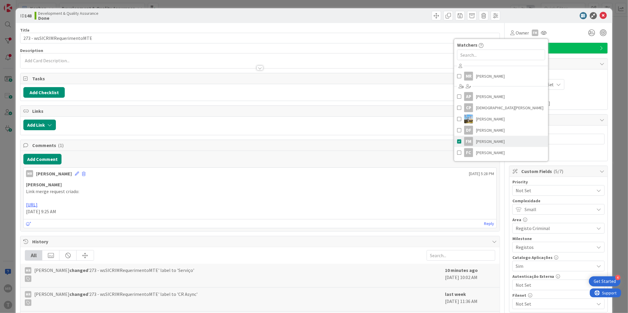
click at [468, 144] on div "FM" at bounding box center [468, 141] width 9 height 9
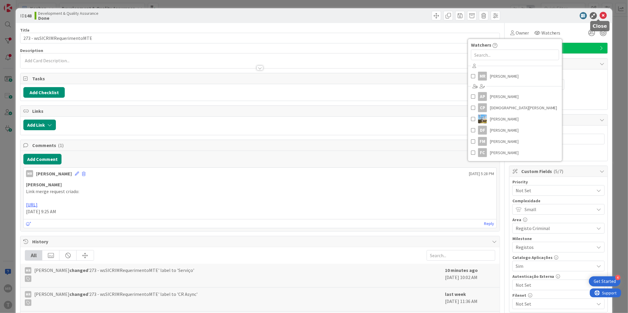
click at [600, 14] on icon at bounding box center [603, 15] width 7 height 7
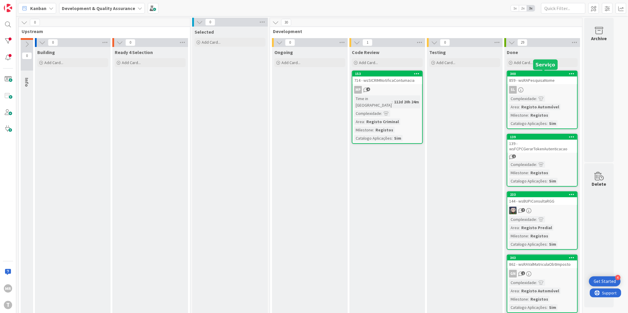
click at [535, 75] on div "340" at bounding box center [543, 74] width 67 height 4
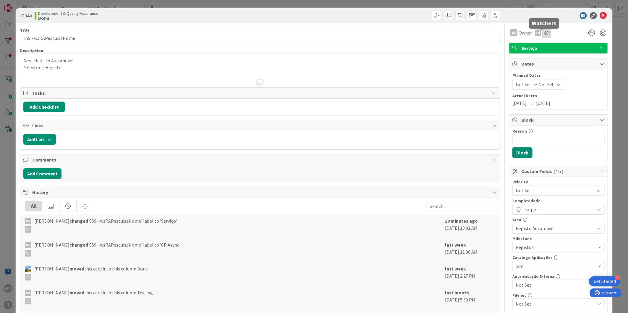
click at [543, 31] on icon at bounding box center [546, 32] width 6 height 5
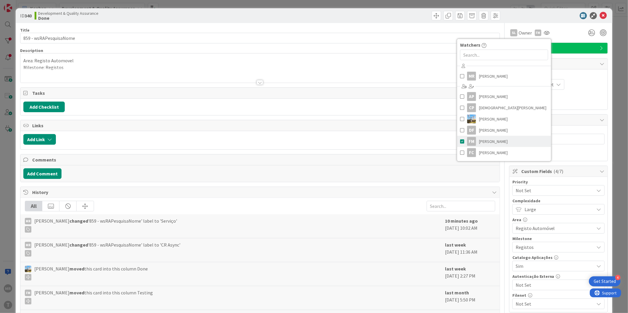
click at [479, 142] on span "[PERSON_NAME]" at bounding box center [493, 141] width 29 height 9
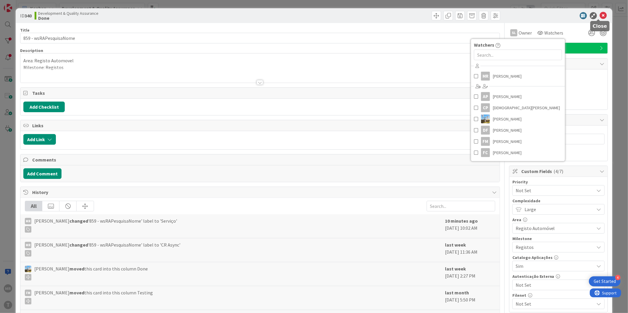
click at [601, 17] on icon at bounding box center [603, 15] width 7 height 7
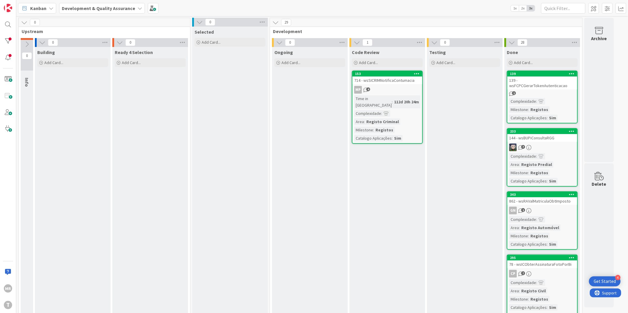
click at [537, 77] on div "139 - wsFCPCGerarTokenAutenticacao" at bounding box center [542, 83] width 70 height 13
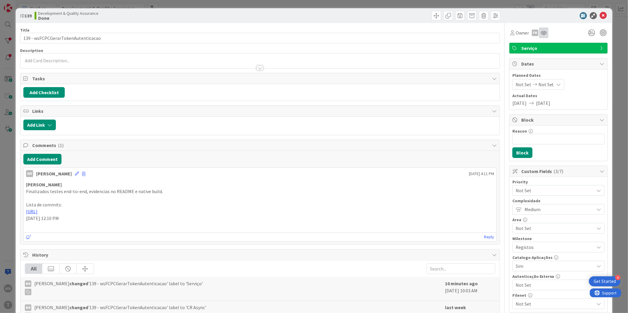
click at [542, 30] on div at bounding box center [543, 32] width 9 height 11
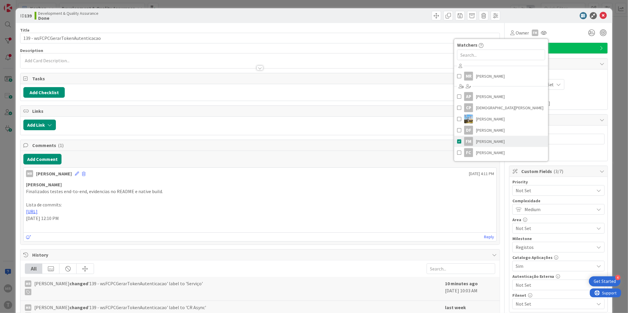
click at [490, 141] on span "[PERSON_NAME]" at bounding box center [490, 141] width 29 height 9
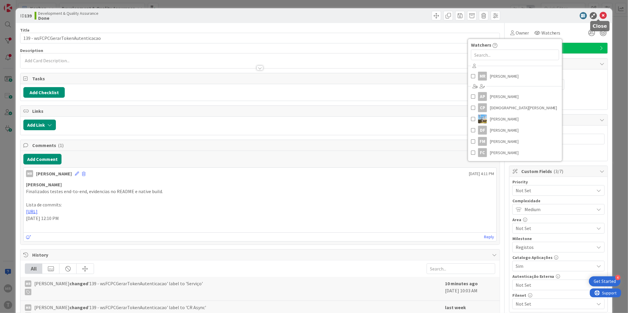
drag, startPoint x: 599, startPoint y: 16, endPoint x: 479, endPoint y: 142, distance: 174.1
click at [600, 17] on icon at bounding box center [603, 15] width 7 height 7
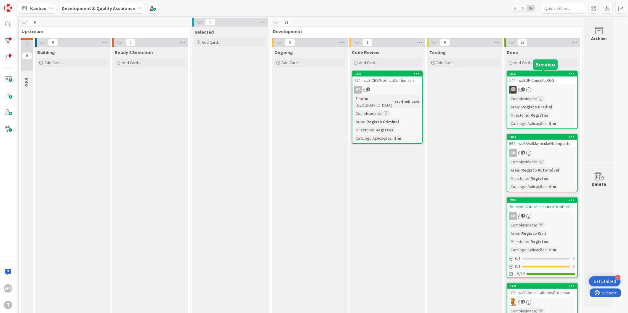
click at [559, 74] on div "233" at bounding box center [543, 74] width 67 height 4
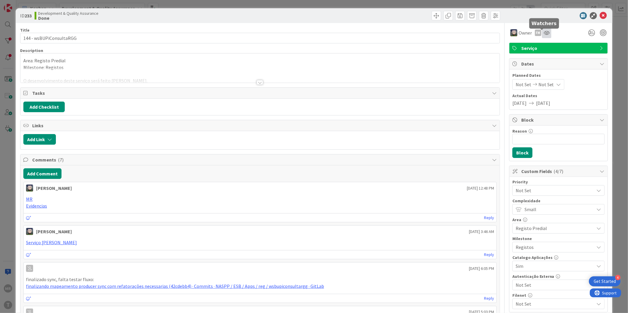
click at [543, 35] on icon at bounding box center [546, 32] width 6 height 5
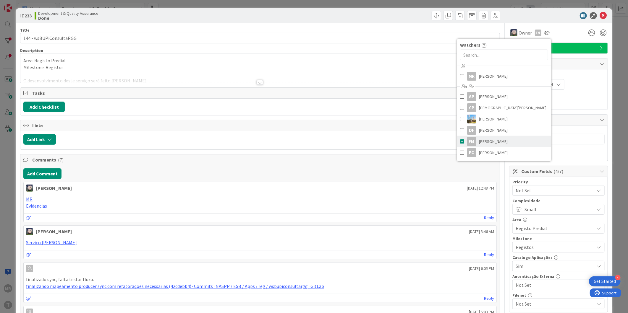
click at [478, 136] on link "FM [PERSON_NAME]" at bounding box center [504, 141] width 94 height 11
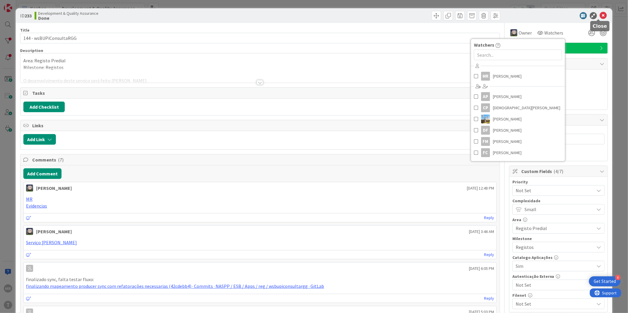
click at [600, 12] on icon at bounding box center [603, 15] width 7 height 7
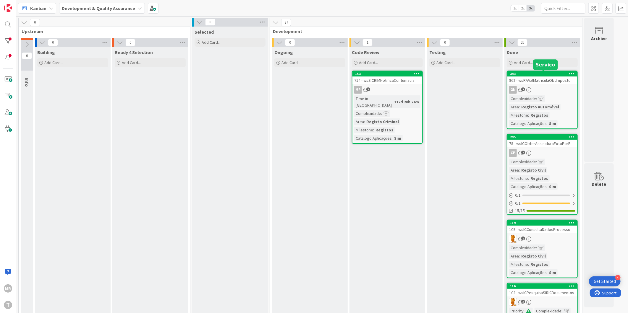
click at [546, 74] on div "343" at bounding box center [543, 74] width 67 height 4
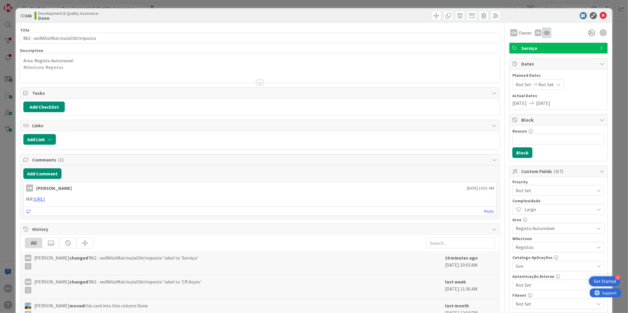
click at [542, 37] on div at bounding box center [546, 32] width 9 height 11
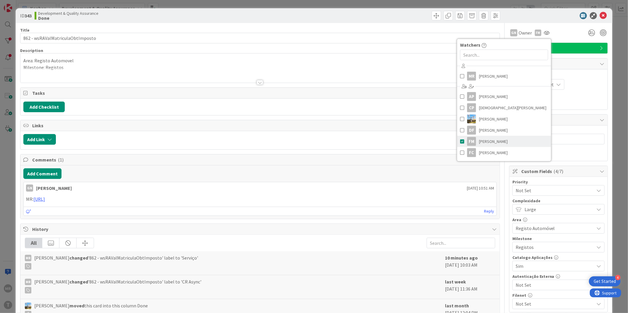
click at [494, 138] on span "[PERSON_NAME]" at bounding box center [493, 141] width 29 height 9
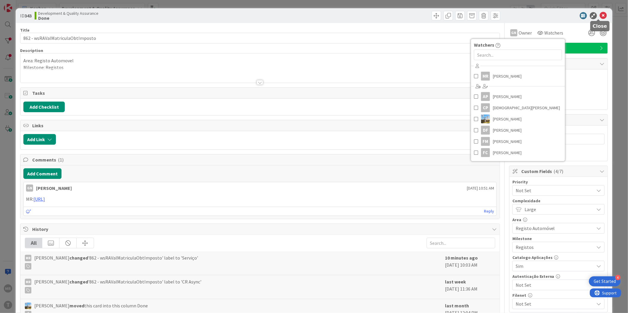
click at [600, 13] on icon at bounding box center [603, 15] width 7 height 7
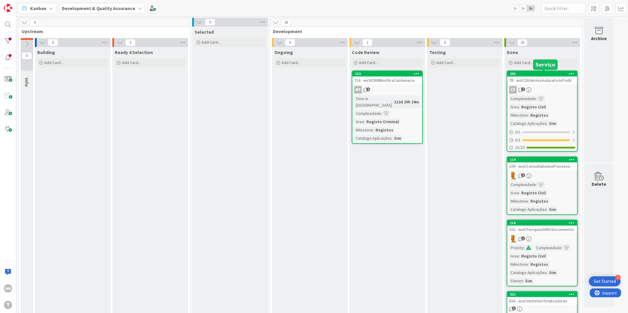
click at [550, 73] on div "295" at bounding box center [543, 74] width 67 height 4
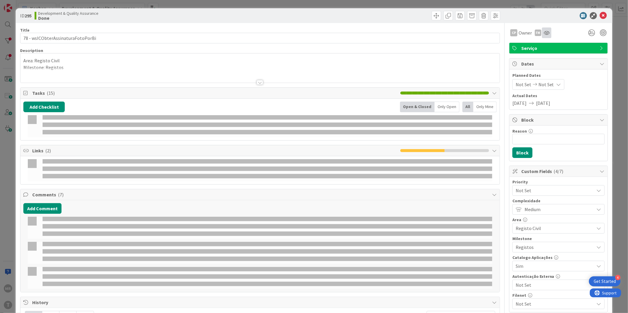
click at [543, 35] on icon at bounding box center [546, 32] width 6 height 5
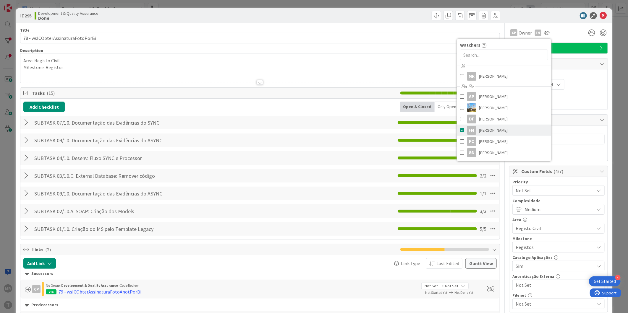
drag, startPoint x: 490, startPoint y: 131, endPoint x: 493, endPoint y: 129, distance: 3.6
click at [490, 131] on span "[PERSON_NAME]" at bounding box center [493, 130] width 29 height 9
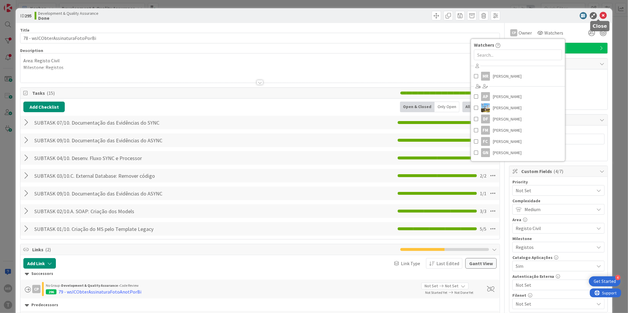
click at [600, 16] on icon at bounding box center [603, 15] width 7 height 7
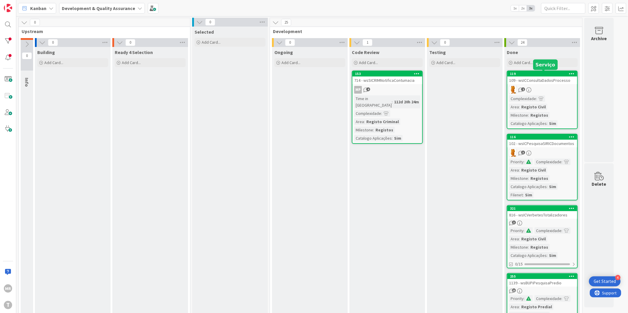
click at [541, 74] on div "119" at bounding box center [543, 74] width 67 height 4
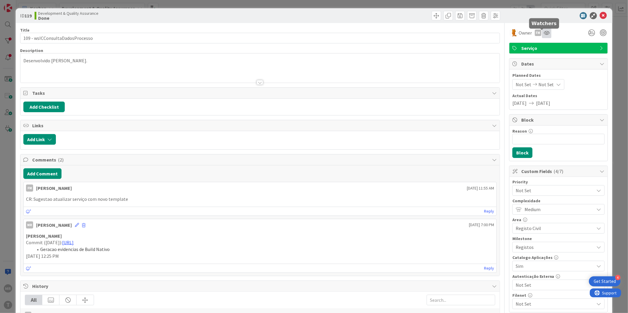
click at [544, 33] on icon at bounding box center [546, 32] width 6 height 5
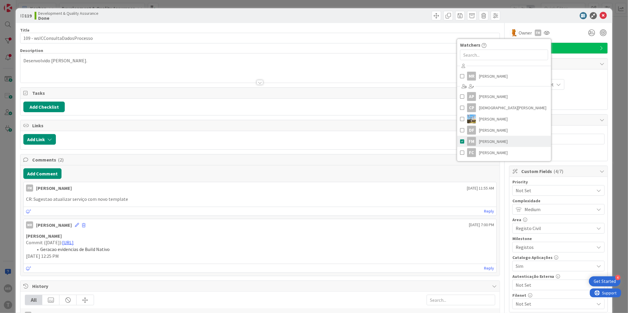
click at [483, 140] on span "[PERSON_NAME]" at bounding box center [493, 141] width 29 height 9
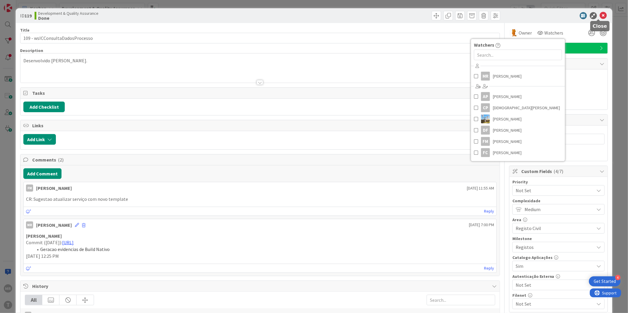
click at [600, 14] on icon at bounding box center [603, 15] width 7 height 7
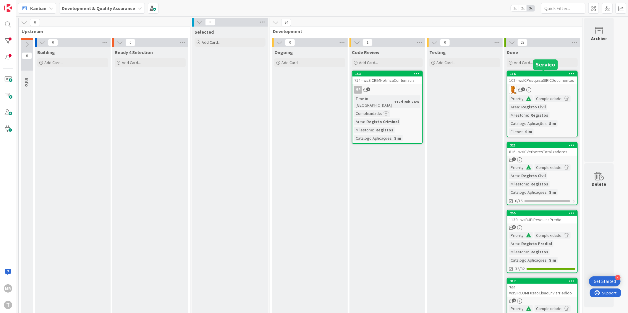
click at [542, 76] on div "116" at bounding box center [542, 73] width 70 height 5
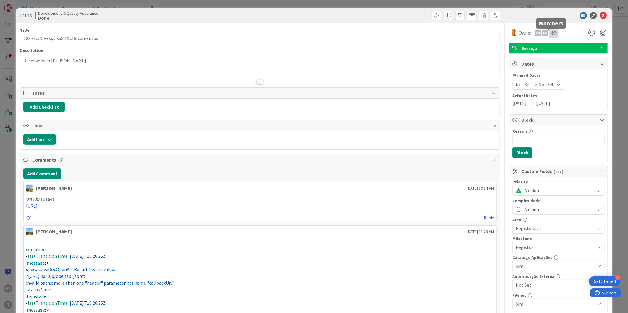
click at [551, 35] on icon at bounding box center [554, 32] width 6 height 5
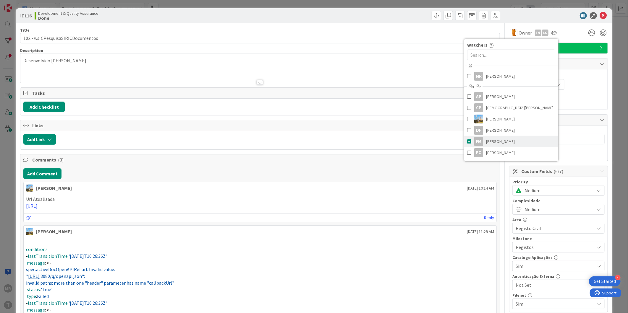
click at [477, 141] on div "FM" at bounding box center [478, 141] width 9 height 9
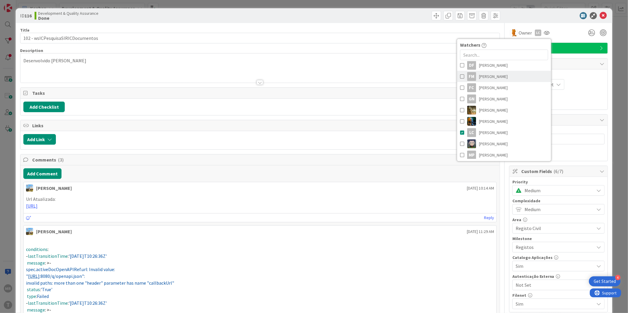
scroll to position [66, 0]
click at [485, 132] on span "[PERSON_NAME]" at bounding box center [493, 132] width 29 height 9
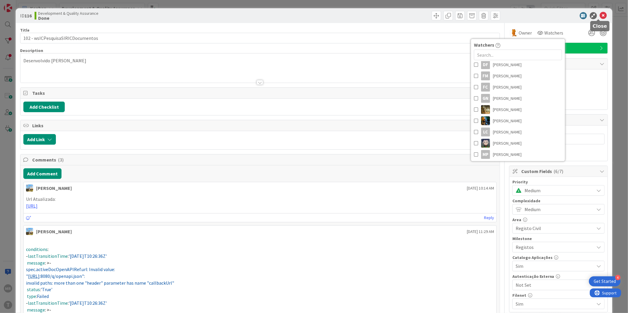
click at [600, 14] on icon at bounding box center [603, 15] width 7 height 7
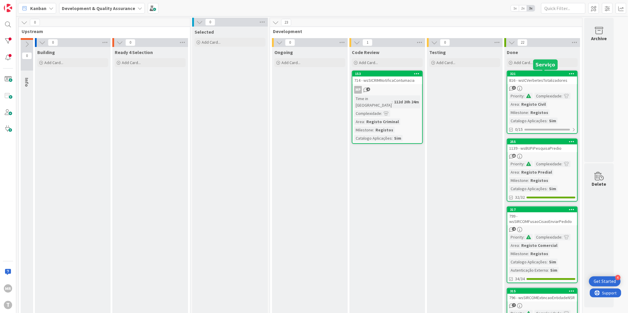
click at [532, 73] on div "321" at bounding box center [543, 74] width 67 height 4
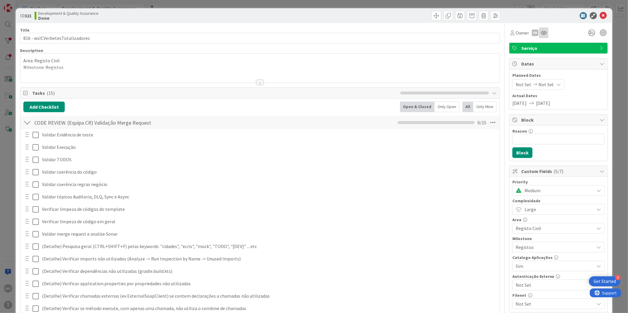
click at [541, 34] on icon at bounding box center [544, 32] width 6 height 5
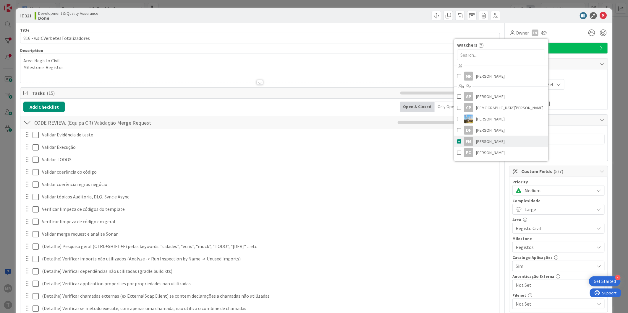
click at [477, 141] on span "[PERSON_NAME]" at bounding box center [490, 141] width 29 height 9
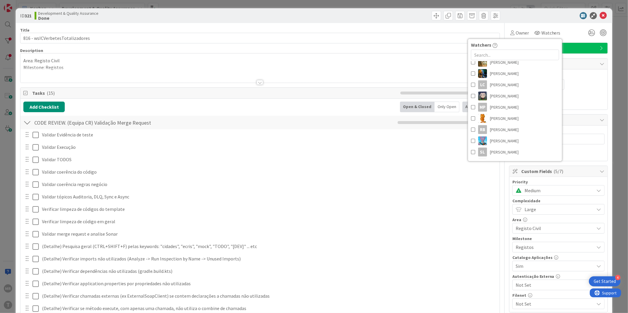
scroll to position [123, 0]
click at [600, 15] on icon at bounding box center [603, 15] width 7 height 7
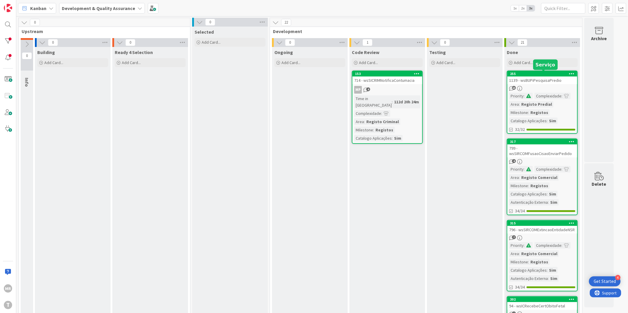
click at [543, 75] on div "255" at bounding box center [543, 74] width 67 height 4
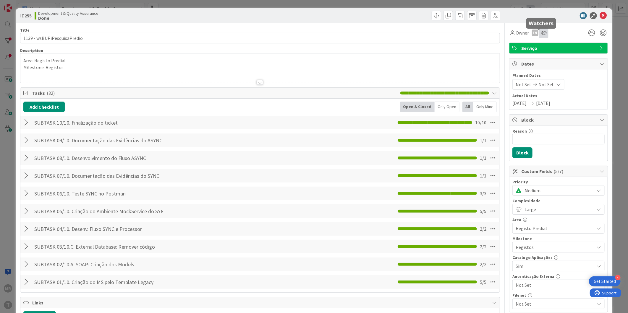
click at [541, 34] on icon at bounding box center [544, 32] width 6 height 5
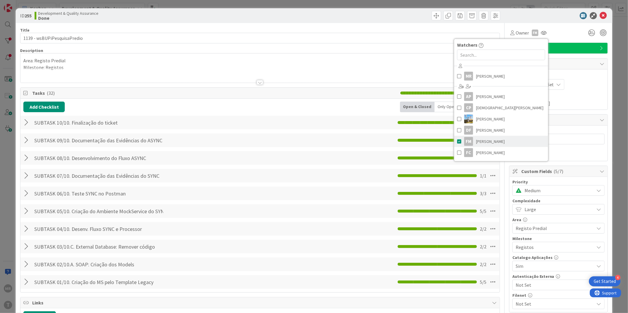
click at [477, 141] on span "[PERSON_NAME]" at bounding box center [490, 141] width 29 height 9
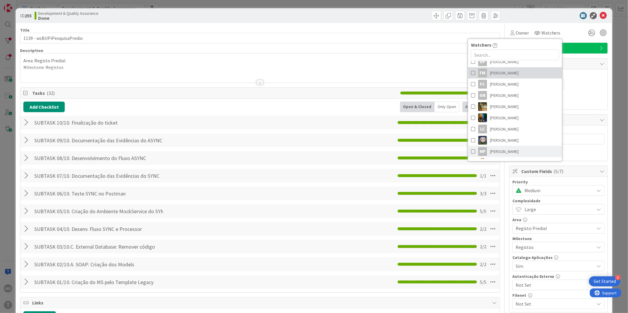
scroll to position [98, 0]
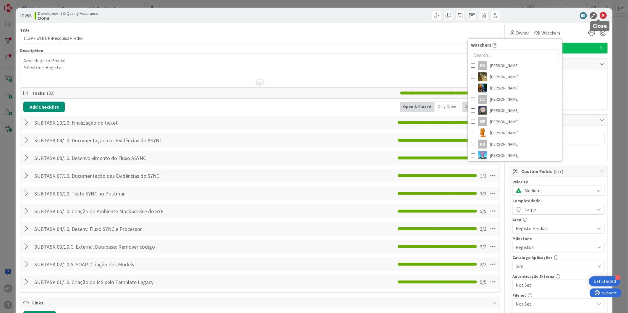
click at [600, 14] on icon at bounding box center [603, 15] width 7 height 7
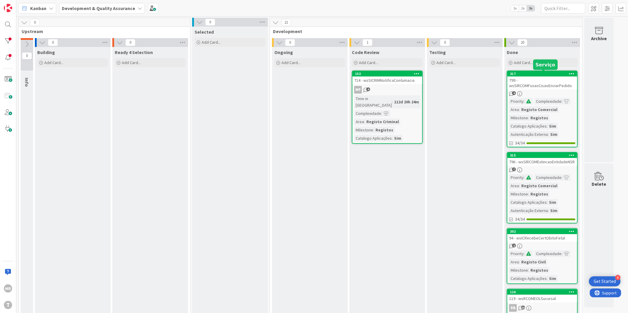
click at [539, 74] on div "317" at bounding box center [543, 74] width 67 height 4
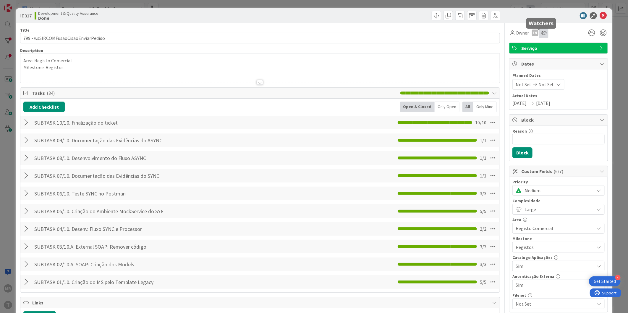
click at [541, 32] on icon at bounding box center [544, 32] width 6 height 5
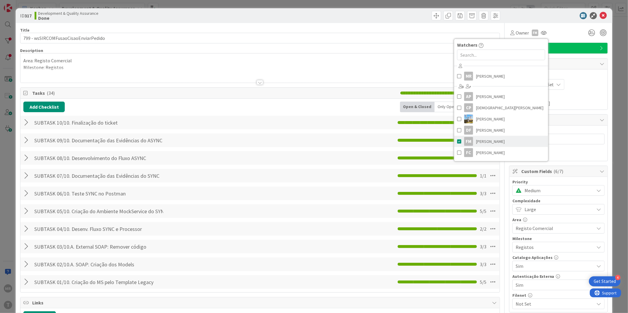
click at [483, 143] on span "[PERSON_NAME]" at bounding box center [490, 141] width 29 height 9
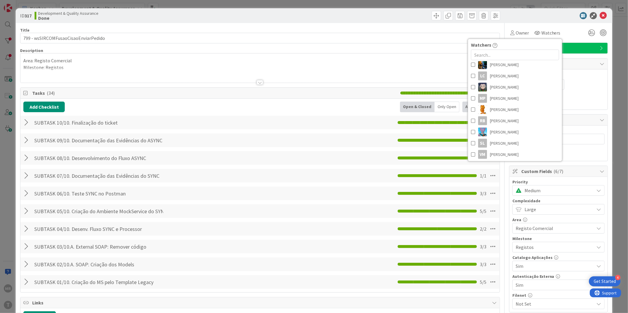
scroll to position [123, 0]
click at [600, 16] on icon at bounding box center [603, 15] width 7 height 7
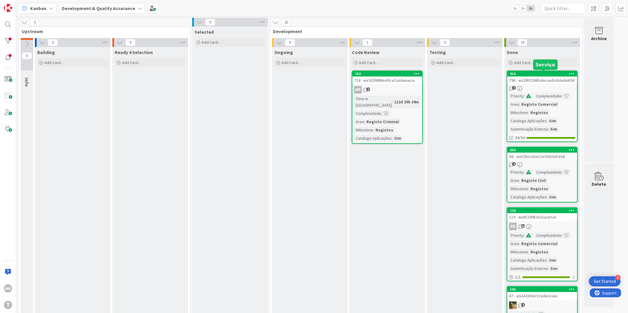
click at [539, 72] on div "315" at bounding box center [543, 74] width 67 height 4
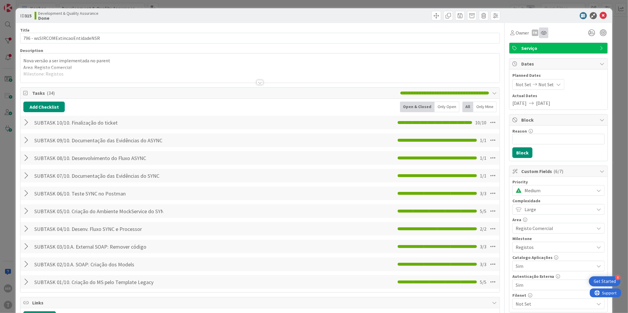
click at [539, 37] on div at bounding box center [543, 32] width 9 height 11
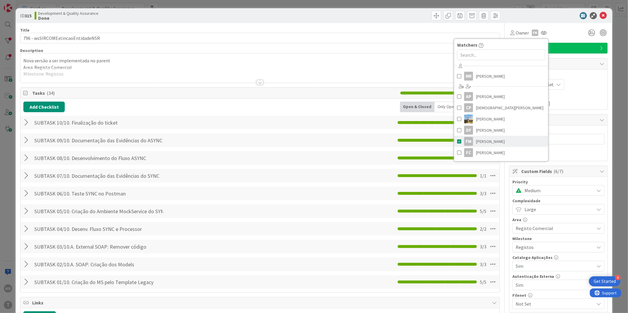
click at [490, 141] on span "[PERSON_NAME]" at bounding box center [490, 141] width 29 height 9
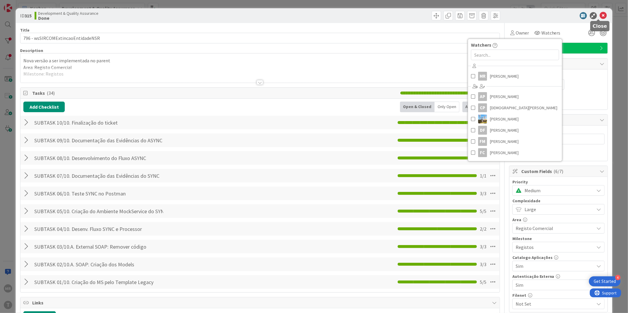
click at [600, 14] on icon at bounding box center [603, 15] width 7 height 7
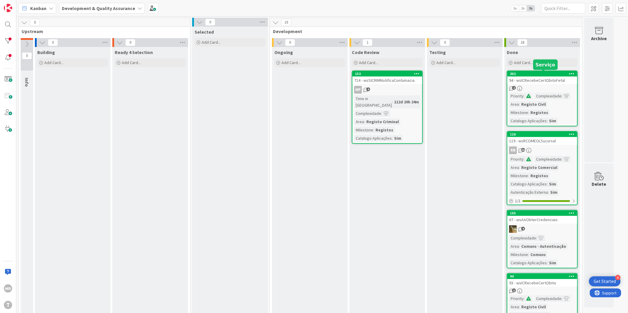
click at [540, 72] on div "302" at bounding box center [543, 74] width 67 height 4
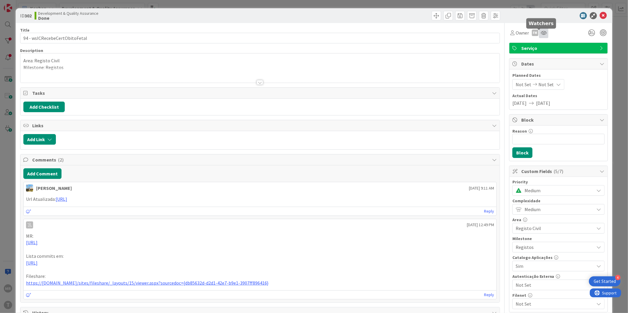
click at [541, 31] on icon at bounding box center [544, 32] width 6 height 5
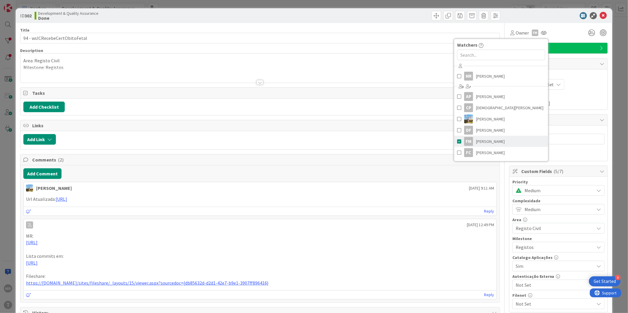
drag, startPoint x: 486, startPoint y: 140, endPoint x: 489, endPoint y: 136, distance: 5.0
click at [486, 140] on span "[PERSON_NAME]" at bounding box center [490, 141] width 29 height 9
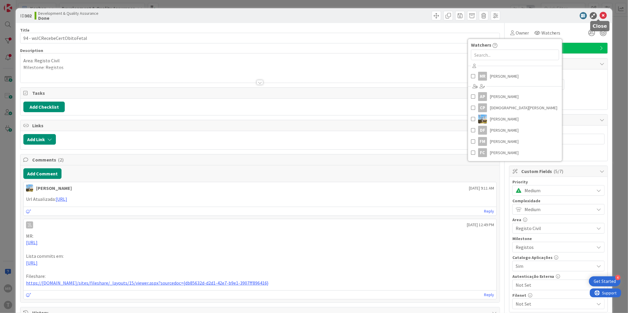
click at [600, 18] on icon at bounding box center [603, 15] width 7 height 7
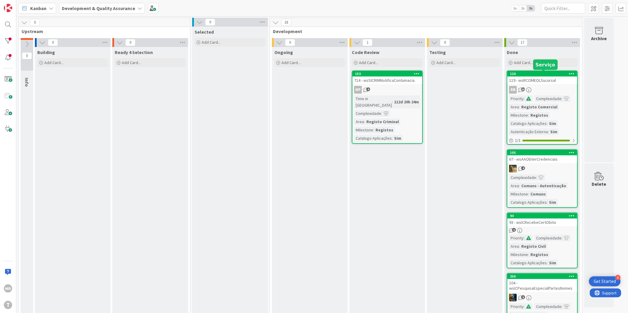
click at [546, 73] on div "126" at bounding box center [543, 74] width 67 height 4
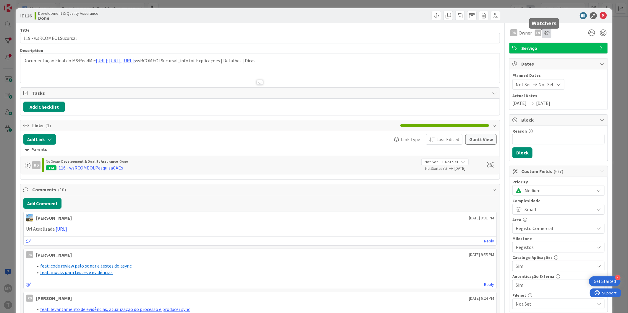
click at [543, 33] on icon at bounding box center [546, 32] width 6 height 5
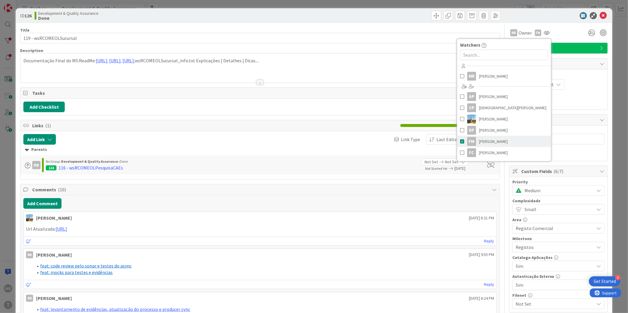
click at [480, 140] on span "[PERSON_NAME]" at bounding box center [493, 141] width 29 height 9
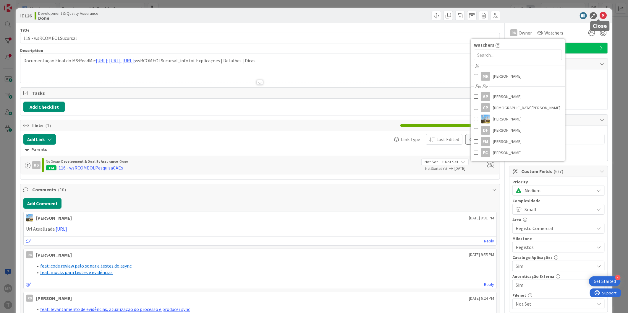
click at [600, 14] on icon at bounding box center [603, 15] width 7 height 7
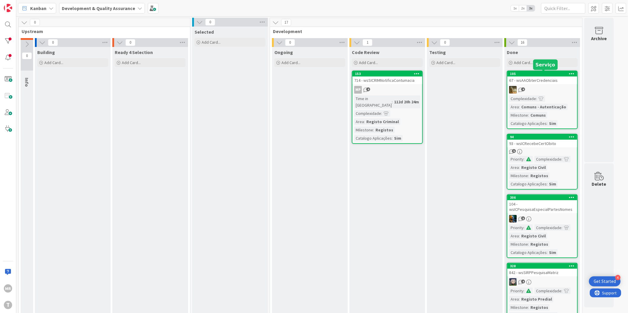
click at [550, 75] on div "105" at bounding box center [543, 74] width 67 height 4
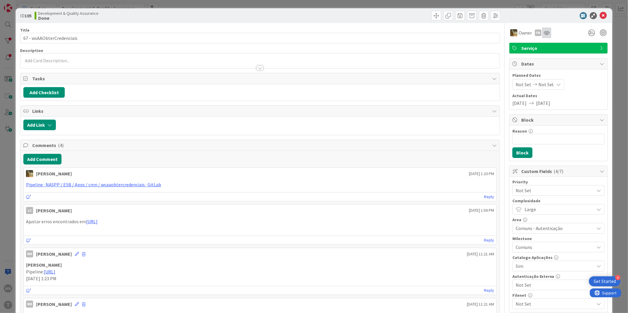
click at [542, 36] on div at bounding box center [546, 32] width 9 height 11
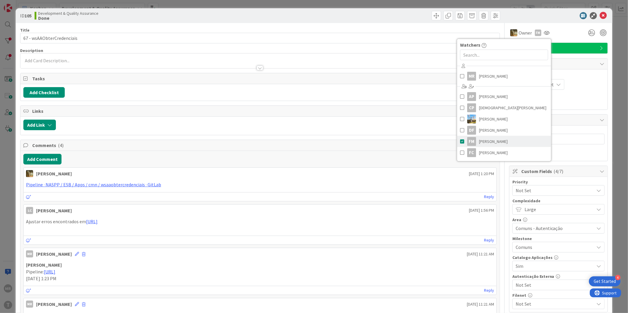
click at [489, 139] on span "[PERSON_NAME]" at bounding box center [493, 141] width 29 height 9
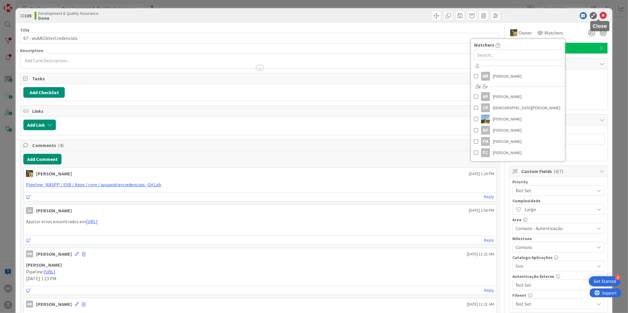
click at [600, 17] on icon at bounding box center [603, 15] width 7 height 7
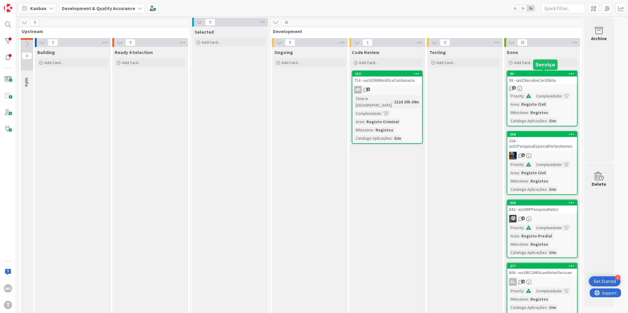
click at [557, 75] on div "94" at bounding box center [543, 74] width 67 height 4
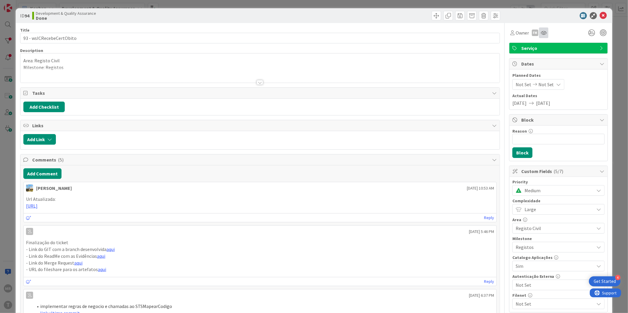
click at [539, 36] on div at bounding box center [543, 32] width 9 height 11
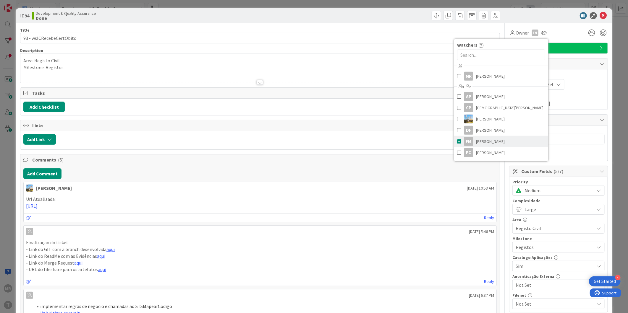
click at [476, 142] on span "[PERSON_NAME]" at bounding box center [490, 141] width 29 height 9
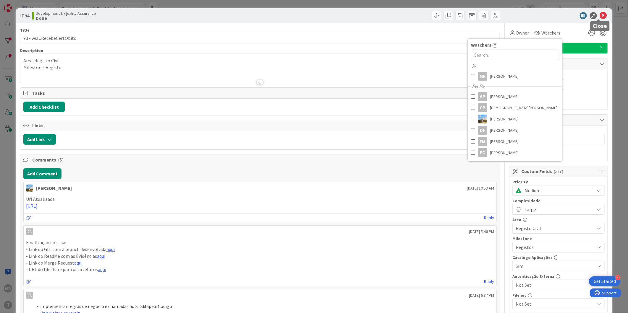
click at [601, 15] on icon at bounding box center [603, 15] width 7 height 7
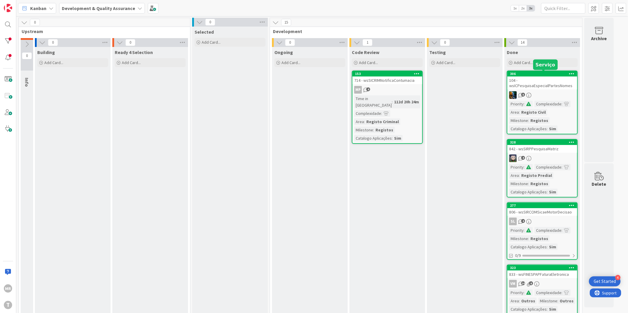
click at [523, 73] on div "306" at bounding box center [543, 74] width 67 height 4
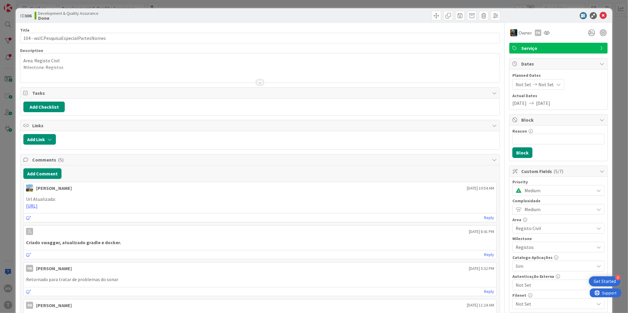
click at [546, 33] on div "Owner FM" at bounding box center [558, 32] width 99 height 11
click at [543, 33] on icon at bounding box center [546, 32] width 6 height 5
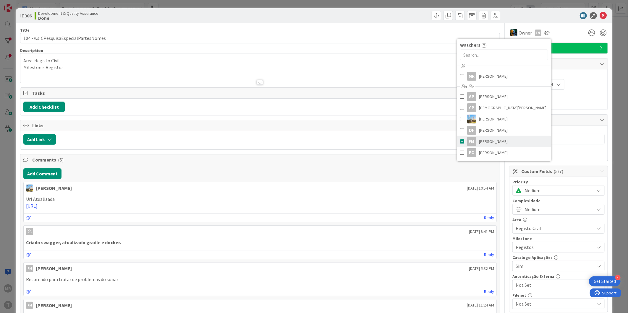
click at [488, 142] on span "[PERSON_NAME]" at bounding box center [493, 141] width 29 height 9
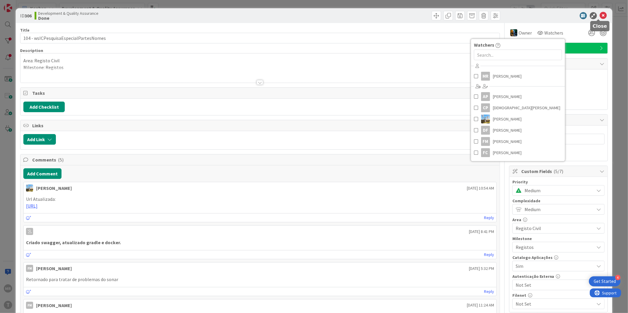
click at [600, 17] on icon at bounding box center [603, 15] width 7 height 7
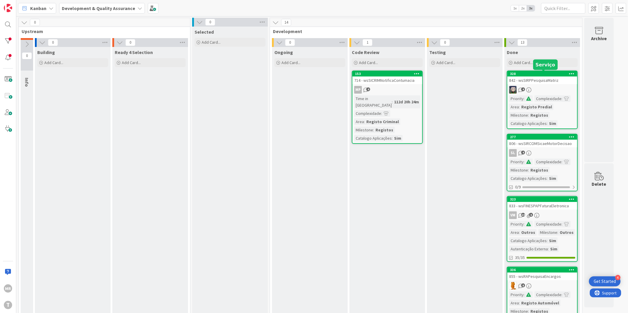
click at [538, 74] on div "328" at bounding box center [543, 74] width 67 height 4
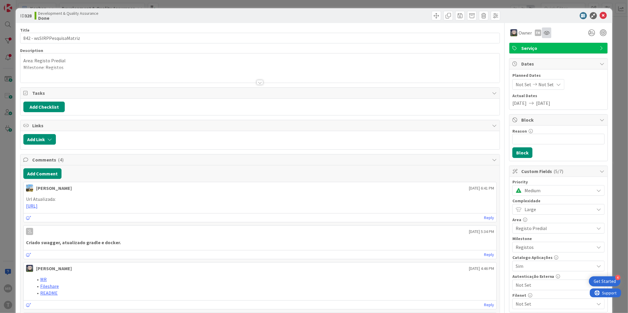
click at [542, 38] on div at bounding box center [546, 32] width 9 height 11
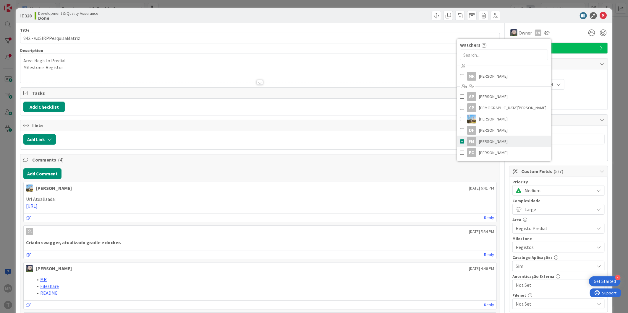
click at [482, 140] on span "[PERSON_NAME]" at bounding box center [493, 141] width 29 height 9
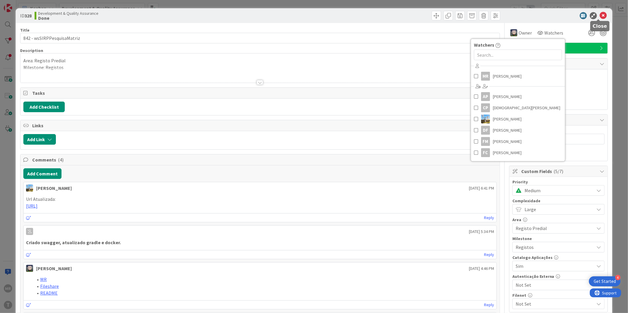
click at [600, 15] on icon at bounding box center [603, 15] width 7 height 7
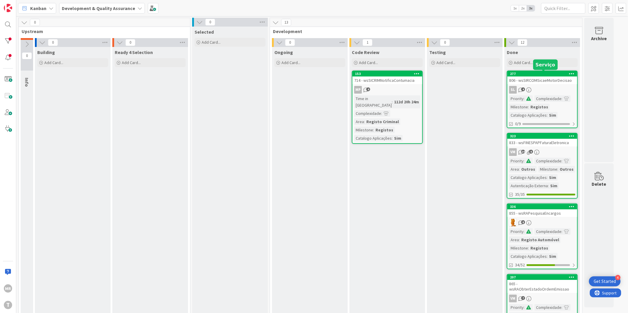
click at [541, 74] on div "277" at bounding box center [543, 74] width 67 height 4
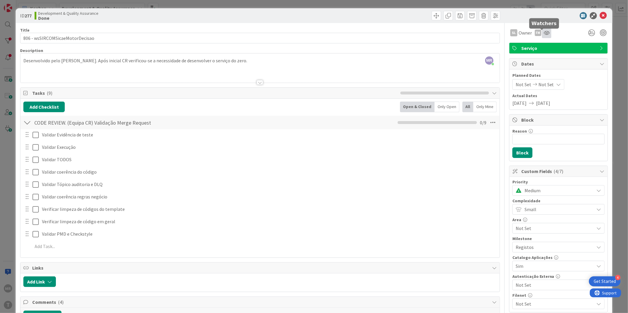
click at [543, 34] on icon at bounding box center [546, 32] width 6 height 5
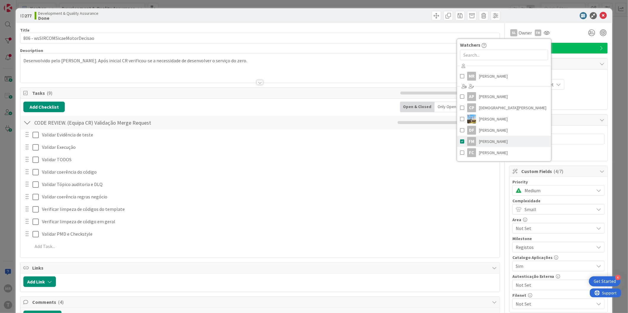
click at [473, 140] on link "FM [PERSON_NAME]" at bounding box center [504, 141] width 94 height 11
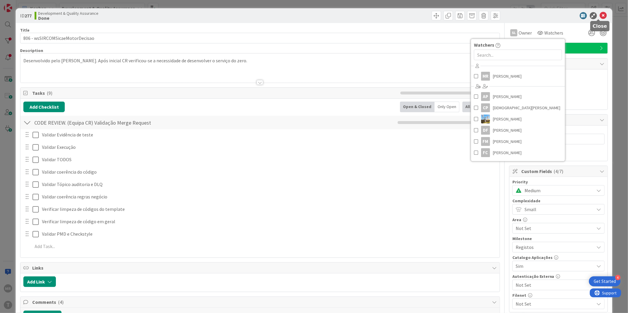
click at [600, 17] on icon at bounding box center [603, 15] width 7 height 7
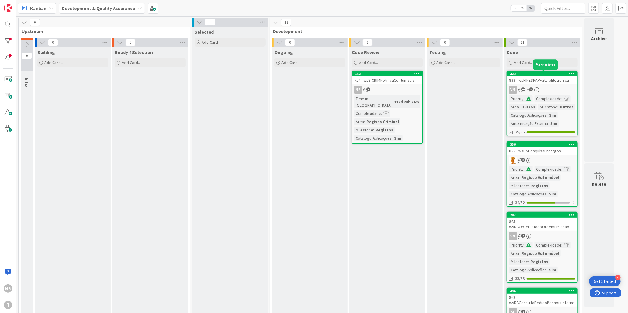
click at [537, 74] on div "323" at bounding box center [543, 74] width 67 height 4
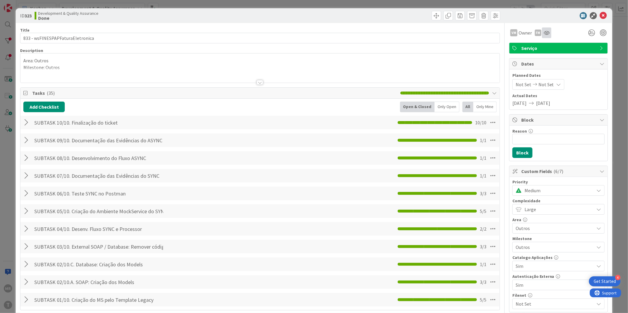
click at [543, 33] on icon at bounding box center [546, 32] width 6 height 5
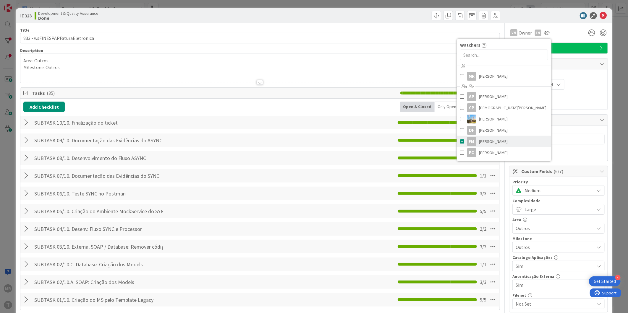
click at [499, 142] on link "FM [PERSON_NAME]" at bounding box center [504, 141] width 94 height 11
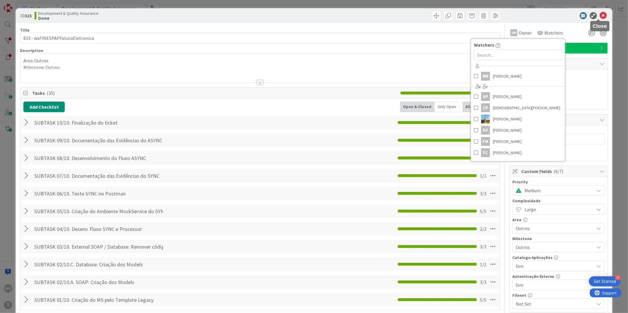
click at [600, 16] on icon at bounding box center [603, 15] width 7 height 7
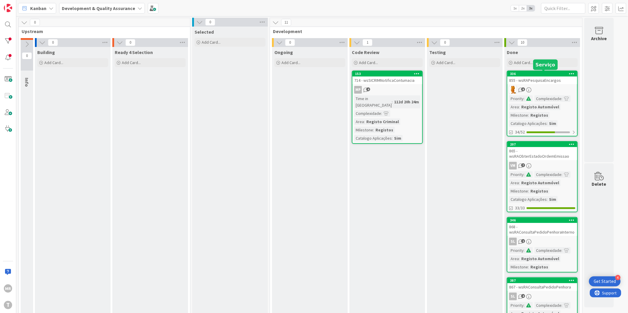
click at [548, 73] on div "336" at bounding box center [543, 74] width 67 height 4
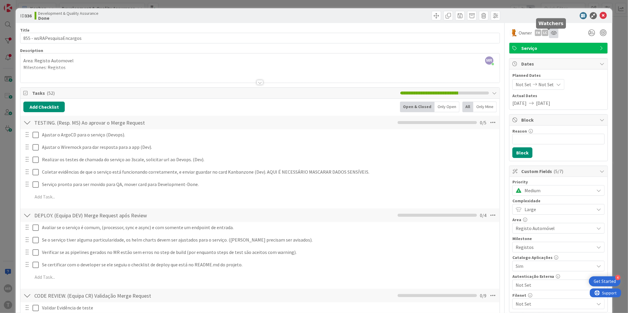
click at [551, 33] on icon at bounding box center [554, 32] width 6 height 5
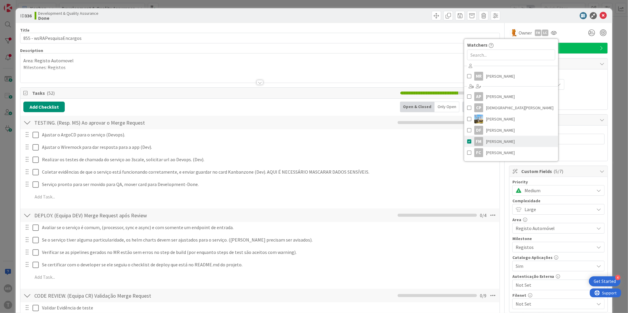
click at [493, 137] on span "[PERSON_NAME]" at bounding box center [500, 141] width 29 height 9
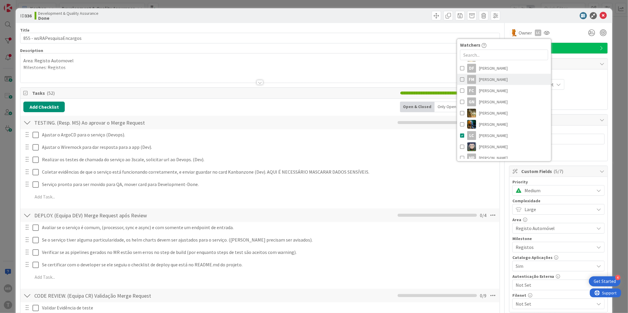
scroll to position [66, 0]
click at [491, 132] on span "[PERSON_NAME]" at bounding box center [493, 132] width 29 height 9
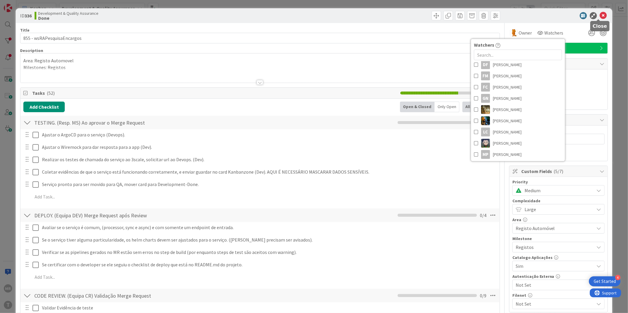
click at [600, 17] on icon at bounding box center [603, 15] width 7 height 7
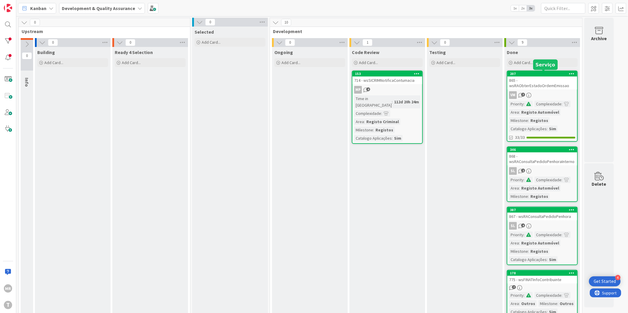
click at [551, 72] on div "207" at bounding box center [543, 74] width 67 height 4
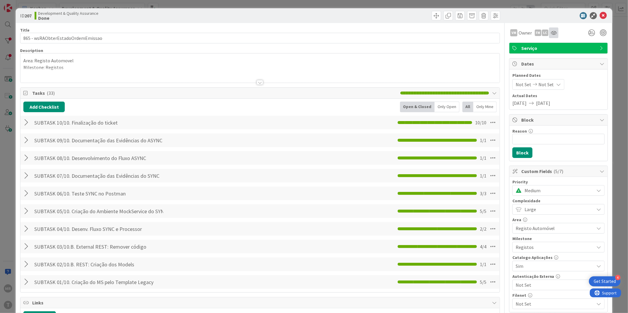
click at [549, 36] on div at bounding box center [553, 32] width 9 height 11
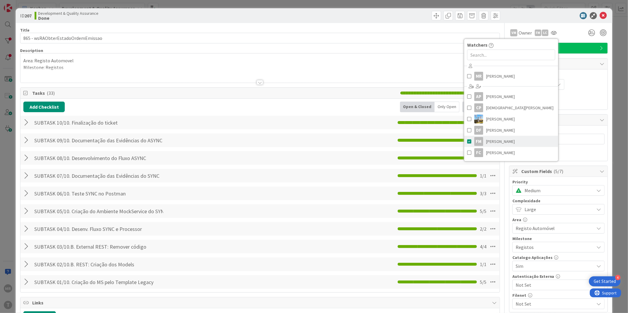
click at [491, 139] on span "[PERSON_NAME]" at bounding box center [500, 141] width 29 height 9
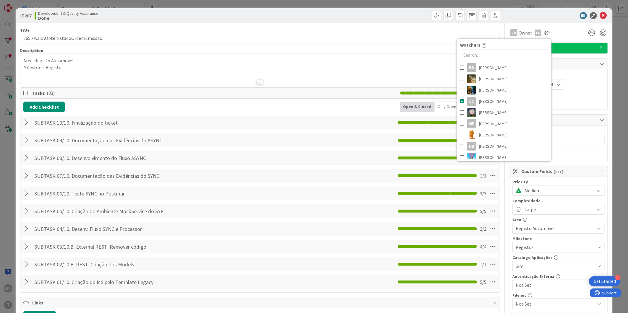
scroll to position [98, 0]
click at [495, 101] on span "[PERSON_NAME]" at bounding box center [493, 99] width 29 height 9
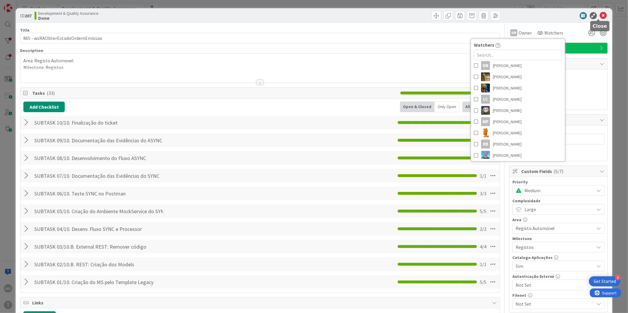
click at [600, 17] on icon at bounding box center [603, 15] width 7 height 7
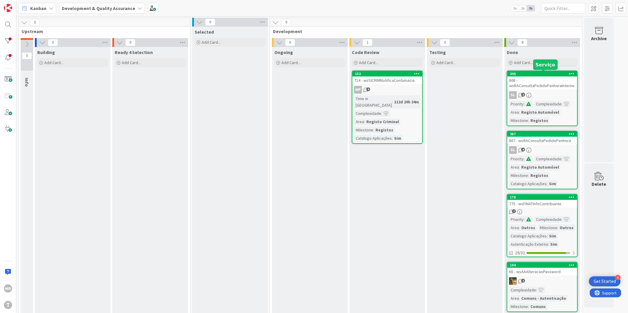
click at [538, 73] on div "346" at bounding box center [543, 74] width 67 height 4
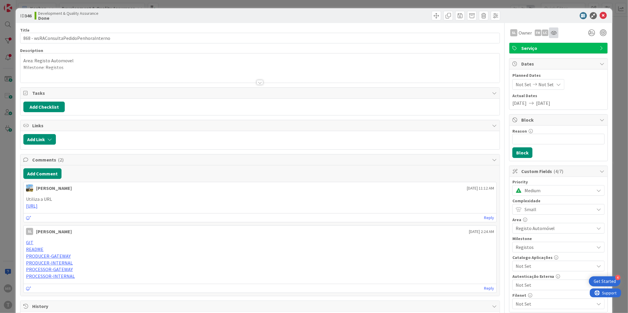
click at [549, 36] on div at bounding box center [553, 32] width 9 height 11
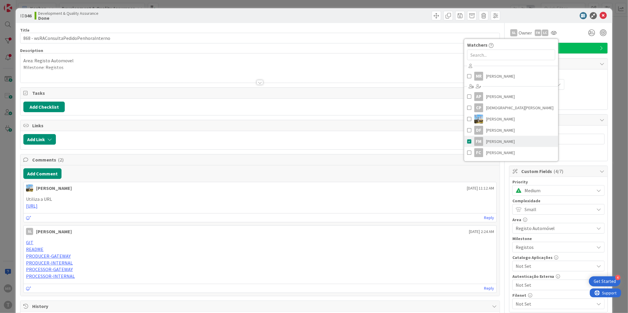
click at [499, 141] on span "[PERSON_NAME]" at bounding box center [500, 141] width 29 height 9
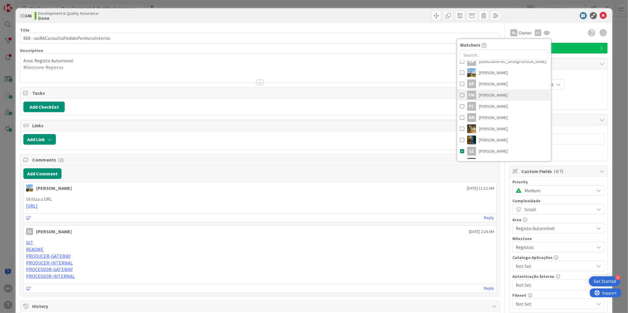
scroll to position [66, 0]
click at [497, 131] on span "[PERSON_NAME]" at bounding box center [493, 132] width 29 height 9
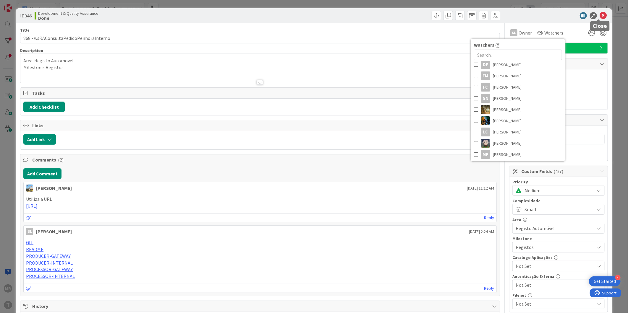
click at [600, 15] on icon at bounding box center [603, 15] width 7 height 7
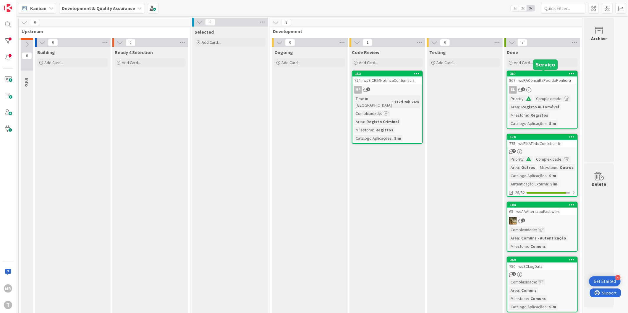
click at [536, 74] on div "387" at bounding box center [543, 74] width 67 height 4
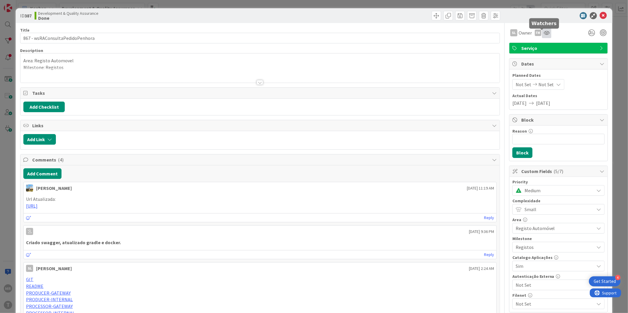
click at [544, 34] on icon at bounding box center [546, 32] width 6 height 5
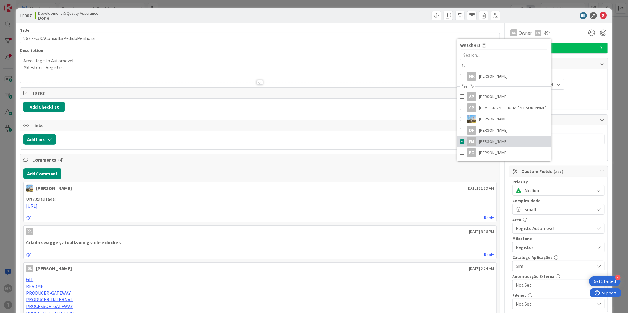
click at [497, 139] on span "[PERSON_NAME]" at bounding box center [493, 141] width 29 height 9
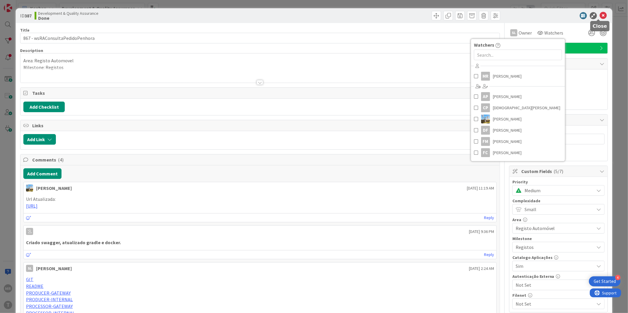
click at [600, 16] on icon at bounding box center [603, 15] width 7 height 7
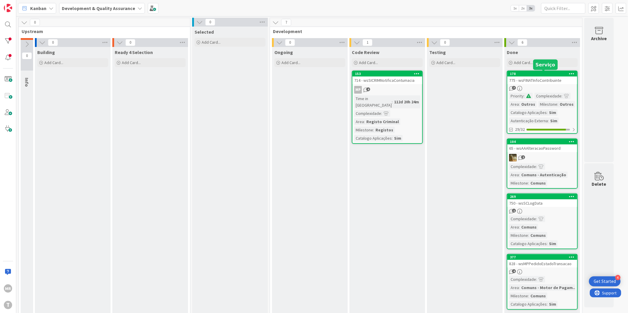
click at [548, 73] on div "178" at bounding box center [543, 74] width 67 height 4
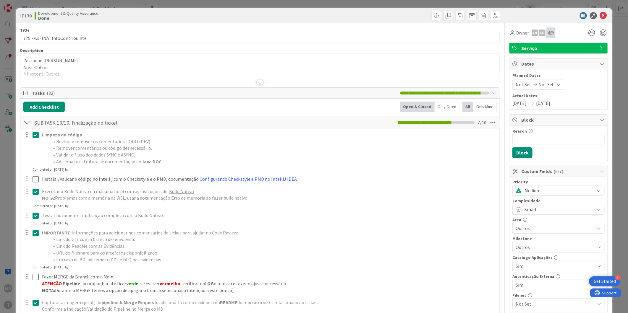
click at [546, 36] on div at bounding box center [550, 32] width 9 height 11
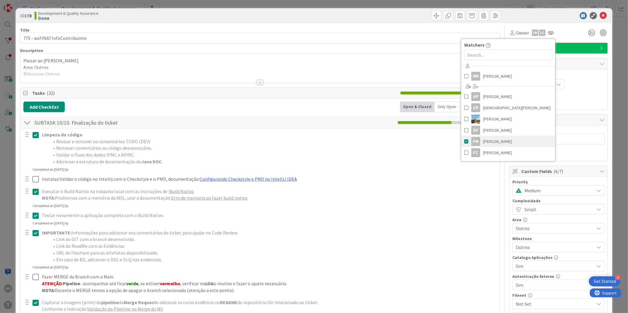
click at [499, 142] on span "[PERSON_NAME]" at bounding box center [497, 141] width 29 height 9
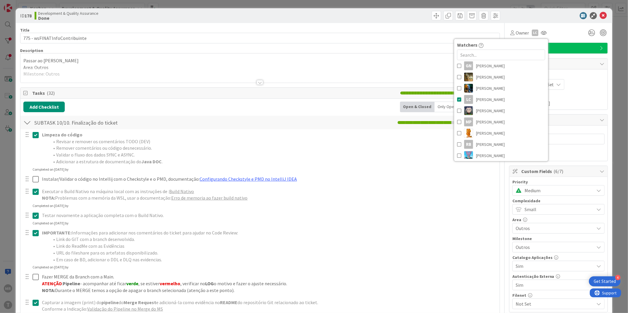
scroll to position [98, 0]
click at [497, 100] on span "[PERSON_NAME]" at bounding box center [490, 99] width 29 height 9
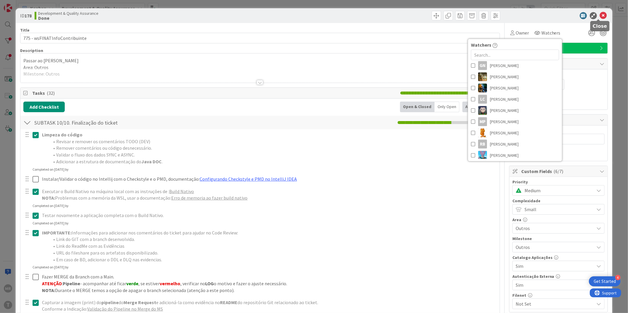
click at [600, 17] on icon at bounding box center [603, 15] width 7 height 7
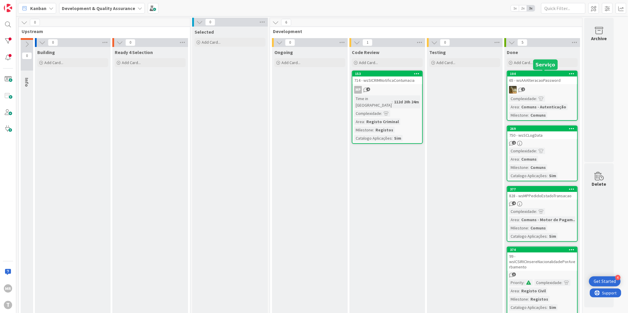
click at [534, 74] on div "104" at bounding box center [543, 74] width 67 height 4
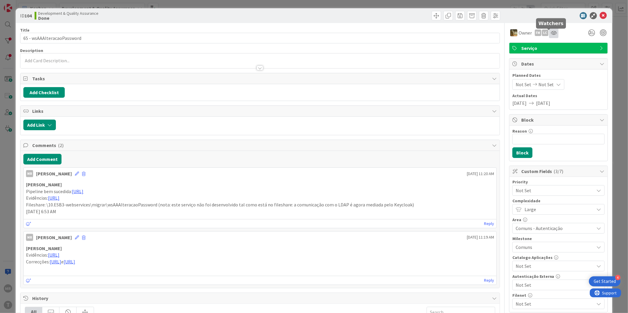
click at [551, 34] on icon at bounding box center [554, 32] width 6 height 5
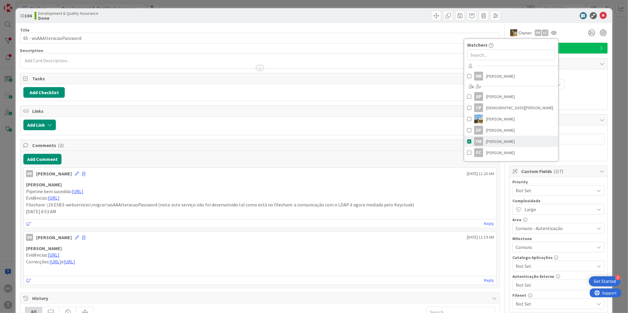
click at [488, 141] on span "[PERSON_NAME]" at bounding box center [500, 141] width 29 height 9
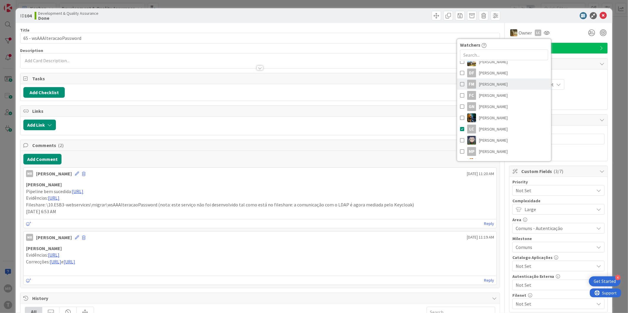
scroll to position [66, 0]
click at [491, 123] on span "[PERSON_NAME]" at bounding box center [493, 120] width 29 height 9
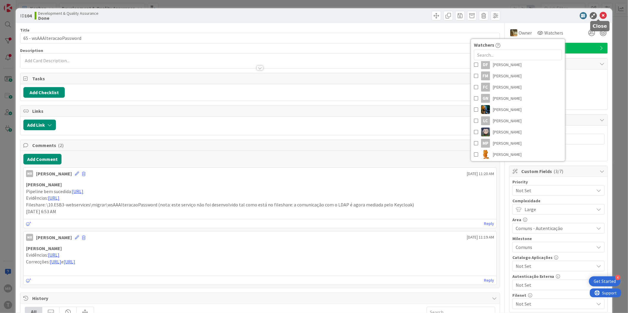
click at [600, 18] on icon at bounding box center [603, 15] width 7 height 7
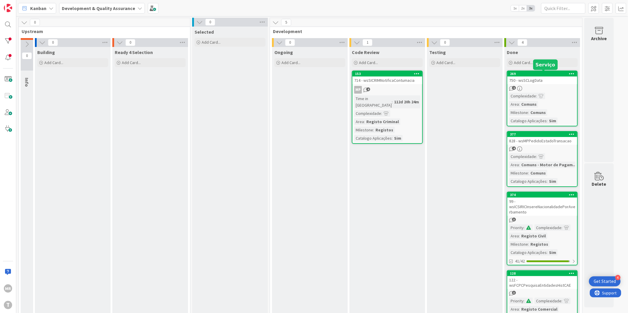
click at [528, 74] on div "269" at bounding box center [543, 74] width 67 height 4
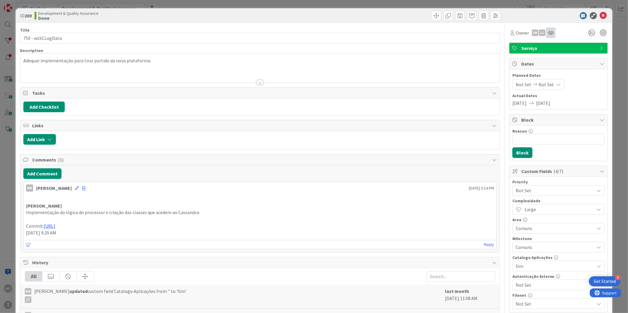
click at [548, 31] on icon at bounding box center [551, 32] width 6 height 5
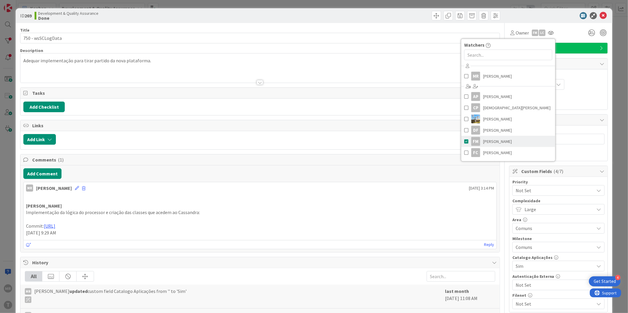
click at [502, 141] on span "[PERSON_NAME]" at bounding box center [497, 141] width 29 height 9
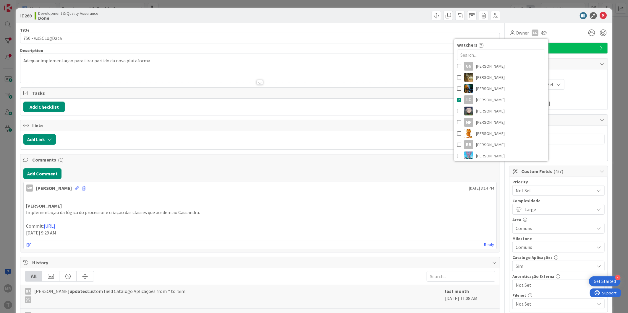
scroll to position [98, 0]
click at [496, 97] on span "[PERSON_NAME]" at bounding box center [490, 99] width 29 height 9
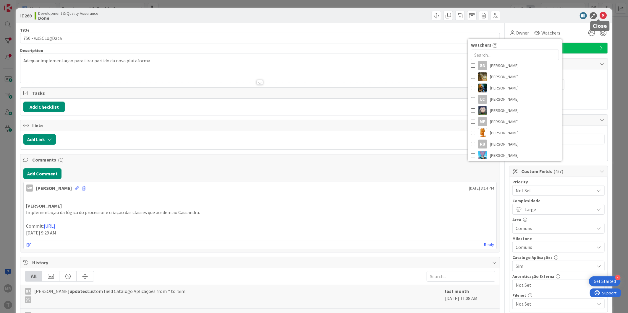
click at [600, 15] on icon at bounding box center [603, 15] width 7 height 7
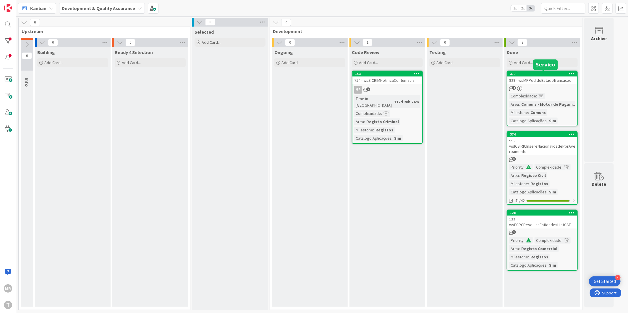
click at [540, 73] on div "377" at bounding box center [543, 74] width 67 height 4
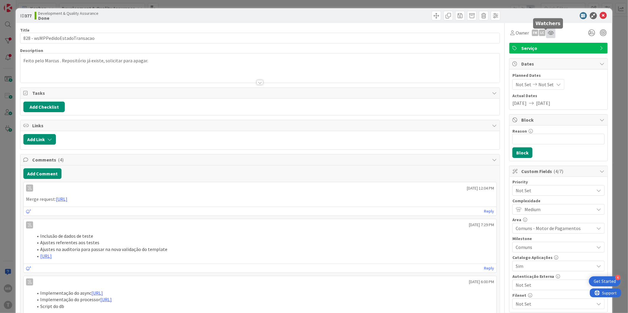
click at [548, 35] on icon at bounding box center [551, 32] width 6 height 5
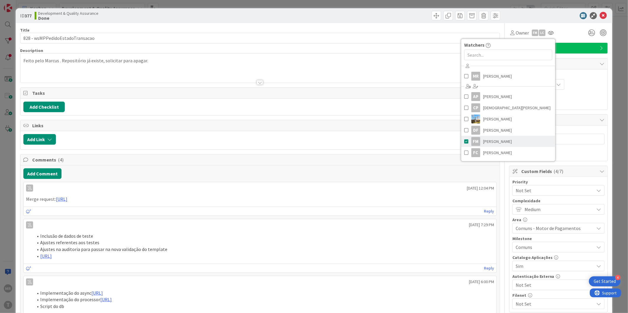
click at [500, 140] on span "[PERSON_NAME]" at bounding box center [497, 141] width 29 height 9
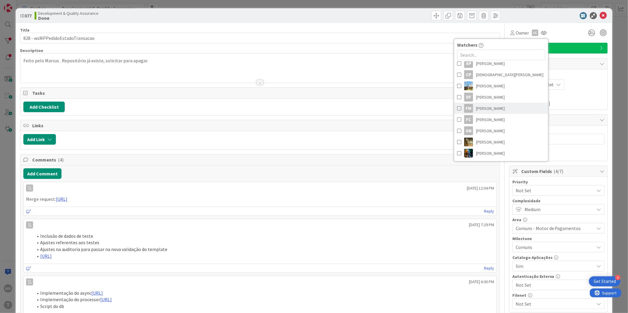
scroll to position [66, 0]
click at [499, 134] on span "[PERSON_NAME]" at bounding box center [490, 132] width 29 height 9
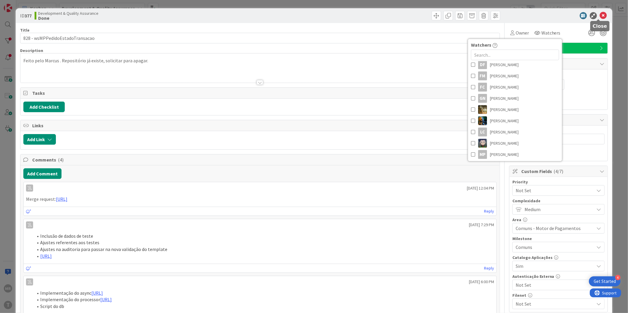
click at [600, 16] on icon at bounding box center [603, 15] width 7 height 7
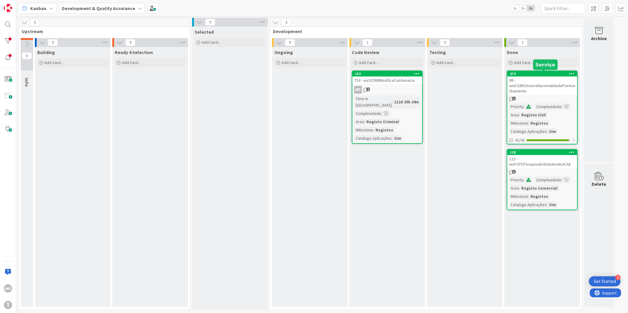
click at [556, 74] on div "374" at bounding box center [543, 74] width 67 height 4
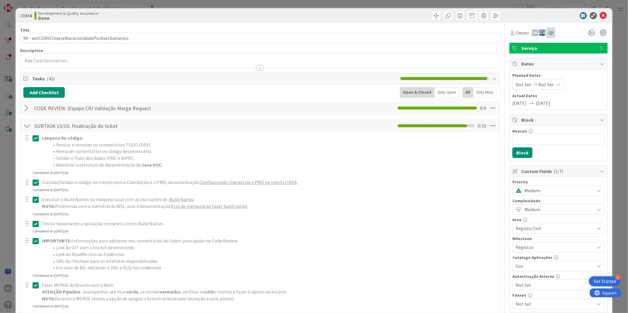
click at [547, 37] on div at bounding box center [550, 32] width 9 height 11
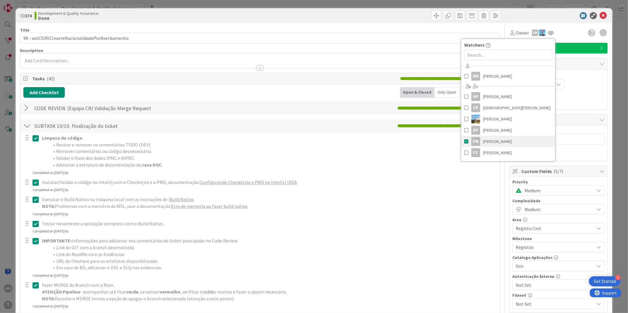
click at [516, 142] on link "FM [PERSON_NAME]" at bounding box center [508, 141] width 94 height 11
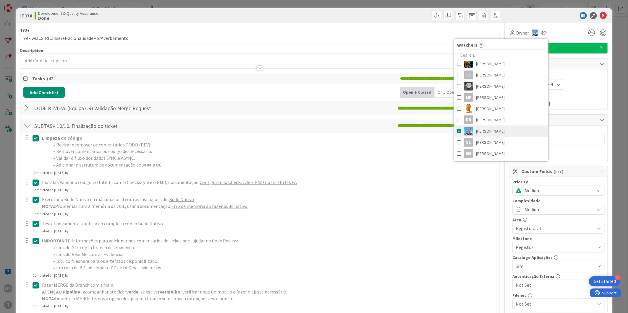
click at [492, 127] on span "[PERSON_NAME]" at bounding box center [490, 131] width 29 height 9
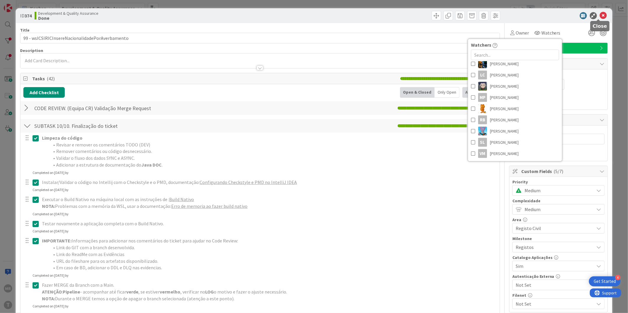
click at [600, 16] on icon at bounding box center [603, 15] width 7 height 7
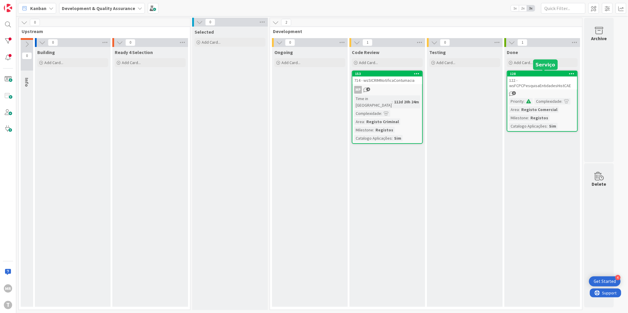
click at [539, 74] on div "128" at bounding box center [543, 74] width 67 height 4
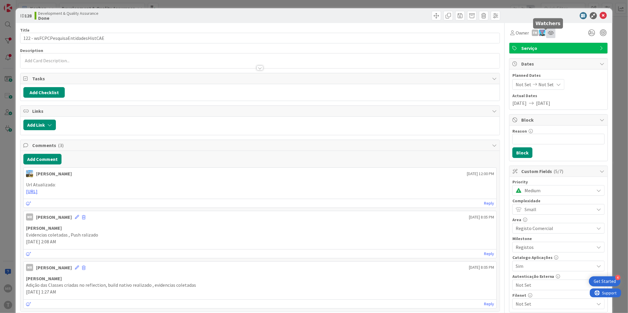
click at [548, 34] on icon at bounding box center [551, 32] width 6 height 5
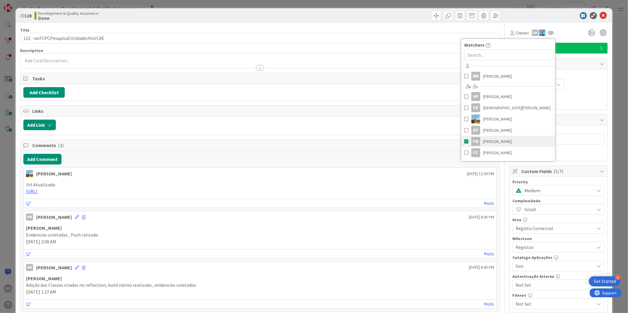
click at [486, 140] on span "[PERSON_NAME]" at bounding box center [497, 141] width 29 height 9
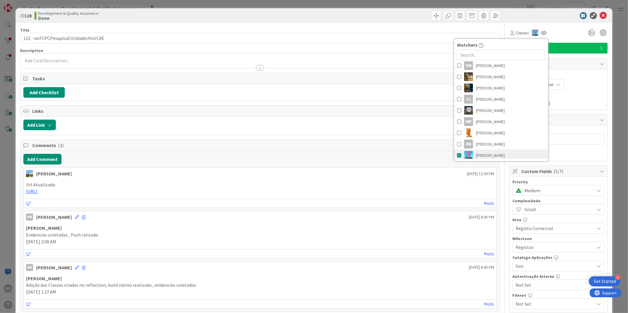
click at [480, 155] on span "[PERSON_NAME]" at bounding box center [490, 155] width 29 height 9
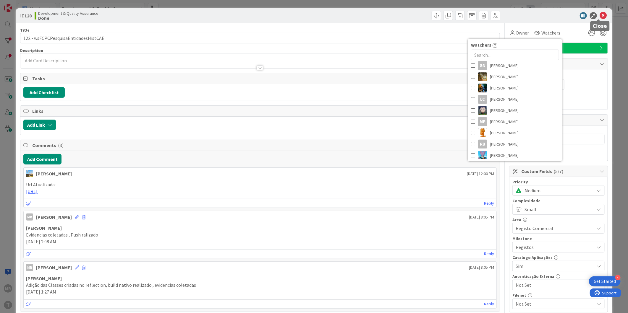
click at [600, 16] on icon at bounding box center [603, 15] width 7 height 7
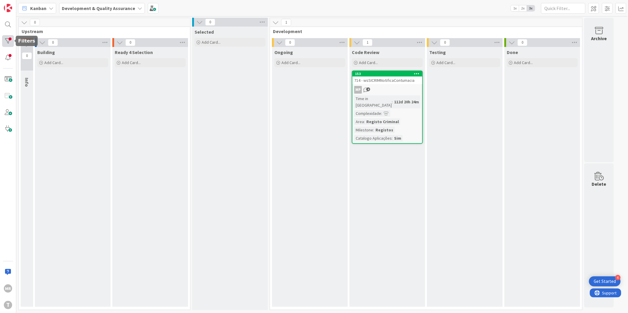
click at [12, 38] on div at bounding box center [8, 41] width 12 height 12
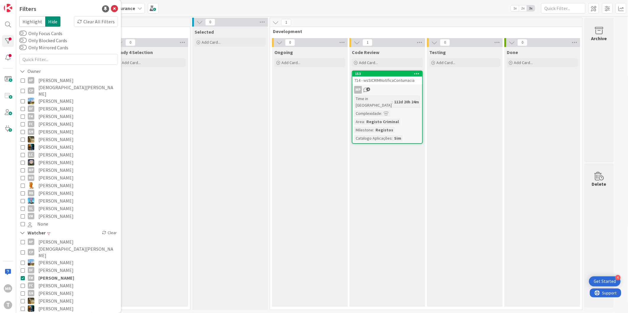
click at [59, 282] on span "[PERSON_NAME]" at bounding box center [55, 286] width 35 height 8
click at [57, 274] on span "[PERSON_NAME]" at bounding box center [56, 278] width 36 height 8
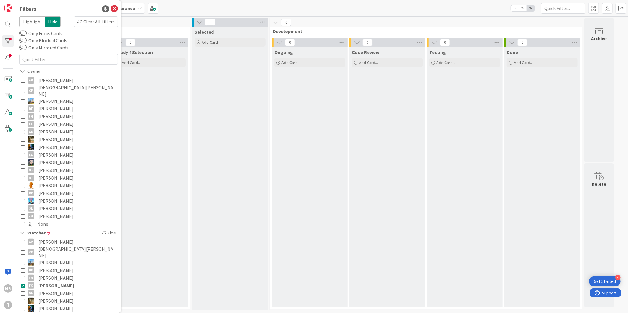
click at [56, 290] on span "[PERSON_NAME]" at bounding box center [55, 294] width 35 height 8
click at [57, 282] on span "[PERSON_NAME]" at bounding box center [56, 286] width 36 height 8
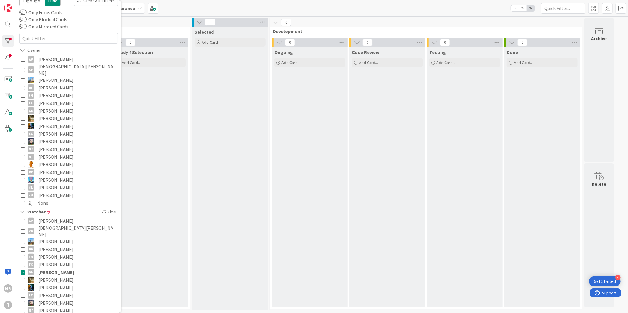
scroll to position [33, 0]
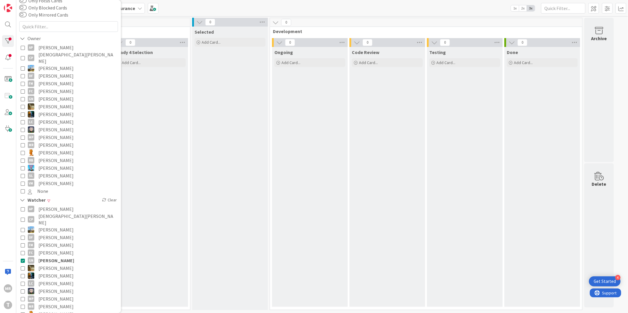
click at [56, 264] on span "[PERSON_NAME]" at bounding box center [55, 268] width 35 height 8
click at [57, 257] on span "[PERSON_NAME]" at bounding box center [56, 261] width 36 height 8
click at [54, 272] on span "[PERSON_NAME]" at bounding box center [55, 276] width 35 height 8
click at [58, 264] on span "[PERSON_NAME]" at bounding box center [56, 268] width 36 height 8
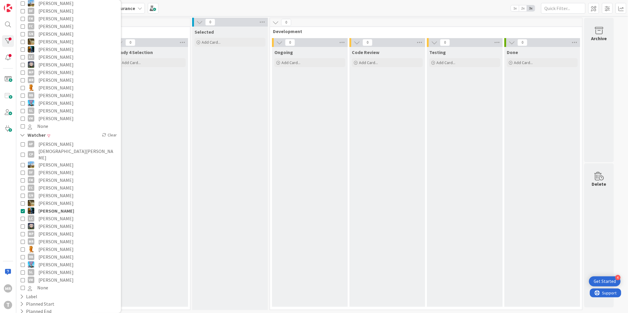
scroll to position [98, 0]
click at [61, 214] on span "[PERSON_NAME]" at bounding box center [55, 218] width 35 height 8
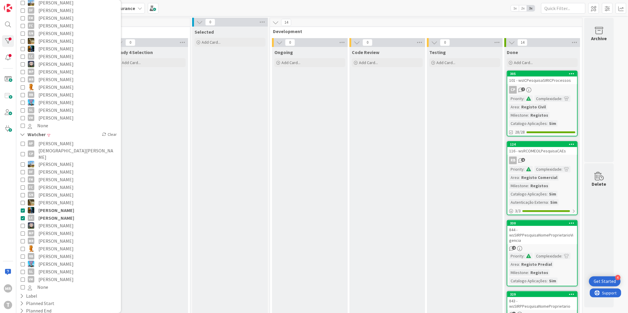
click at [59, 207] on span "[PERSON_NAME]" at bounding box center [56, 211] width 36 height 8
click at [555, 73] on div "305" at bounding box center [543, 74] width 67 height 4
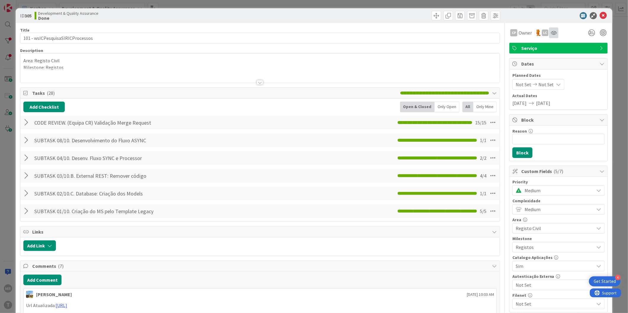
click at [549, 36] on div at bounding box center [553, 32] width 9 height 11
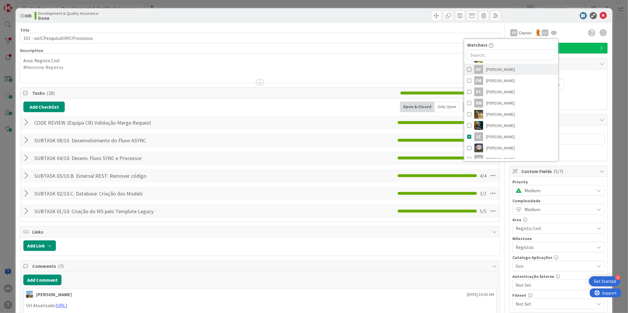
scroll to position [66, 0]
click at [504, 119] on span "[PERSON_NAME]" at bounding box center [500, 120] width 29 height 9
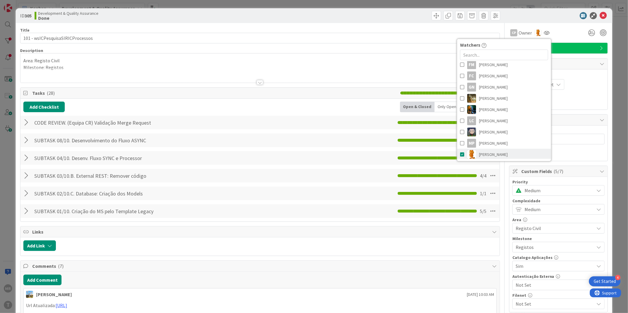
click at [479, 157] on span "[PERSON_NAME]" at bounding box center [493, 154] width 29 height 9
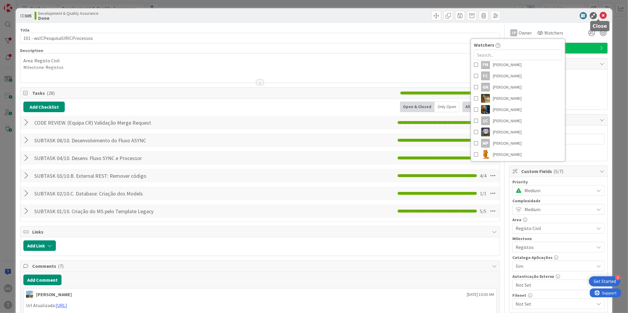
click at [600, 17] on icon at bounding box center [603, 15] width 7 height 7
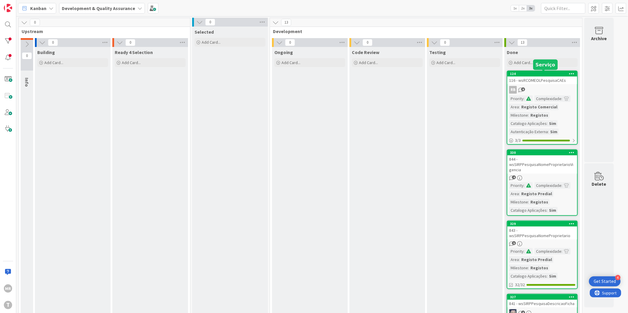
click at [525, 72] on div "124" at bounding box center [543, 74] width 67 height 4
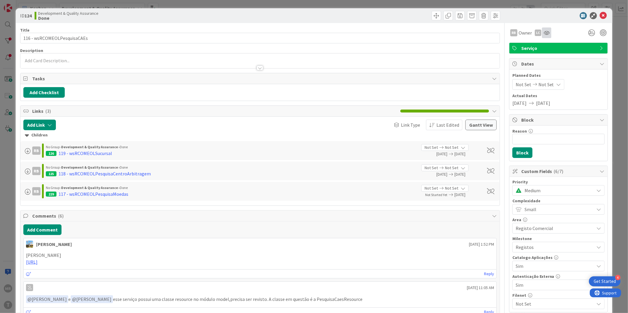
click at [542, 36] on div at bounding box center [546, 32] width 9 height 11
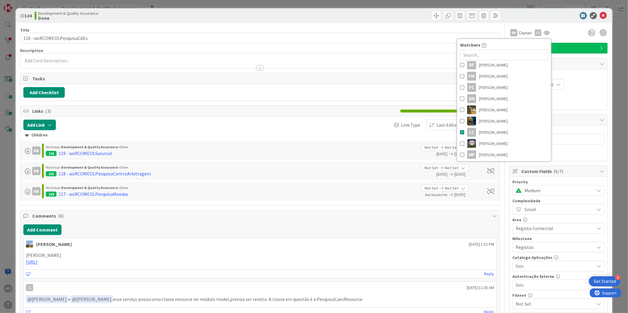
scroll to position [66, 0]
click at [488, 133] on span "[PERSON_NAME]" at bounding box center [493, 132] width 29 height 9
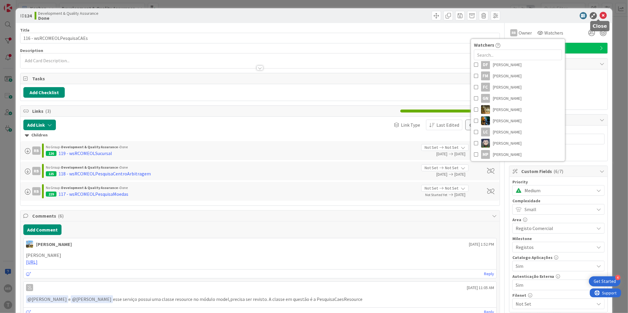
click at [600, 14] on icon at bounding box center [603, 15] width 7 height 7
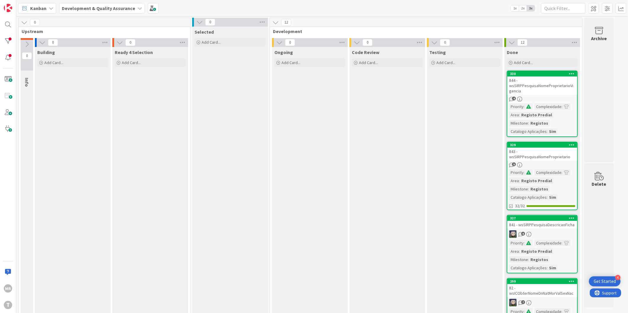
click at [551, 71] on div "330" at bounding box center [542, 73] width 70 height 5
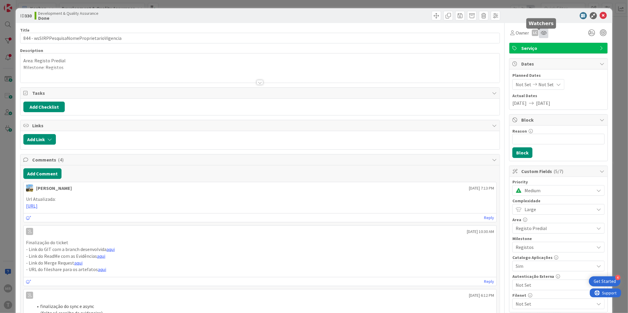
click at [541, 31] on icon at bounding box center [544, 32] width 6 height 5
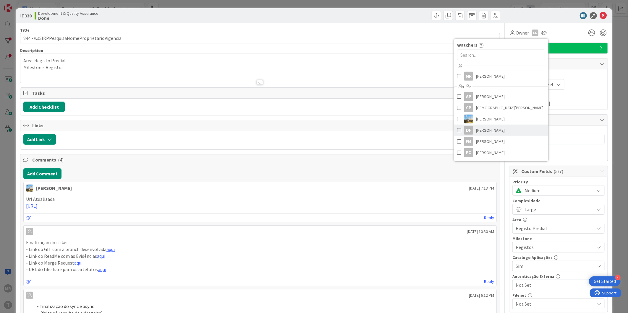
scroll to position [66, 0]
click at [477, 132] on span "[PERSON_NAME]" at bounding box center [490, 132] width 29 height 9
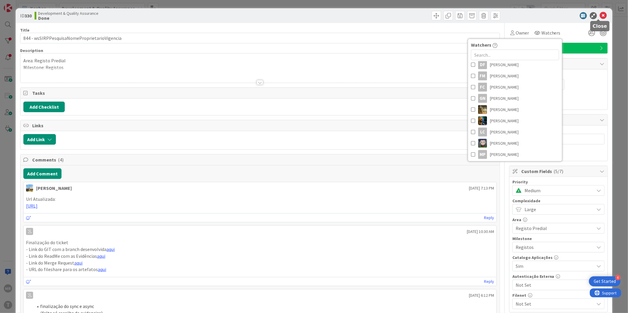
click at [600, 14] on icon at bounding box center [603, 15] width 7 height 7
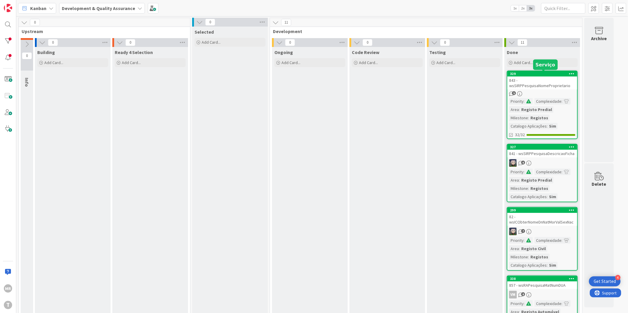
click at [545, 73] on div "329" at bounding box center [543, 74] width 67 height 4
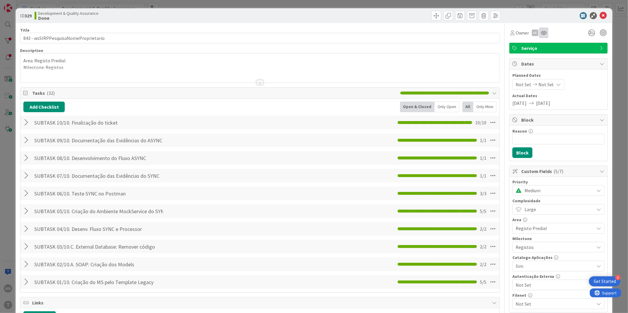
click at [541, 34] on icon at bounding box center [544, 32] width 6 height 5
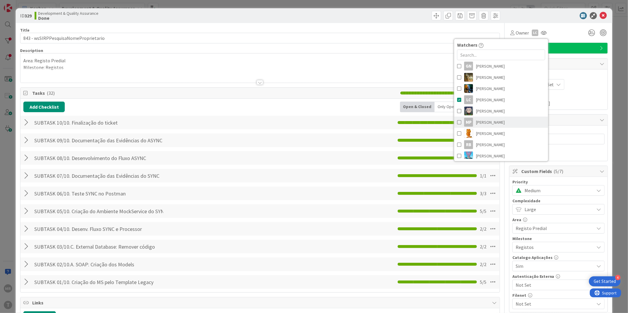
scroll to position [98, 0]
click at [495, 100] on span "[PERSON_NAME]" at bounding box center [490, 99] width 29 height 9
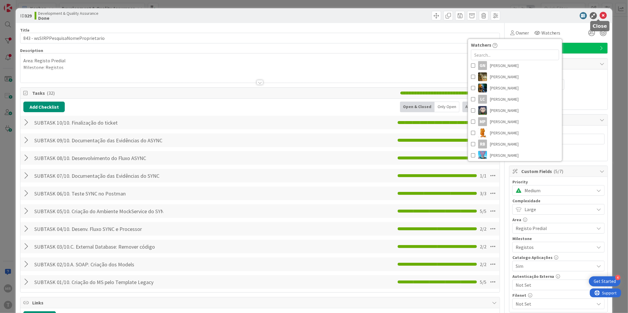
click at [600, 14] on icon at bounding box center [603, 15] width 7 height 7
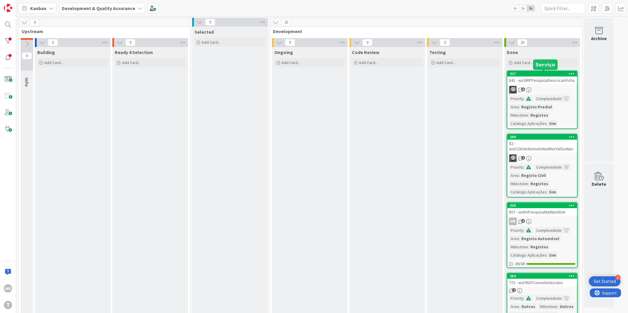
click at [539, 73] on div "327" at bounding box center [543, 74] width 67 height 4
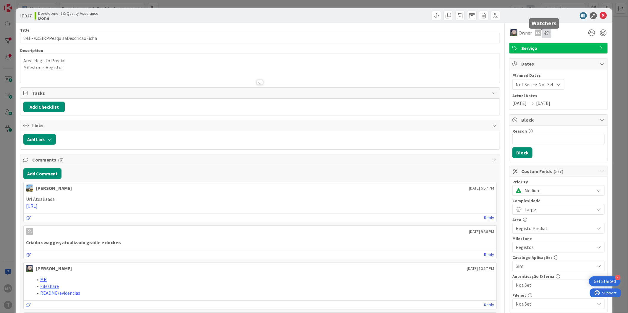
click at [543, 35] on icon at bounding box center [546, 32] width 6 height 5
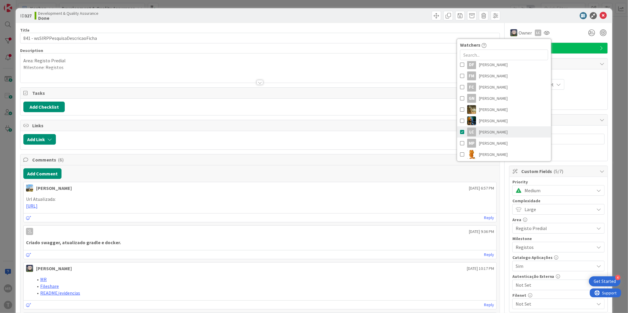
click at [501, 137] on link "LC [PERSON_NAME]" at bounding box center [504, 131] width 94 height 11
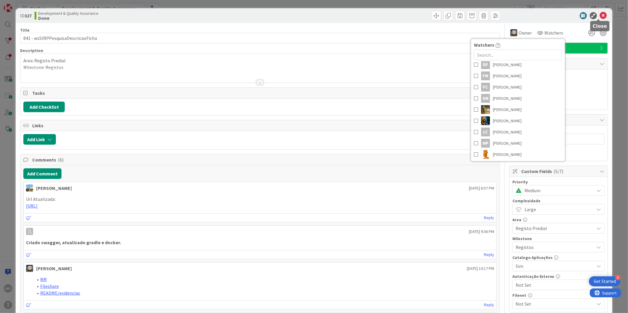
click at [600, 12] on icon at bounding box center [603, 15] width 7 height 7
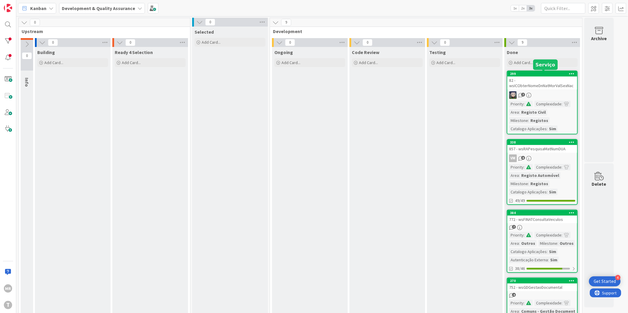
click at [537, 72] on div "299" at bounding box center [543, 74] width 67 height 4
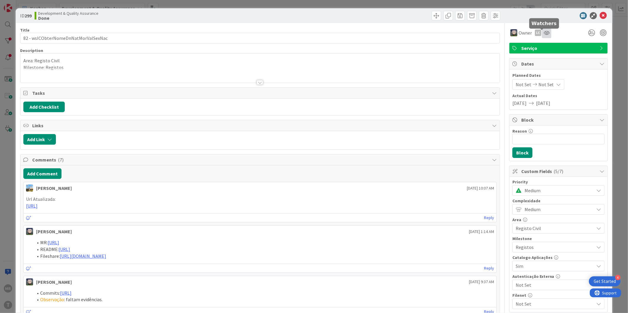
click at [543, 34] on icon at bounding box center [546, 32] width 6 height 5
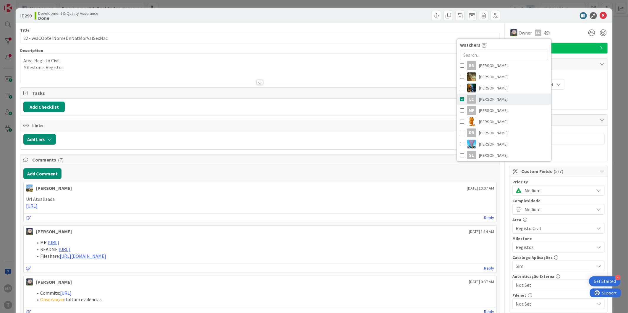
click at [498, 103] on span "[PERSON_NAME]" at bounding box center [493, 99] width 29 height 9
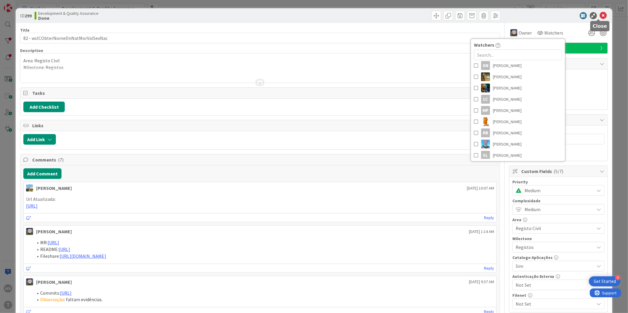
click at [600, 17] on icon at bounding box center [603, 15] width 7 height 7
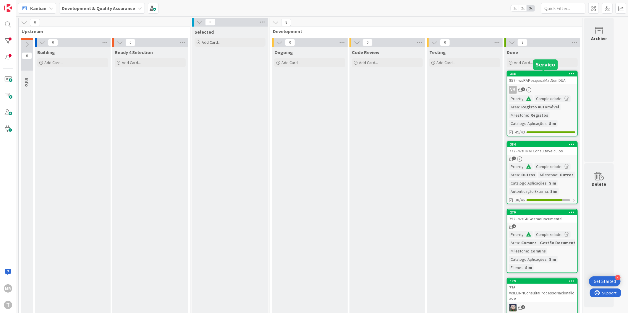
click at [545, 72] on div "338" at bounding box center [543, 74] width 67 height 4
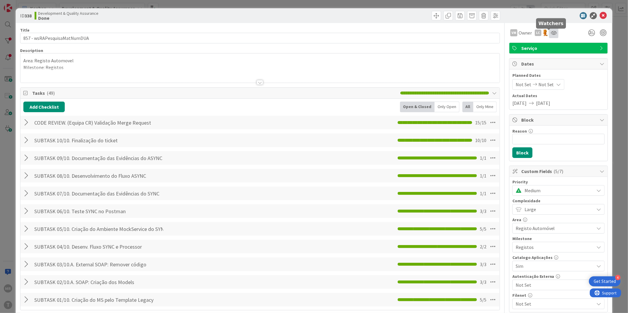
click at [551, 33] on icon at bounding box center [554, 32] width 6 height 5
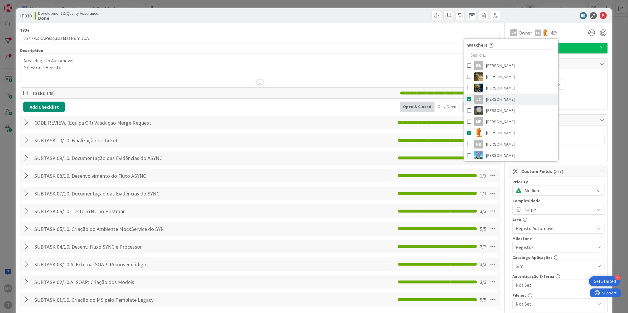
click at [495, 99] on span "[PERSON_NAME]" at bounding box center [500, 99] width 29 height 9
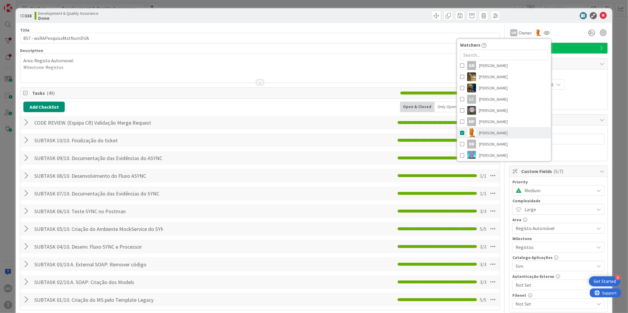
click at [492, 130] on span "[PERSON_NAME]" at bounding box center [493, 133] width 29 height 9
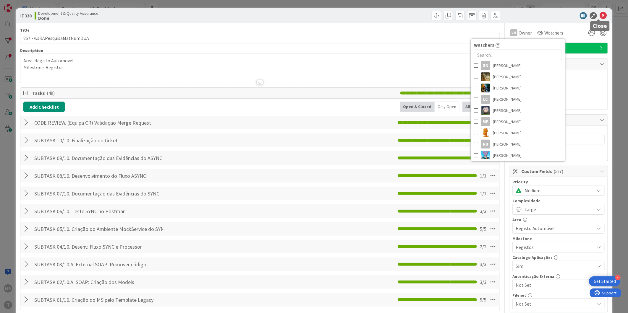
click at [600, 14] on icon at bounding box center [603, 15] width 7 height 7
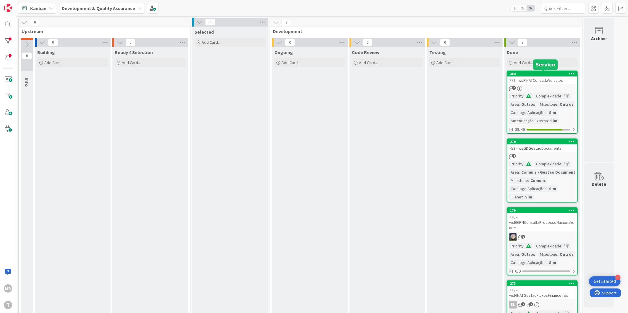
click at [546, 72] on div "384" at bounding box center [543, 74] width 67 height 4
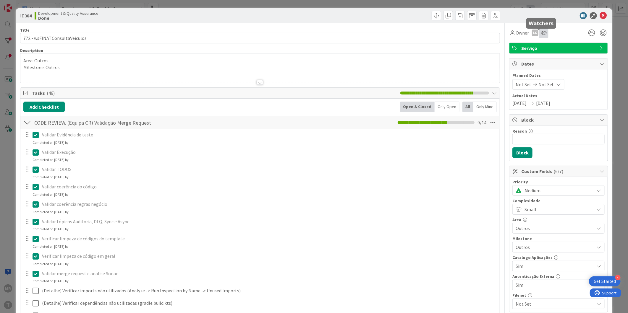
click at [541, 33] on icon at bounding box center [544, 32] width 6 height 5
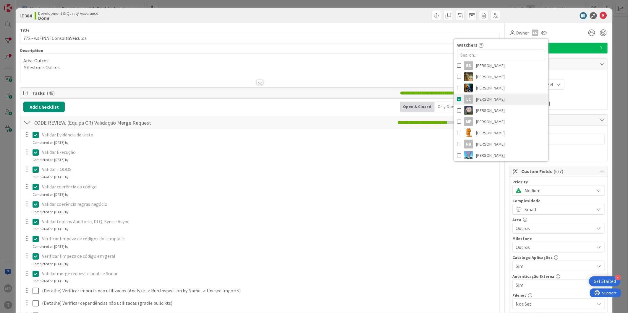
click at [489, 100] on span "[PERSON_NAME]" at bounding box center [490, 99] width 29 height 9
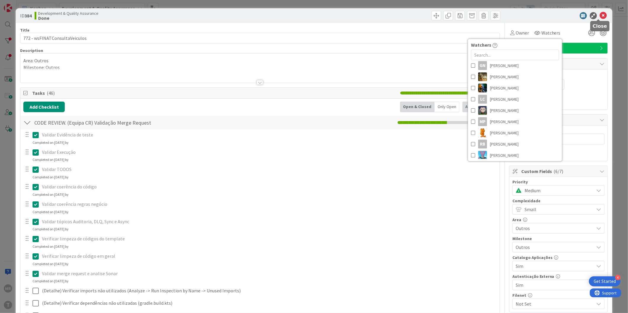
click at [600, 17] on icon at bounding box center [603, 15] width 7 height 7
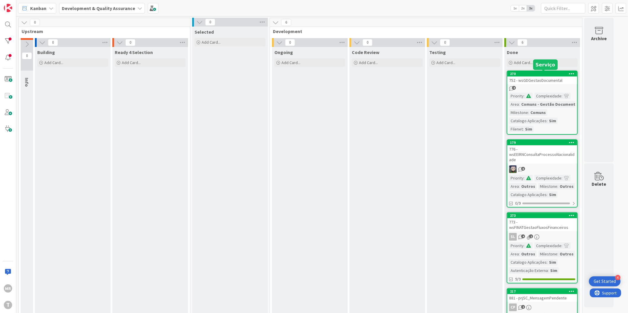
click at [539, 75] on div "270" at bounding box center [543, 74] width 67 height 4
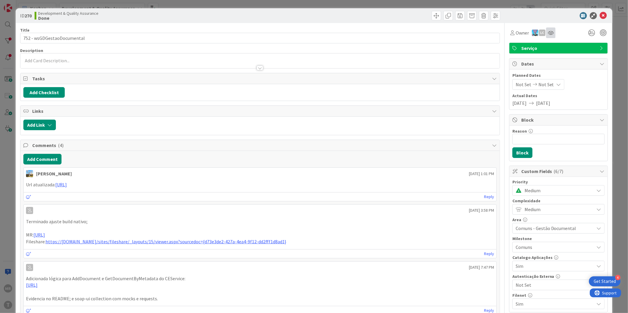
click at [546, 36] on div at bounding box center [550, 32] width 9 height 11
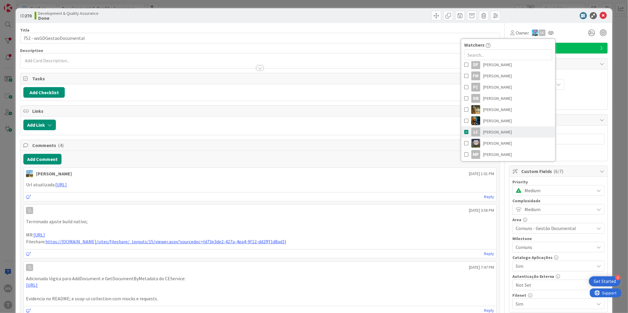
click at [495, 131] on span "[PERSON_NAME]" at bounding box center [497, 132] width 29 height 9
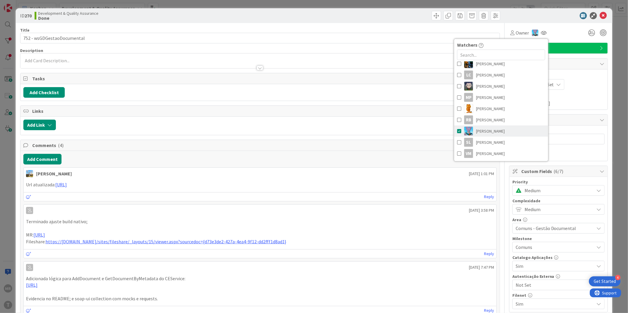
click at [495, 129] on span "[PERSON_NAME]" at bounding box center [490, 131] width 29 height 9
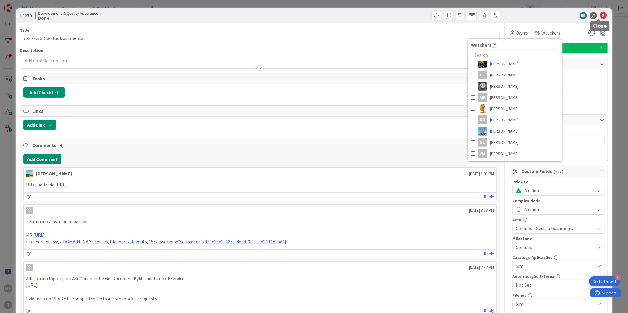
click at [601, 16] on icon at bounding box center [603, 15] width 7 height 7
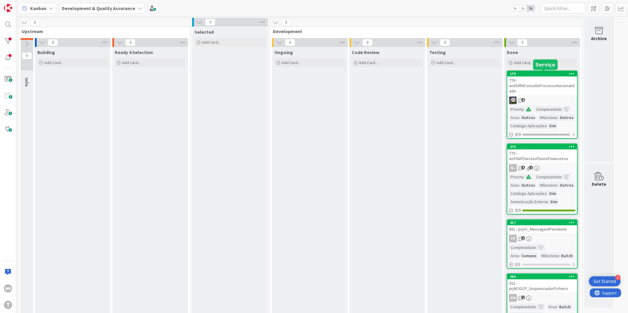
click at [560, 72] on div "179" at bounding box center [543, 74] width 67 height 4
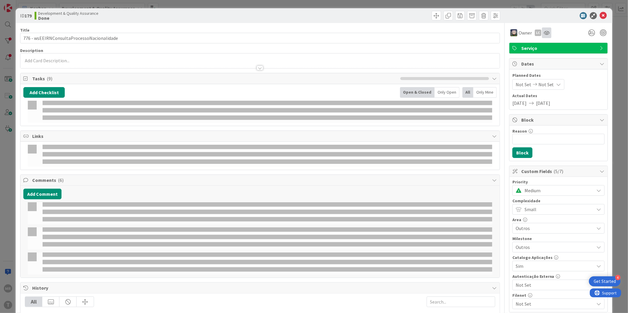
select select "java"
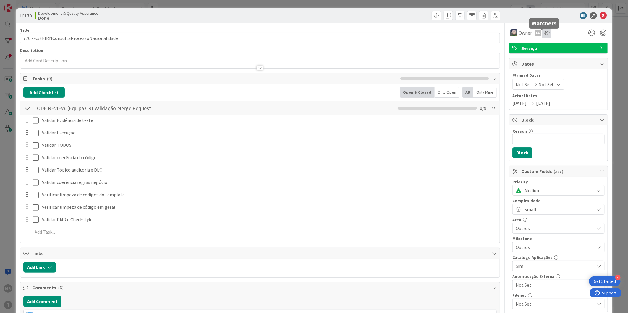
click at [544, 33] on icon at bounding box center [546, 32] width 6 height 5
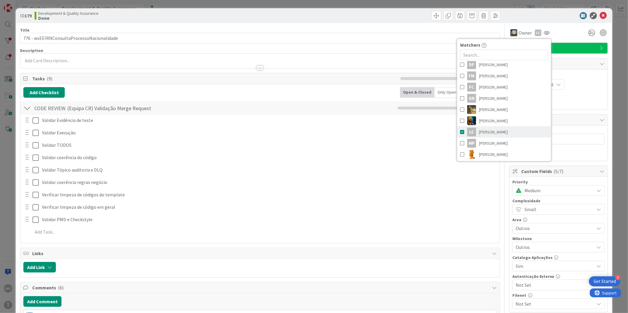
click at [491, 132] on span "[PERSON_NAME]" at bounding box center [493, 132] width 29 height 9
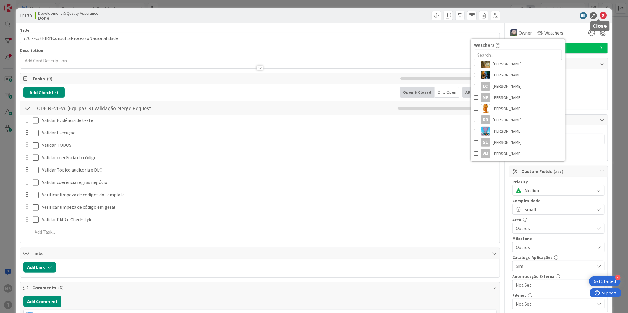
click at [600, 14] on icon at bounding box center [603, 15] width 7 height 7
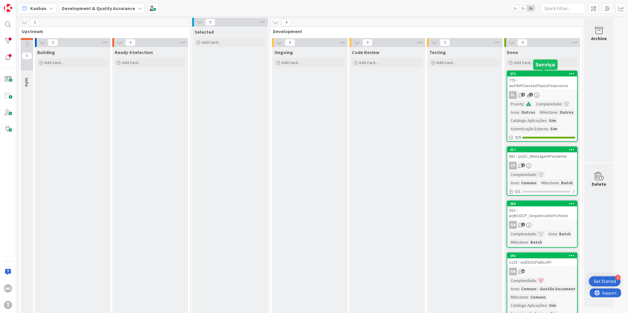
click at [537, 73] on div "273" at bounding box center [543, 74] width 67 height 4
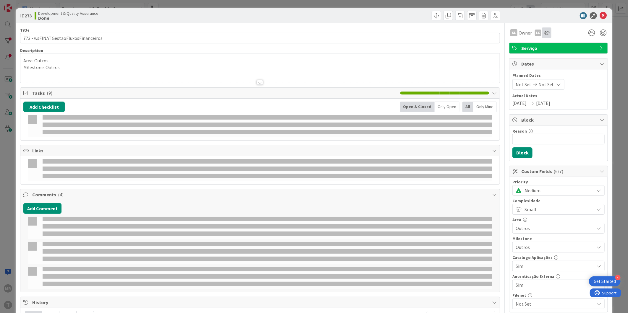
select select "java"
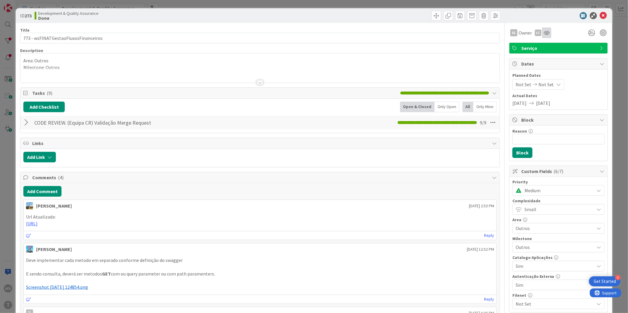
click at [543, 34] on icon at bounding box center [546, 32] width 6 height 5
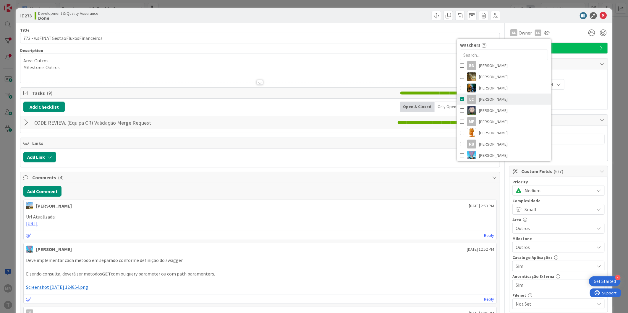
click at [492, 101] on span "[PERSON_NAME]" at bounding box center [493, 99] width 29 height 9
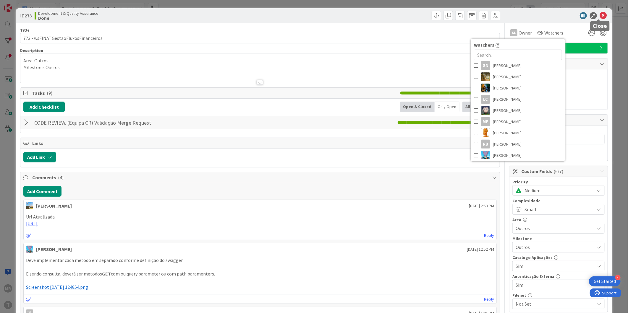
click at [600, 14] on icon at bounding box center [603, 15] width 7 height 7
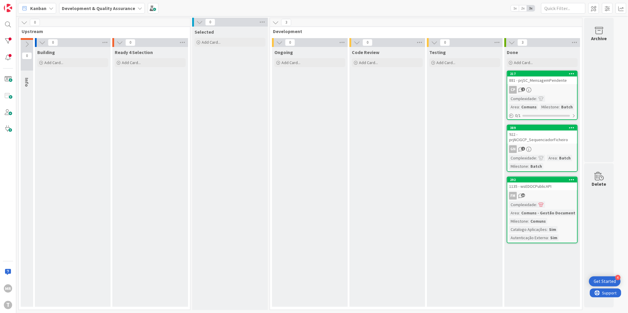
click at [543, 77] on div "881 - prjSC_MensagemPendente" at bounding box center [542, 81] width 70 height 8
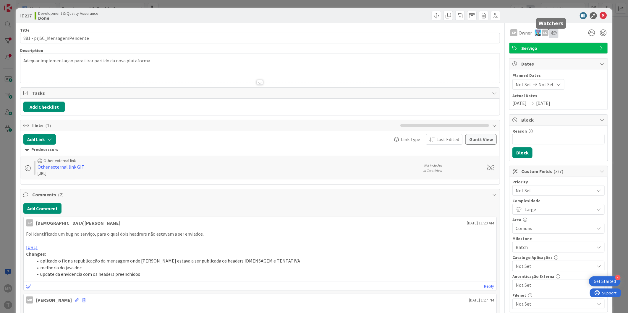
click at [551, 32] on icon at bounding box center [554, 32] width 6 height 5
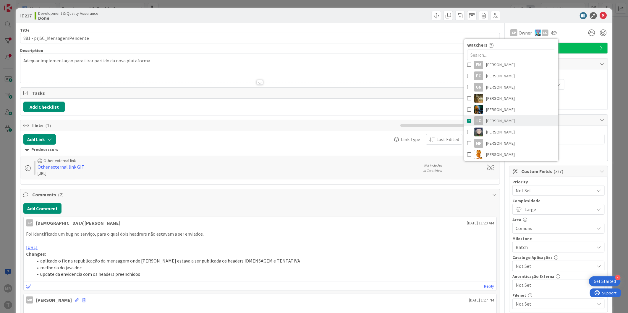
click at [514, 120] on link "LC [PERSON_NAME]" at bounding box center [511, 120] width 94 height 11
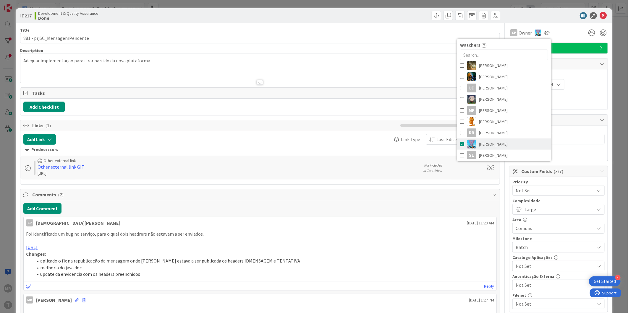
click at [510, 141] on link "[PERSON_NAME]" at bounding box center [504, 144] width 94 height 11
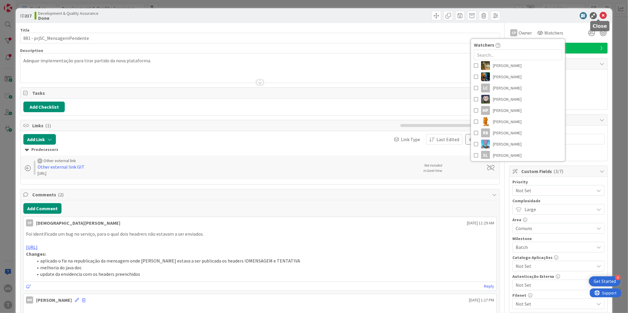
click at [600, 15] on icon at bounding box center [603, 15] width 7 height 7
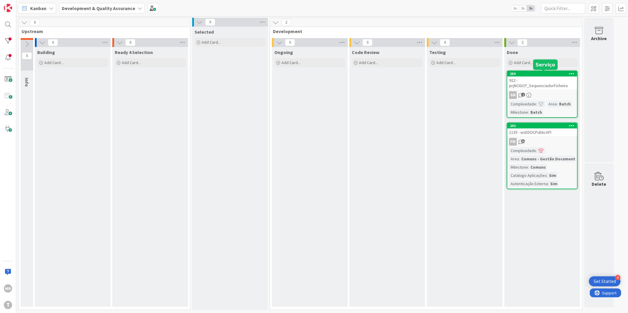
click at [529, 75] on div "389" at bounding box center [543, 74] width 67 height 4
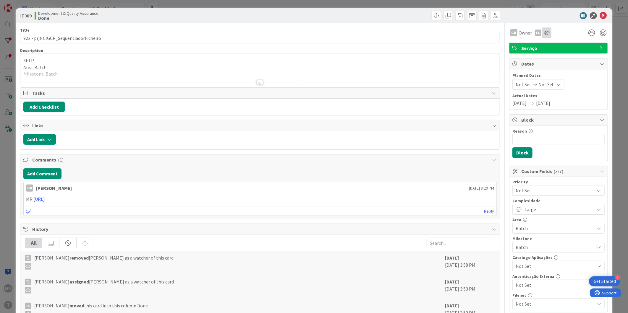
click at [542, 30] on div at bounding box center [546, 32] width 9 height 11
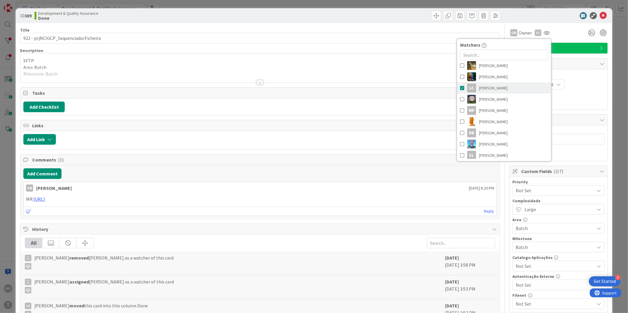
click at [496, 88] on span "[PERSON_NAME]" at bounding box center [493, 88] width 29 height 9
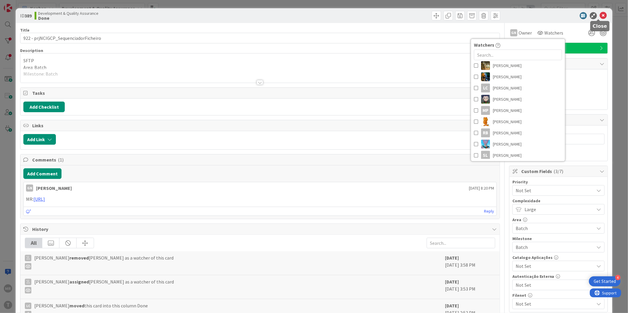
click at [600, 16] on icon at bounding box center [603, 15] width 7 height 7
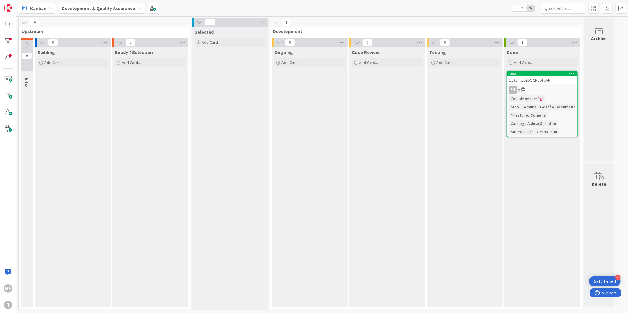
click at [554, 68] on div "Done Add Card..." at bounding box center [542, 57] width 76 height 21
click at [552, 72] on div "292" at bounding box center [543, 74] width 67 height 4
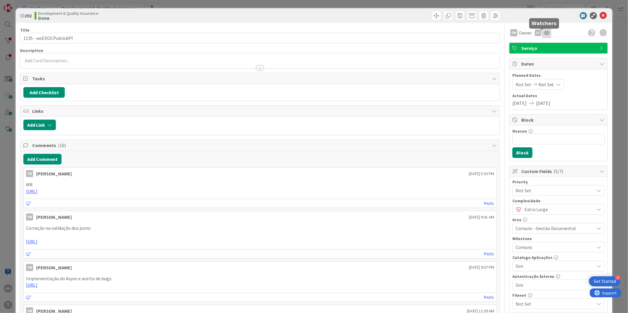
click at [543, 33] on icon at bounding box center [546, 32] width 6 height 5
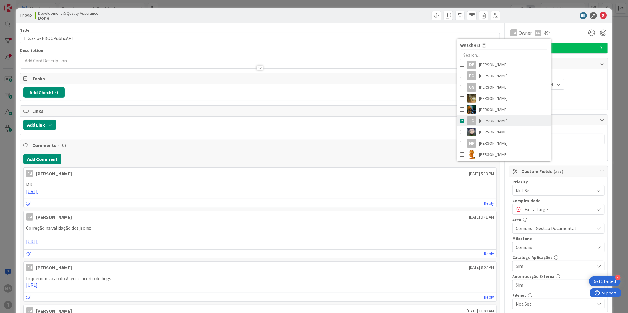
click at [509, 123] on link "LC [PERSON_NAME]" at bounding box center [504, 120] width 94 height 11
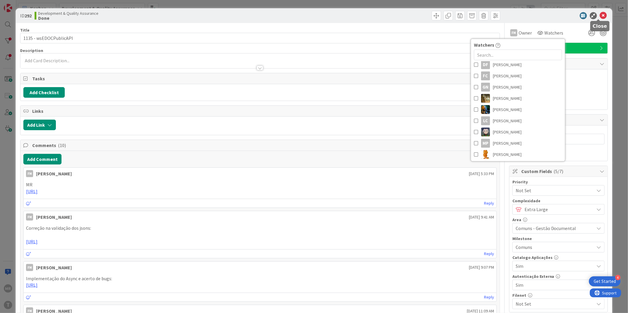
click at [600, 17] on icon at bounding box center [603, 15] width 7 height 7
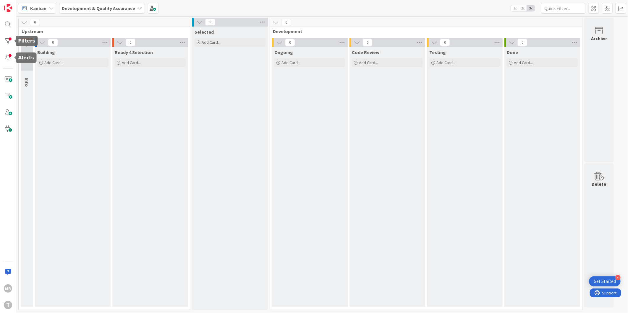
click at [14, 35] on div "MR T" at bounding box center [8, 156] width 16 height 313
click at [8, 44] on div at bounding box center [8, 41] width 12 height 12
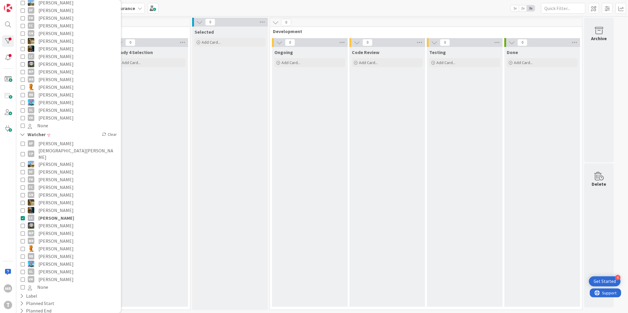
click at [63, 222] on span "[PERSON_NAME]" at bounding box center [55, 226] width 35 height 8
click at [63, 214] on span "[PERSON_NAME]" at bounding box center [56, 218] width 36 height 8
click at [59, 230] on span "[PERSON_NAME]" at bounding box center [55, 234] width 35 height 8
click at [63, 222] on span "[PERSON_NAME]" at bounding box center [56, 226] width 36 height 8
click at [58, 237] on span "[PERSON_NAME]" at bounding box center [55, 241] width 35 height 8
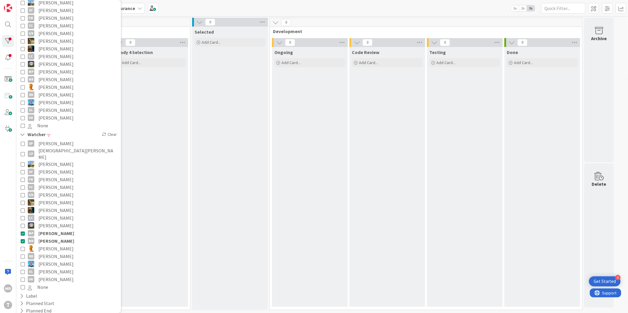
click at [57, 230] on span "[PERSON_NAME]" at bounding box center [56, 234] width 36 height 8
click at [53, 245] on span "[PERSON_NAME]" at bounding box center [55, 249] width 35 height 8
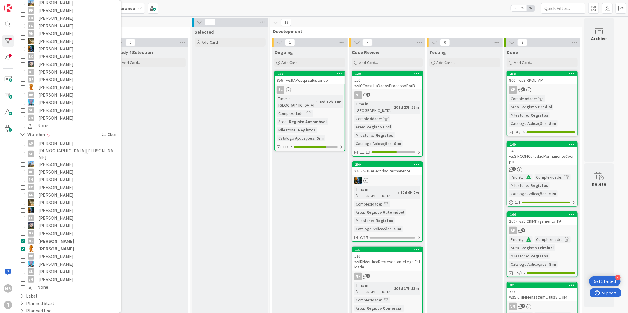
click at [58, 237] on span "[PERSON_NAME]" at bounding box center [56, 241] width 36 height 8
click at [534, 73] on div "318" at bounding box center [543, 74] width 67 height 4
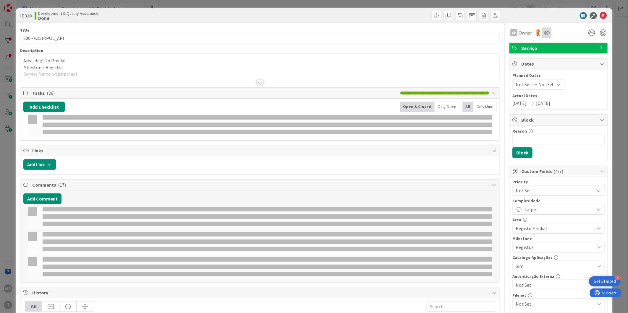
click at [542, 36] on div at bounding box center [546, 32] width 9 height 11
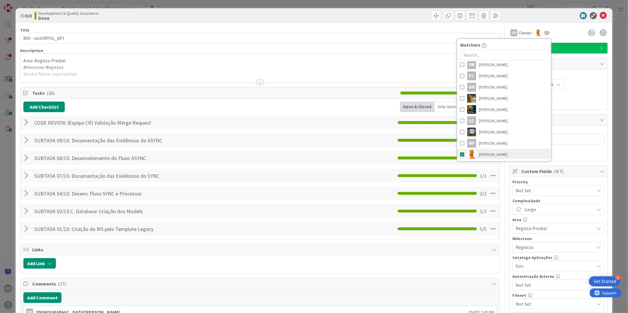
click at [479, 152] on span "[PERSON_NAME]" at bounding box center [493, 154] width 29 height 9
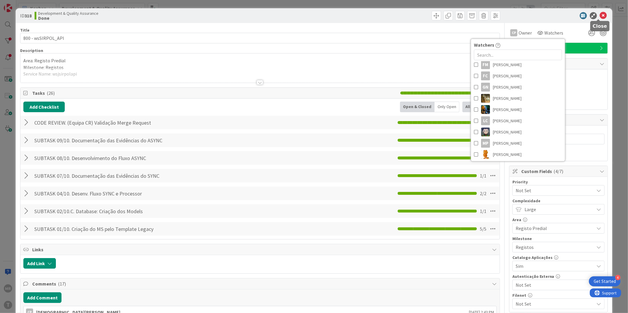
click at [600, 15] on icon at bounding box center [603, 15] width 7 height 7
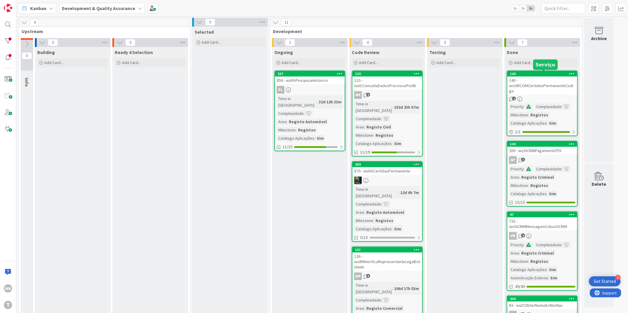
click at [538, 72] on div "140" at bounding box center [543, 74] width 67 height 4
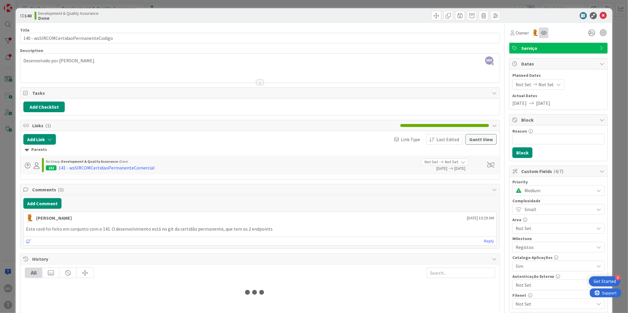
click at [542, 31] on div at bounding box center [543, 32] width 9 height 11
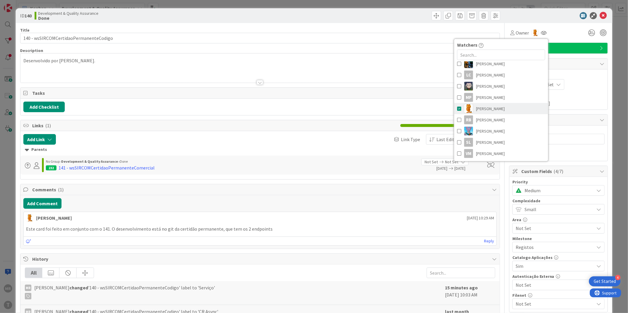
click at [486, 109] on span "[PERSON_NAME]" at bounding box center [490, 108] width 29 height 9
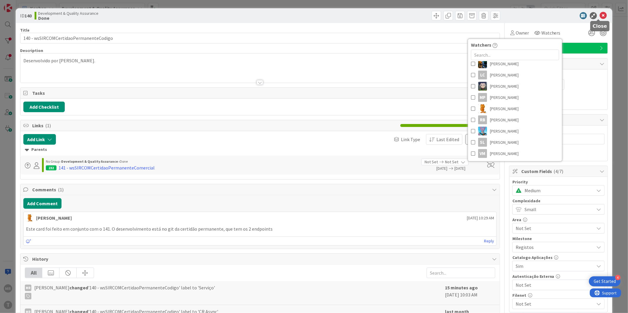
click at [600, 14] on icon at bounding box center [603, 15] width 7 height 7
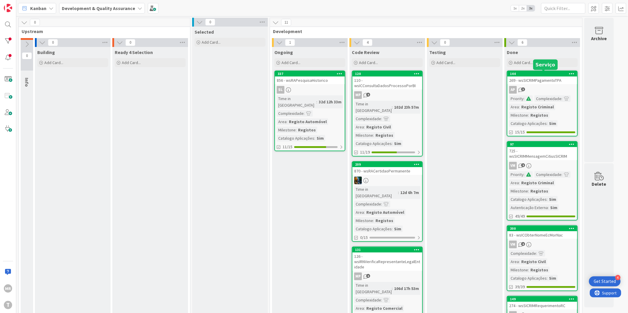
click at [541, 73] on div "144" at bounding box center [543, 74] width 67 height 4
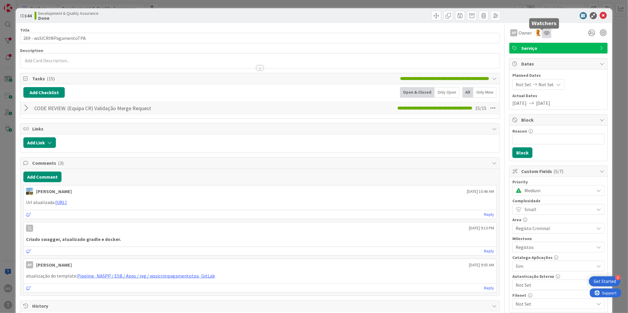
click at [543, 34] on icon at bounding box center [546, 32] width 6 height 5
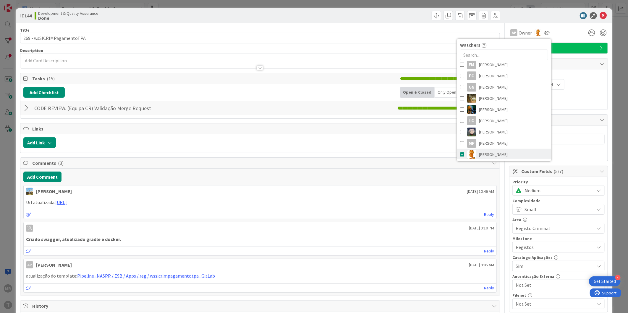
click at [488, 152] on span "[PERSON_NAME]" at bounding box center [493, 154] width 29 height 9
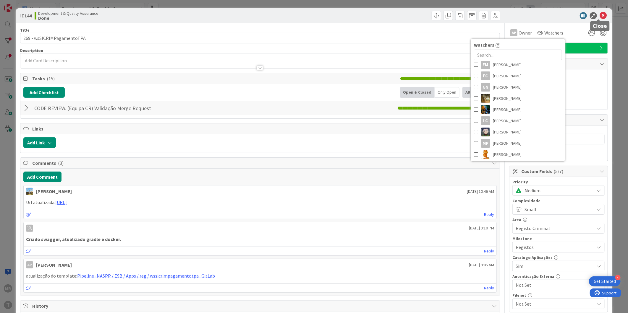
click at [600, 16] on icon at bounding box center [603, 15] width 7 height 7
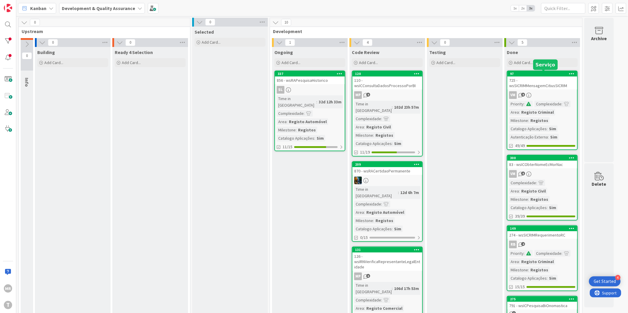
click at [546, 73] on div "97" at bounding box center [543, 74] width 67 height 4
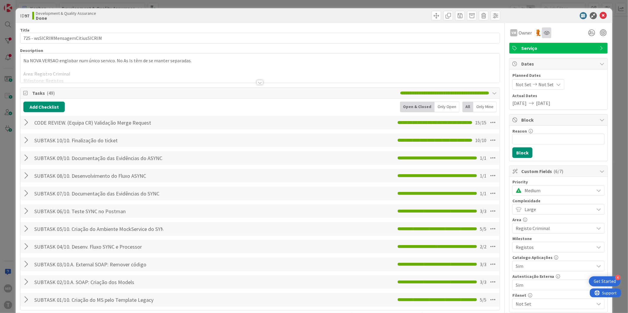
click at [545, 34] on div at bounding box center [546, 32] width 9 height 11
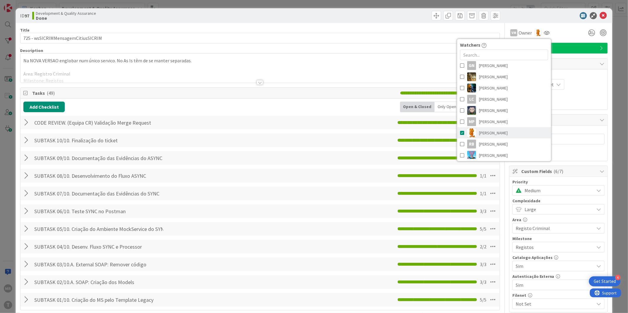
click at [494, 136] on link "[PERSON_NAME]" at bounding box center [504, 132] width 94 height 11
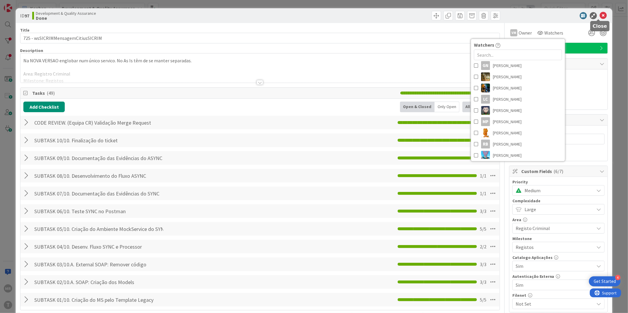
click at [600, 16] on icon at bounding box center [603, 15] width 7 height 7
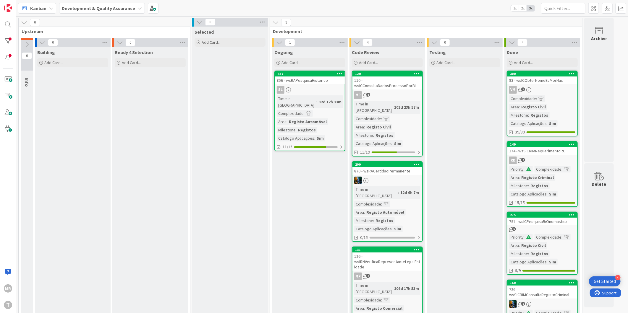
click at [547, 71] on div "300" at bounding box center [542, 73] width 70 height 5
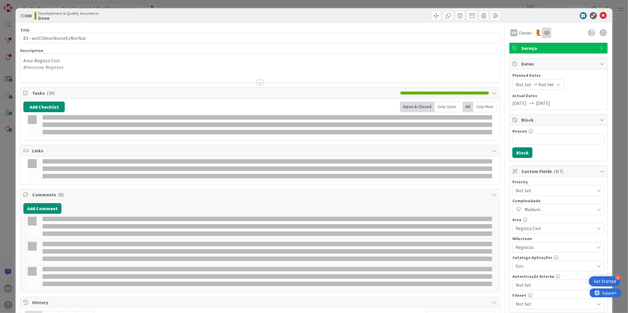
click at [542, 35] on div at bounding box center [546, 32] width 9 height 11
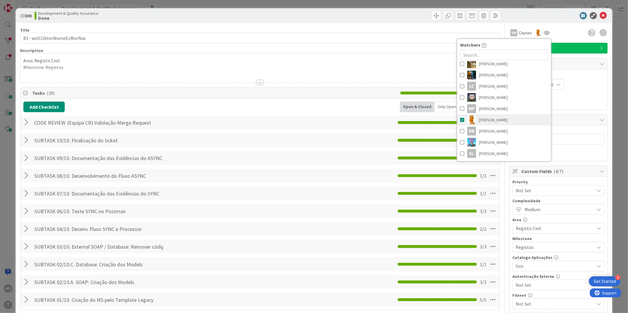
click at [488, 122] on span "[PERSON_NAME]" at bounding box center [493, 120] width 29 height 9
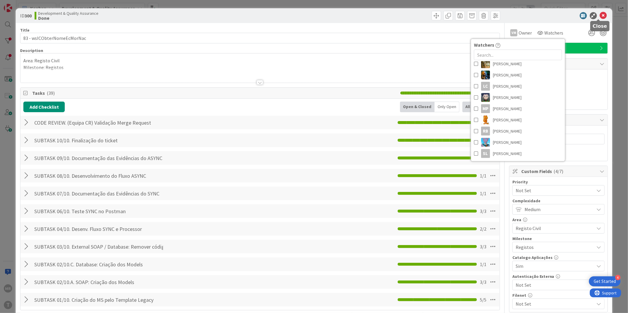
click at [600, 17] on icon at bounding box center [603, 15] width 7 height 7
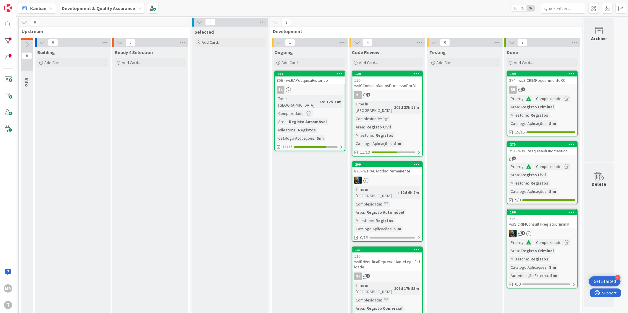
click at [539, 76] on div "149" at bounding box center [542, 73] width 70 height 5
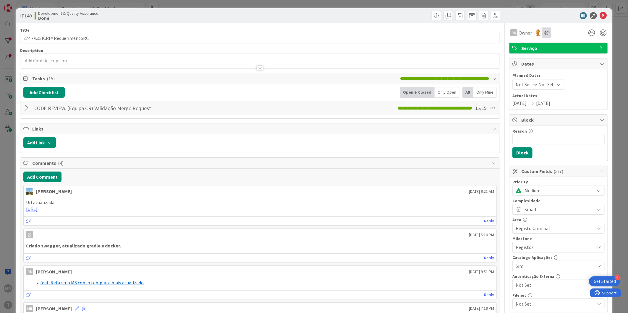
click at [543, 35] on icon at bounding box center [546, 32] width 6 height 5
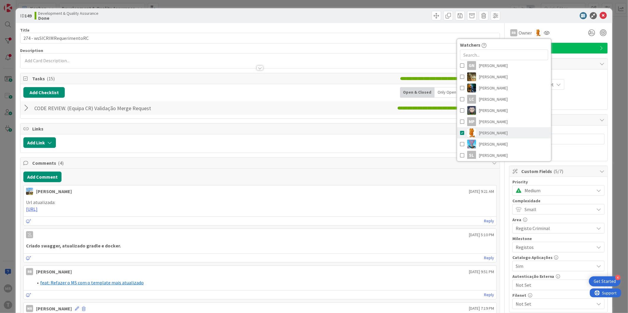
click at [480, 129] on span "[PERSON_NAME]" at bounding box center [493, 133] width 29 height 9
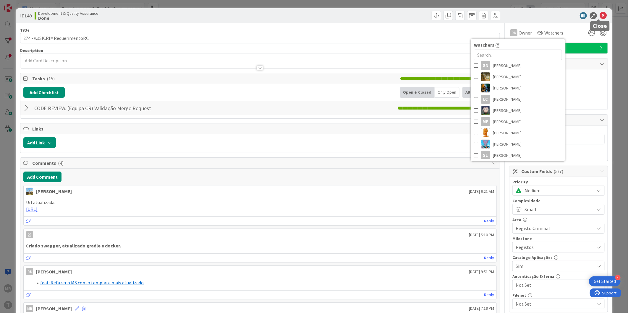
click at [600, 17] on icon at bounding box center [603, 15] width 7 height 7
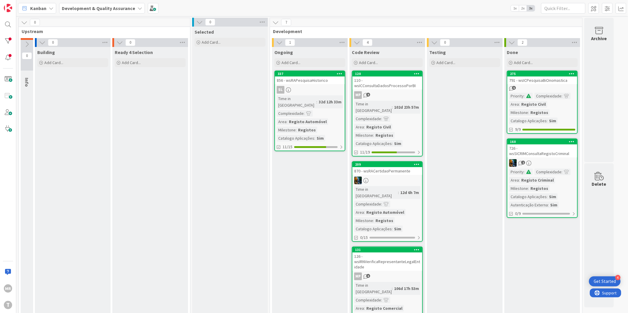
click at [552, 71] on div "275" at bounding box center [542, 73] width 70 height 5
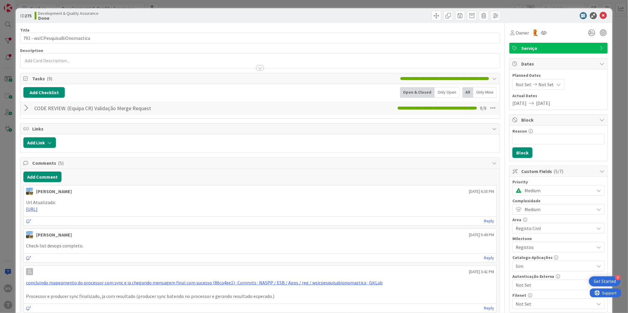
click at [544, 35] on div "Owner" at bounding box center [558, 32] width 99 height 11
click at [541, 33] on icon at bounding box center [544, 32] width 6 height 5
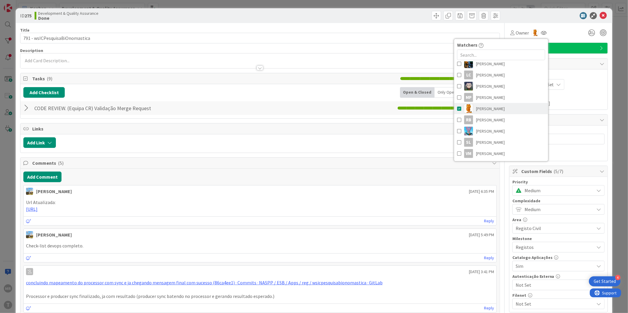
click at [489, 110] on span "[PERSON_NAME]" at bounding box center [490, 108] width 29 height 9
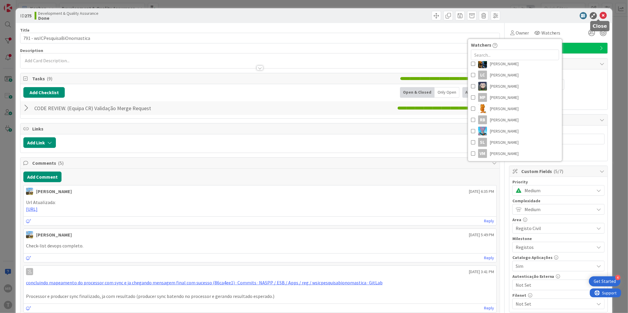
click at [600, 17] on icon at bounding box center [603, 15] width 7 height 7
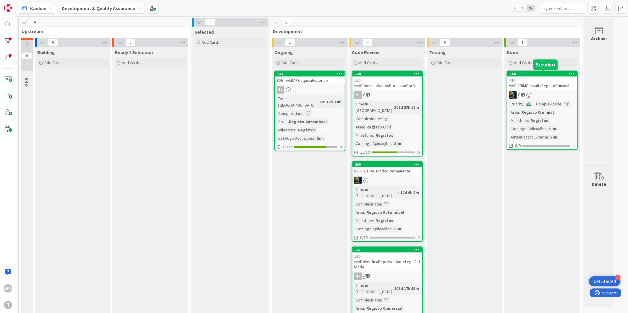
click at [543, 72] on div "160" at bounding box center [543, 74] width 67 height 4
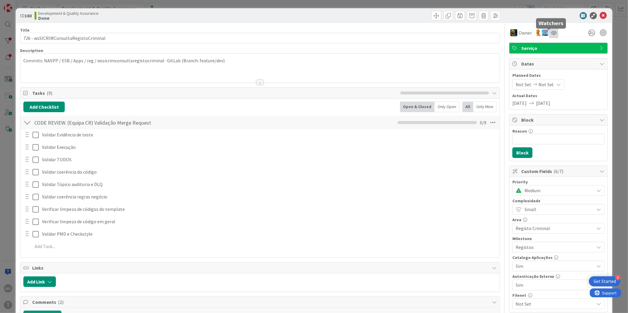
click at [551, 34] on icon at bounding box center [554, 32] width 6 height 5
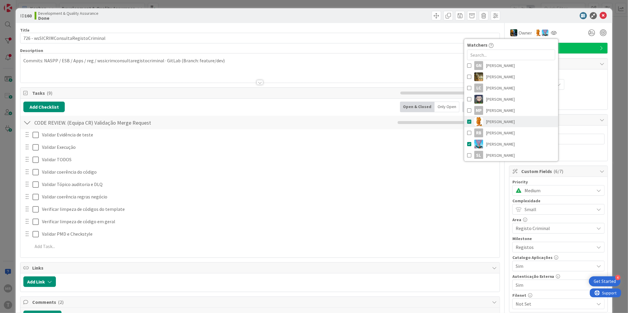
click at [498, 120] on span "[PERSON_NAME]" at bounding box center [500, 121] width 29 height 9
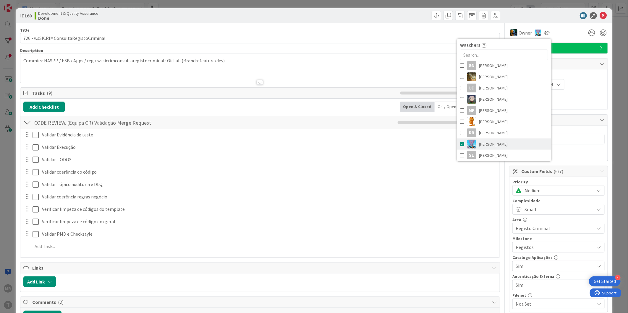
click at [495, 144] on span "[PERSON_NAME]" at bounding box center [493, 144] width 29 height 9
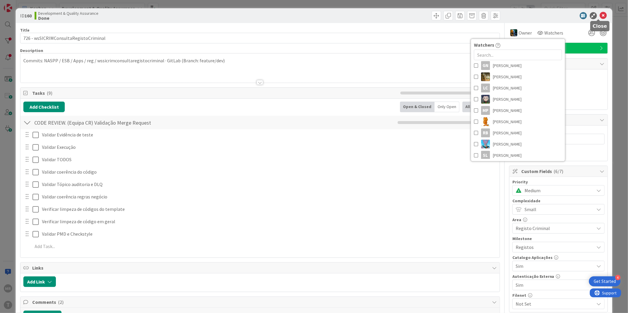
click at [600, 16] on icon at bounding box center [603, 15] width 7 height 7
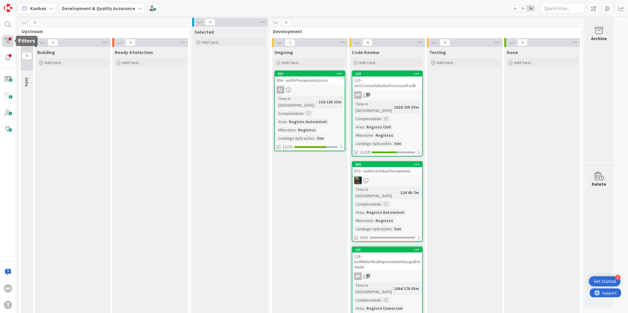
click at [10, 38] on div at bounding box center [8, 41] width 12 height 12
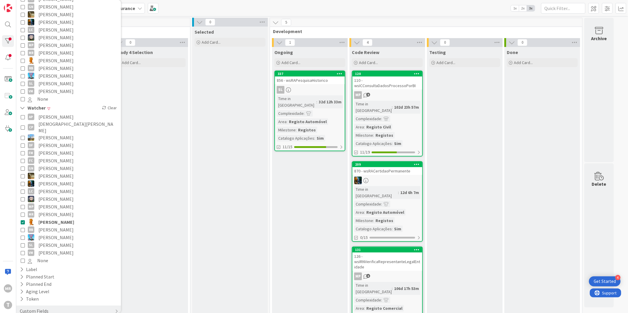
click at [47, 226] on span "[PERSON_NAME]" at bounding box center [55, 230] width 35 height 8
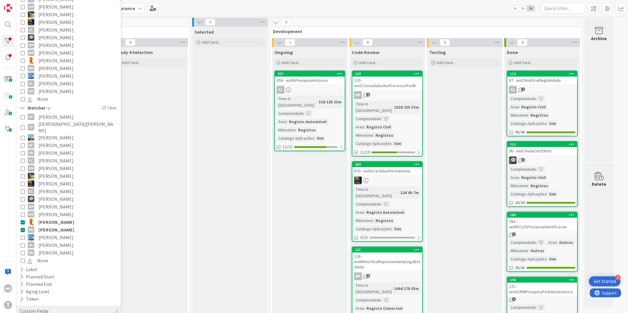
click at [49, 218] on span "[PERSON_NAME]" at bounding box center [56, 222] width 36 height 8
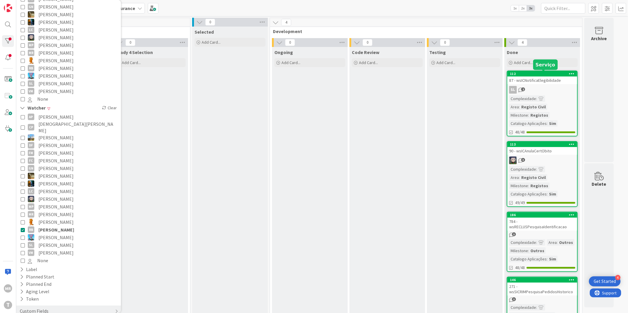
click at [543, 72] on div "112" at bounding box center [543, 74] width 67 height 4
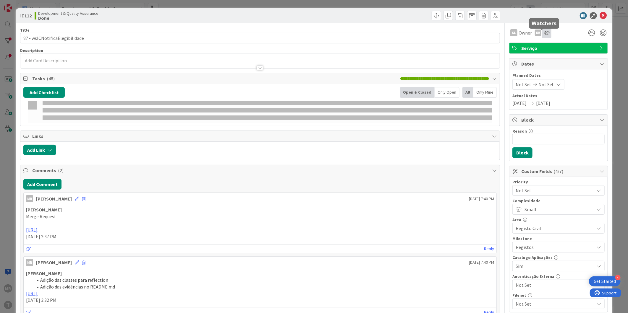
click at [543, 31] on icon at bounding box center [546, 32] width 6 height 5
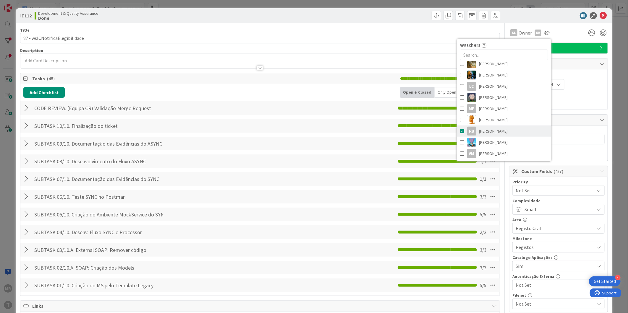
click at [483, 126] on link "RB Renato Barros" at bounding box center [504, 131] width 94 height 11
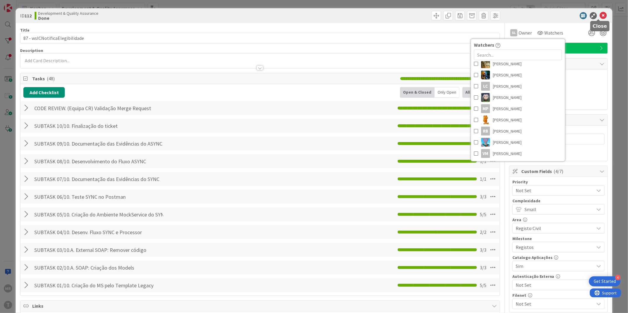
click at [600, 17] on icon at bounding box center [603, 15] width 7 height 7
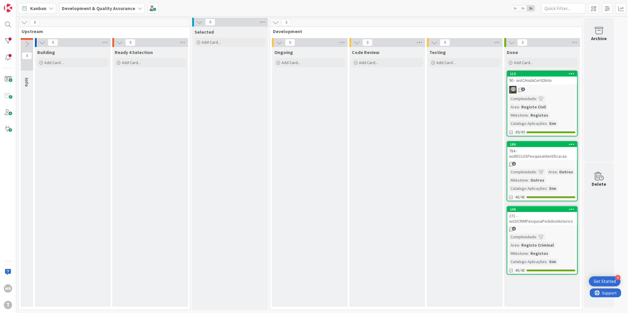
click at [555, 71] on div "113" at bounding box center [542, 73] width 70 height 5
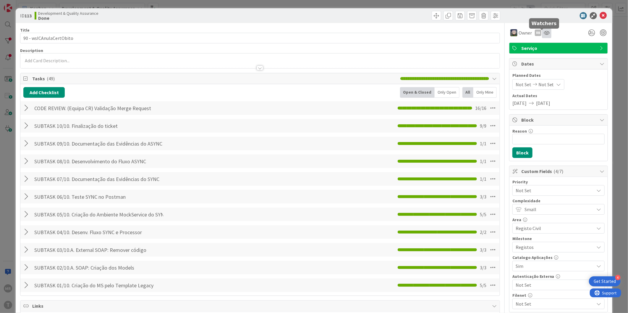
click at [543, 31] on icon at bounding box center [546, 32] width 6 height 5
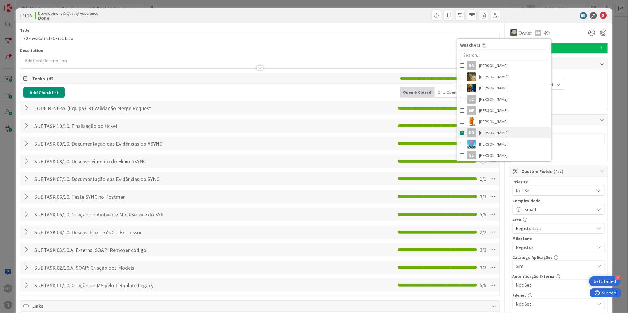
click at [498, 131] on link "RB Renato Barros" at bounding box center [504, 132] width 94 height 11
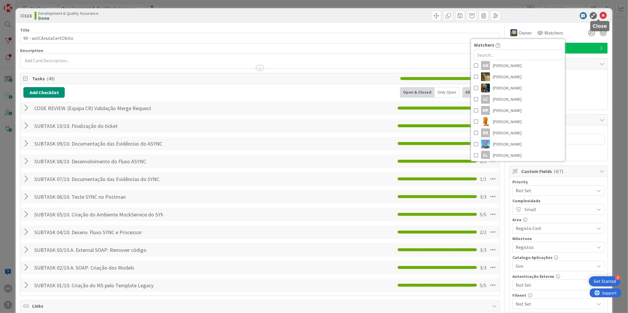
click at [600, 16] on icon at bounding box center [603, 15] width 7 height 7
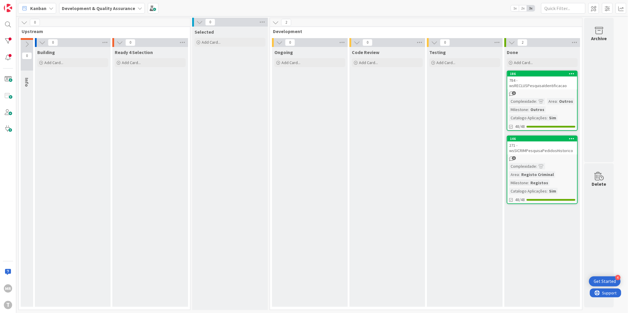
click at [548, 70] on div "Done Add Card... 186 784 - wsRECLUSPesquisaIdentificacao 3 Complexidade : Area …" at bounding box center [542, 177] width 76 height 260
click at [548, 72] on div "186" at bounding box center [543, 74] width 67 height 4
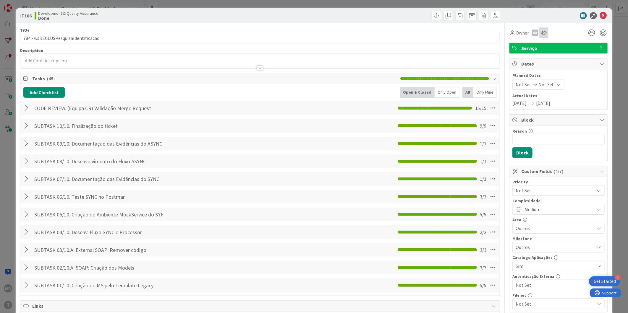
click at [542, 33] on div at bounding box center [543, 32] width 9 height 11
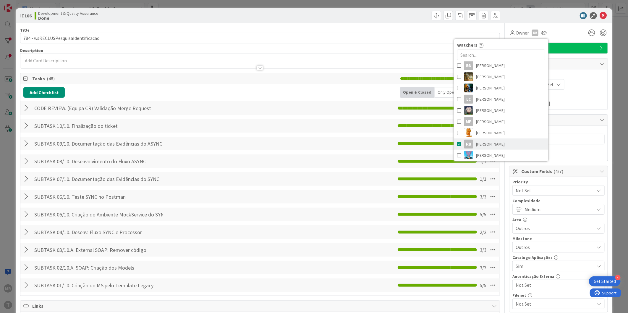
click at [495, 148] on span "[PERSON_NAME]" at bounding box center [490, 144] width 29 height 9
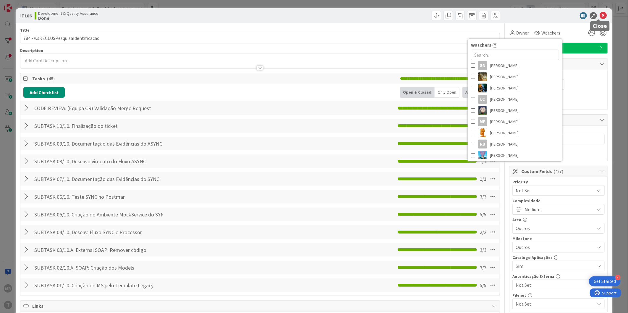
click at [600, 17] on icon at bounding box center [603, 15] width 7 height 7
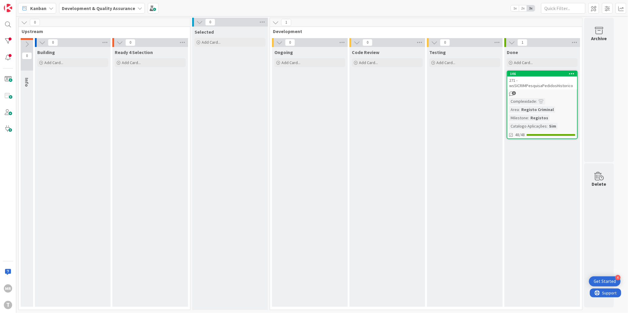
click at [559, 71] on div "146 271 - wsSICRIMPesquisaPedidosHistorico 3 Complexidade : Area : Registo Crim…" at bounding box center [542, 105] width 71 height 69
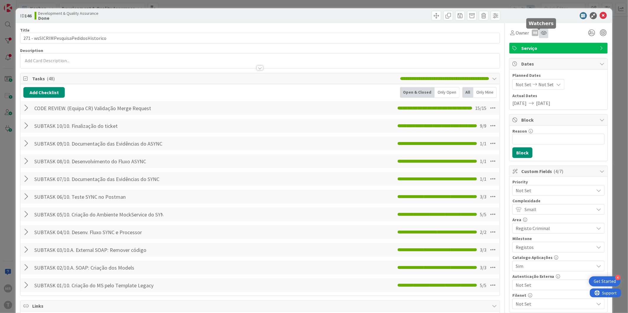
click at [541, 32] on icon at bounding box center [544, 32] width 6 height 5
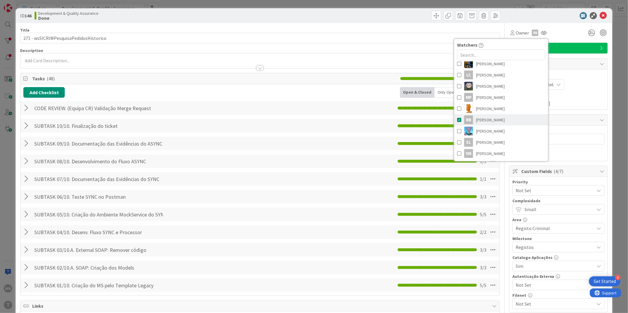
click at [485, 121] on span "[PERSON_NAME]" at bounding box center [490, 120] width 29 height 9
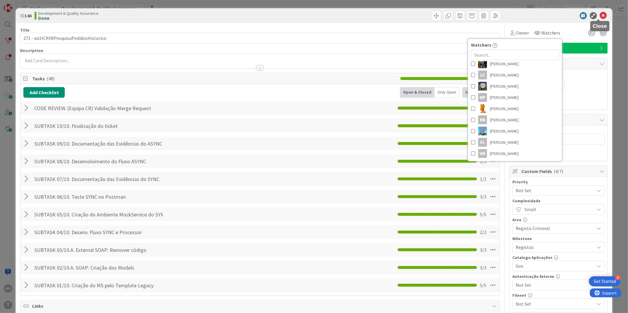
click at [600, 17] on icon at bounding box center [603, 15] width 7 height 7
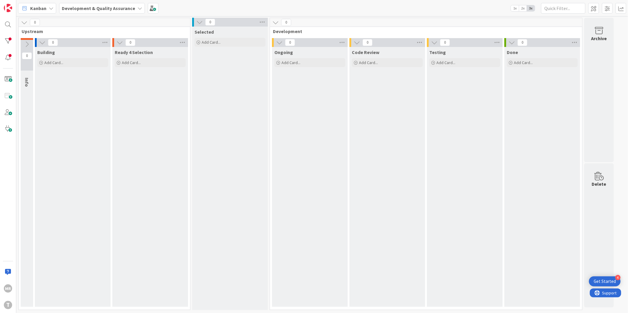
click at [16, 42] on div "MR T" at bounding box center [8, 156] width 16 height 313
click at [14, 42] on div "MR T" at bounding box center [8, 156] width 16 height 313
click at [11, 42] on div at bounding box center [8, 41] width 12 height 12
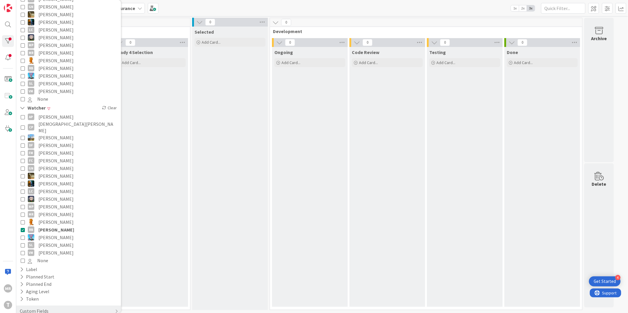
click at [55, 234] on span "[PERSON_NAME]" at bounding box center [55, 238] width 35 height 8
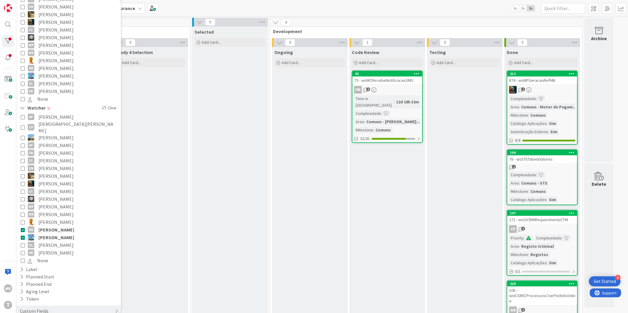
click at [55, 226] on span "[PERSON_NAME]" at bounding box center [56, 230] width 36 height 8
click at [553, 71] on div "212" at bounding box center [542, 73] width 70 height 5
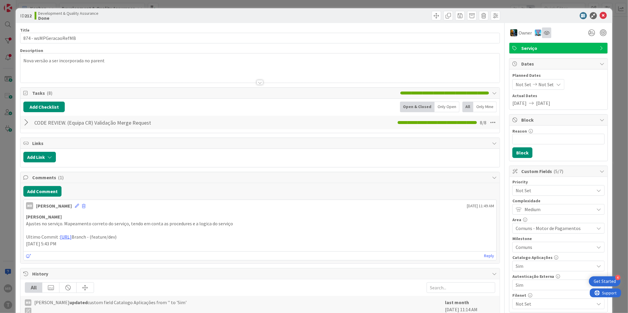
click at [542, 30] on div at bounding box center [546, 32] width 9 height 11
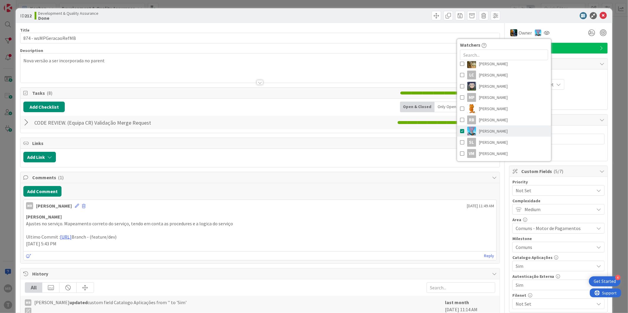
click at [493, 132] on span "[PERSON_NAME]" at bounding box center [493, 131] width 29 height 9
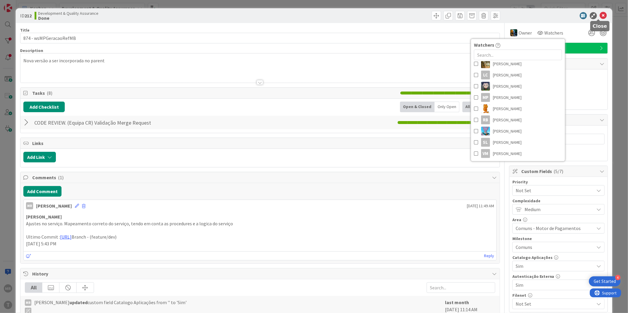
click at [601, 16] on icon at bounding box center [603, 15] width 7 height 7
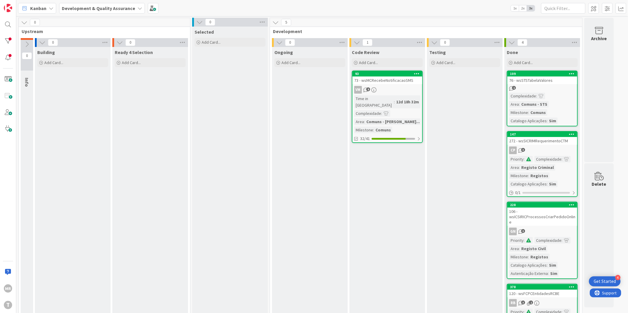
click at [538, 73] on div "109" at bounding box center [543, 74] width 67 height 4
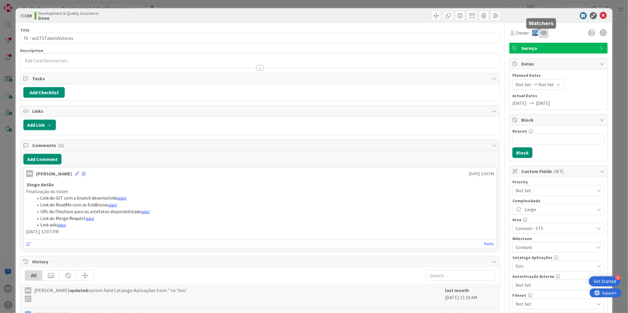
click at [541, 34] on icon at bounding box center [544, 32] width 6 height 5
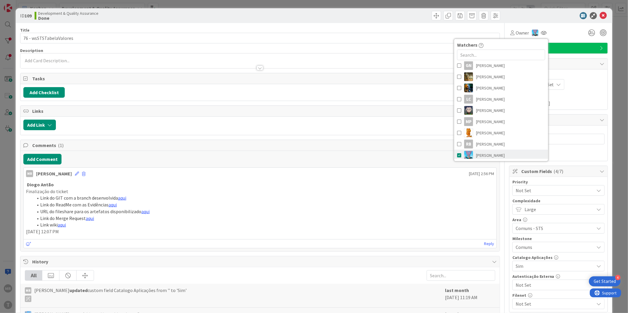
click at [480, 156] on span "[PERSON_NAME]" at bounding box center [490, 155] width 29 height 9
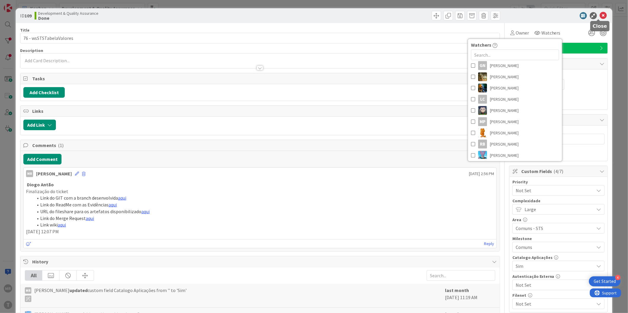
click at [600, 15] on icon at bounding box center [603, 15] width 7 height 7
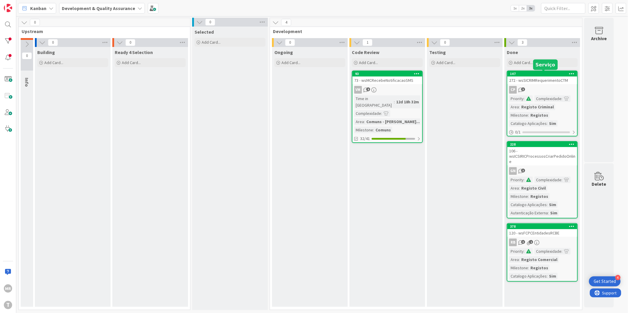
click at [553, 73] on div "147" at bounding box center [543, 74] width 67 height 4
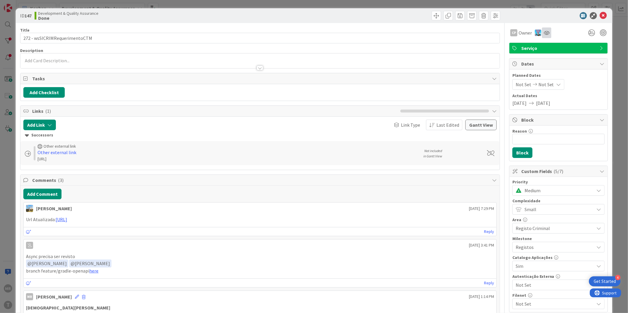
click at [545, 31] on div at bounding box center [546, 32] width 9 height 11
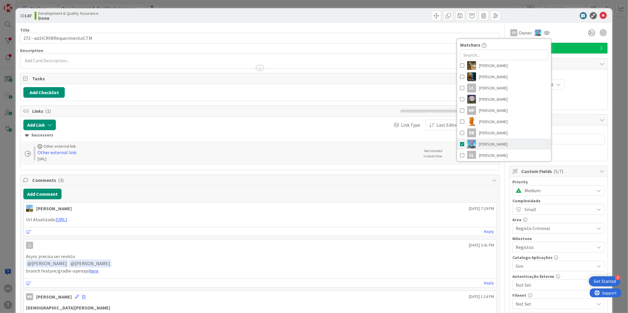
click at [486, 143] on span "[PERSON_NAME]" at bounding box center [493, 144] width 29 height 9
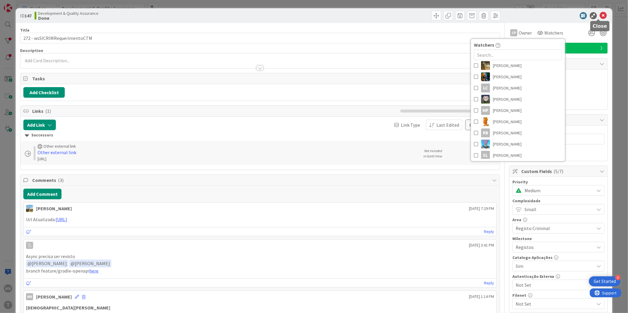
click at [600, 16] on icon at bounding box center [603, 15] width 7 height 7
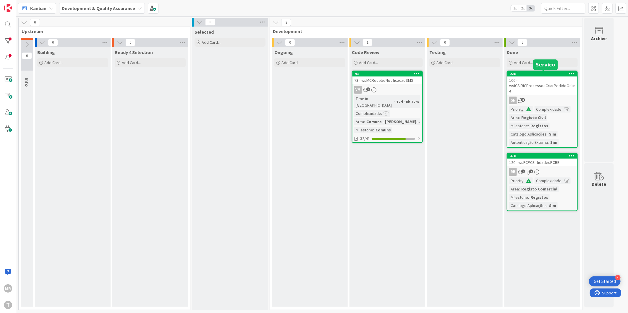
click at [556, 72] on div "228" at bounding box center [543, 74] width 67 height 4
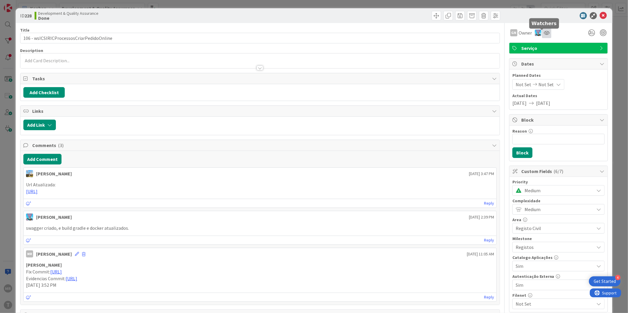
click at [544, 30] on icon at bounding box center [546, 32] width 6 height 5
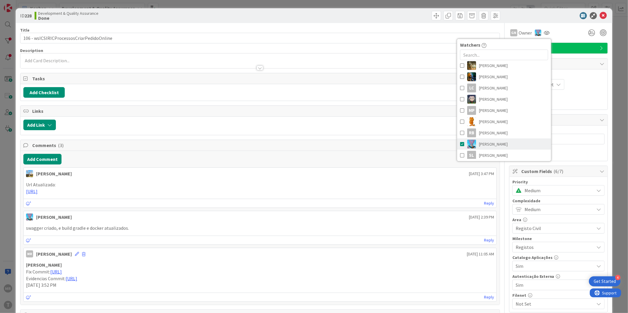
click at [512, 140] on link "[PERSON_NAME]" at bounding box center [504, 144] width 94 height 11
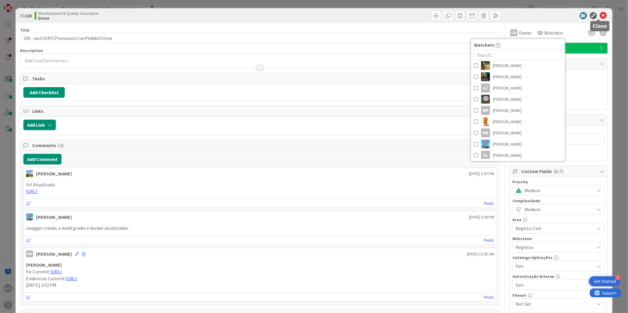
click at [600, 16] on icon at bounding box center [603, 15] width 7 height 7
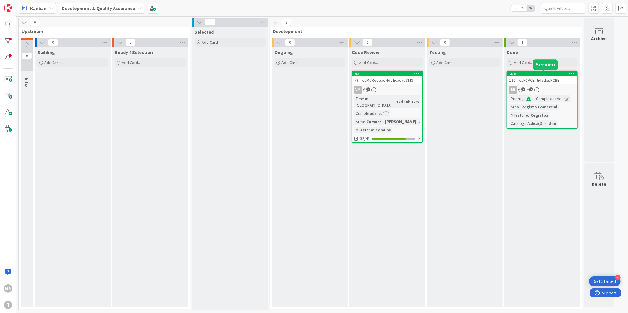
click at [540, 74] on div "378" at bounding box center [543, 74] width 67 height 4
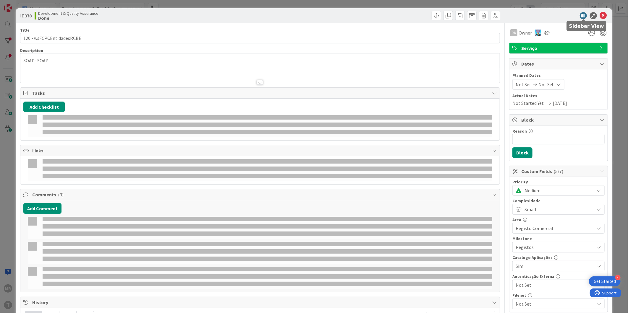
select select "java"
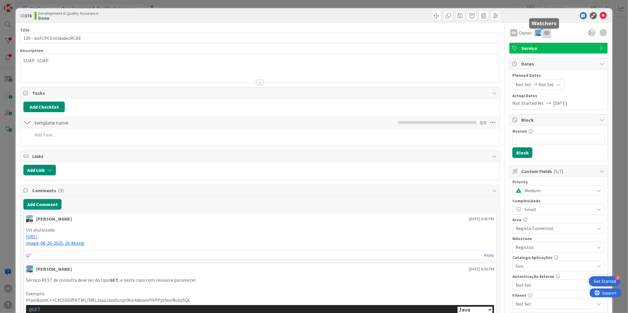
click at [543, 35] on icon at bounding box center [546, 32] width 6 height 5
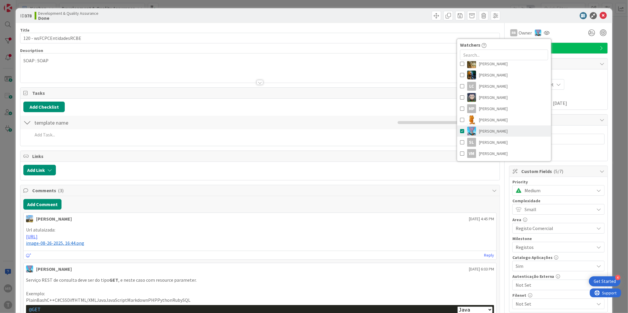
click at [495, 134] on span "[PERSON_NAME]" at bounding box center [493, 131] width 29 height 9
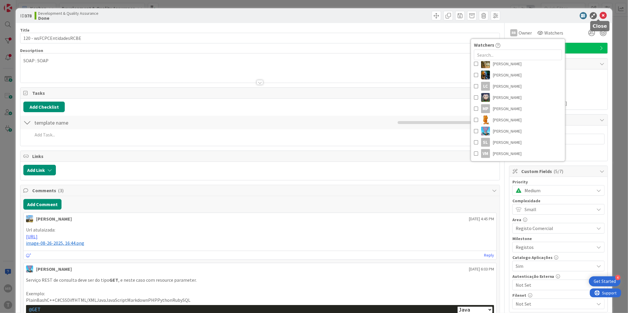
click at [600, 16] on icon at bounding box center [603, 15] width 7 height 7
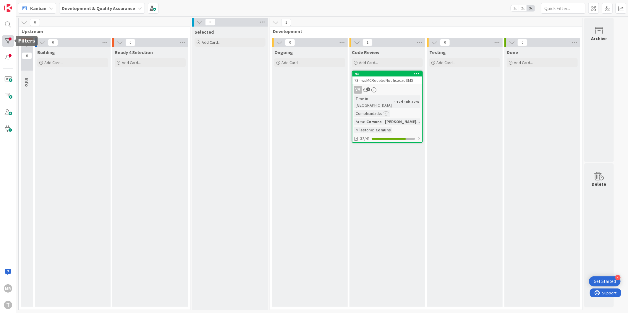
click at [5, 44] on div at bounding box center [8, 41] width 12 height 12
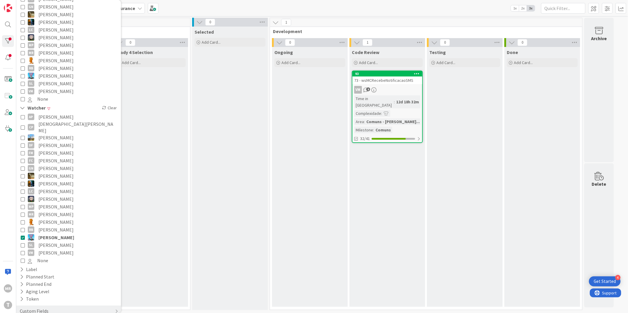
click at [60, 241] on span "[PERSON_NAME]" at bounding box center [55, 245] width 35 height 8
click at [62, 234] on span "[PERSON_NAME]" at bounding box center [56, 238] width 36 height 8
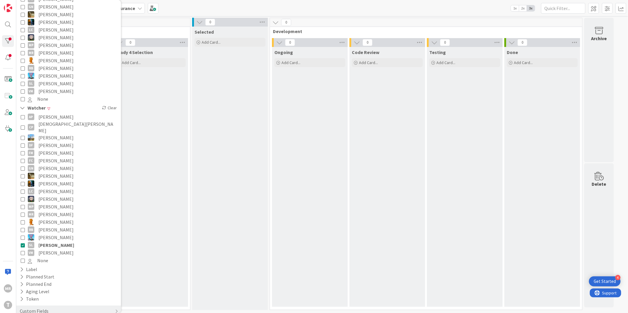
click at [57, 249] on span "[PERSON_NAME]" at bounding box center [55, 253] width 35 height 8
click at [64, 241] on span "[PERSON_NAME]" at bounding box center [56, 245] width 36 height 8
click at [46, 257] on span "None" at bounding box center [42, 261] width 11 height 8
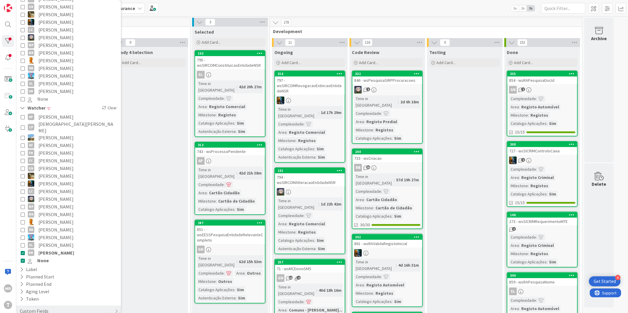
click at [57, 249] on span "[PERSON_NAME]" at bounding box center [56, 253] width 36 height 8
click at [47, 257] on span "None" at bounding box center [43, 261] width 12 height 8
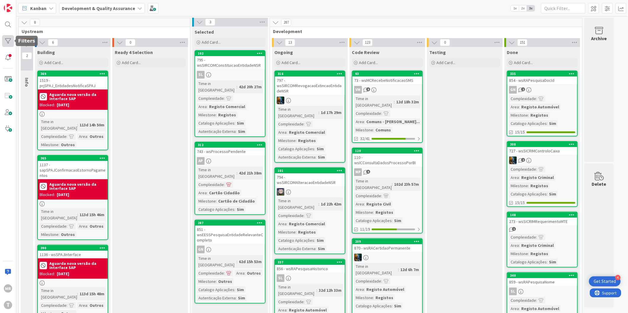
click at [4, 40] on div at bounding box center [8, 41] width 12 height 12
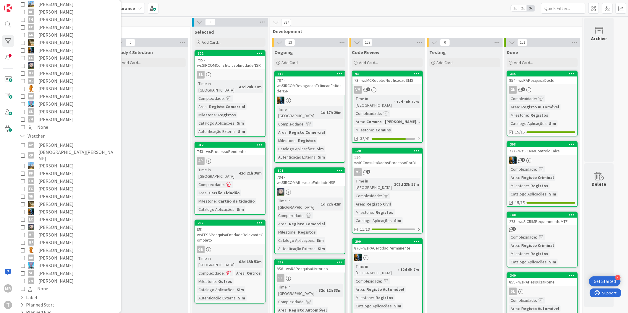
scroll to position [98, 0]
click at [51, 176] on span "[PERSON_NAME]" at bounding box center [55, 180] width 35 height 8
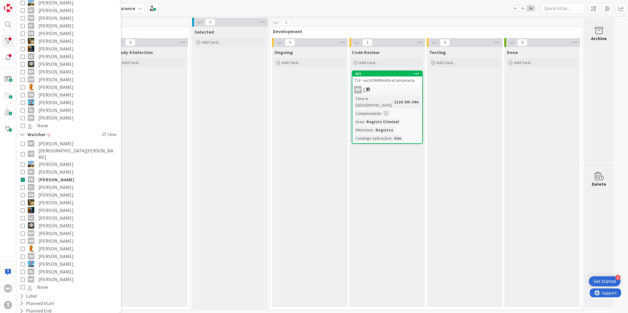
click at [51, 176] on span "[PERSON_NAME]" at bounding box center [56, 180] width 36 height 8
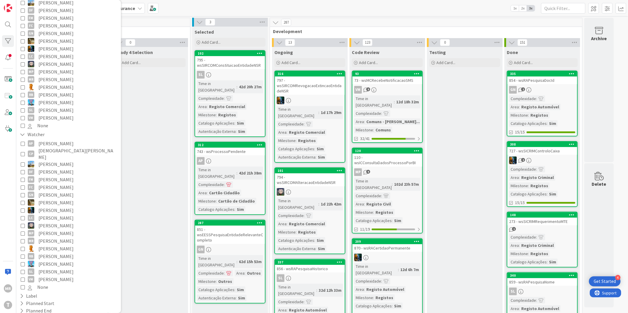
click at [48, 245] on span "[PERSON_NAME]" at bounding box center [55, 249] width 35 height 8
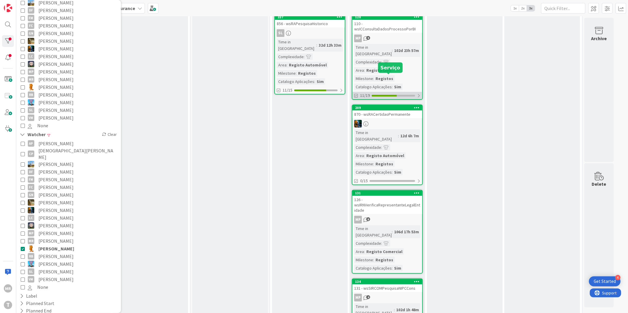
scroll to position [0, 0]
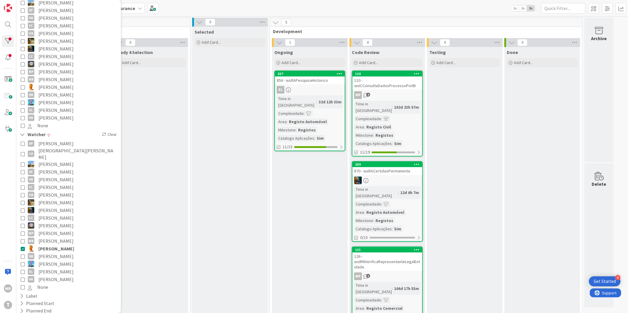
click at [47, 245] on span "[PERSON_NAME]" at bounding box center [56, 249] width 36 height 8
